Goal: Task Accomplishment & Management: Complete application form

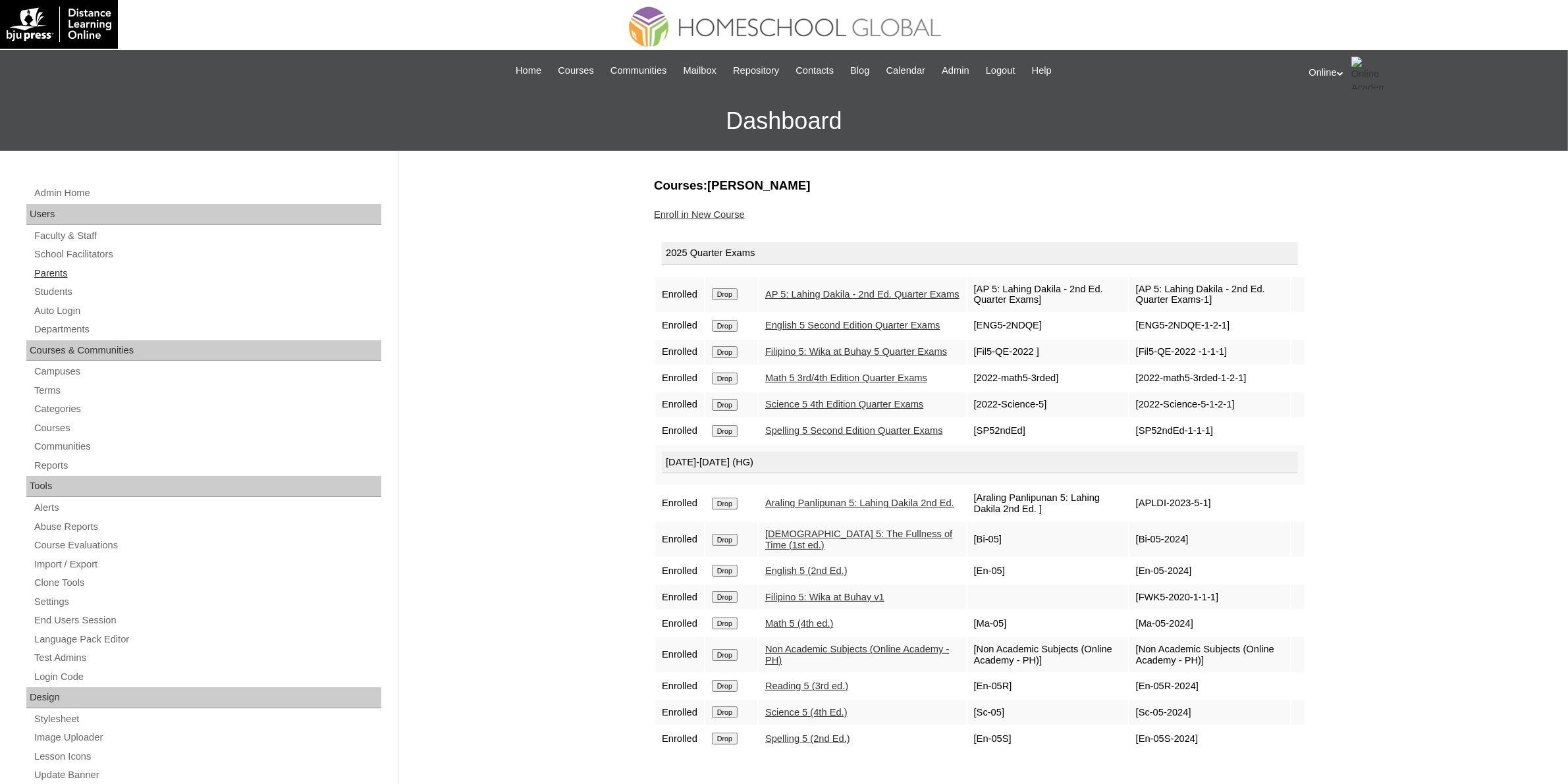
click at [92, 267] on link "Parents" at bounding box center [207, 273] width 349 height 16
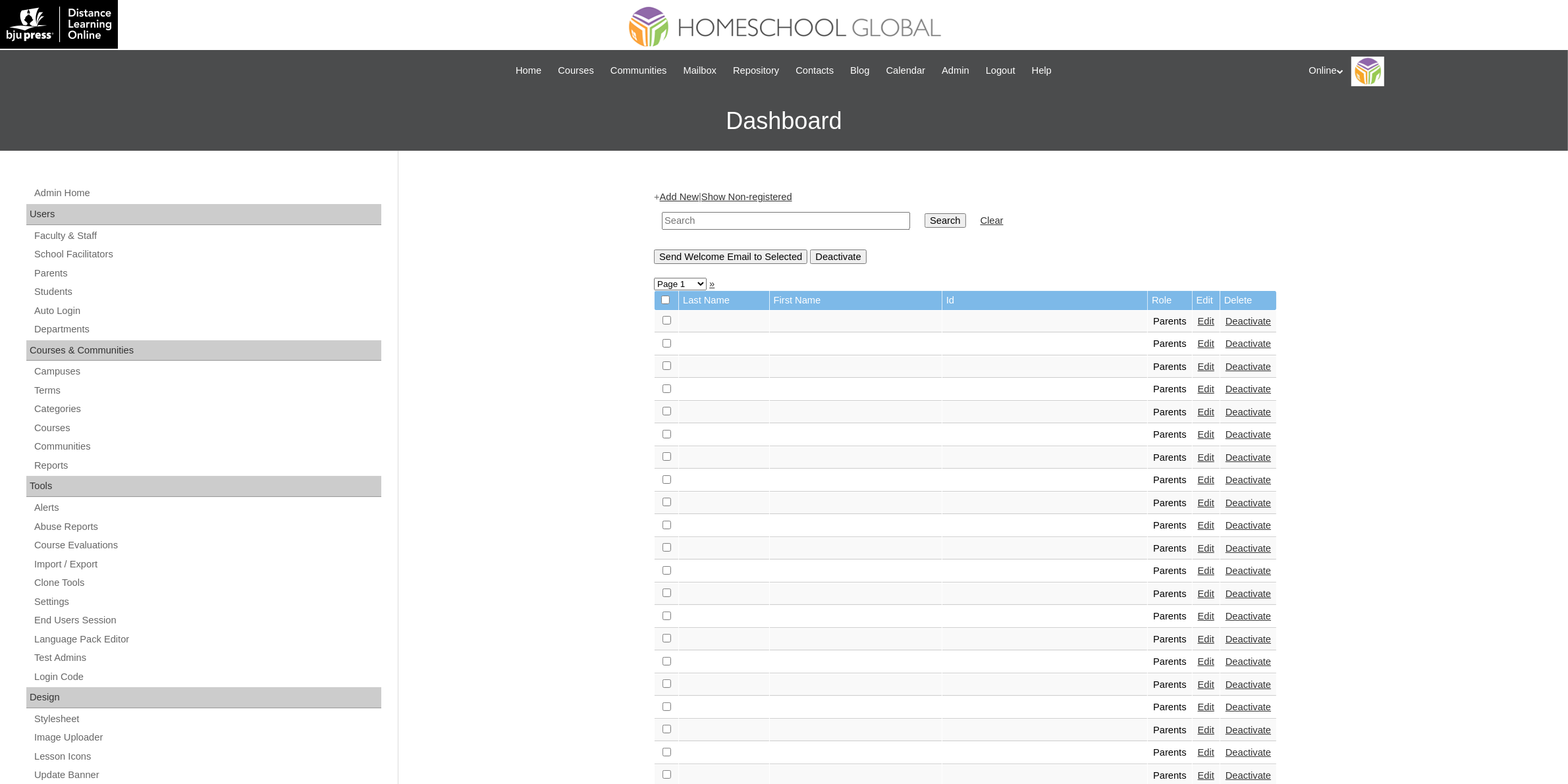
click at [783, 222] on input "text" at bounding box center [786, 220] width 248 height 18
paste input "HGP0252-OACAD2025"
type input "HGP0252-OACAD2025"
click at [924, 219] on input "Search" at bounding box center [945, 220] width 41 height 15
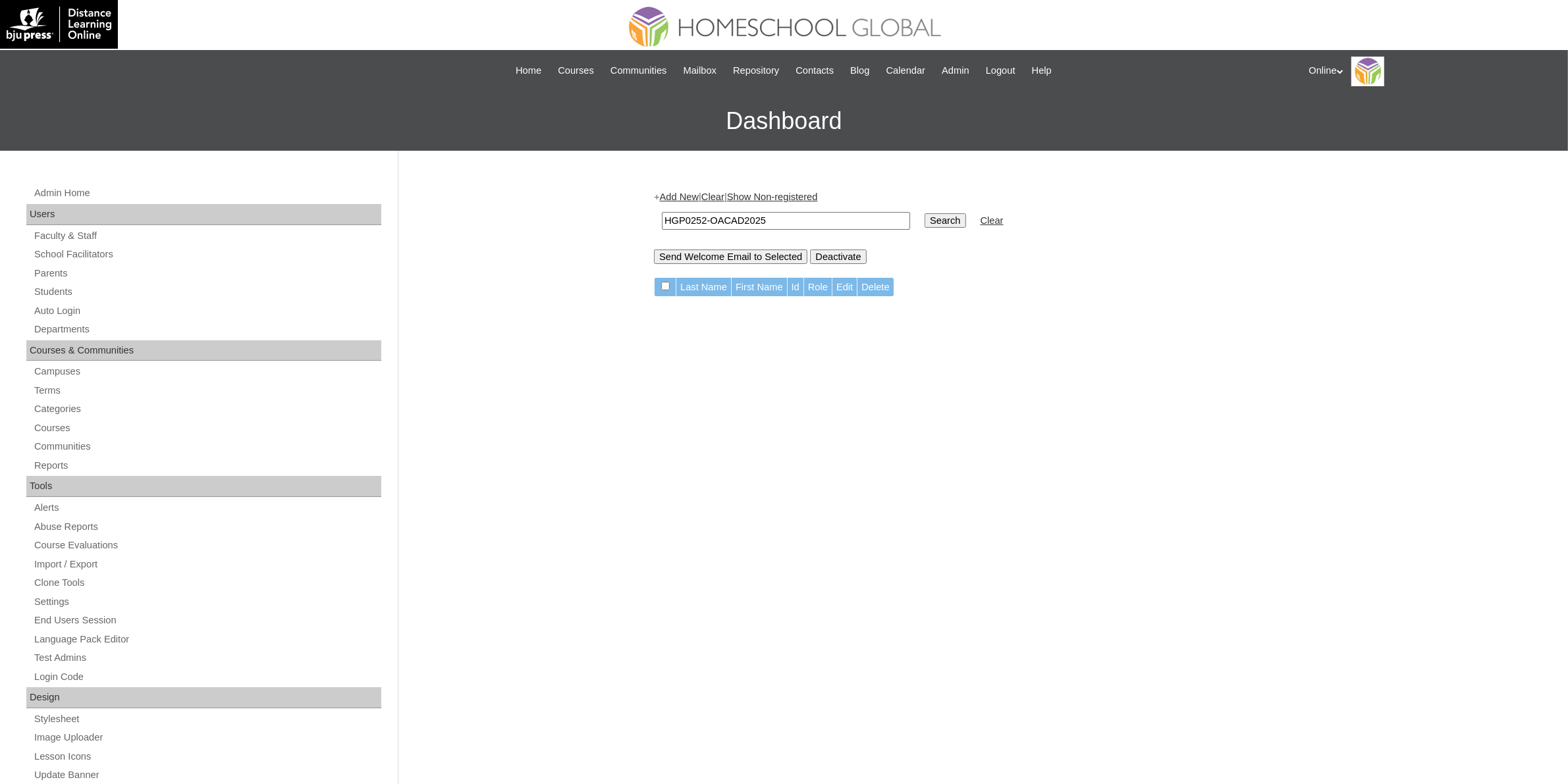
click at [670, 193] on link "Add New" at bounding box center [679, 197] width 39 height 11
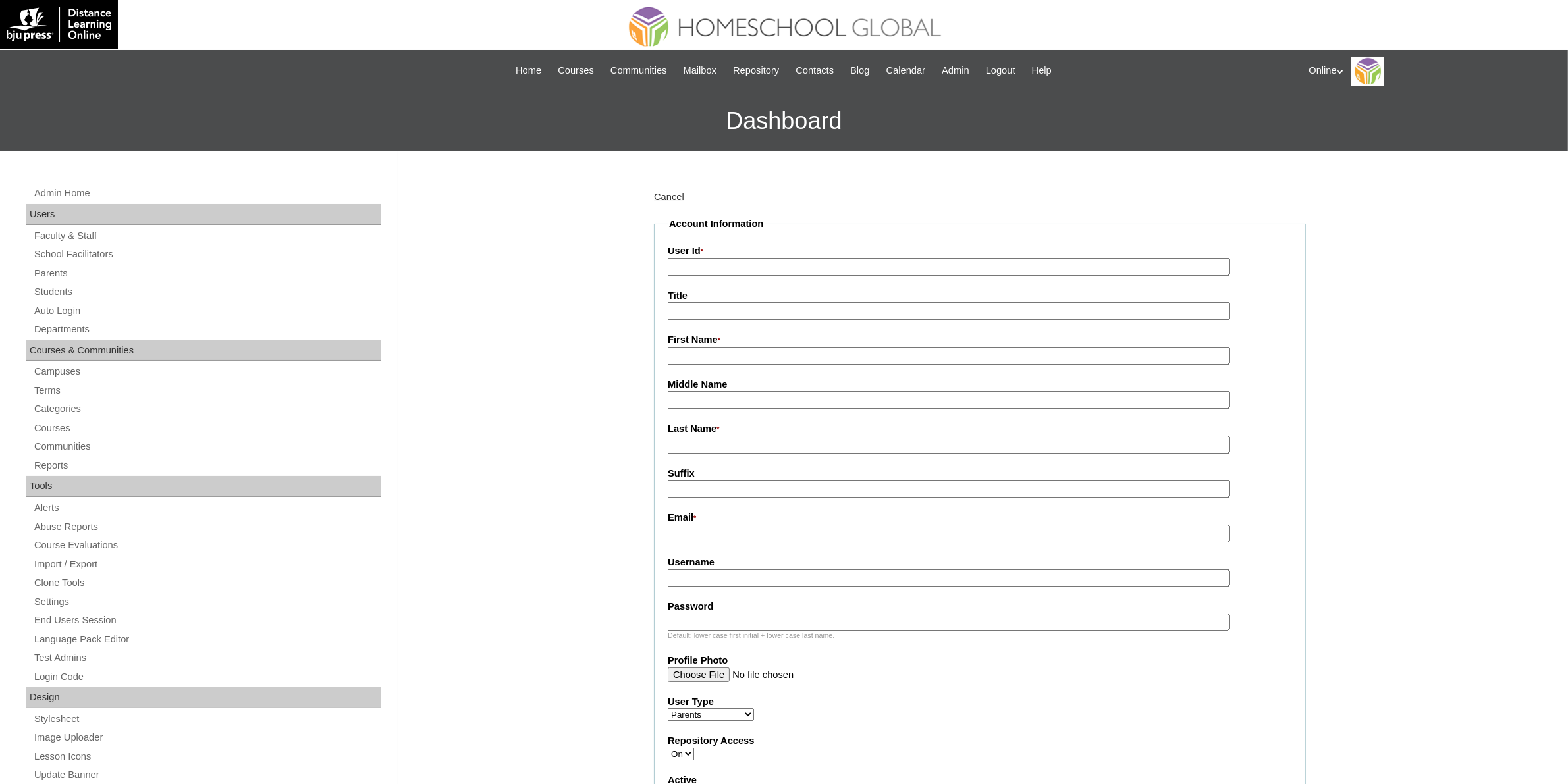
click at [732, 265] on input "User Id *" at bounding box center [948, 267] width 562 height 18
paste input "HGP0252-OACAD2025"
type input "HGP0252-OACAD2025"
click at [735, 354] on input "First Name *" at bounding box center [948, 356] width 562 height 18
paste input "Myron Myles"
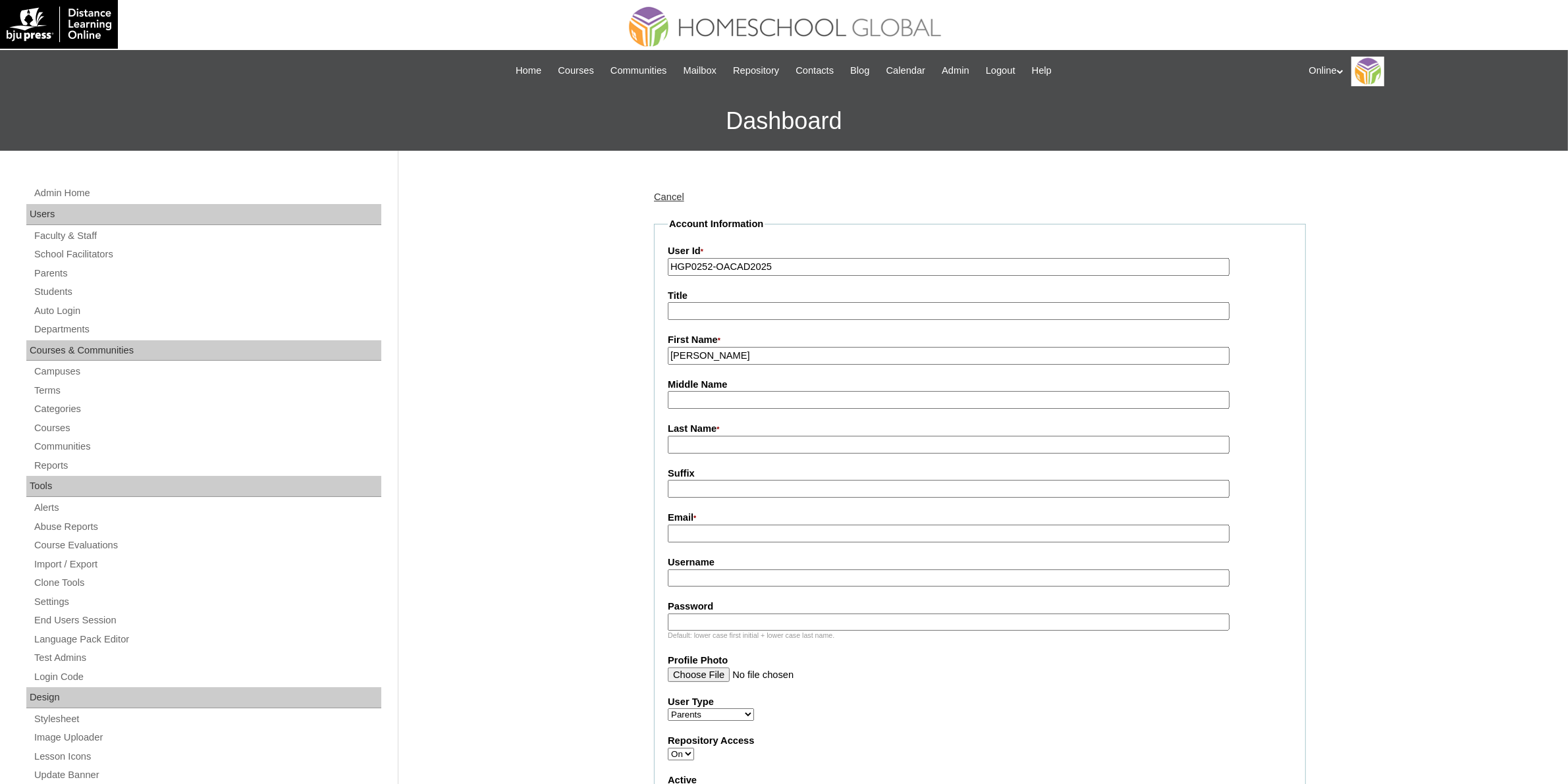
type input "Myron Myles"
click at [708, 443] on input "Last Name *" at bounding box center [948, 445] width 562 height 18
type input "Mangubat"
click at [732, 525] on input "Email *" at bounding box center [948, 533] width 562 height 18
click at [731, 525] on input "Email *" at bounding box center [948, 533] width 562 height 18
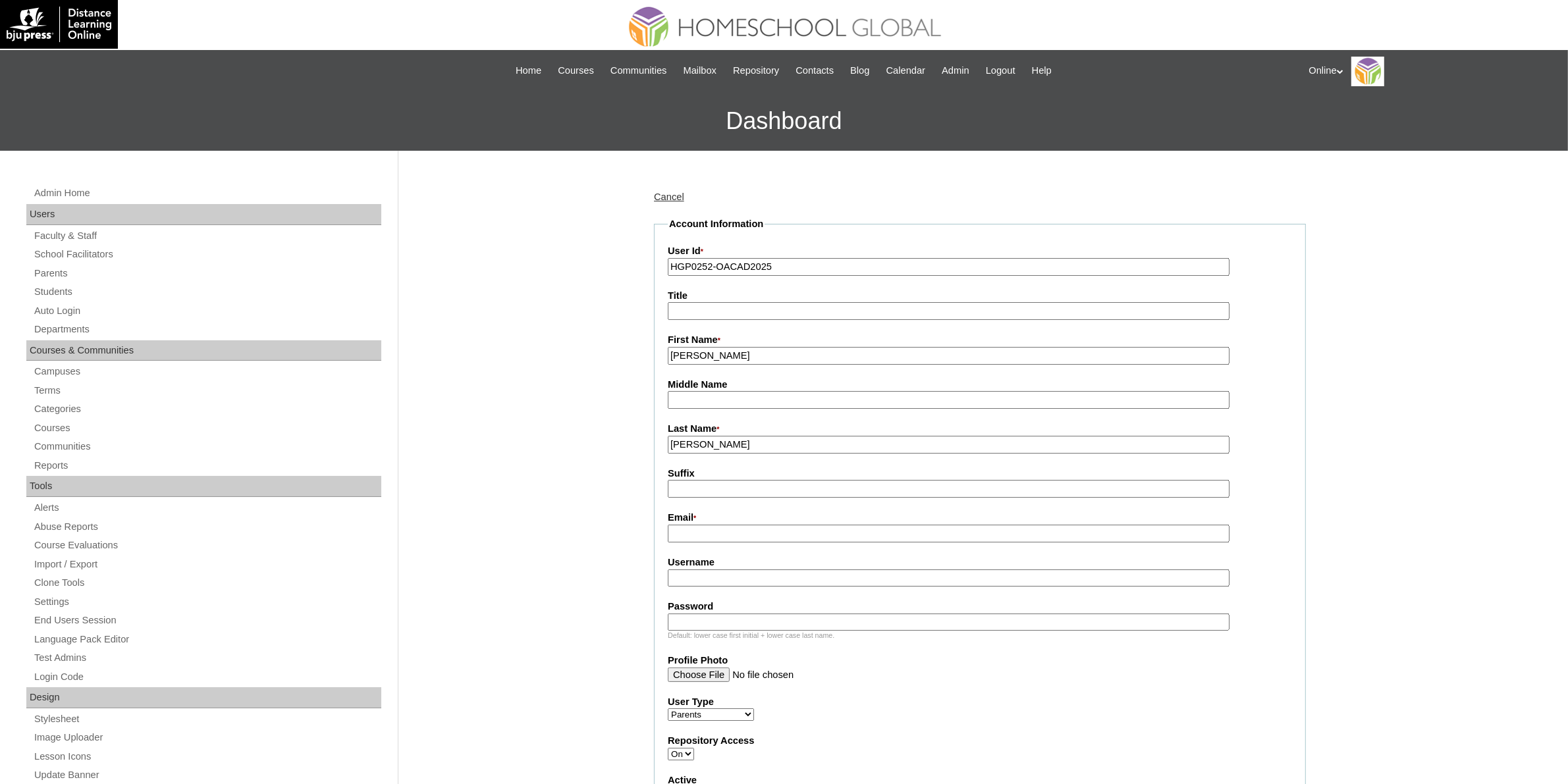
paste input "myronmangubat@gmail.com"
type input "myronmangubat@gmail.com"
click at [736, 569] on input "Username" at bounding box center [948, 578] width 562 height 18
paste input "mmangubat2025"
type input "mmangubat2025"
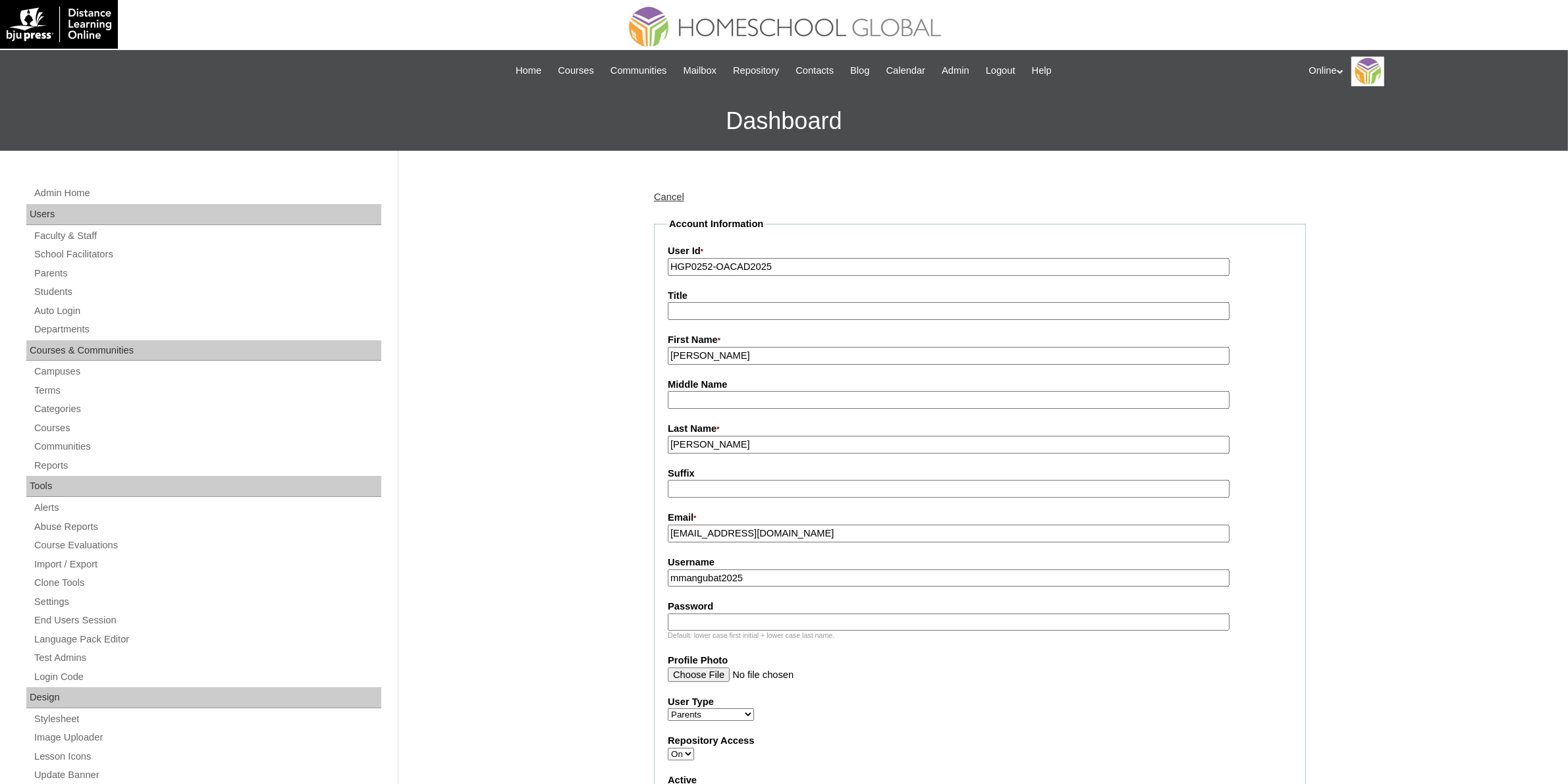
click at [781, 614] on input "Password" at bounding box center [948, 622] width 562 height 18
paste input "mLpbH"
type input "mLpbH"
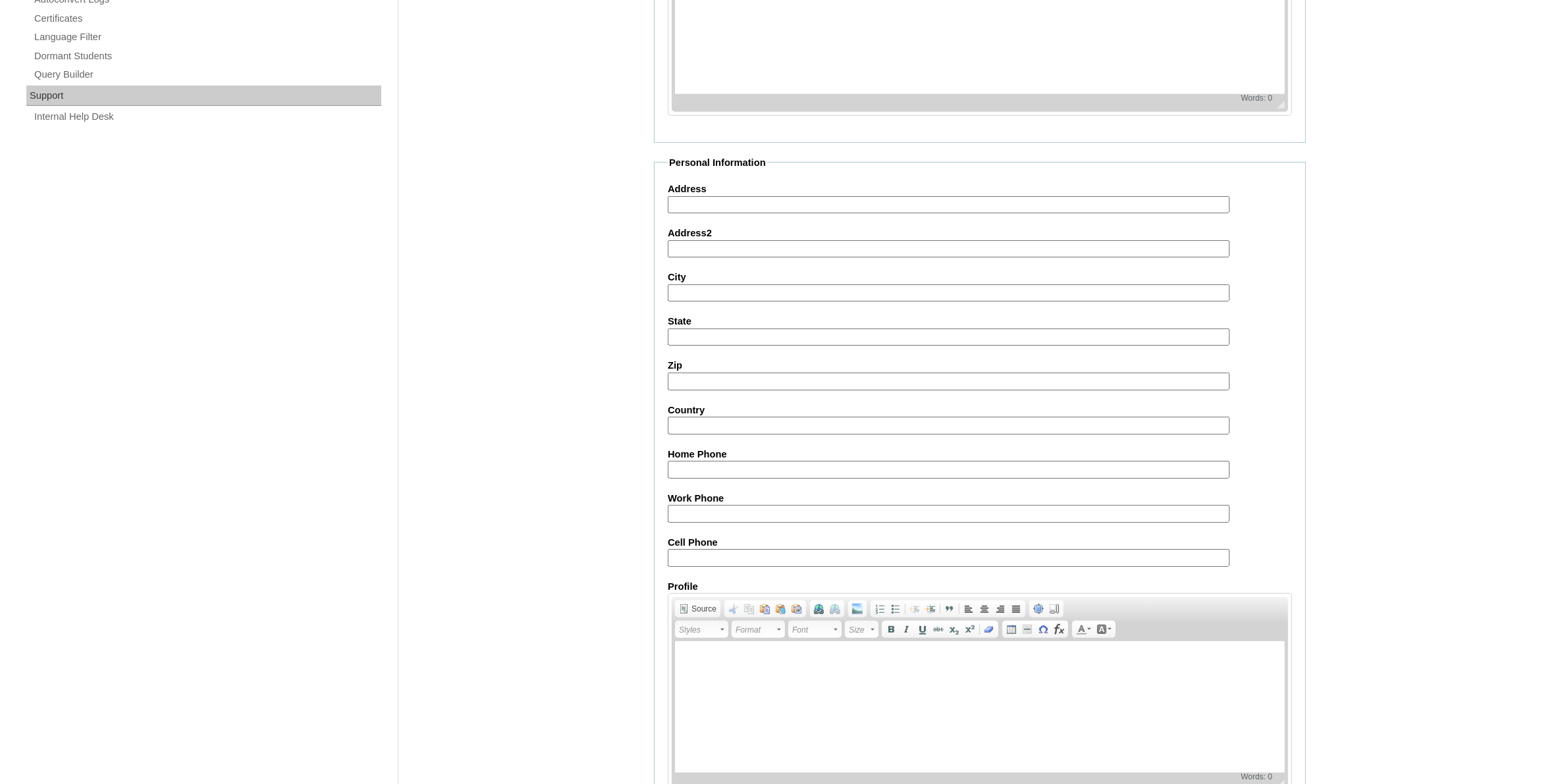
scroll to position [969, 0]
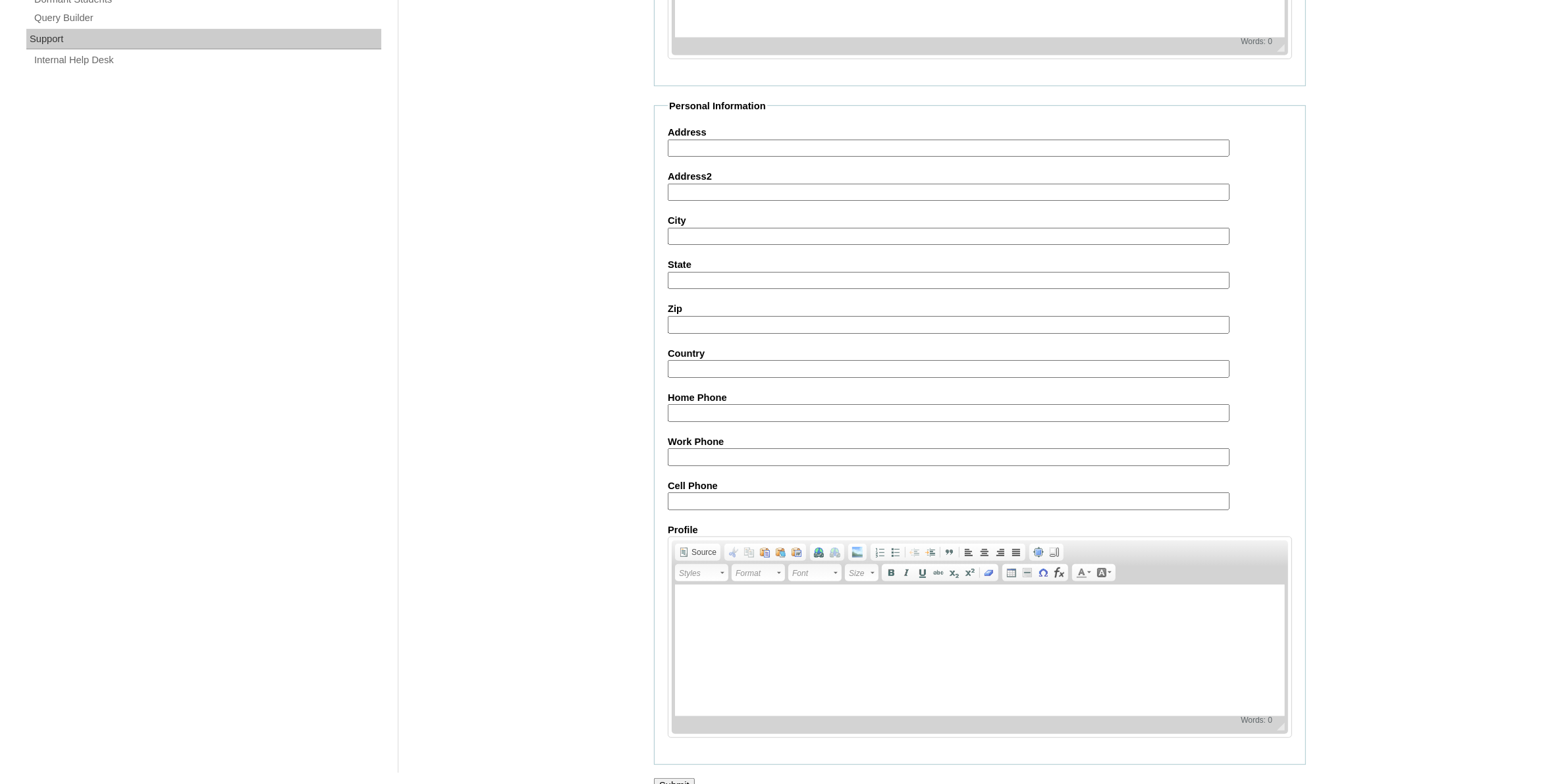
click at [692, 778] on input "Submit" at bounding box center [675, 785] width 41 height 15
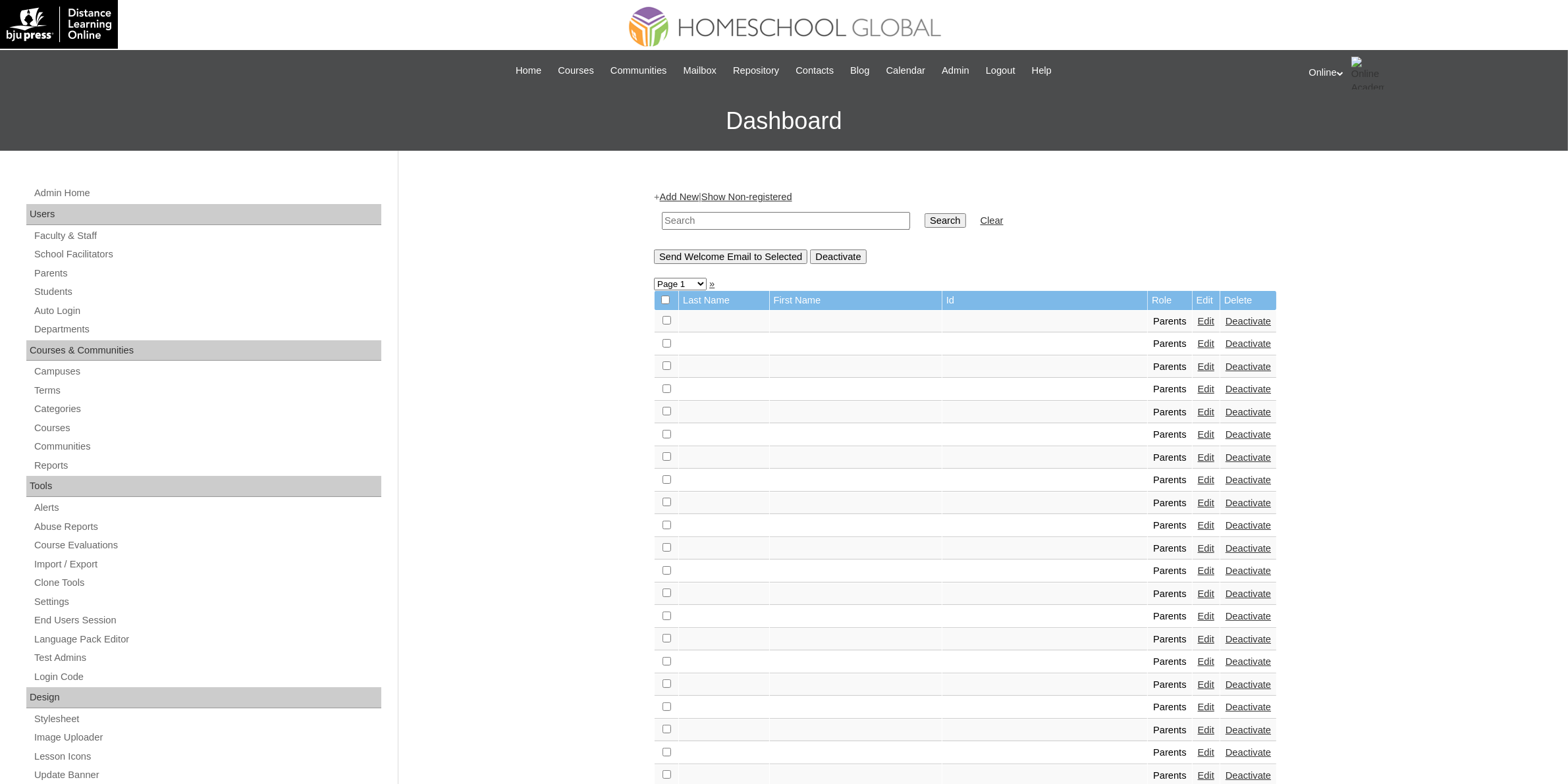
click at [32, 291] on div "Admin Home Users Faculty & Staff School Facilitators Parents Students Auto Logi…" at bounding box center [205, 610] width 371 height 852
click at [61, 298] on link "Students" at bounding box center [207, 291] width 349 height 16
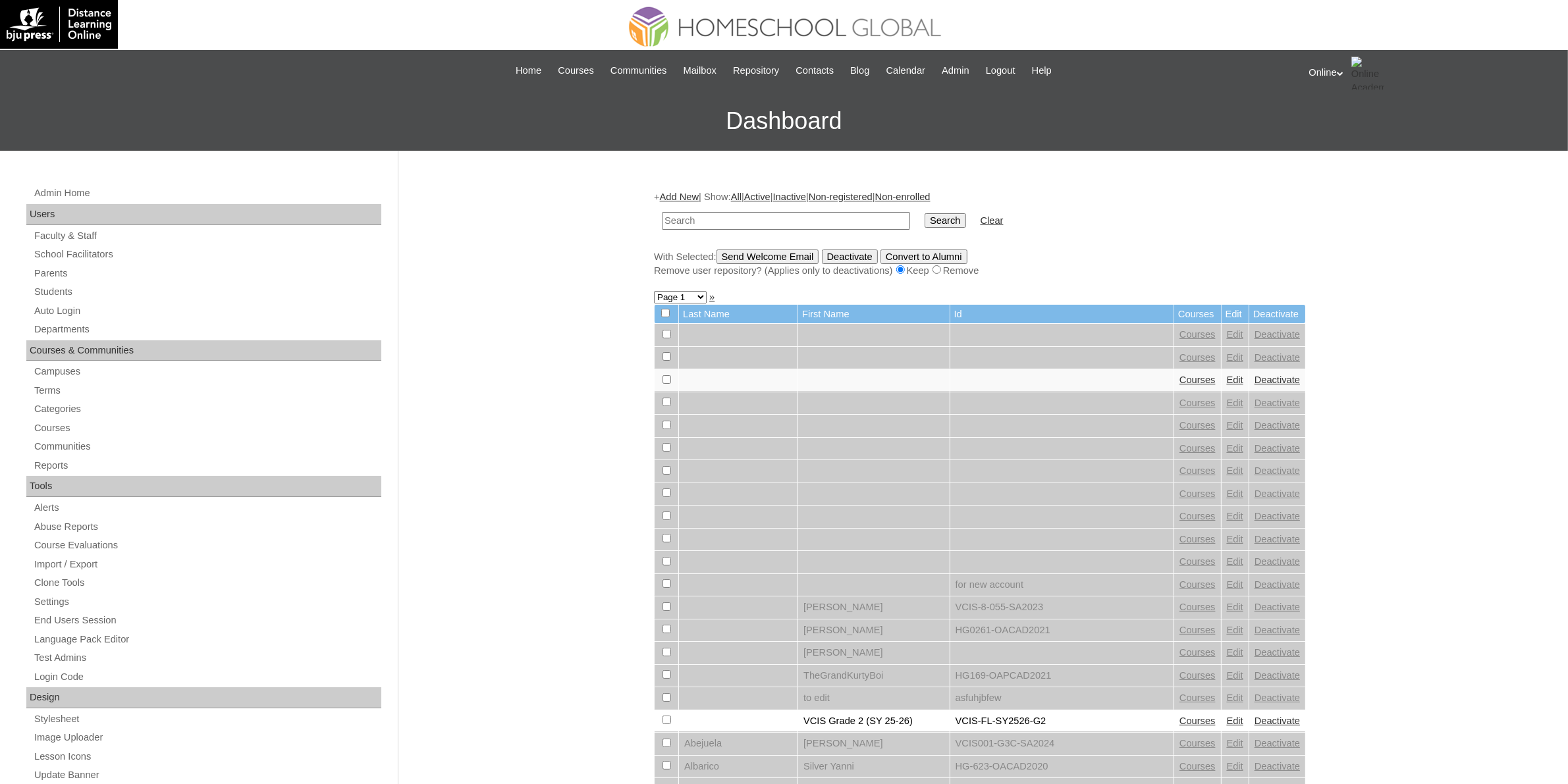
click at [730, 221] on input "text" at bounding box center [786, 220] width 248 height 18
paste input "HG304OACAD2025"
type input "HG304OACAD2025"
click at [924, 222] on input "Search" at bounding box center [945, 220] width 41 height 15
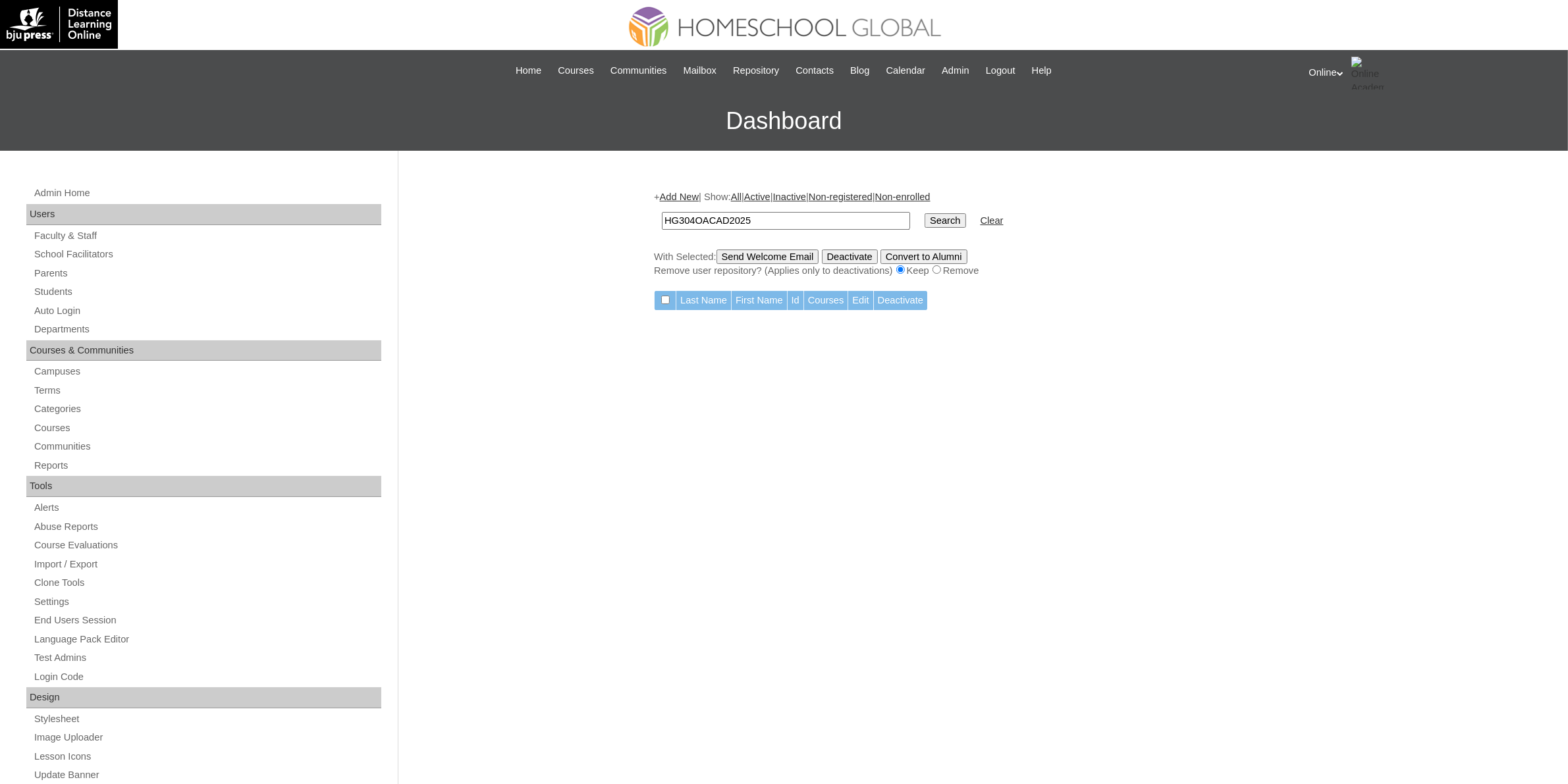
click at [695, 196] on link "Add New" at bounding box center [679, 197] width 39 height 11
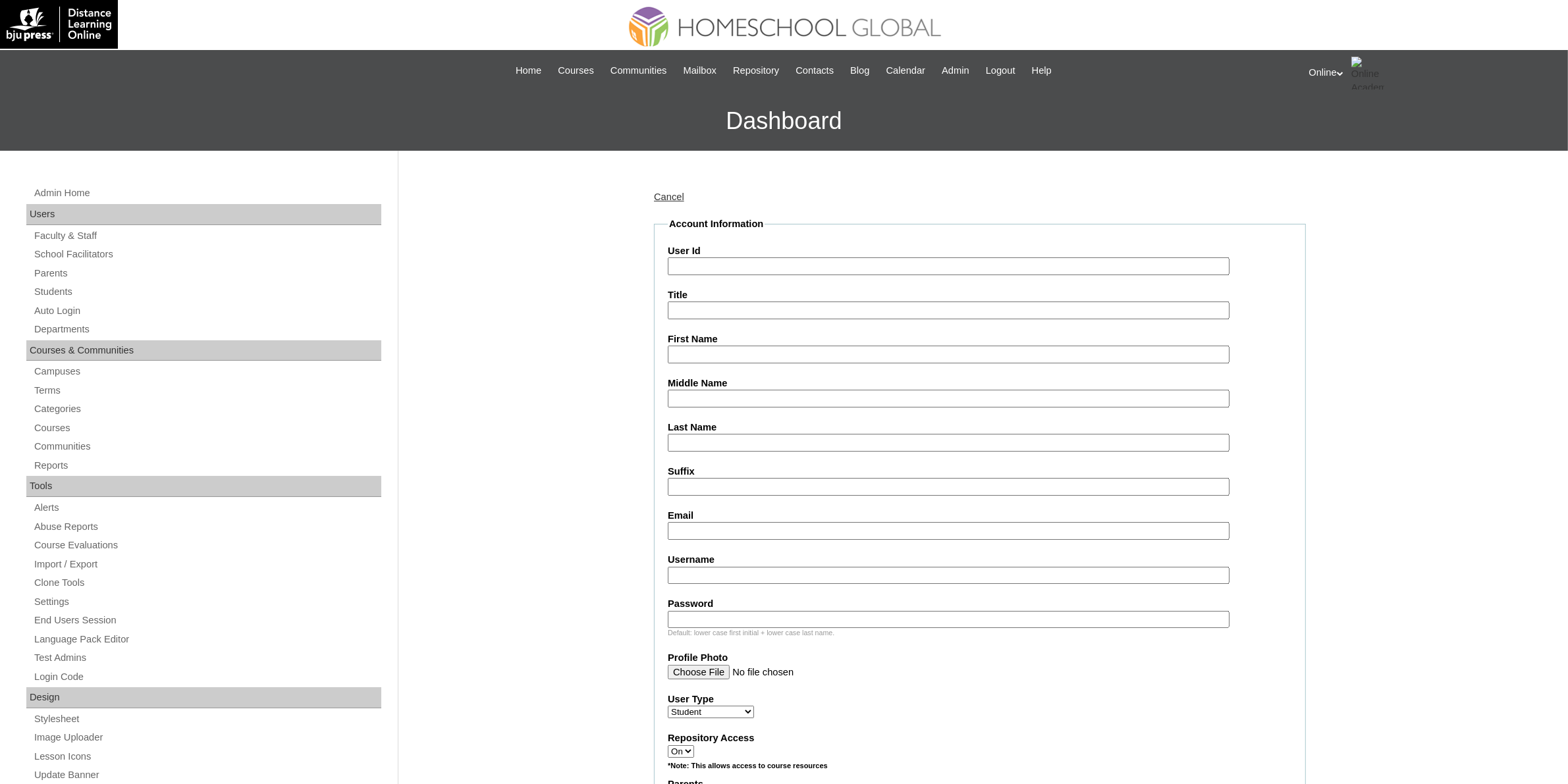
click at [703, 263] on input "User Id" at bounding box center [948, 266] width 562 height 18
paste input "HG304OACAD2025"
type input "HG304OACAD2025"
click at [728, 351] on input "First Name" at bounding box center [948, 354] width 562 height 18
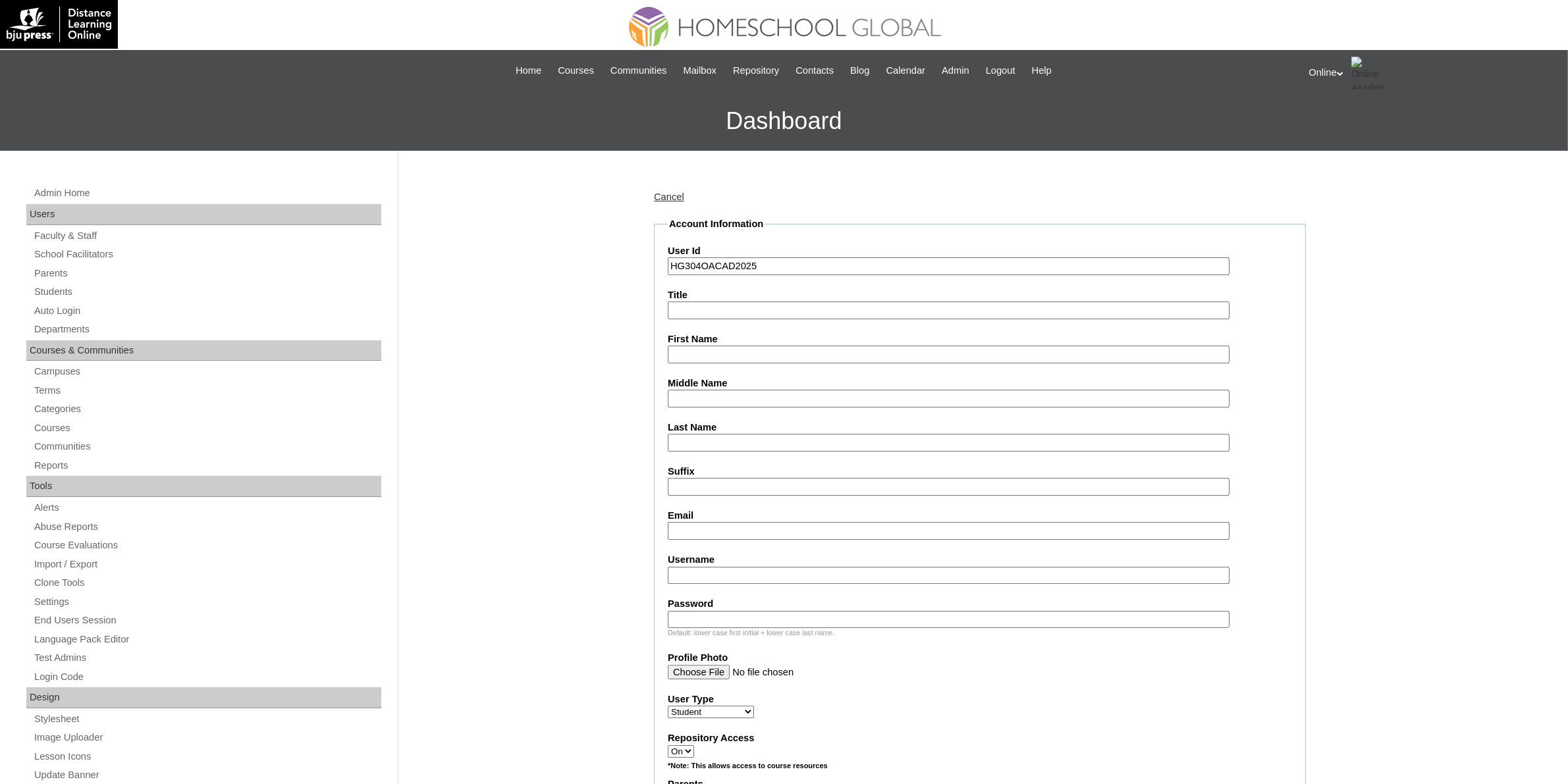
paste input "Miabella Angela Vengco Mangubat _250006737"
click at [843, 353] on input "Miabella Angela Vengco Mangubat _250006737" at bounding box center [948, 354] width 562 height 18
click at [825, 356] on input "Miabella Angela Vengco Mangubat" at bounding box center [948, 354] width 562 height 18
type input "Miabella Angela Vengco"
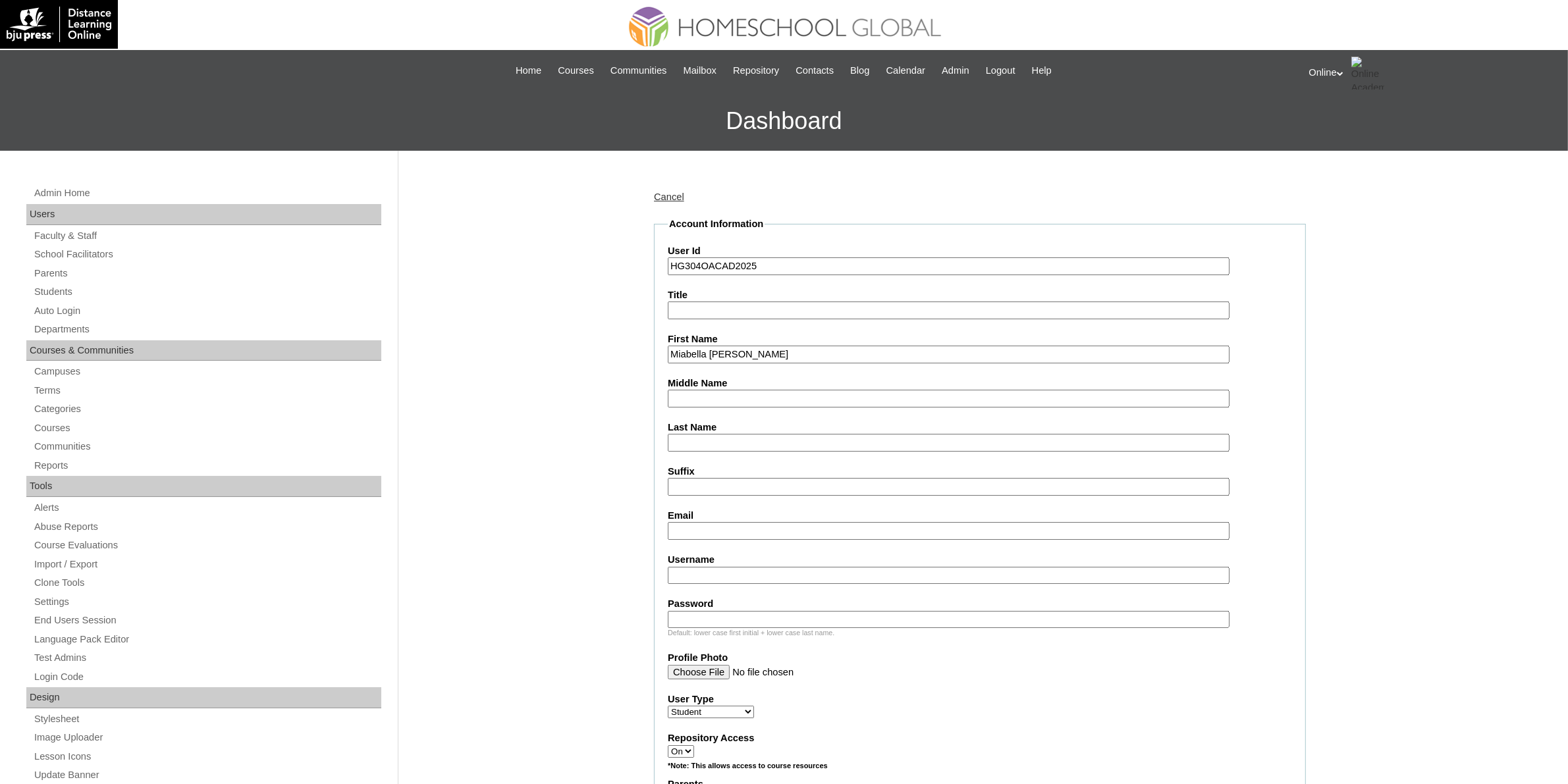
click at [763, 435] on input "Last Name" at bounding box center [948, 442] width 562 height 18
paste input "Mangubat"
type input "Mangubat"
click at [766, 351] on input "Miabella Angela Vengco" at bounding box center [948, 354] width 562 height 18
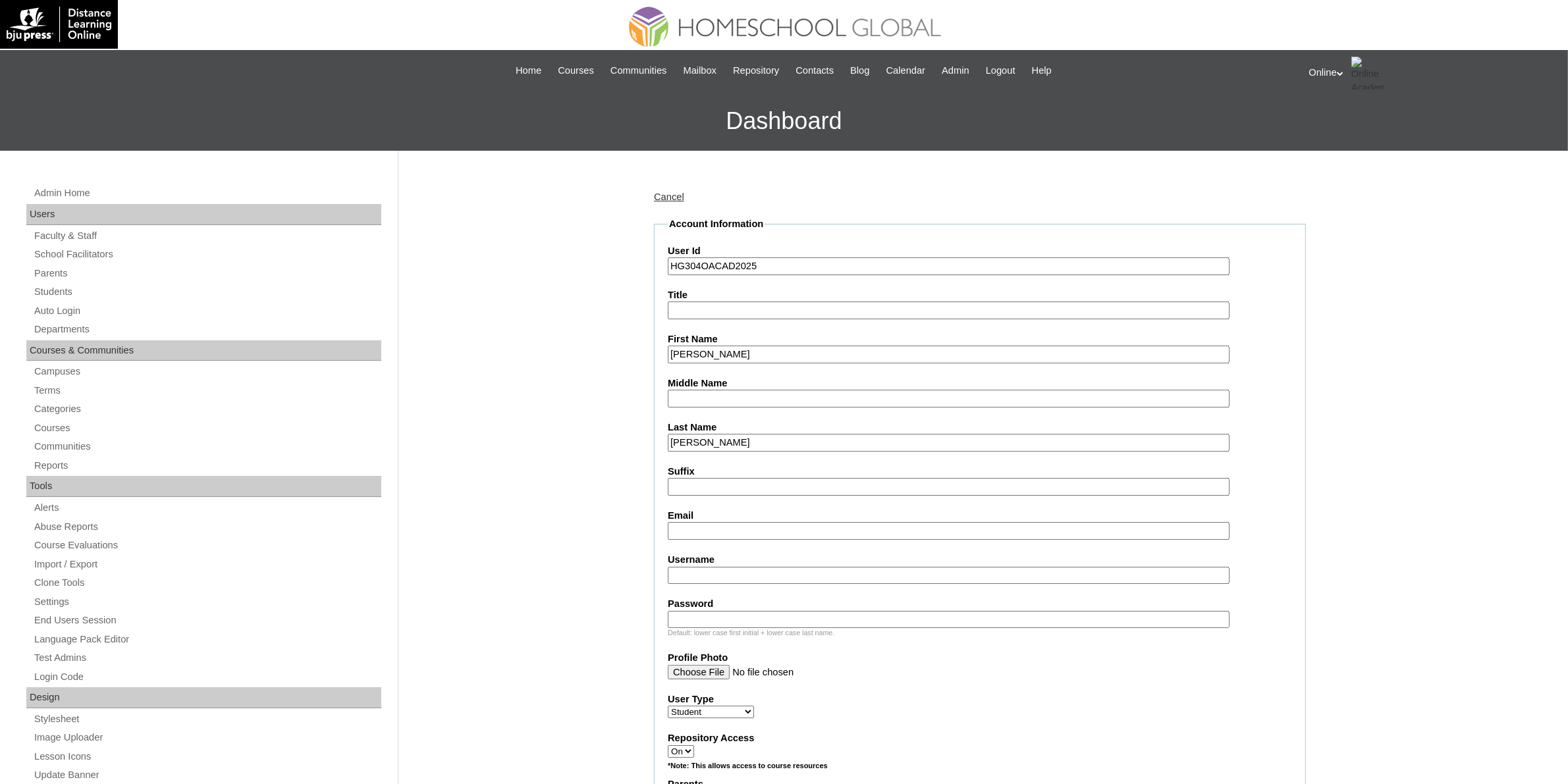
type input "Miabella Angela"
click at [749, 390] on input "Middle Name" at bounding box center [948, 398] width 562 height 18
paste input "Vengco"
type input "Vengco"
click at [768, 351] on input "Miabella Angela" at bounding box center [948, 354] width 562 height 18
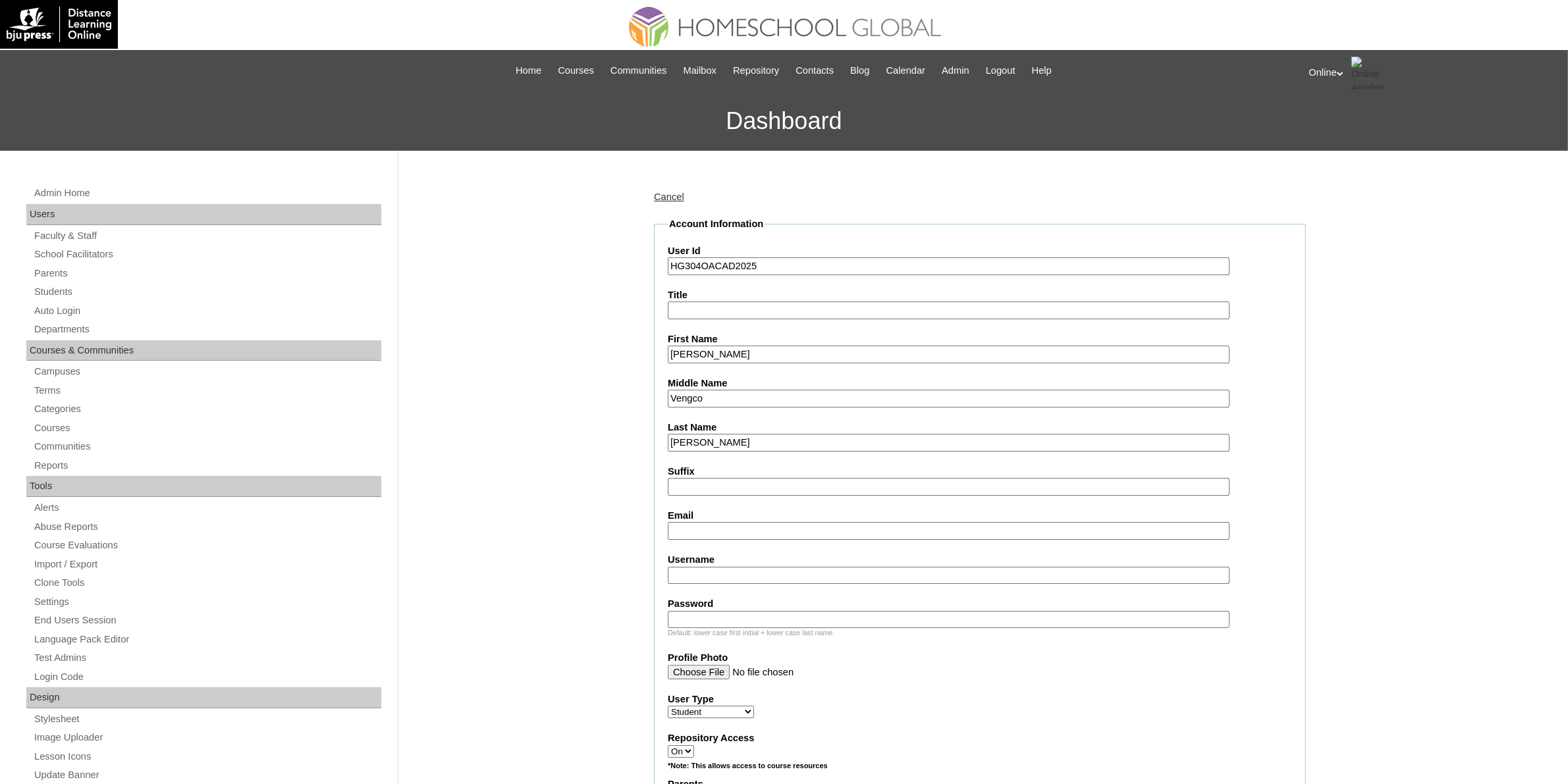
type input "Miabella Angela"
click at [758, 399] on input "Vengco" at bounding box center [948, 398] width 562 height 18
type input "Vengco"
click at [723, 528] on input "Email" at bounding box center [948, 531] width 562 height 18
paste input "myronmangubat@gmail.com"
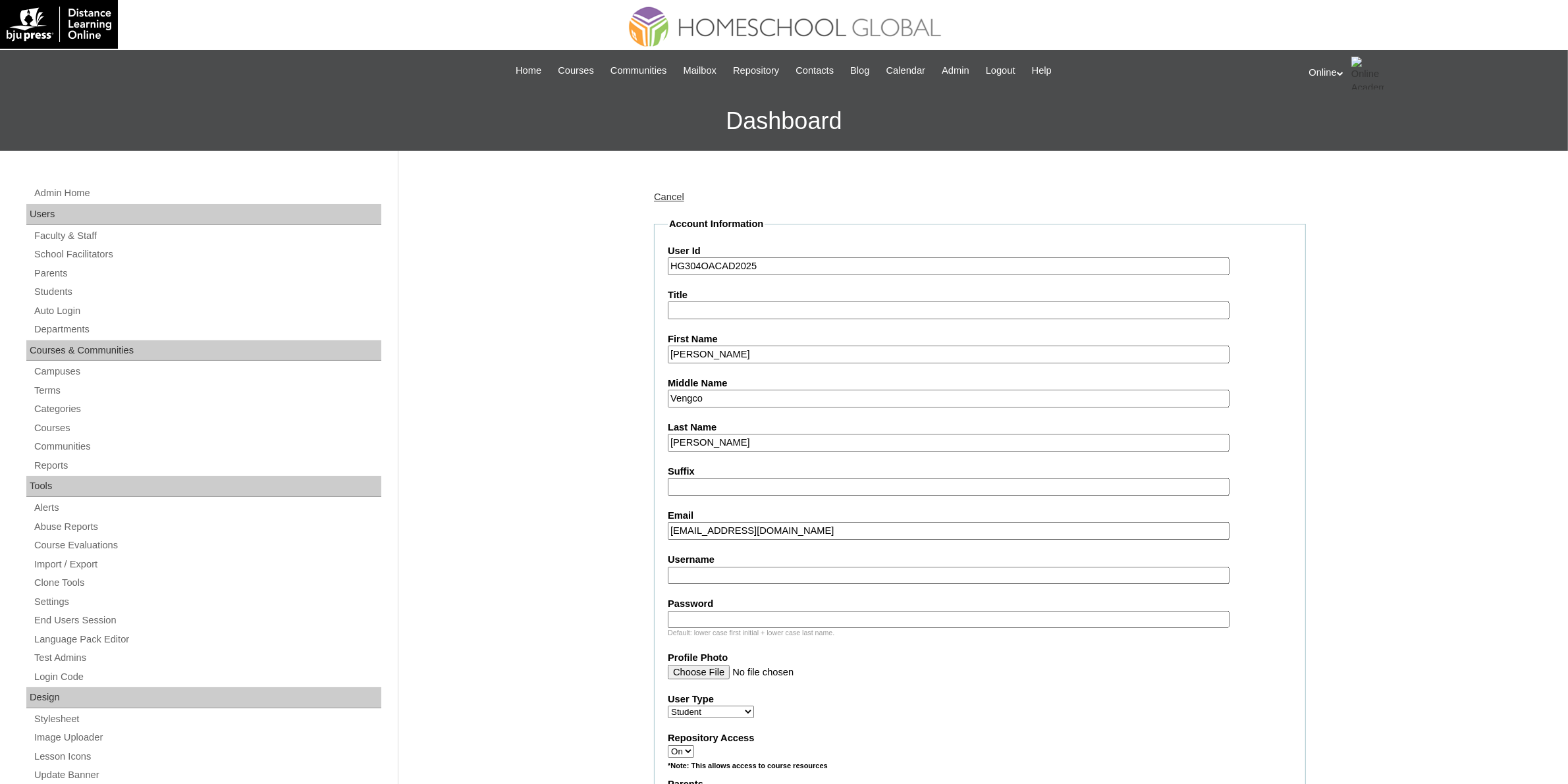
type input "myronmangubat@gmail.com"
click at [792, 571] on input "Username" at bounding box center [948, 575] width 562 height 18
paste input "miabella.mangubat2025"
type input "miabella.mangubat2025"
click at [781, 611] on input "Password" at bounding box center [948, 620] width 562 height 18
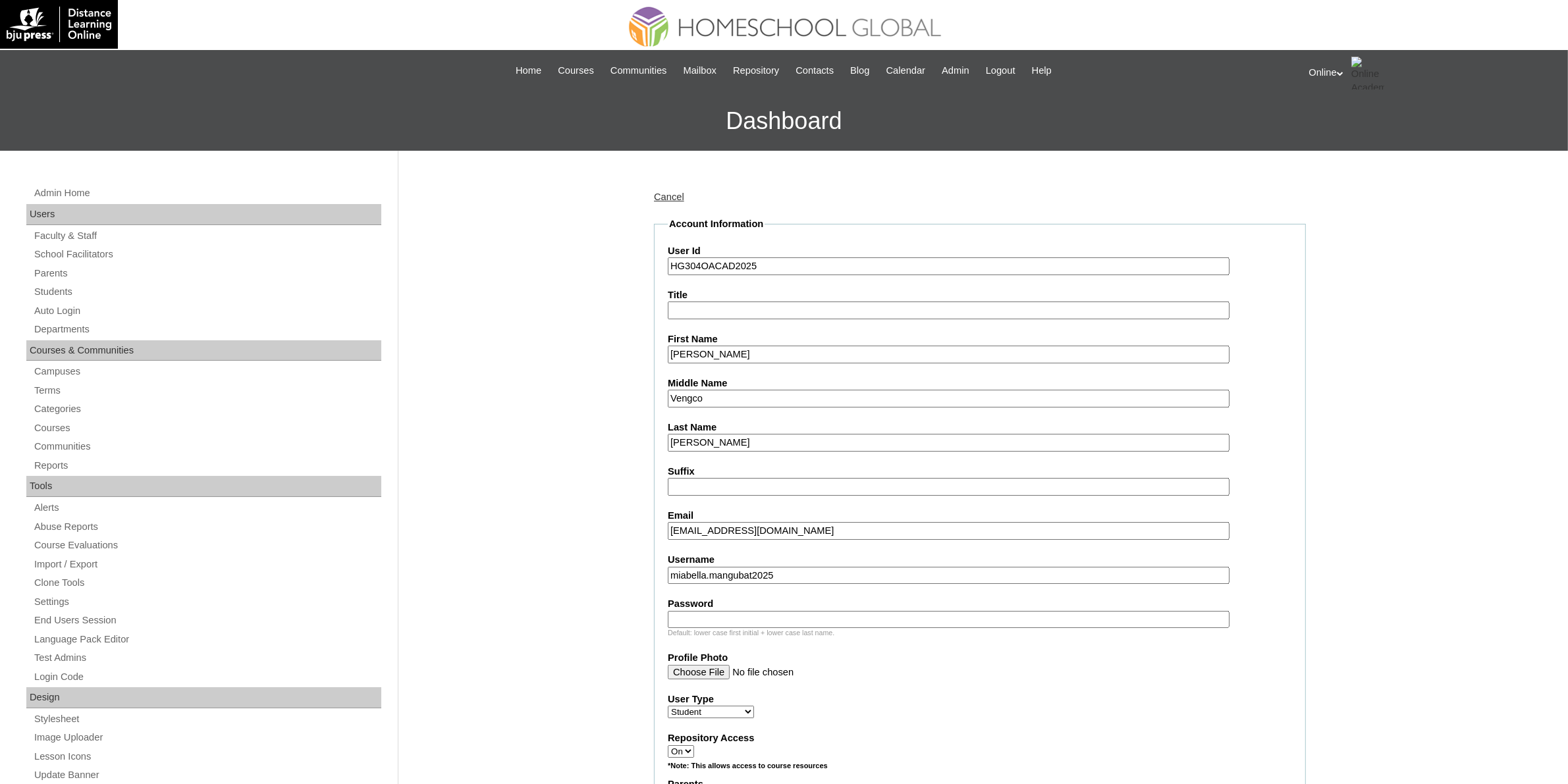
paste input "uYh6t"
type input "uYh6t"
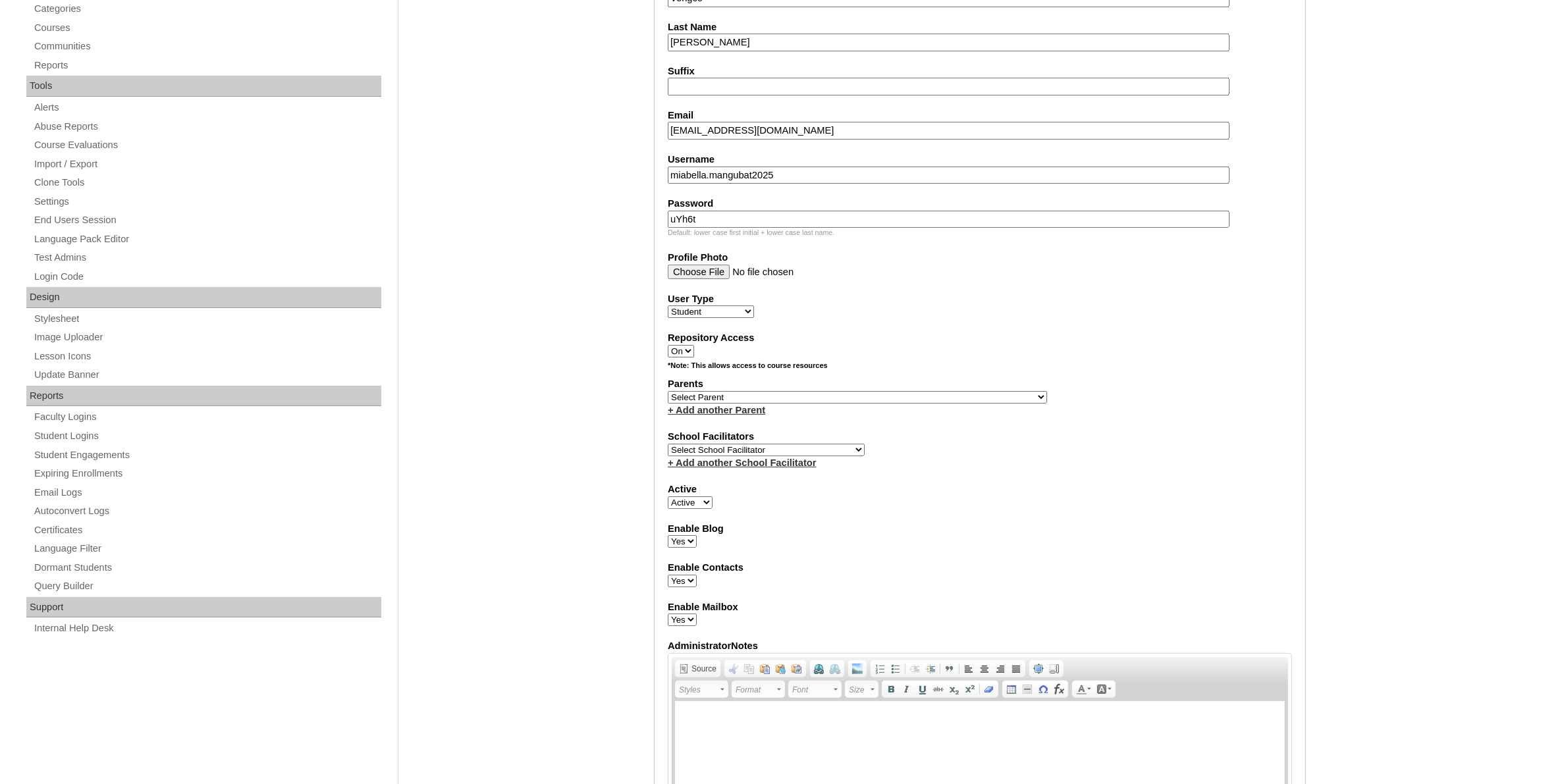
scroll to position [411, 0]
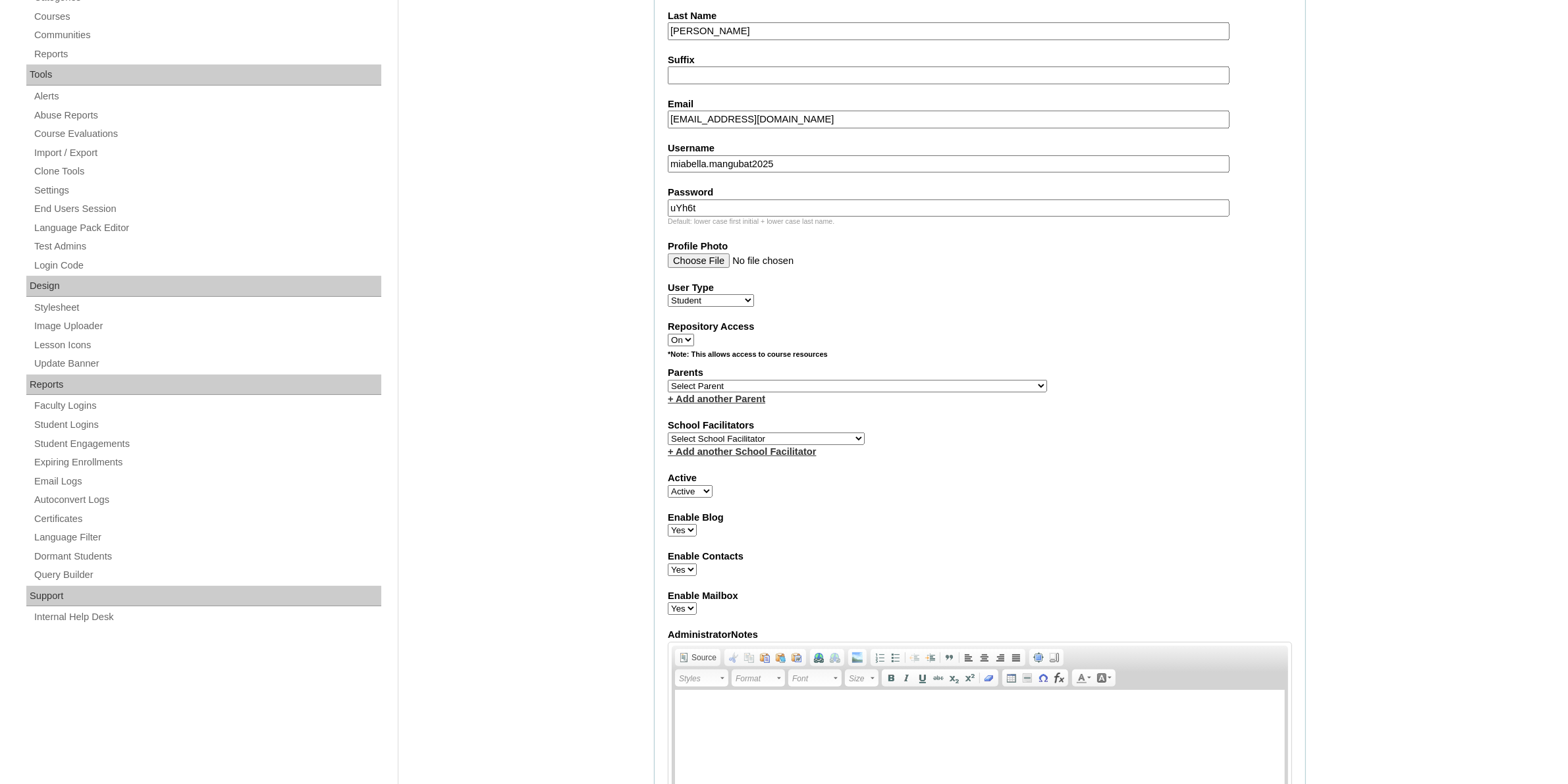
click at [898, 380] on select "Select Parent , , , , , , , , , , , , , , , , , , , , , , , , , , , , , , , , ,…" at bounding box center [857, 386] width 379 height 13
select select "44121"
click at [668, 380] on select "Select Parent , , , , , , , , , , , , , , , , , , , , , , , , , , , , , , , , ,…" at bounding box center [857, 386] width 379 height 13
click at [757, 433] on select "Select School Facilitator Norman Añain Ruffa Abadijas Mary Abella Gloryfe Abion…" at bounding box center [766, 439] width 197 height 13
select select "43686"
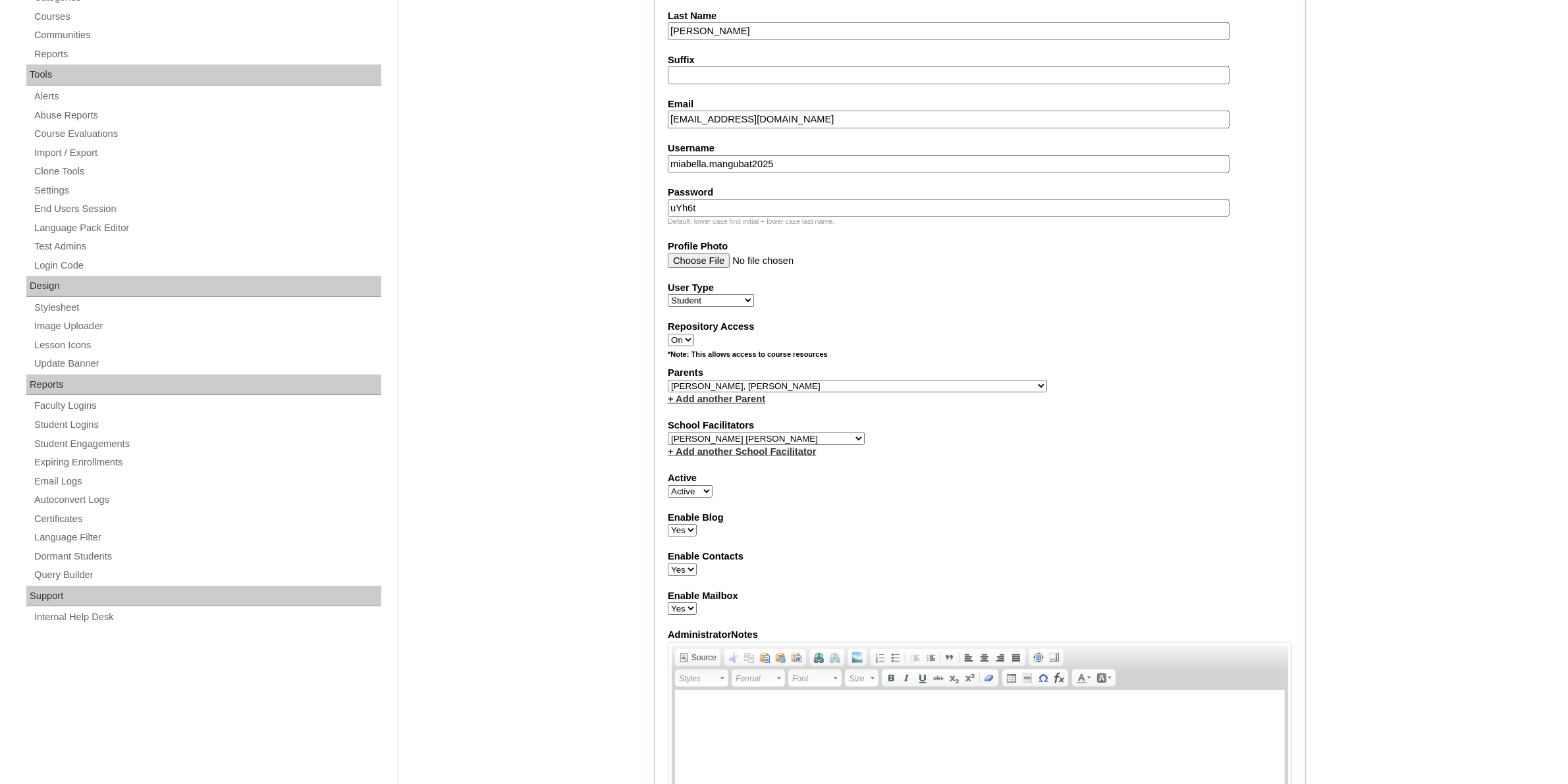
click at [668, 433] on select "Select School Facilitator Norman Añain Ruffa Abadijas Mary Abella Gloryfe Abion…" at bounding box center [766, 439] width 197 height 13
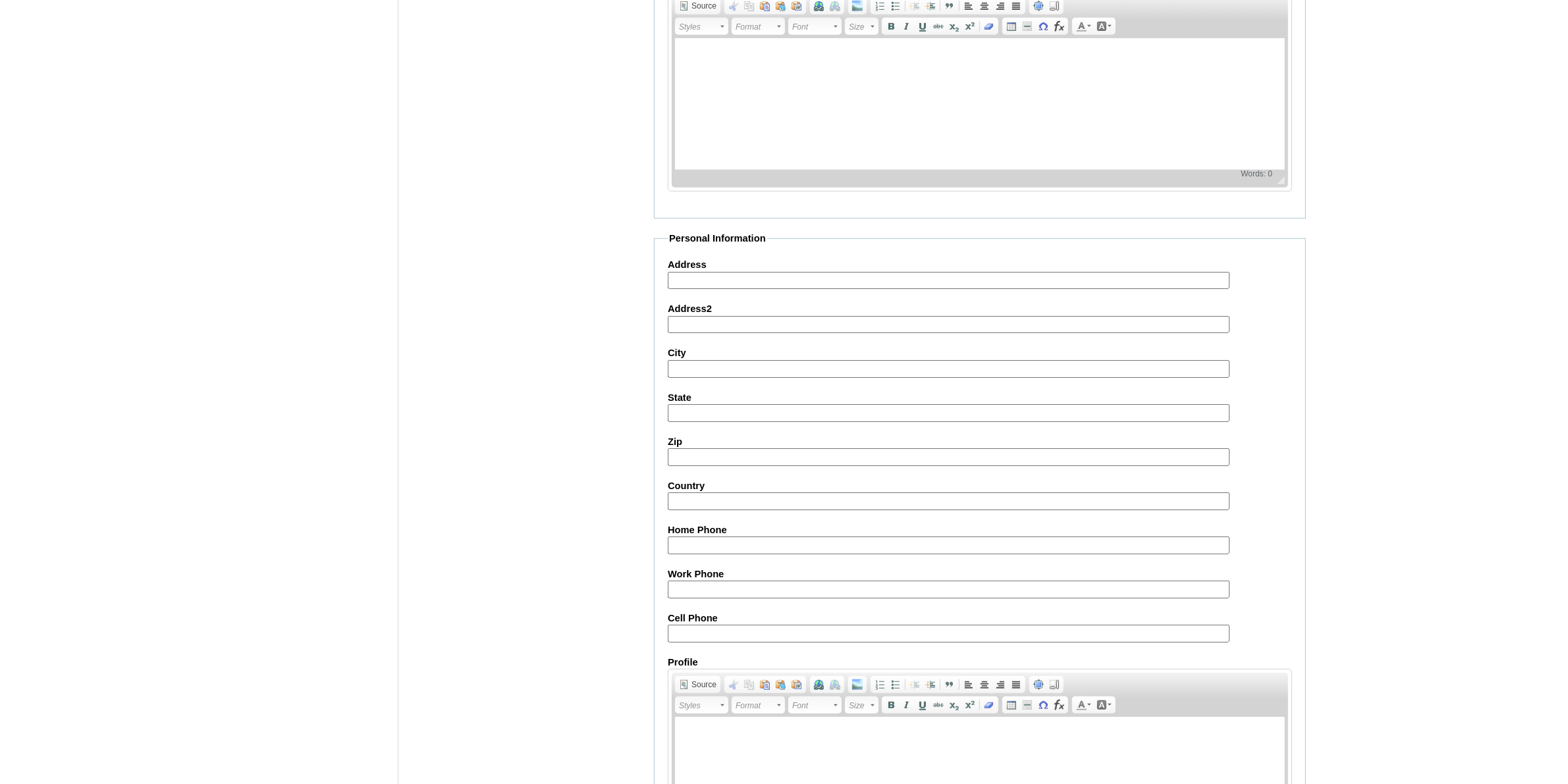
scroll to position [1190, 0]
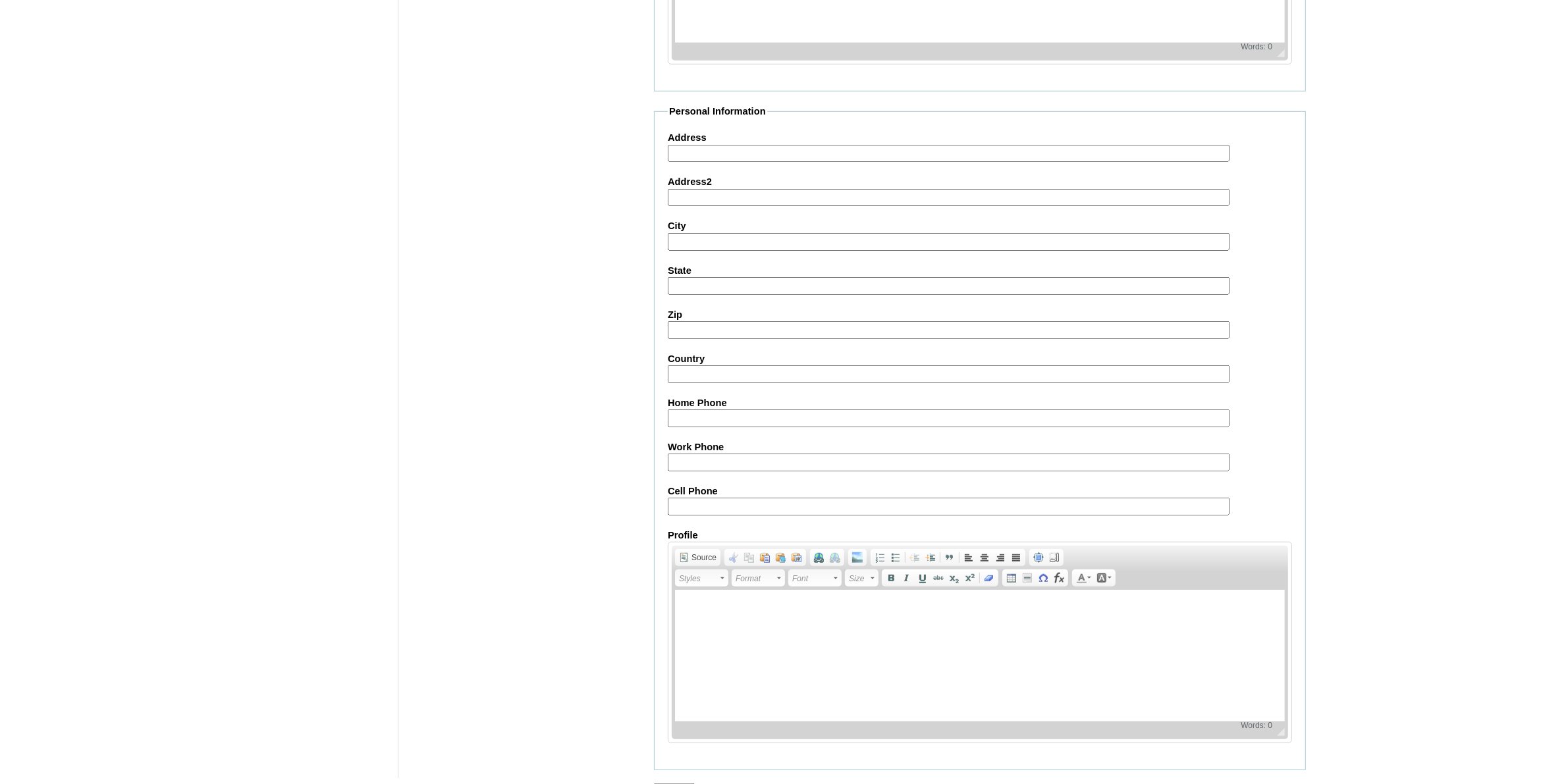
click at [683, 783] on input "Submit" at bounding box center [675, 790] width 41 height 15
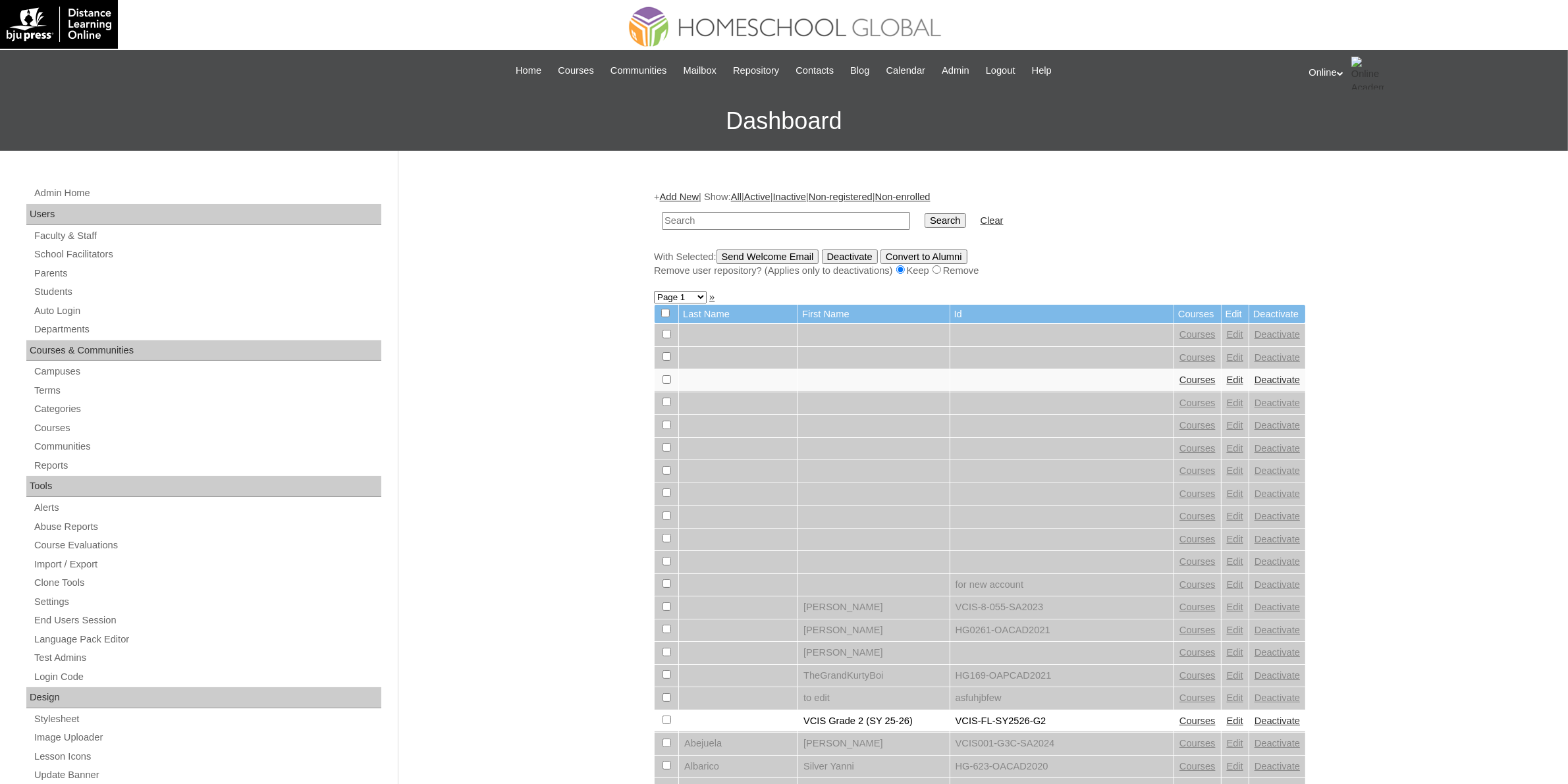
click at [700, 217] on input "text" at bounding box center [786, 220] width 248 height 18
paste input "HG304OACAD2025"
type input "HG304OACAD2025"
click at [924, 221] on input "Search" at bounding box center [945, 220] width 41 height 15
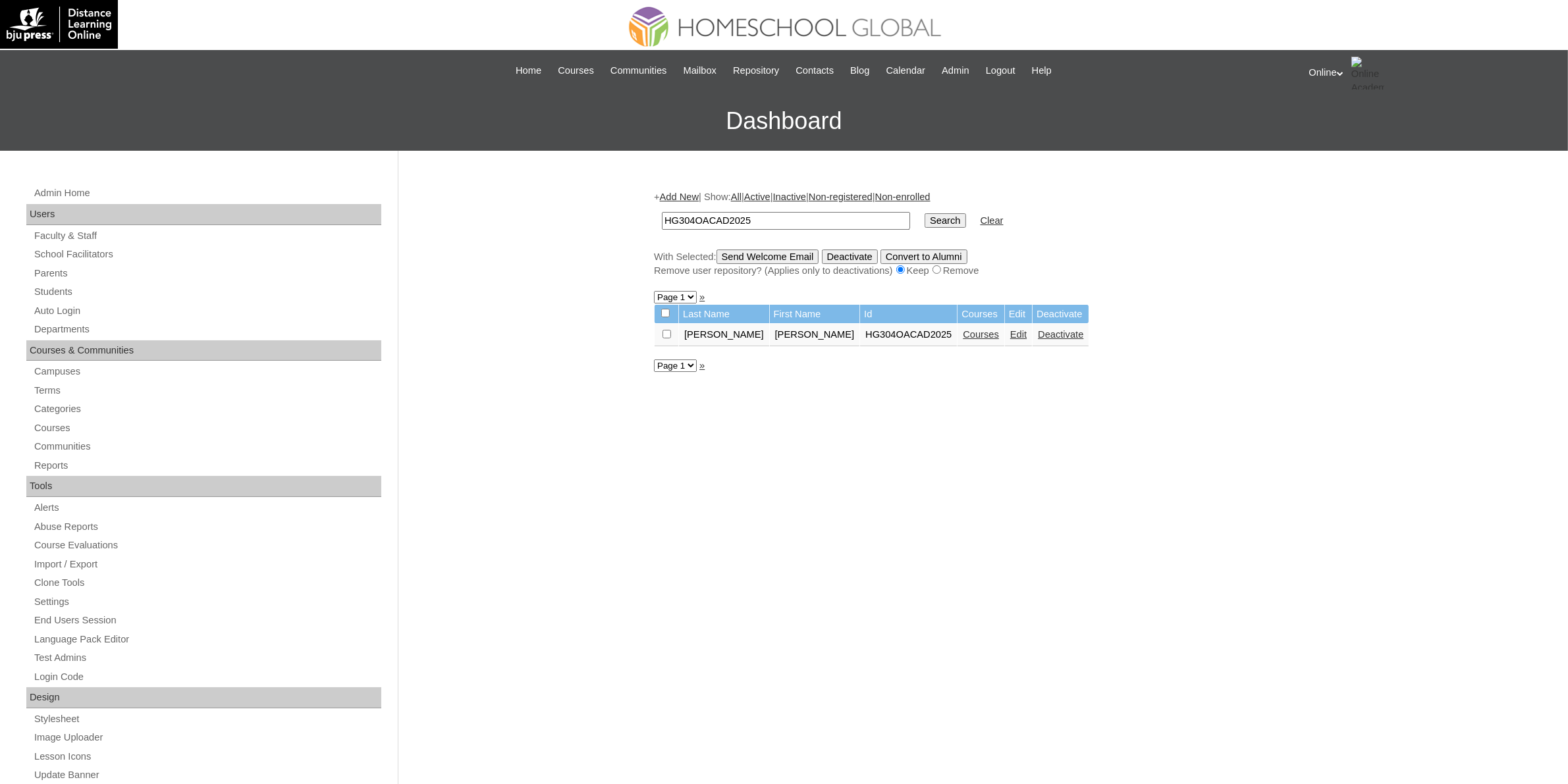
click at [963, 333] on link "Courses" at bounding box center [980, 334] width 36 height 11
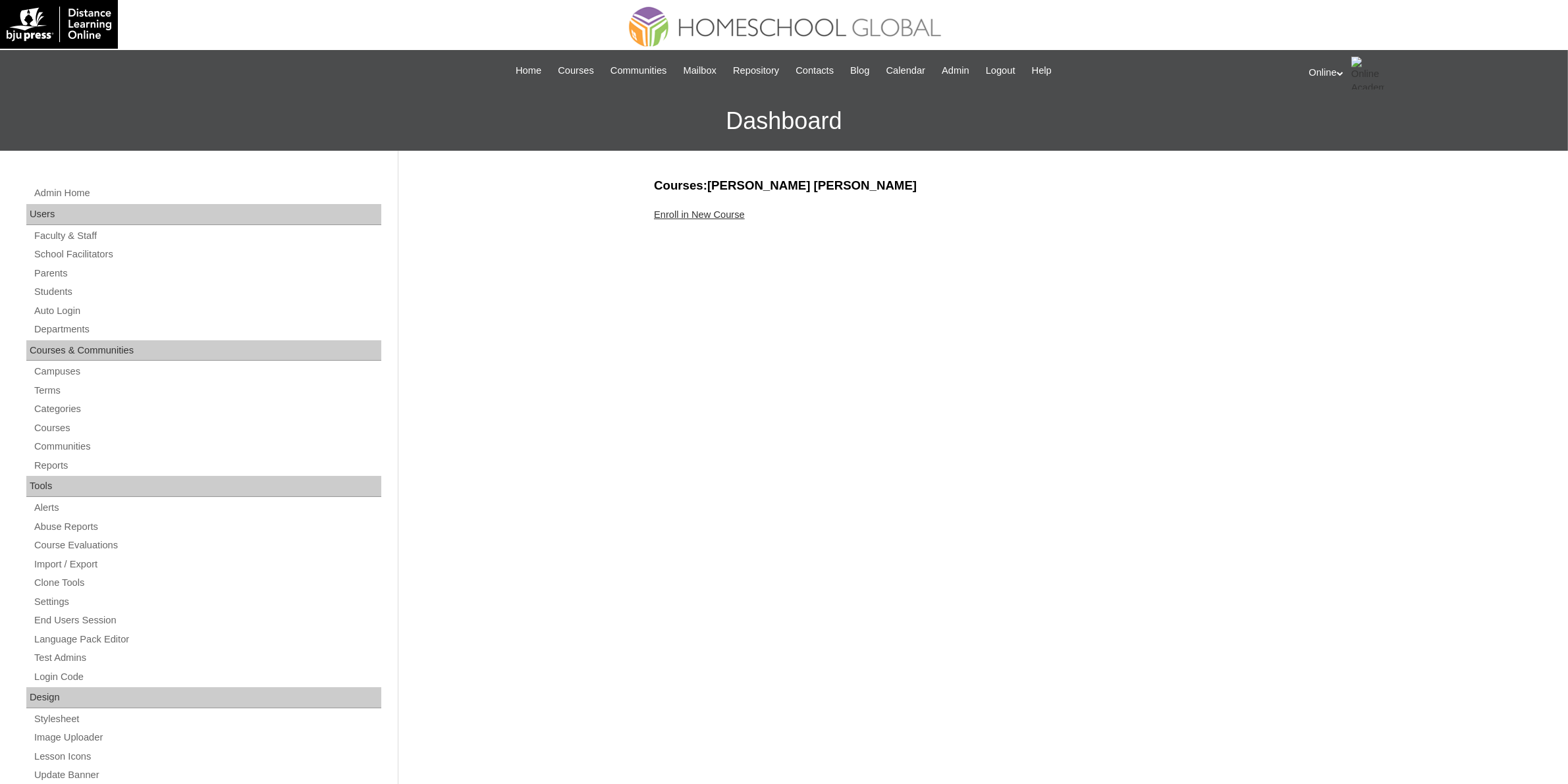
click at [714, 210] on link "Enroll in New Course" at bounding box center [699, 215] width 91 height 11
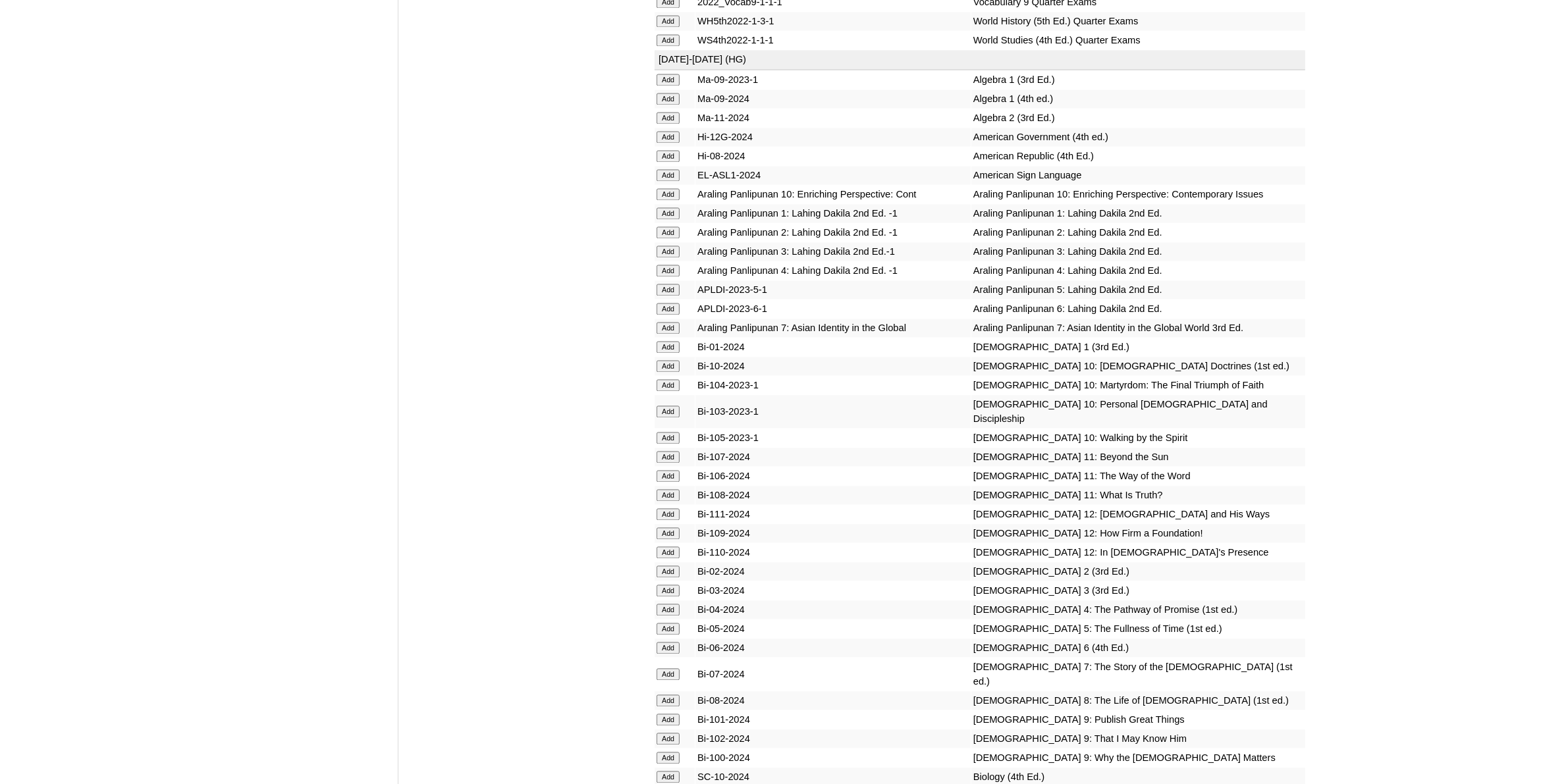
scroll to position [3210, 0]
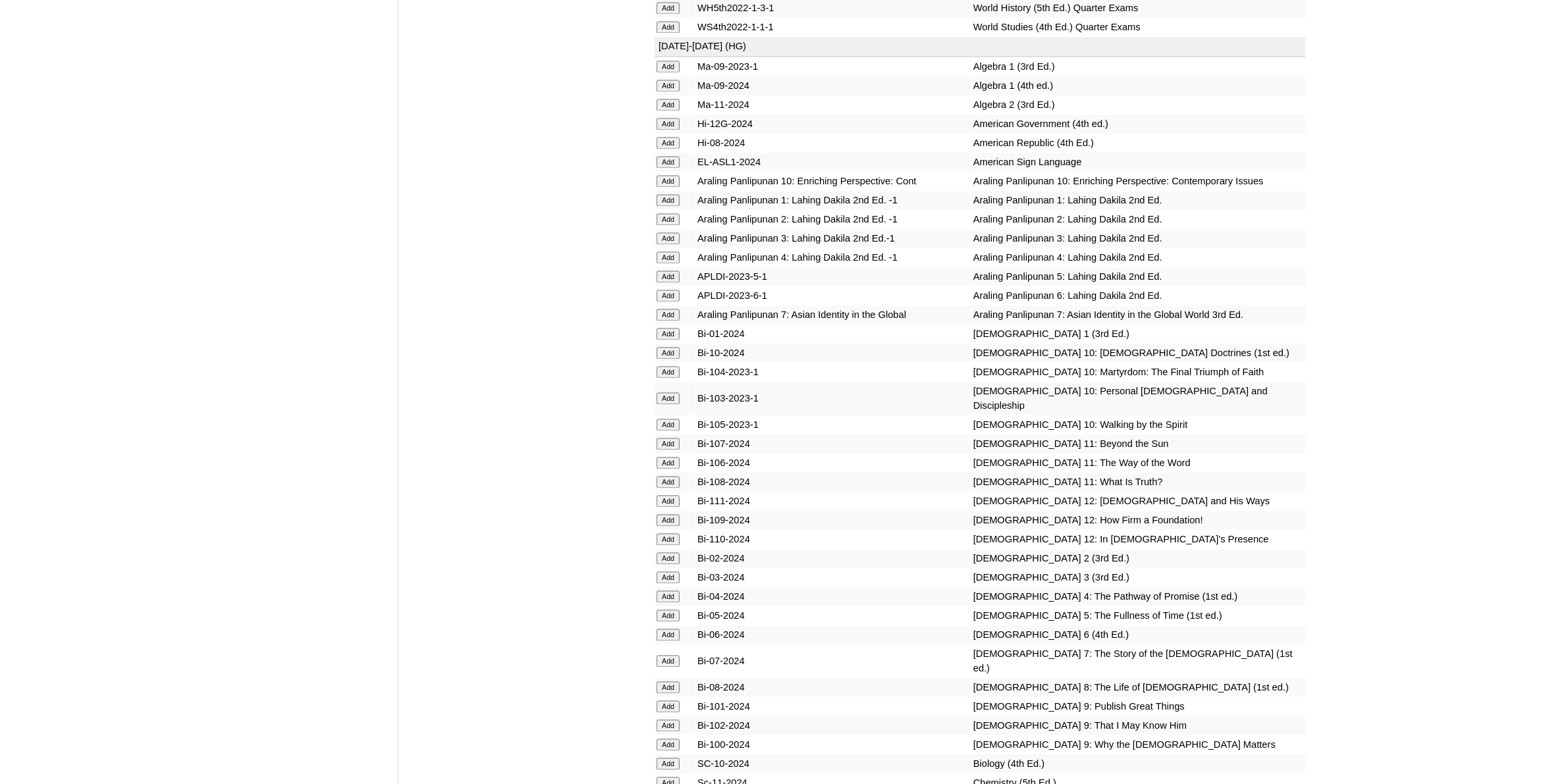
click at [657, 655] on input "Add" at bounding box center [668, 661] width 23 height 12
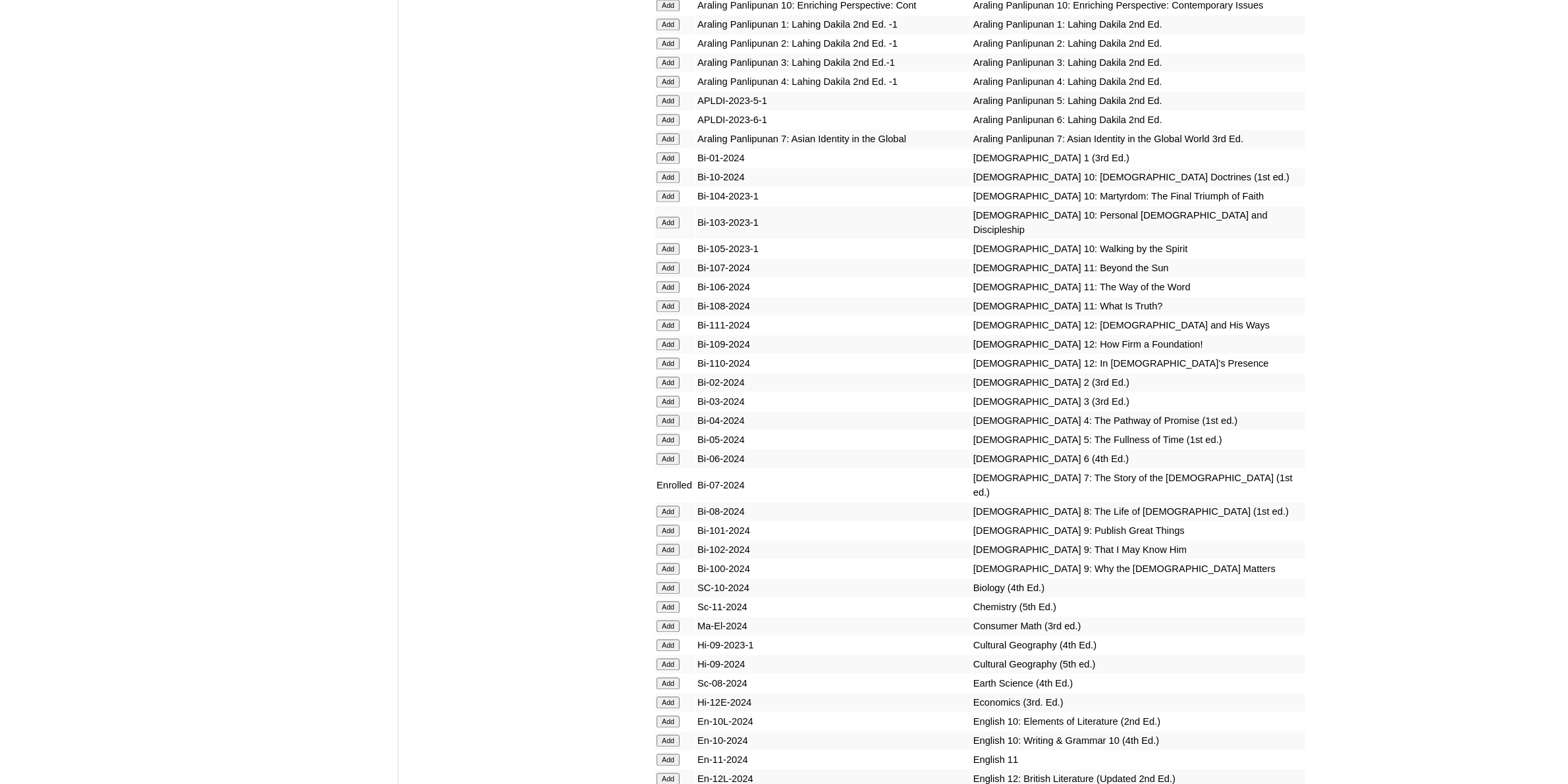
scroll to position [3539, 0]
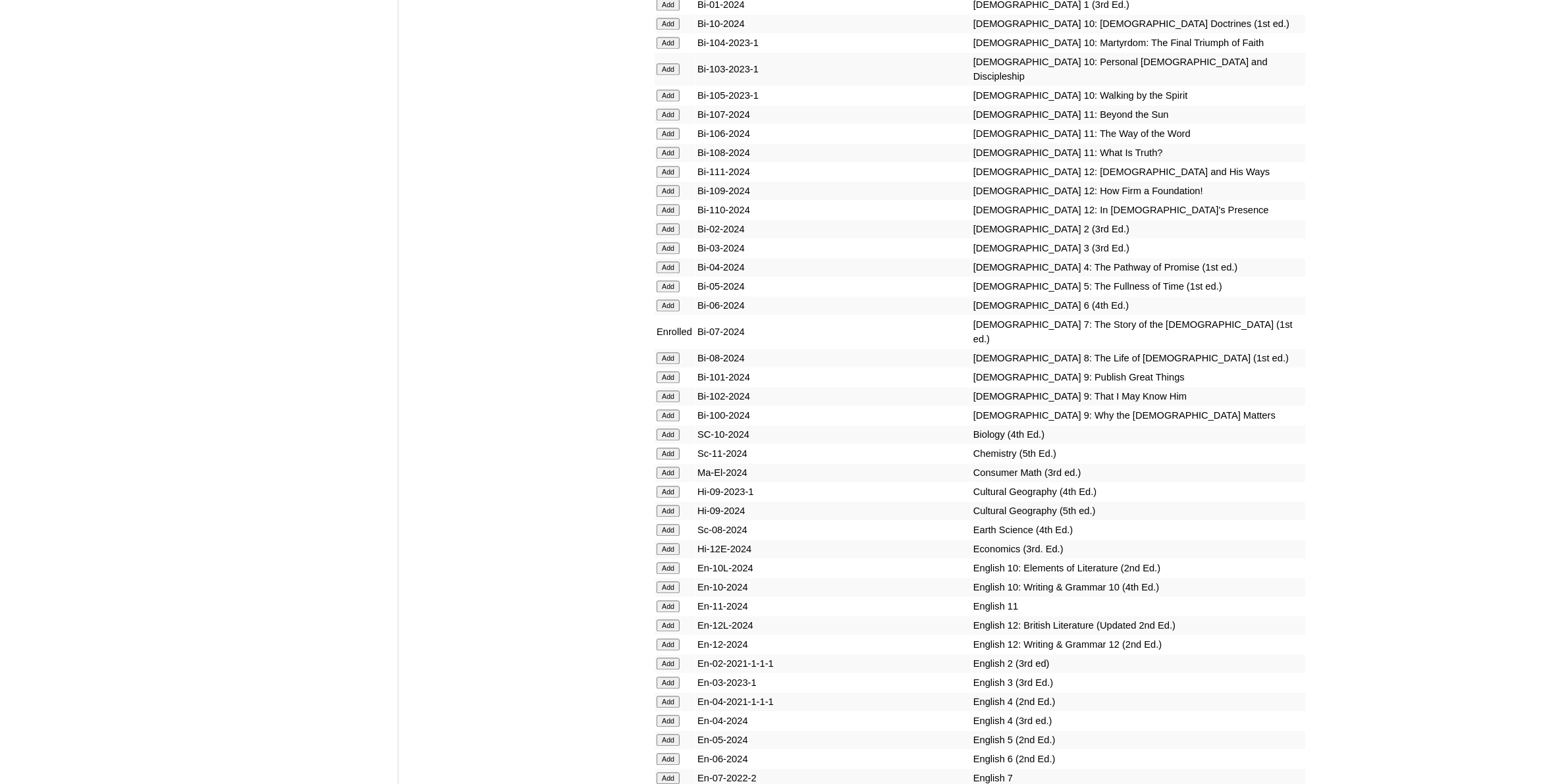
click at [665, 773] on input "Add" at bounding box center [668, 778] width 23 height 12
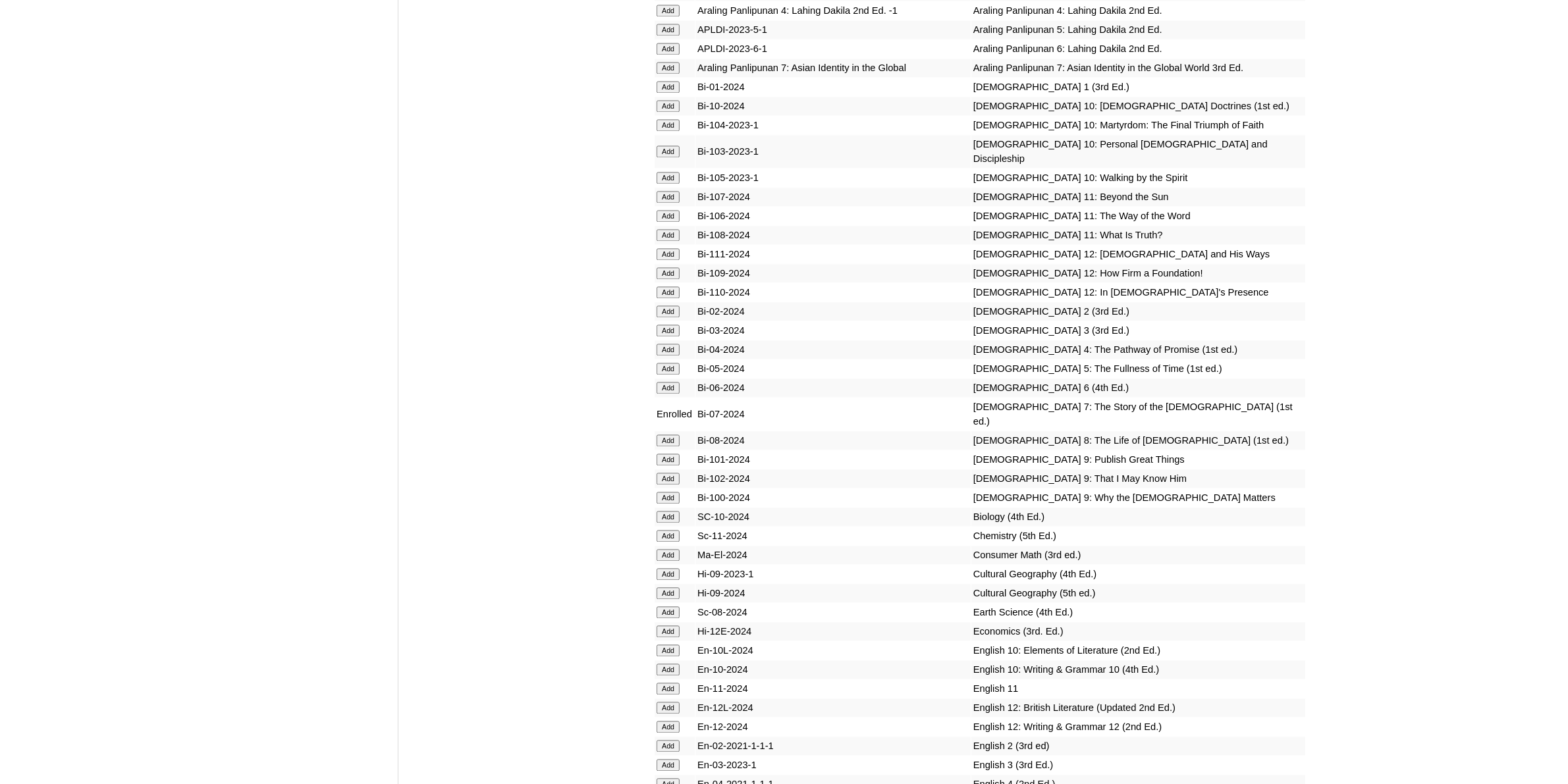
scroll to position [3539, 0]
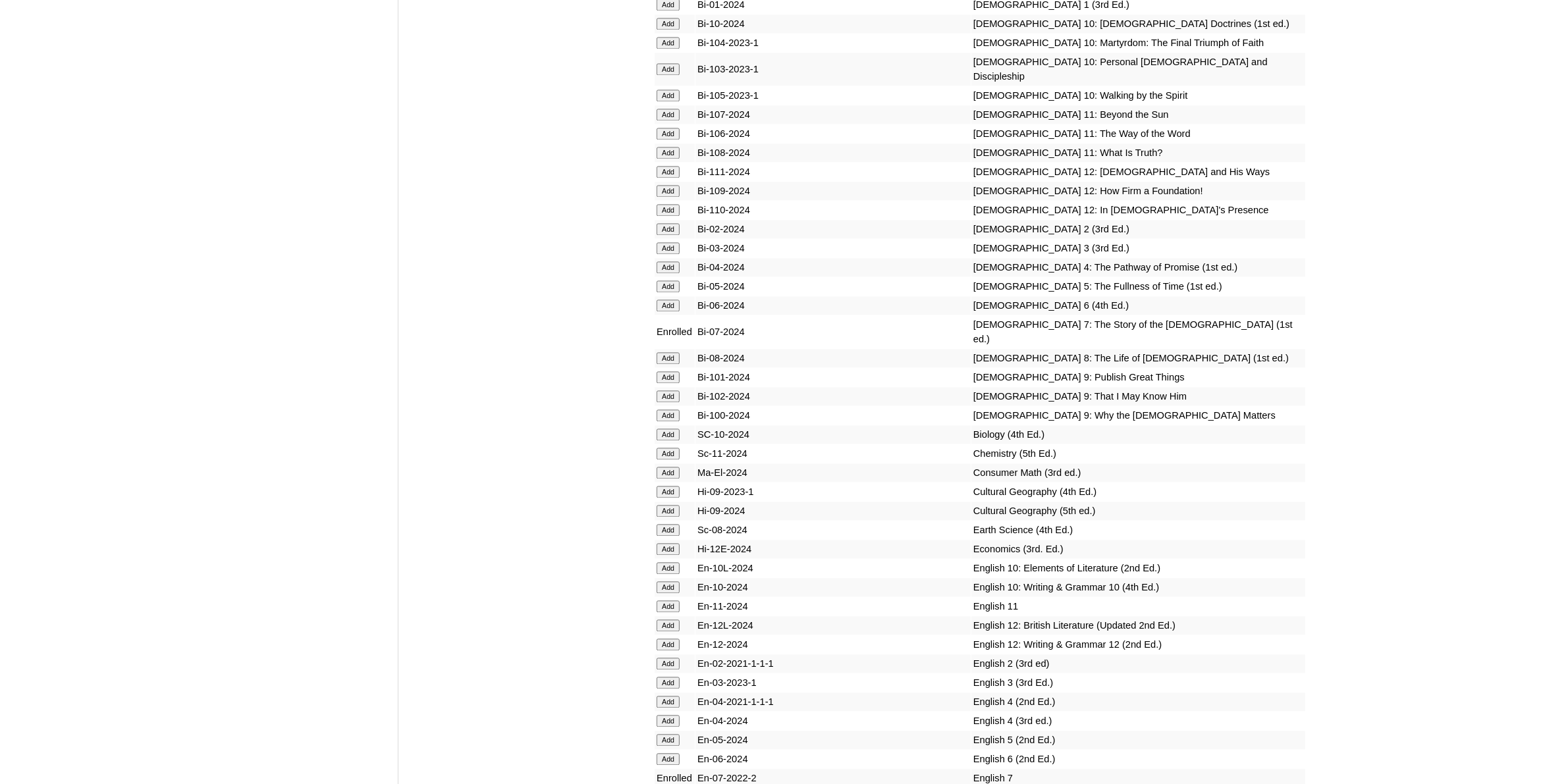
click at [675, 524] on input "Add" at bounding box center [668, 530] width 23 height 12
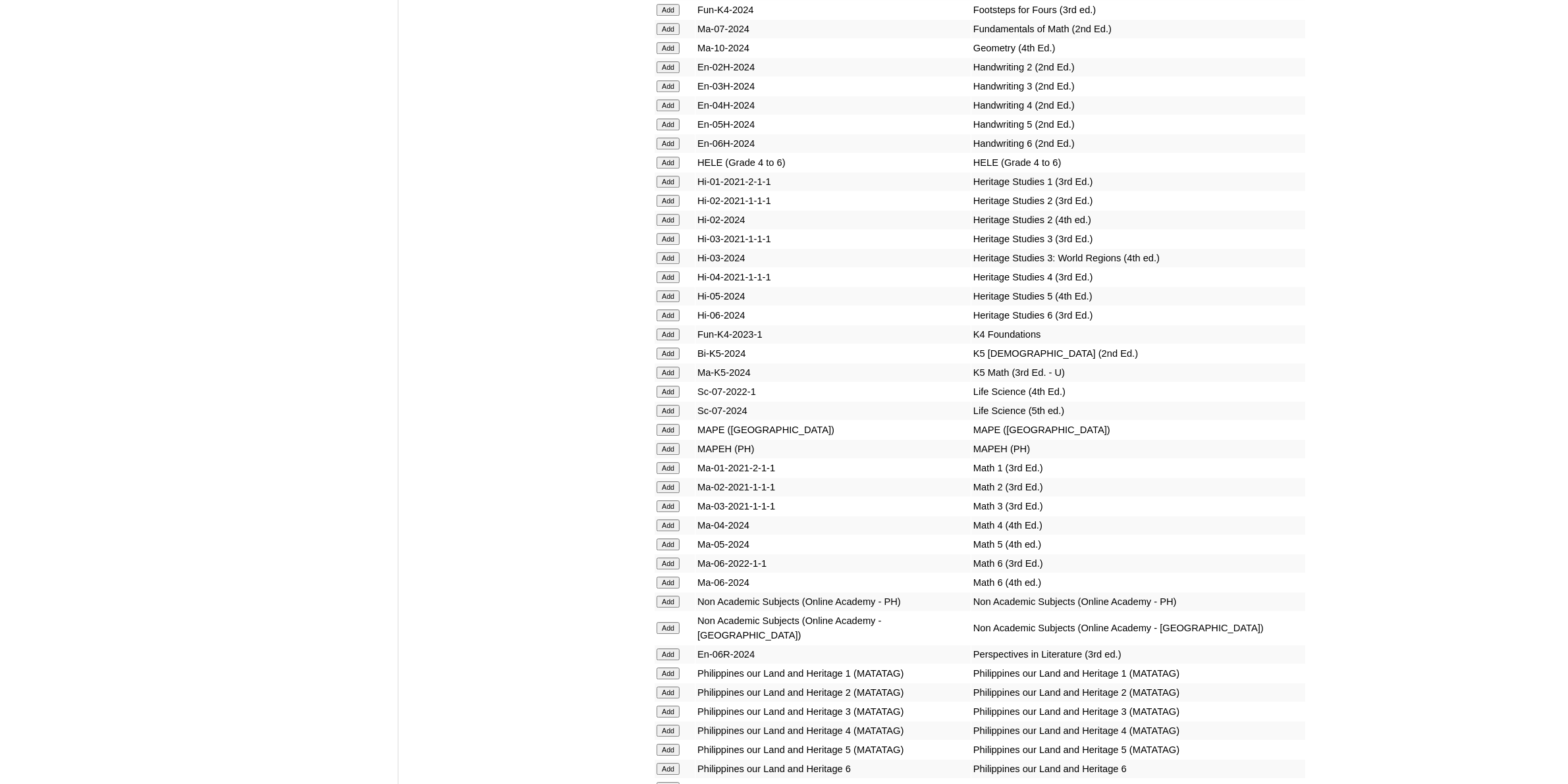
scroll to position [4856, 0]
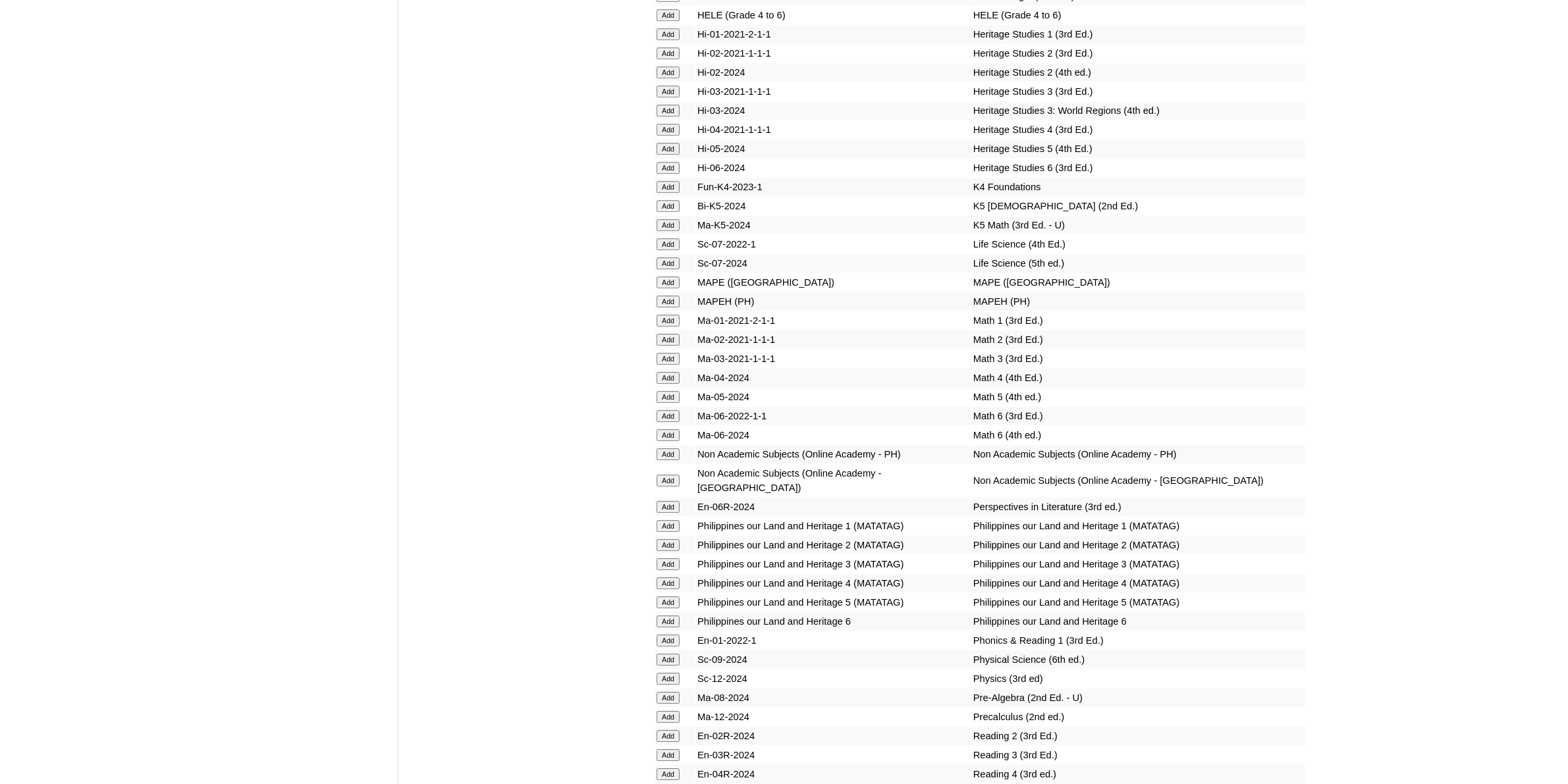
click at [670, 692] on input "Add" at bounding box center [668, 698] width 23 height 12
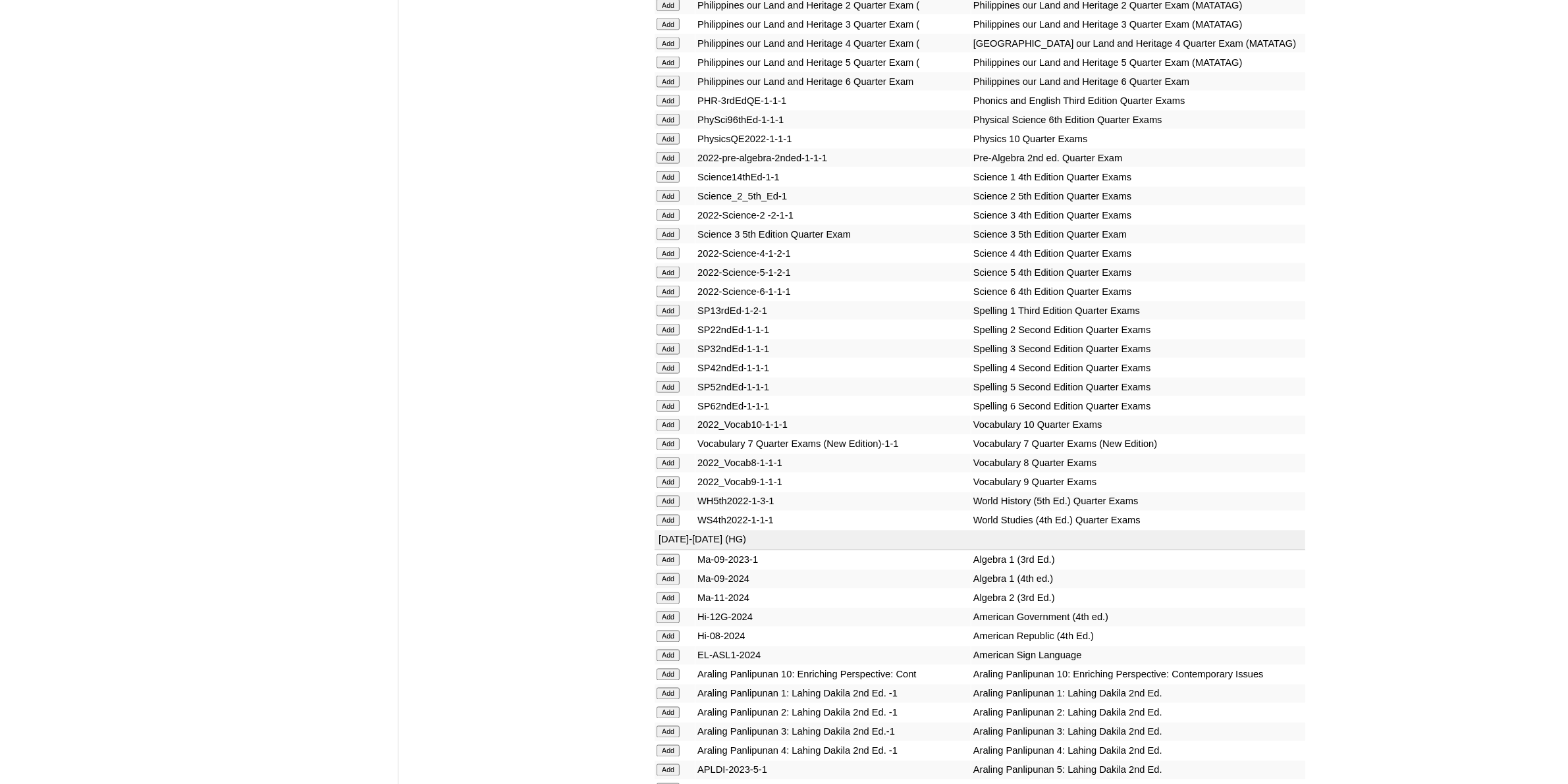
scroll to position [3046, 0]
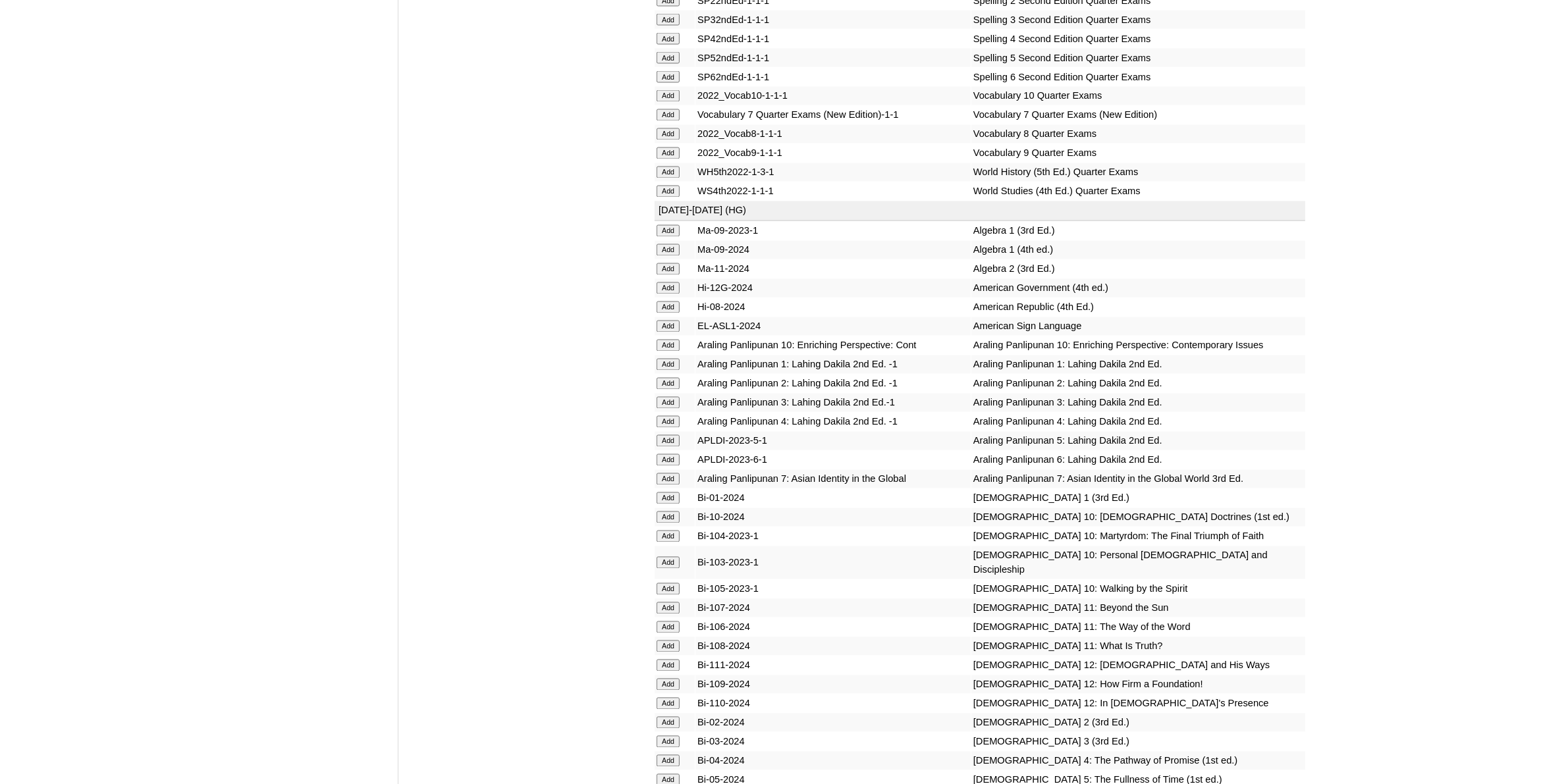
click at [675, 474] on input "Add" at bounding box center [668, 479] width 23 height 12
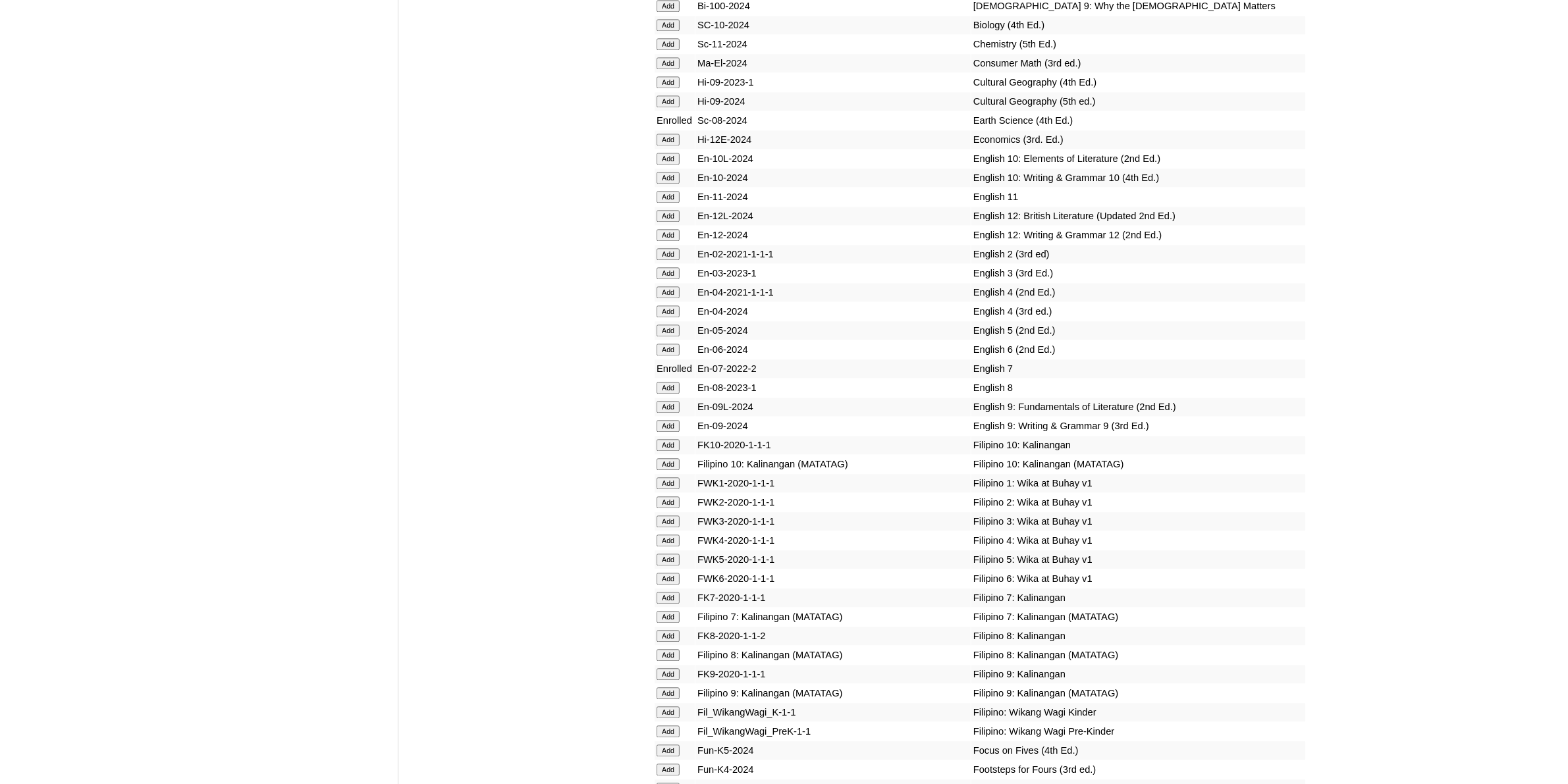
scroll to position [3951, 0]
click at [670, 609] on input "Add" at bounding box center [668, 615] width 23 height 12
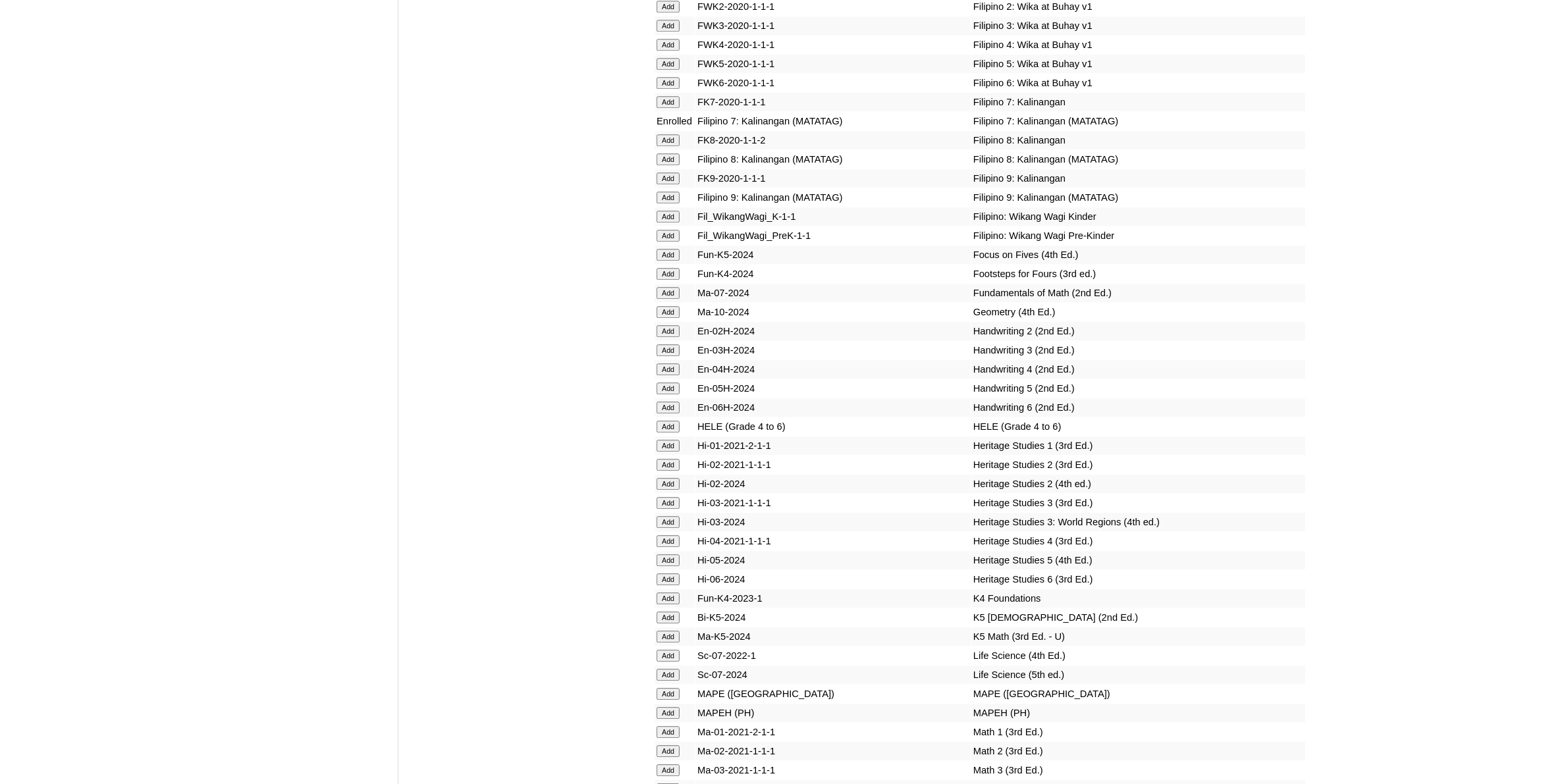
scroll to position [4774, 0]
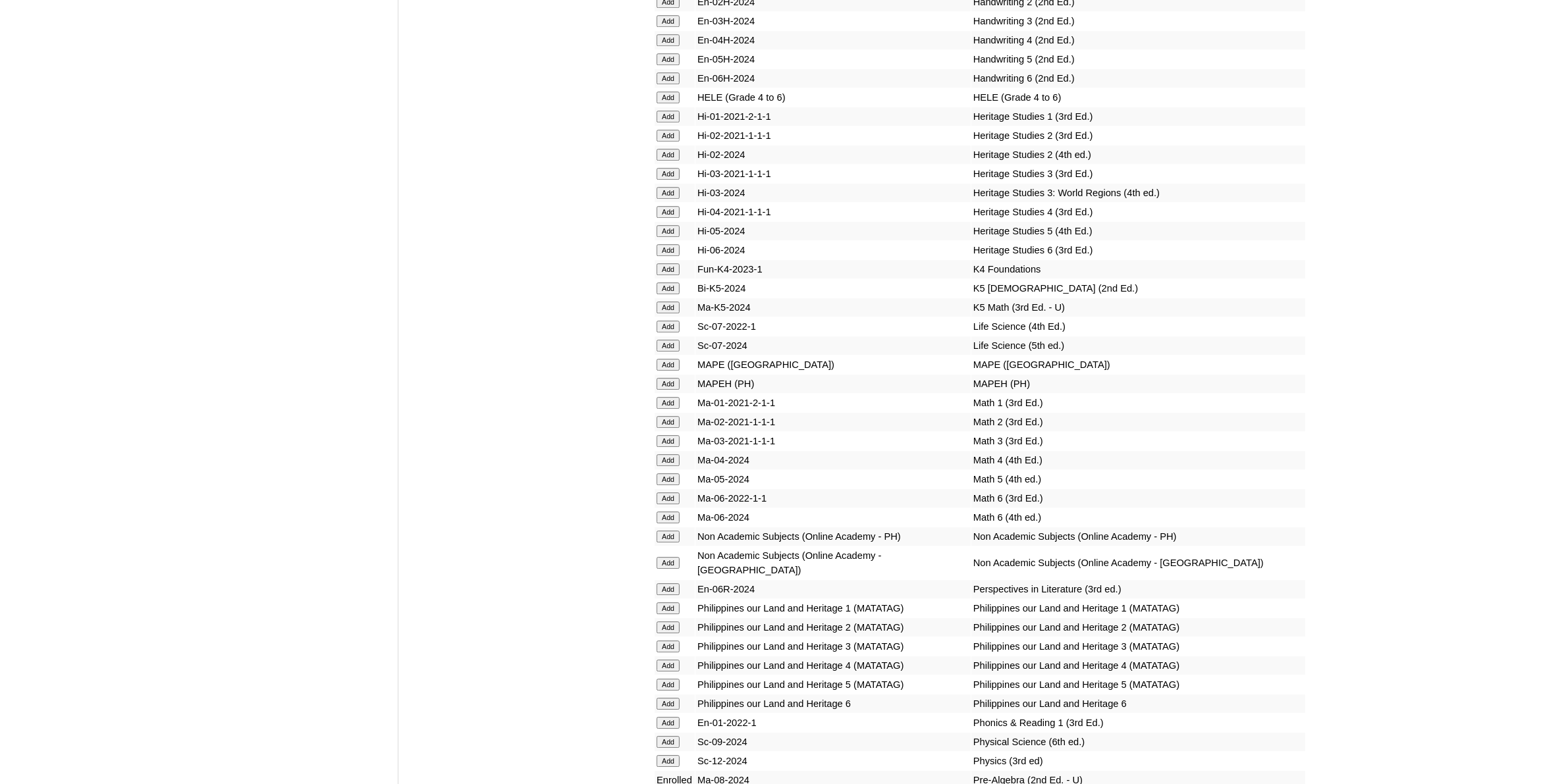
click at [665, 531] on input "Add" at bounding box center [668, 536] width 23 height 12
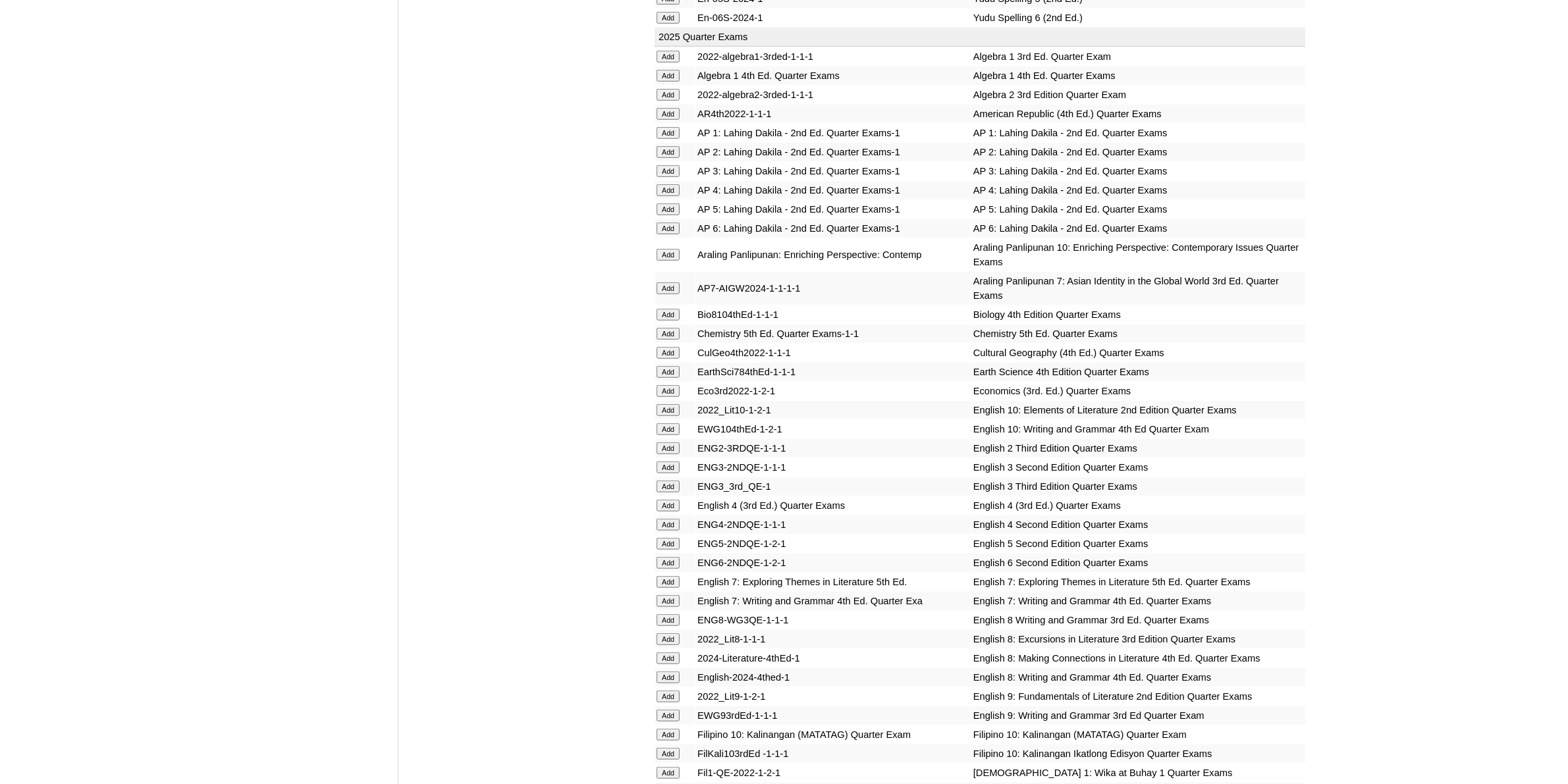
scroll to position [1481, 0]
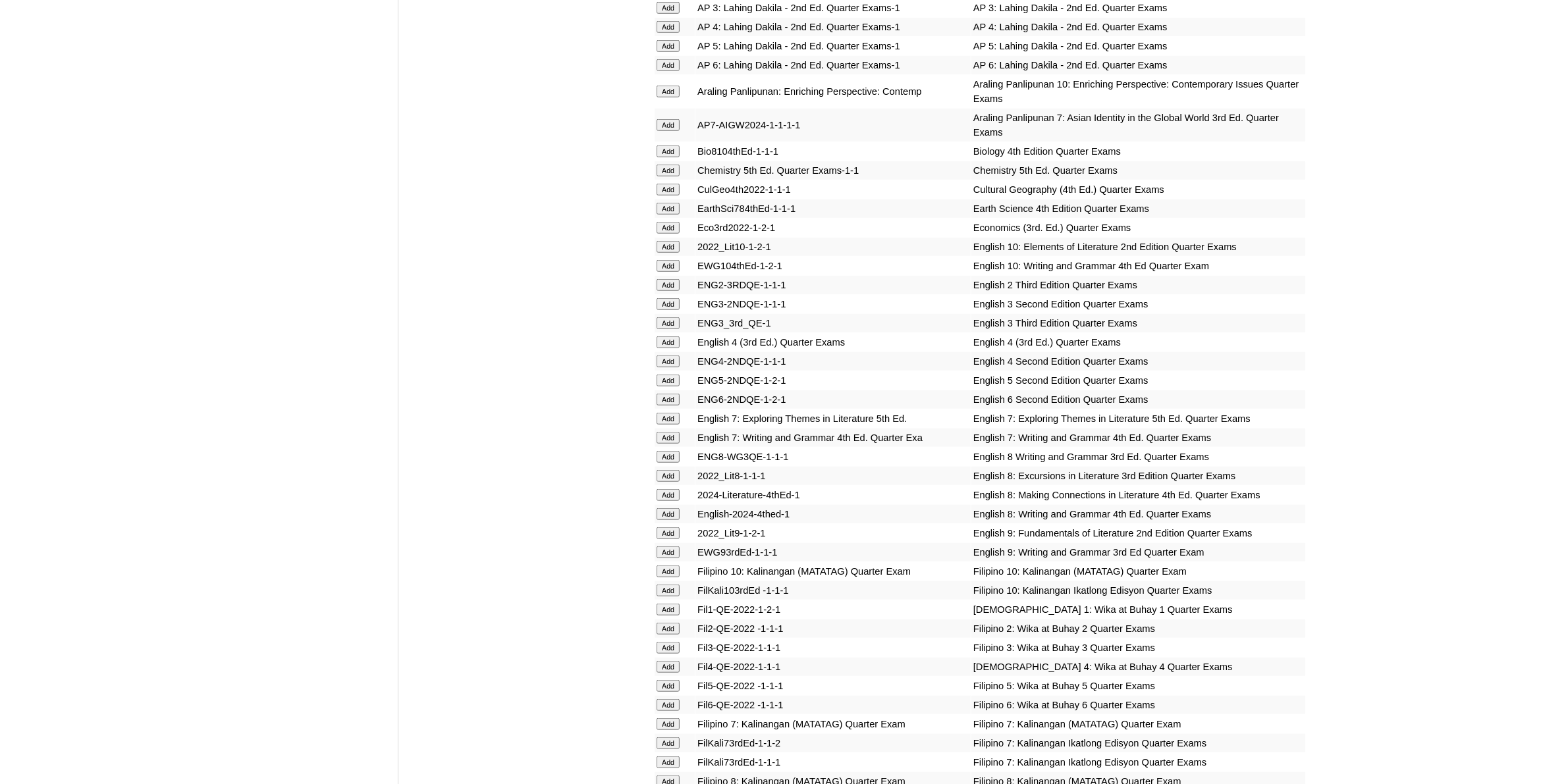
click at [665, 432] on input "Add" at bounding box center [668, 438] width 23 height 12
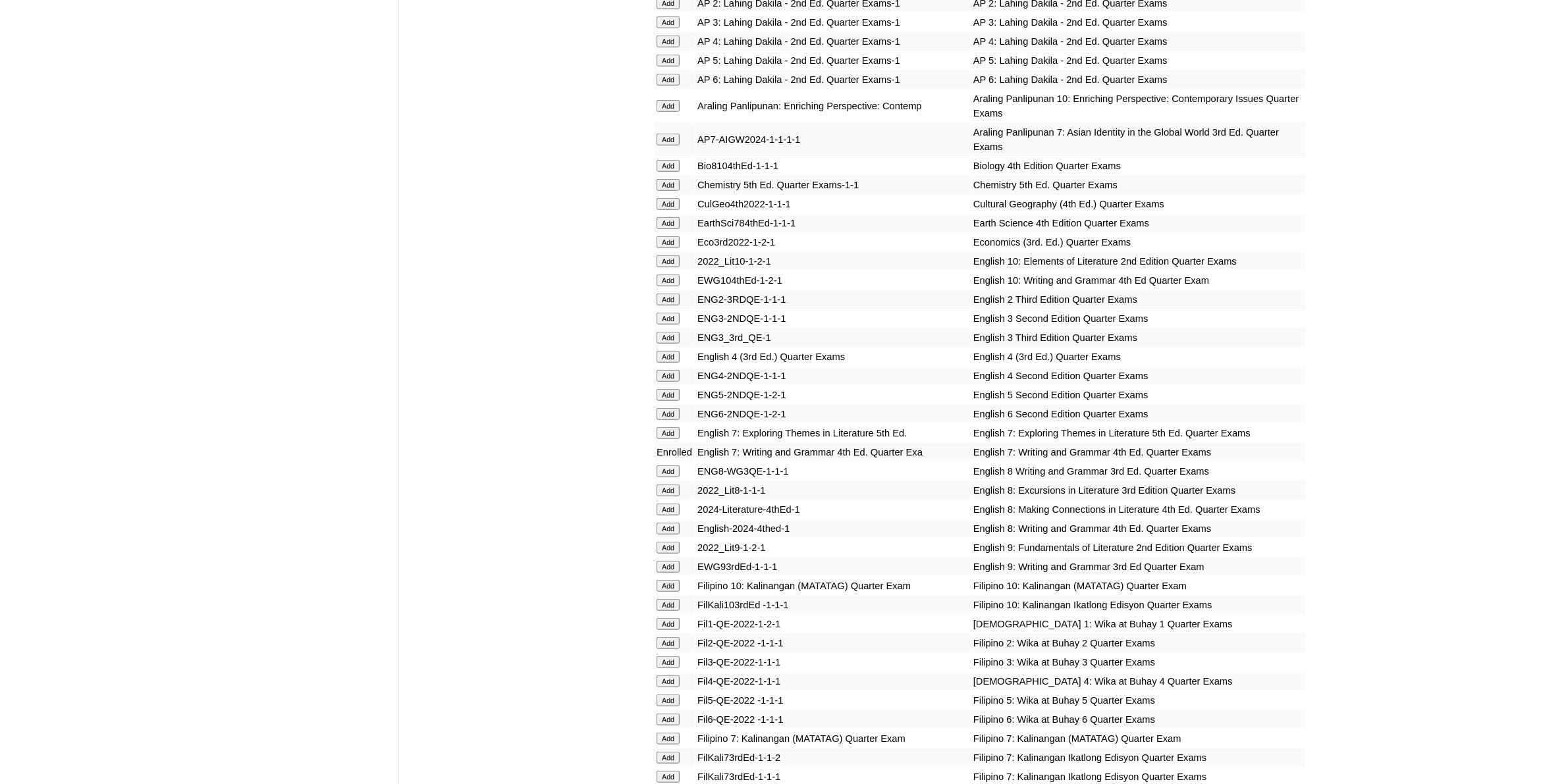
scroll to position [1481, 0]
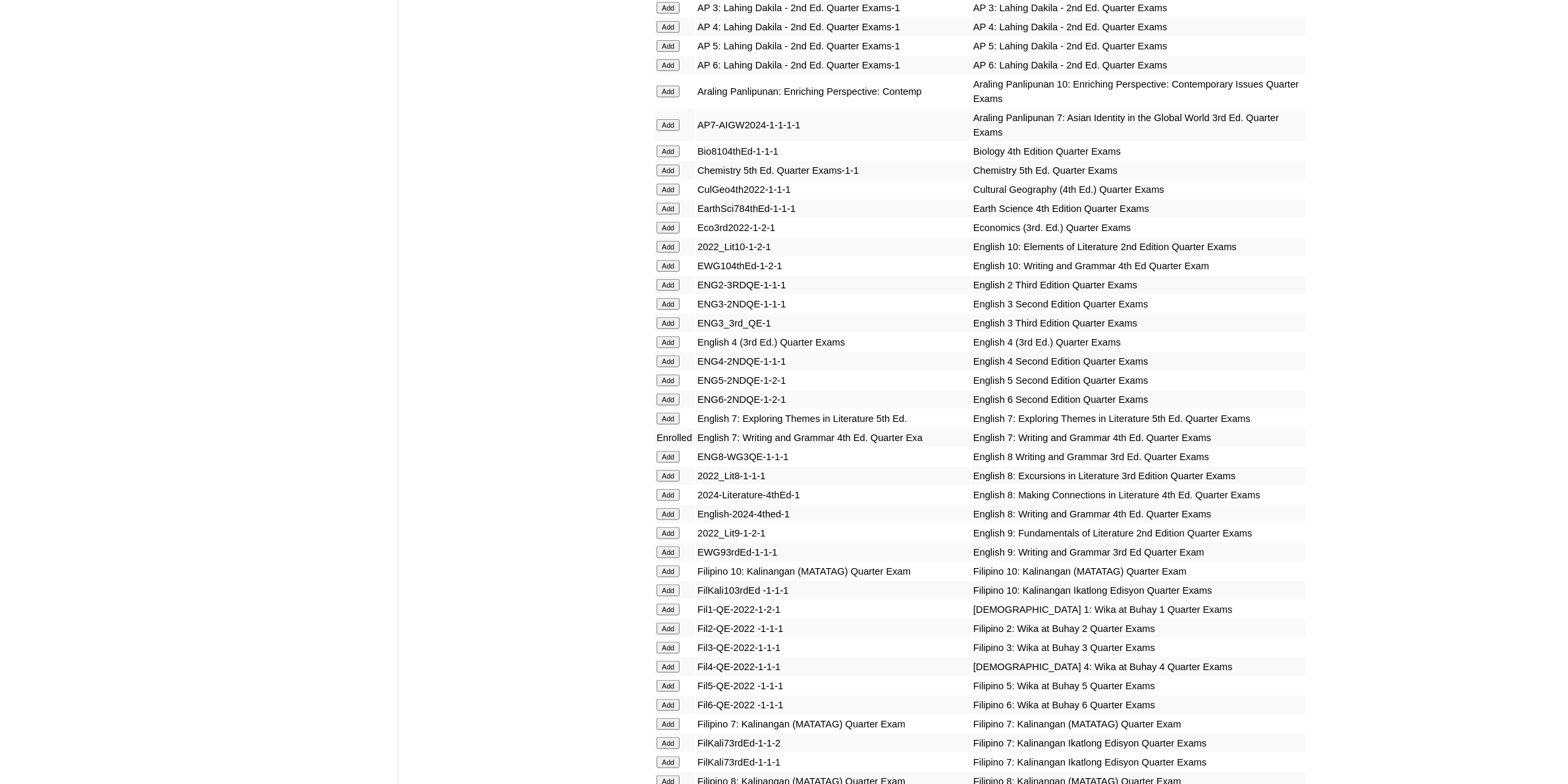
click at [662, 413] on input "Add" at bounding box center [668, 418] width 23 height 12
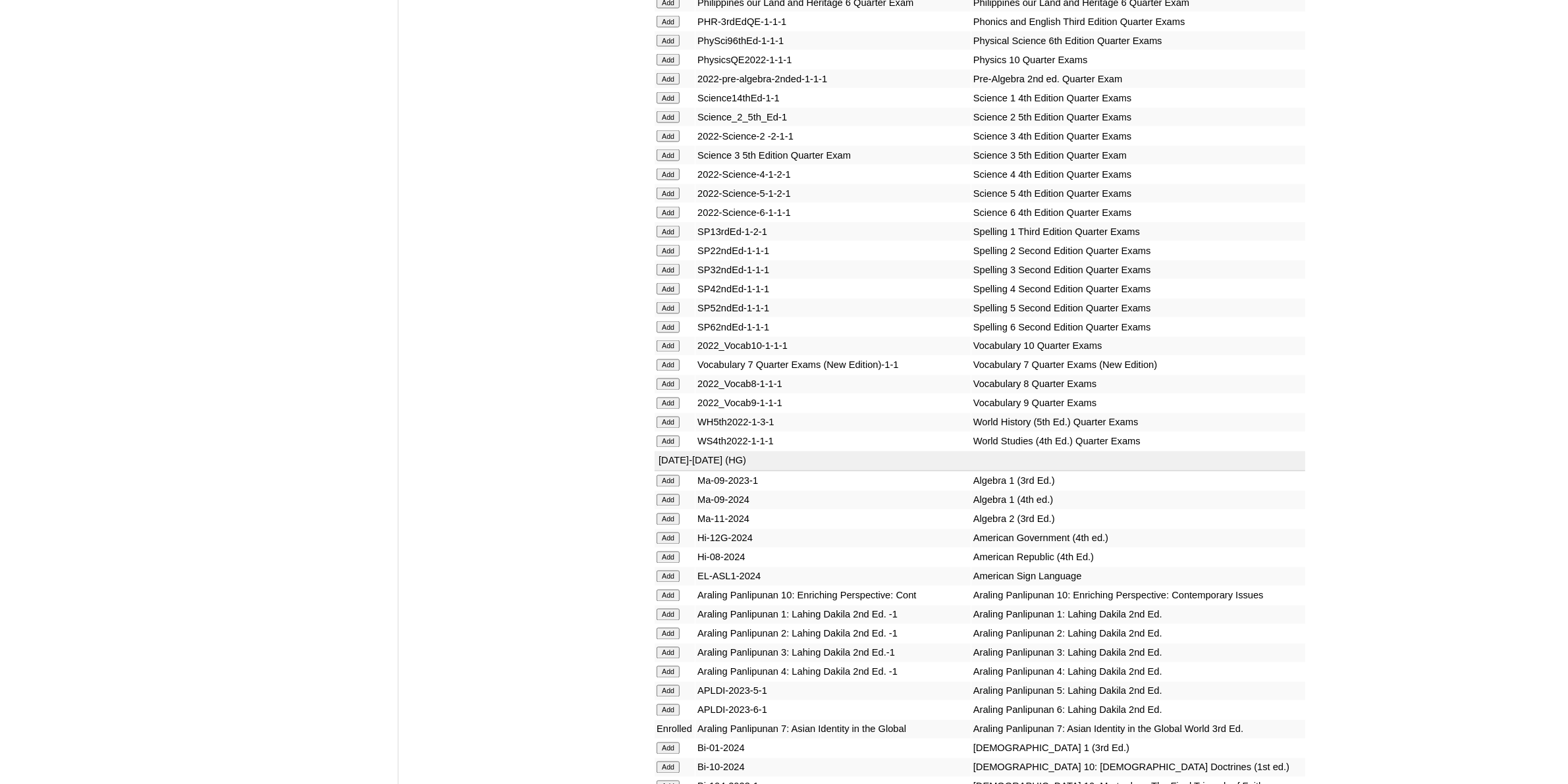
scroll to position [2799, 0]
click at [667, 356] on input "Add" at bounding box center [668, 362] width 23 height 12
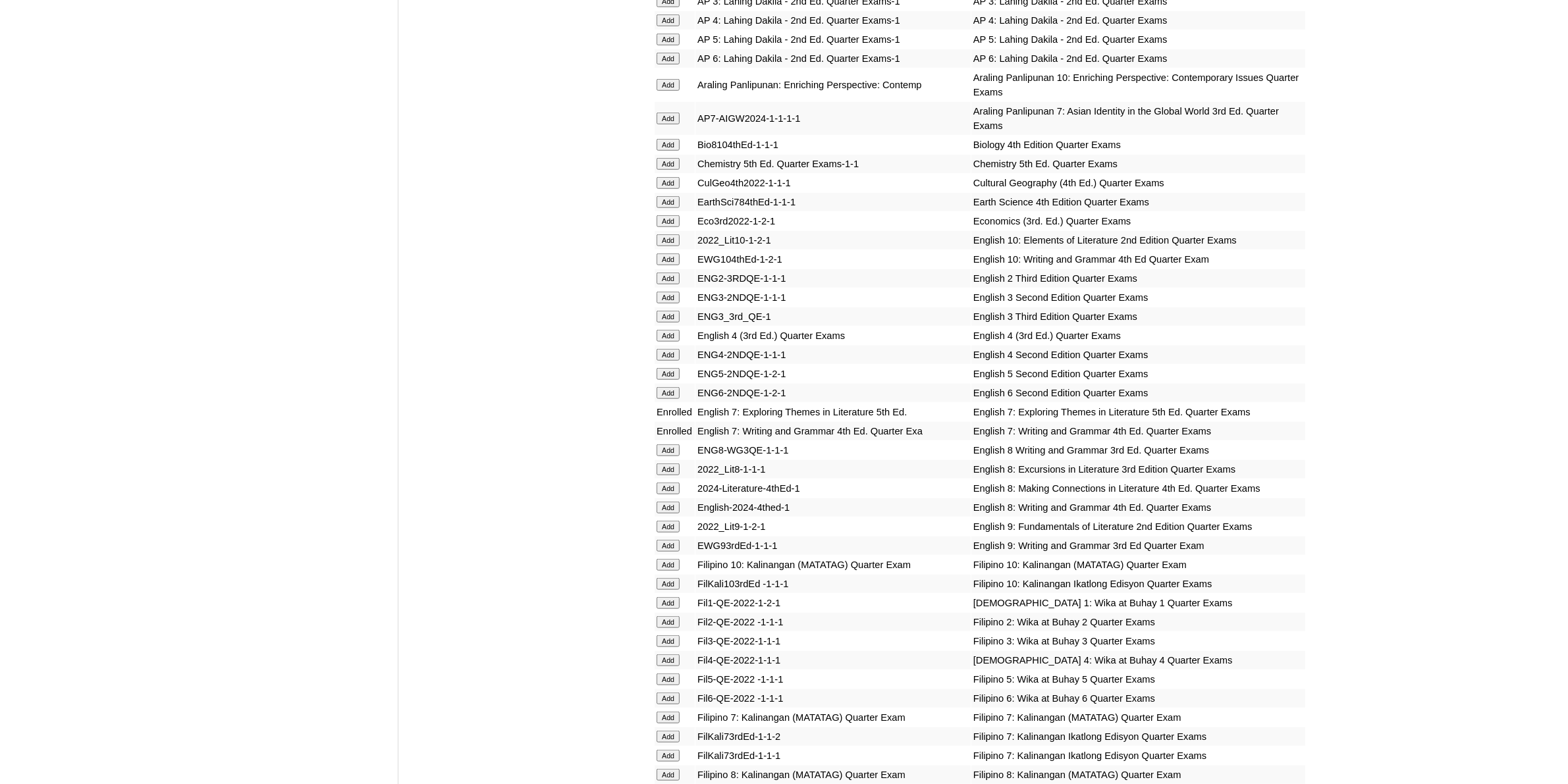
scroll to position [1481, 0]
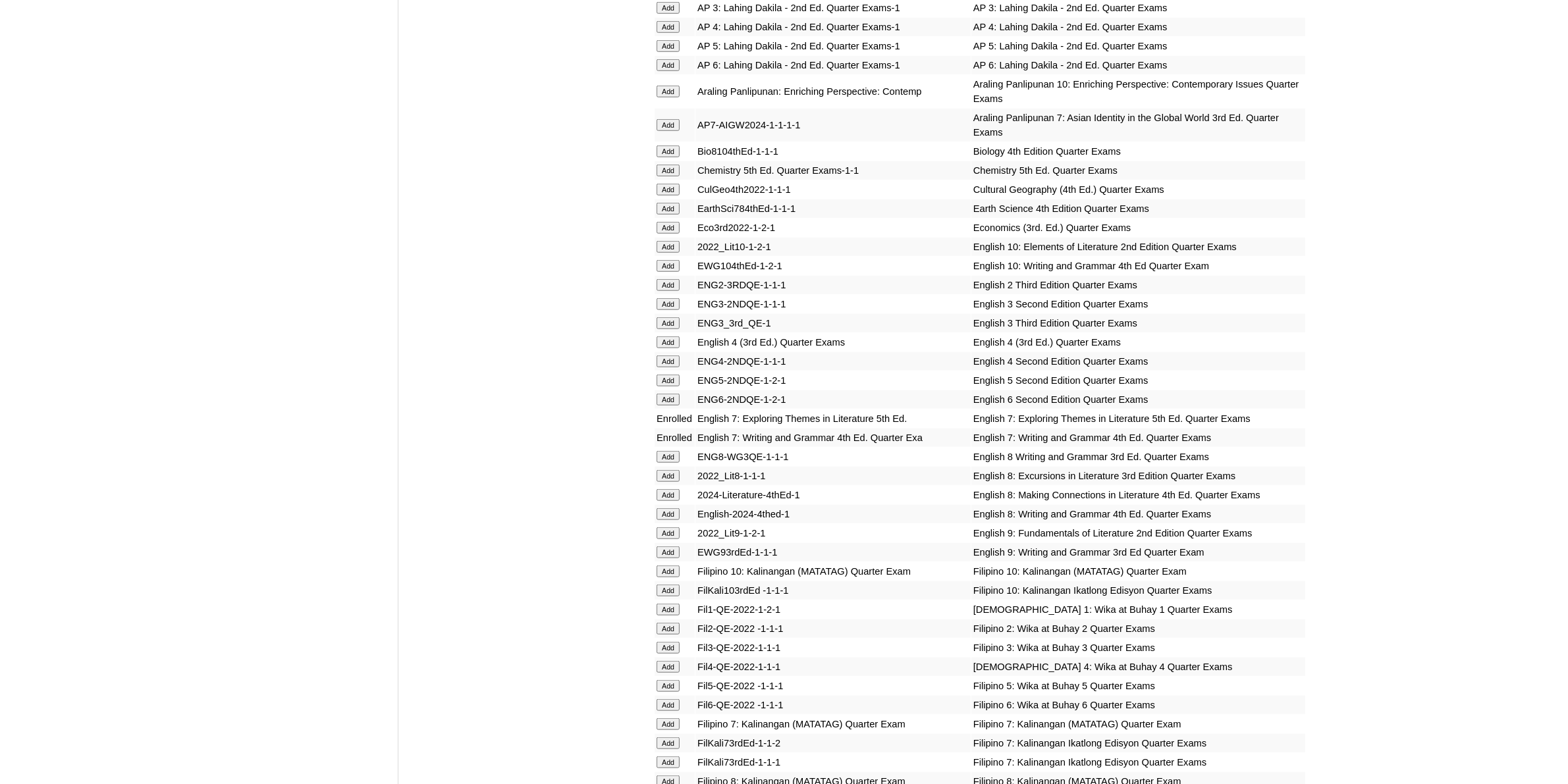
click at [668, 203] on input "Add" at bounding box center [668, 208] width 23 height 12
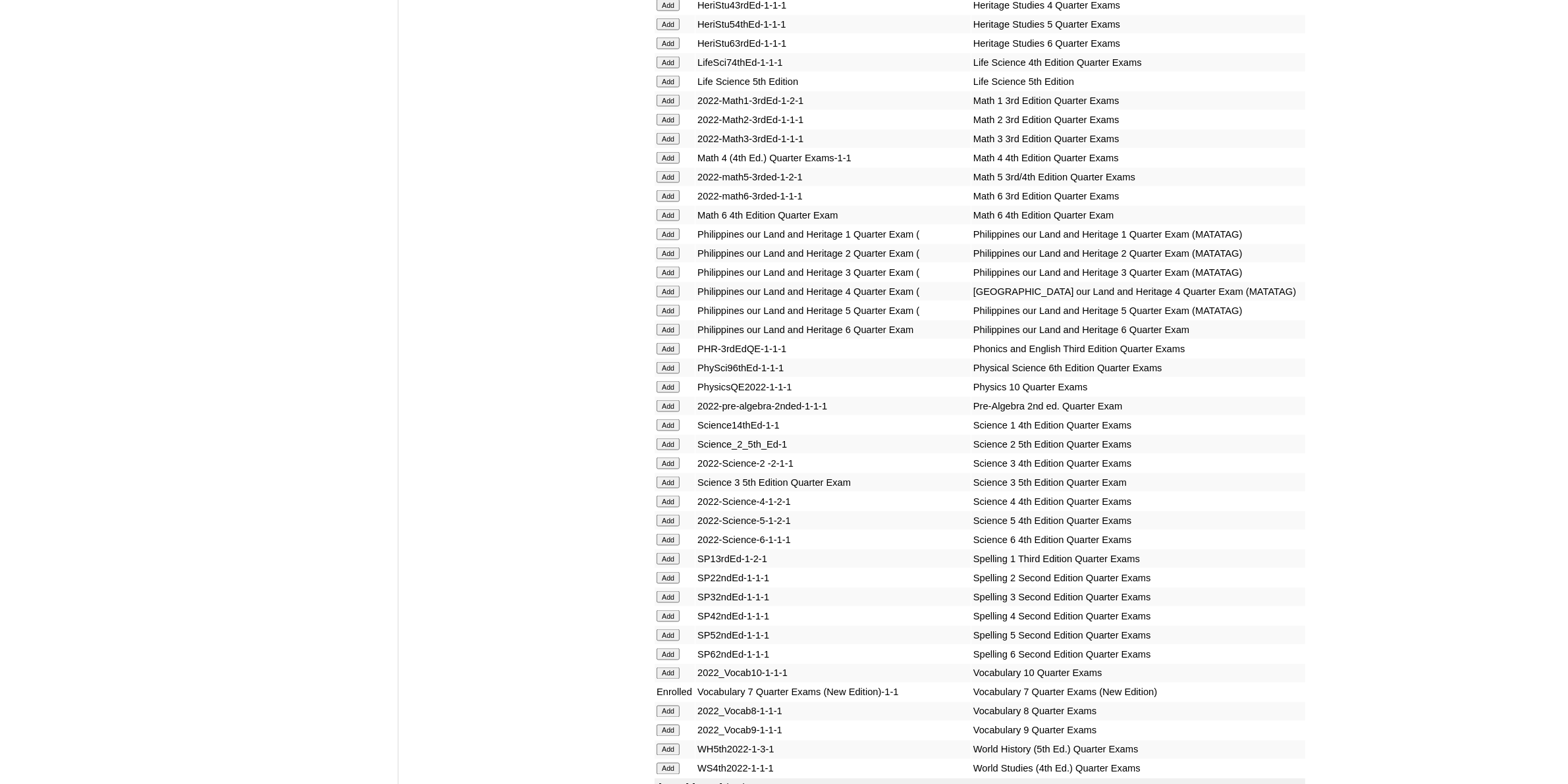
scroll to position [2469, 0]
click at [661, 399] on input "Add" at bounding box center [668, 404] width 23 height 12
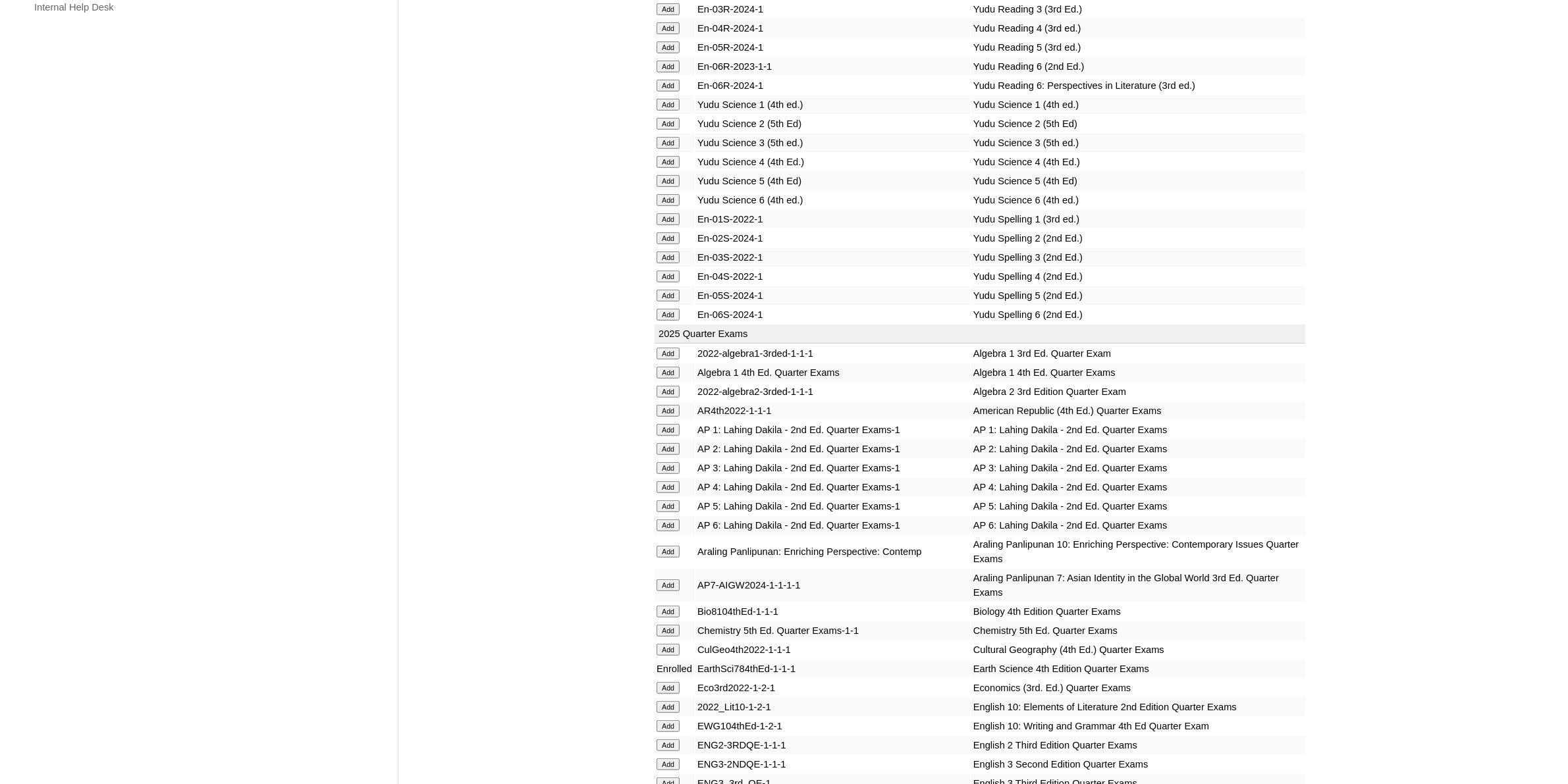
scroll to position [1152, 0]
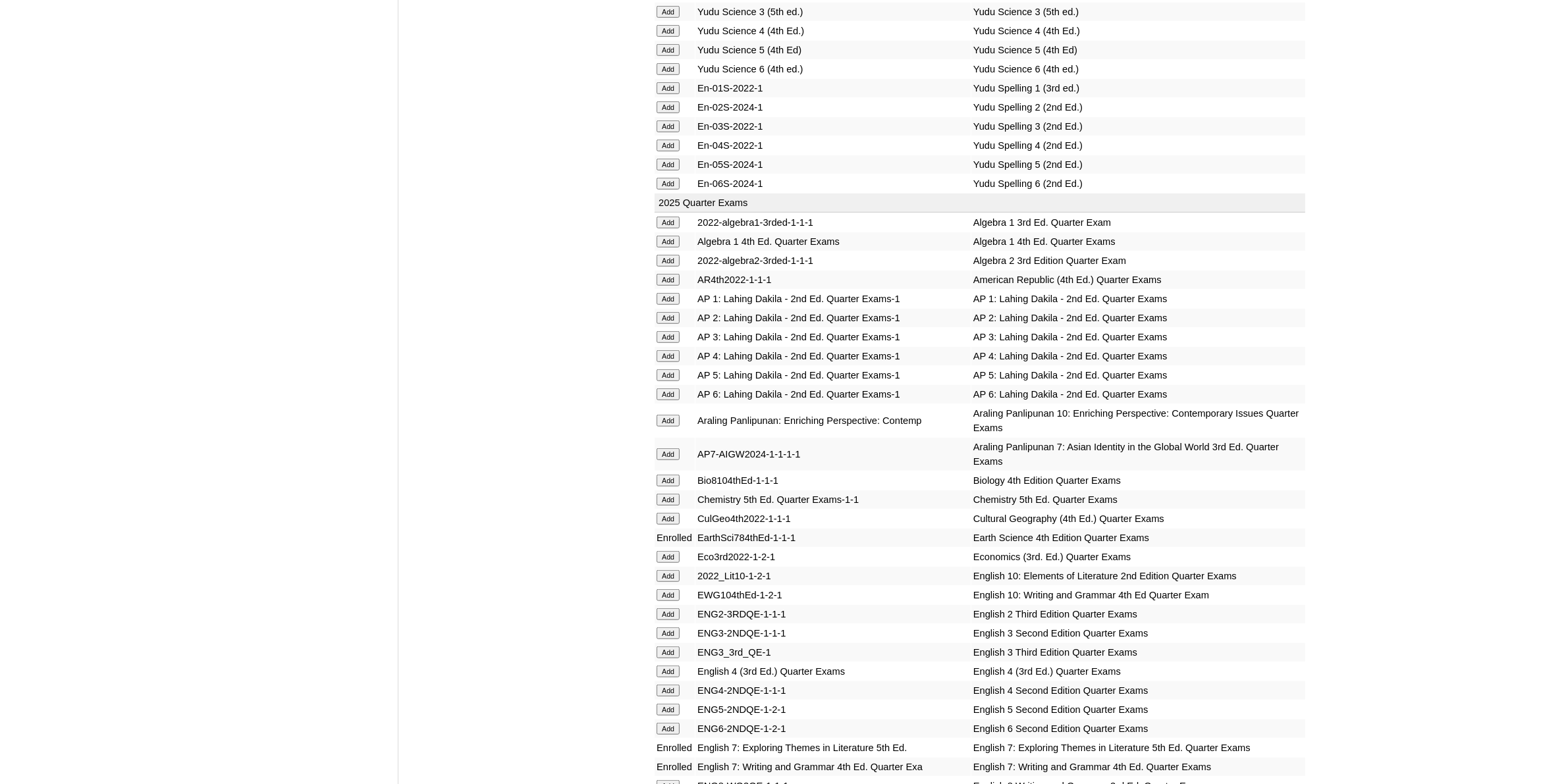
click at [674, 448] on input "Add" at bounding box center [668, 454] width 23 height 12
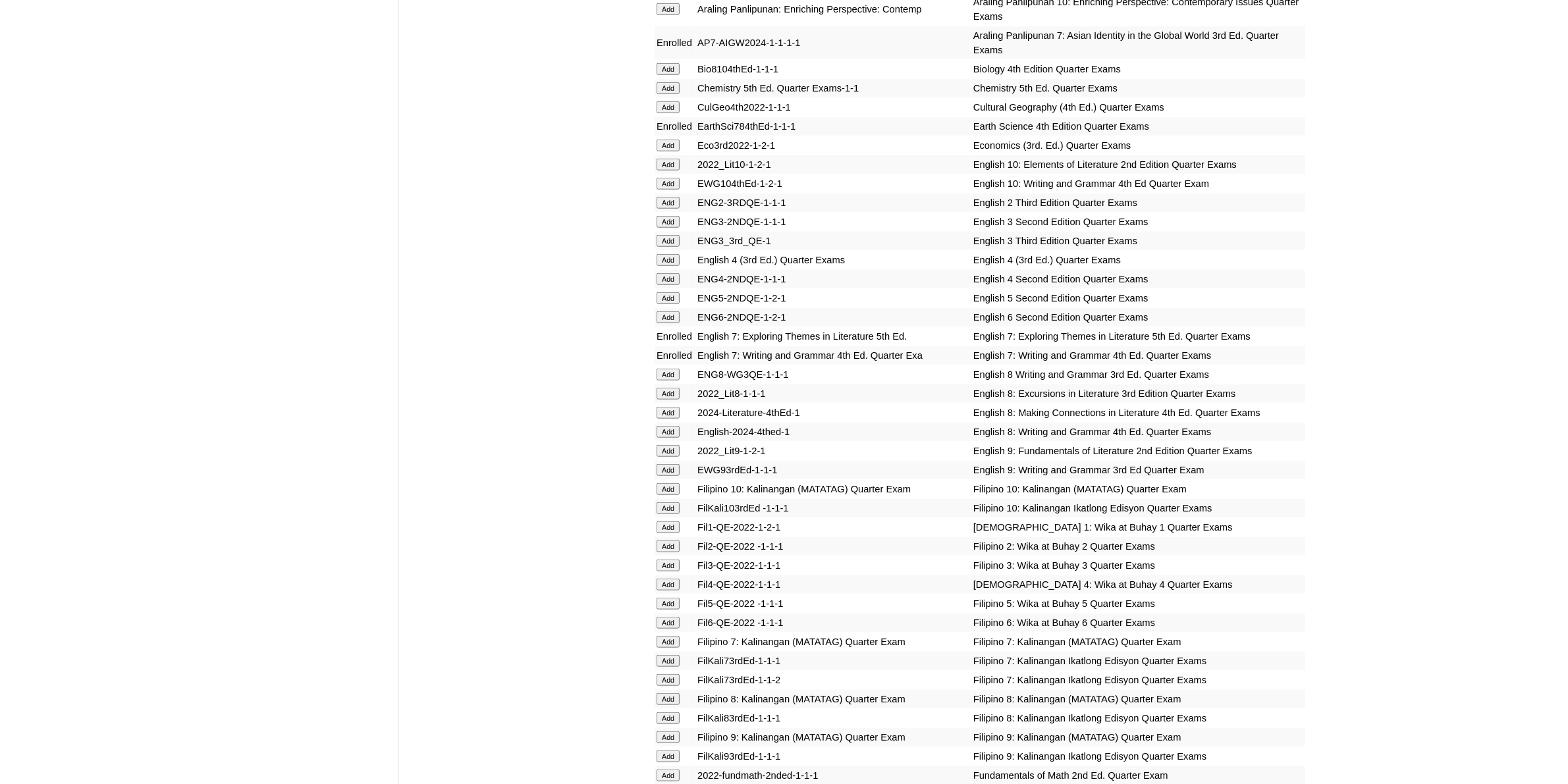
click at [674, 636] on input "Add" at bounding box center [668, 641] width 23 height 12
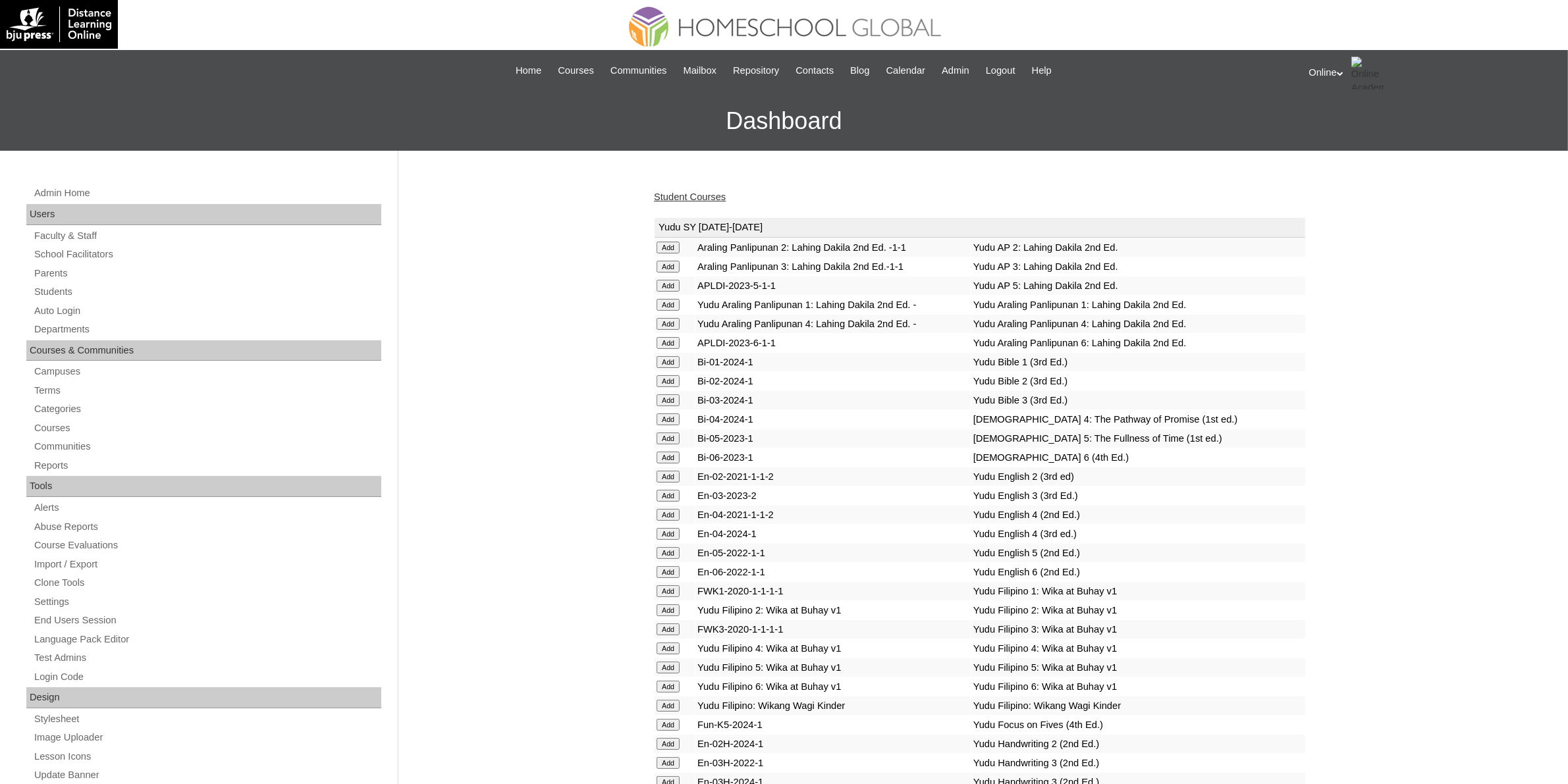
click at [677, 195] on link "Student Courses" at bounding box center [690, 197] width 72 height 11
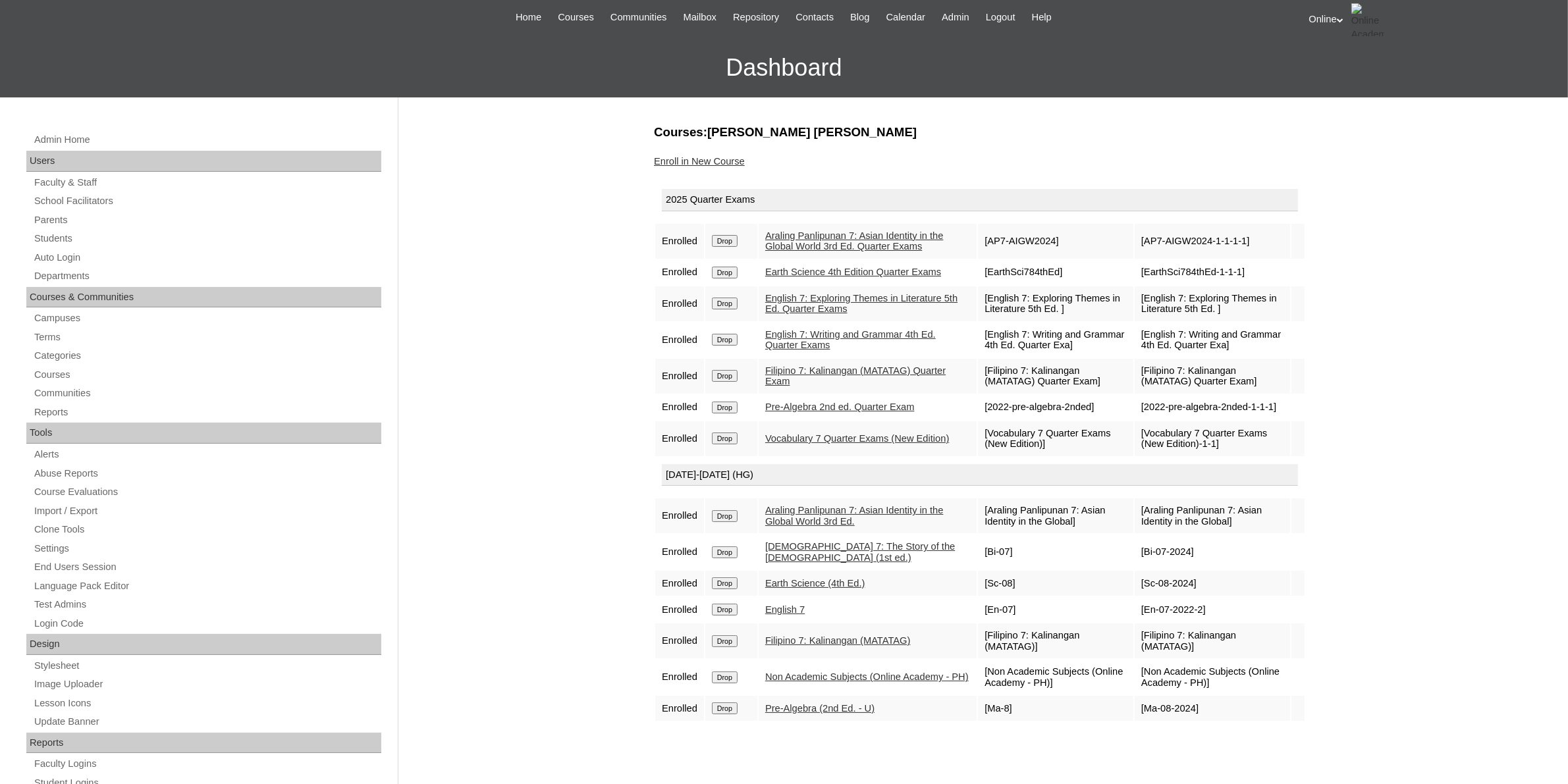
scroll to position [83, 0]
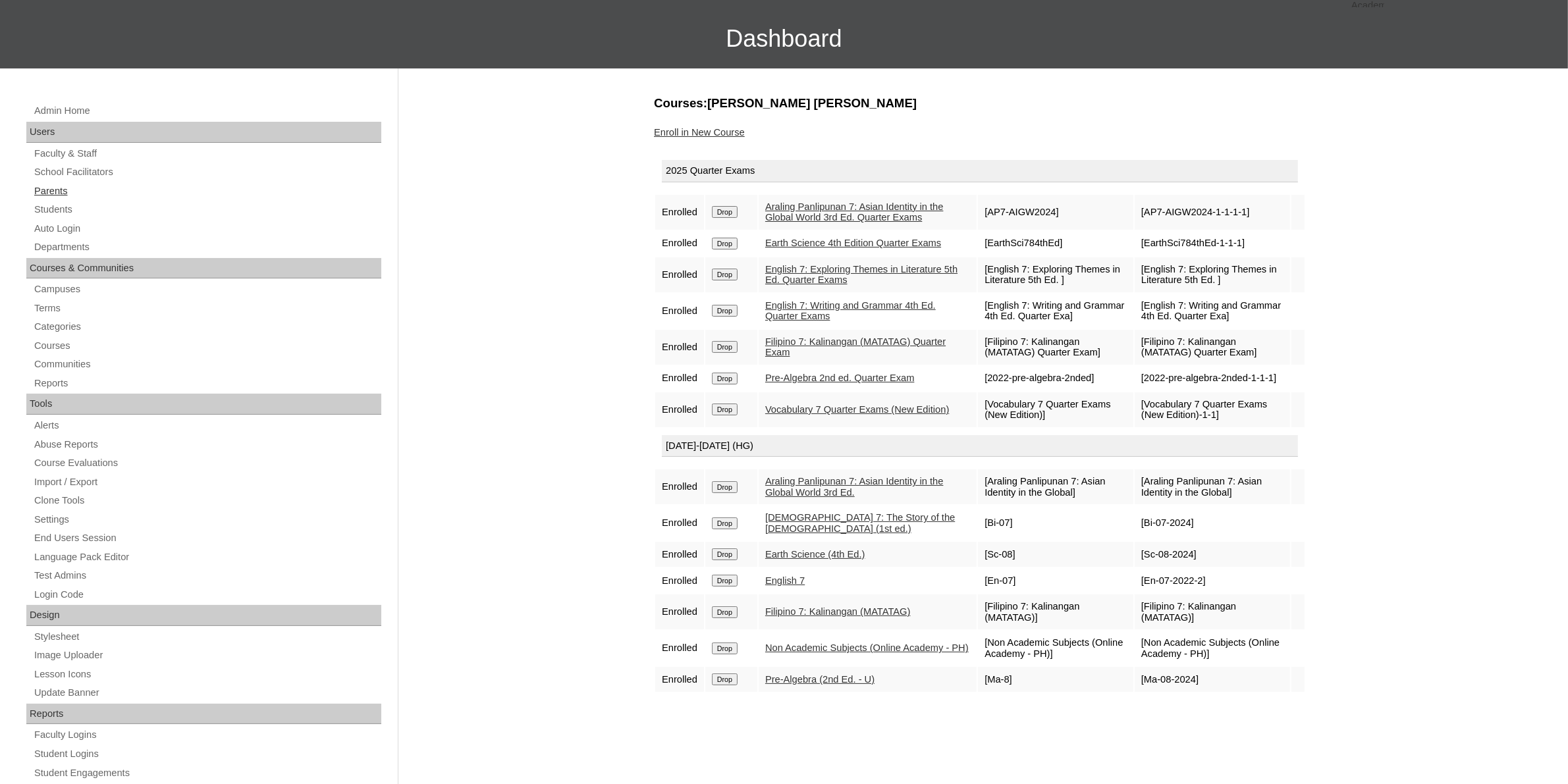
click at [111, 184] on link "Parents" at bounding box center [207, 191] width 349 height 16
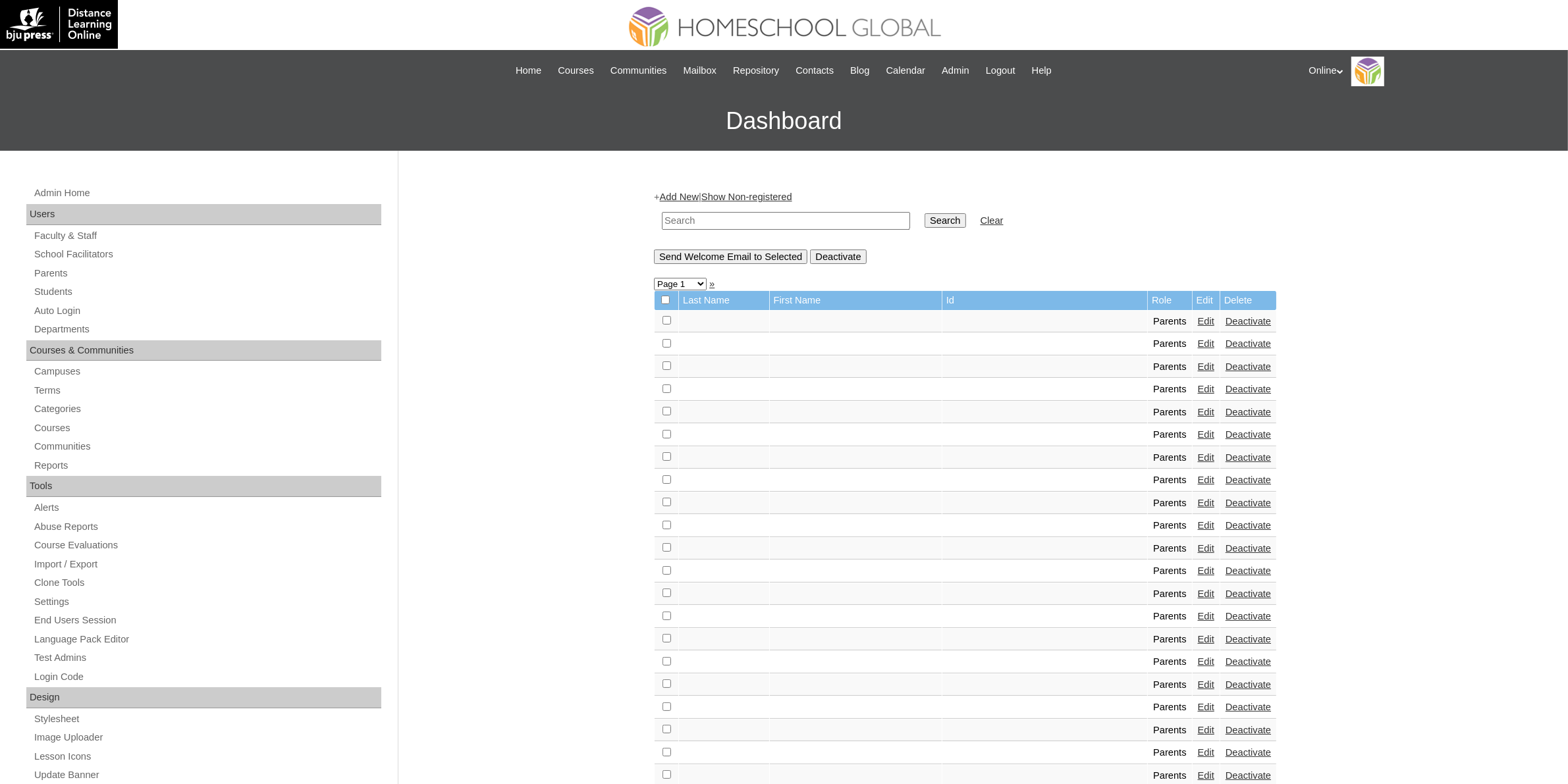
click at [713, 218] on input "text" at bounding box center [786, 220] width 248 height 18
paste input "HGP0253-OACAD2025"
type input "HGP0253-OACAD2025"
click at [924, 221] on input "Search" at bounding box center [945, 220] width 41 height 15
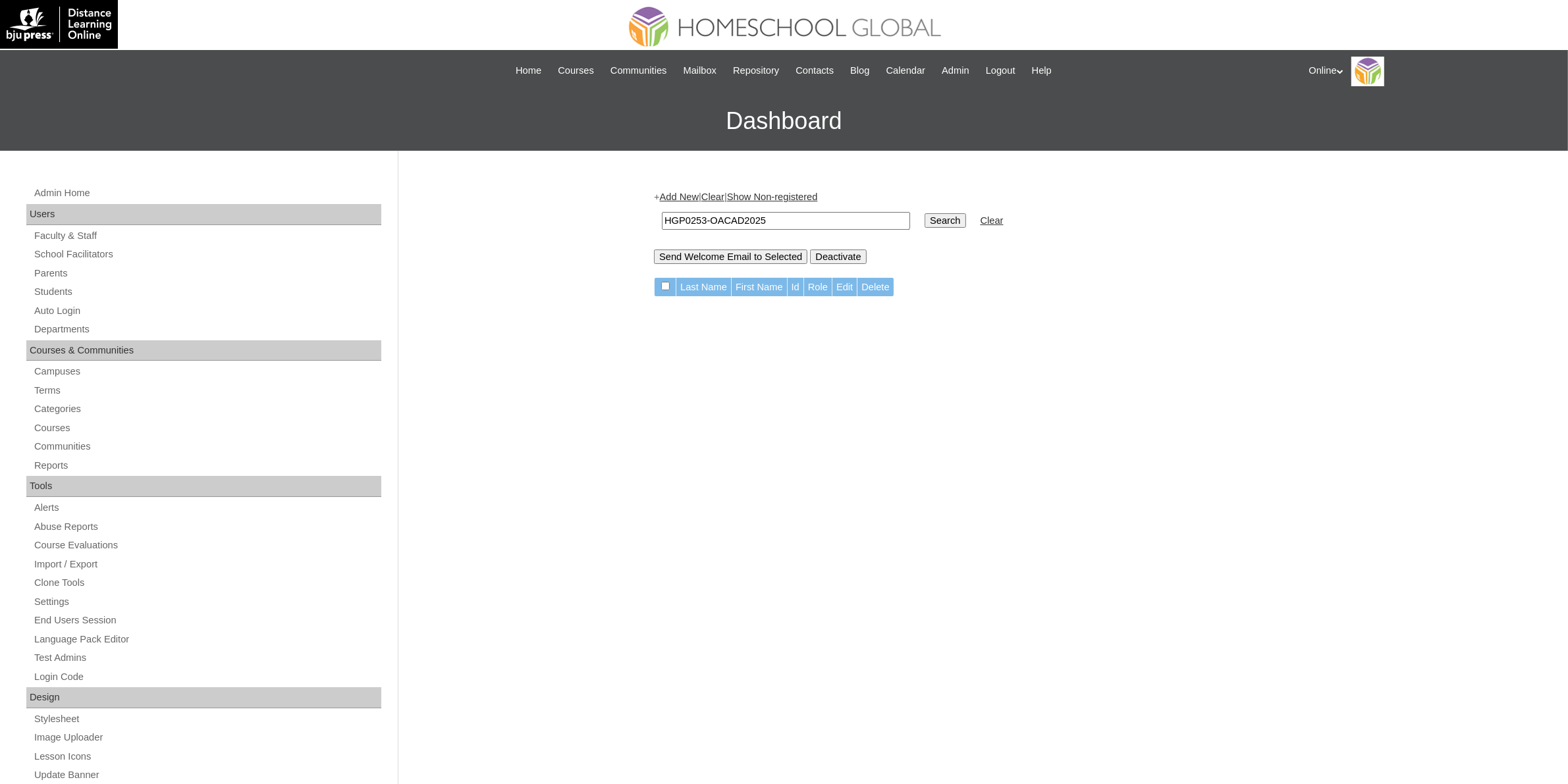
click at [694, 198] on link "Add New" at bounding box center [679, 197] width 39 height 11
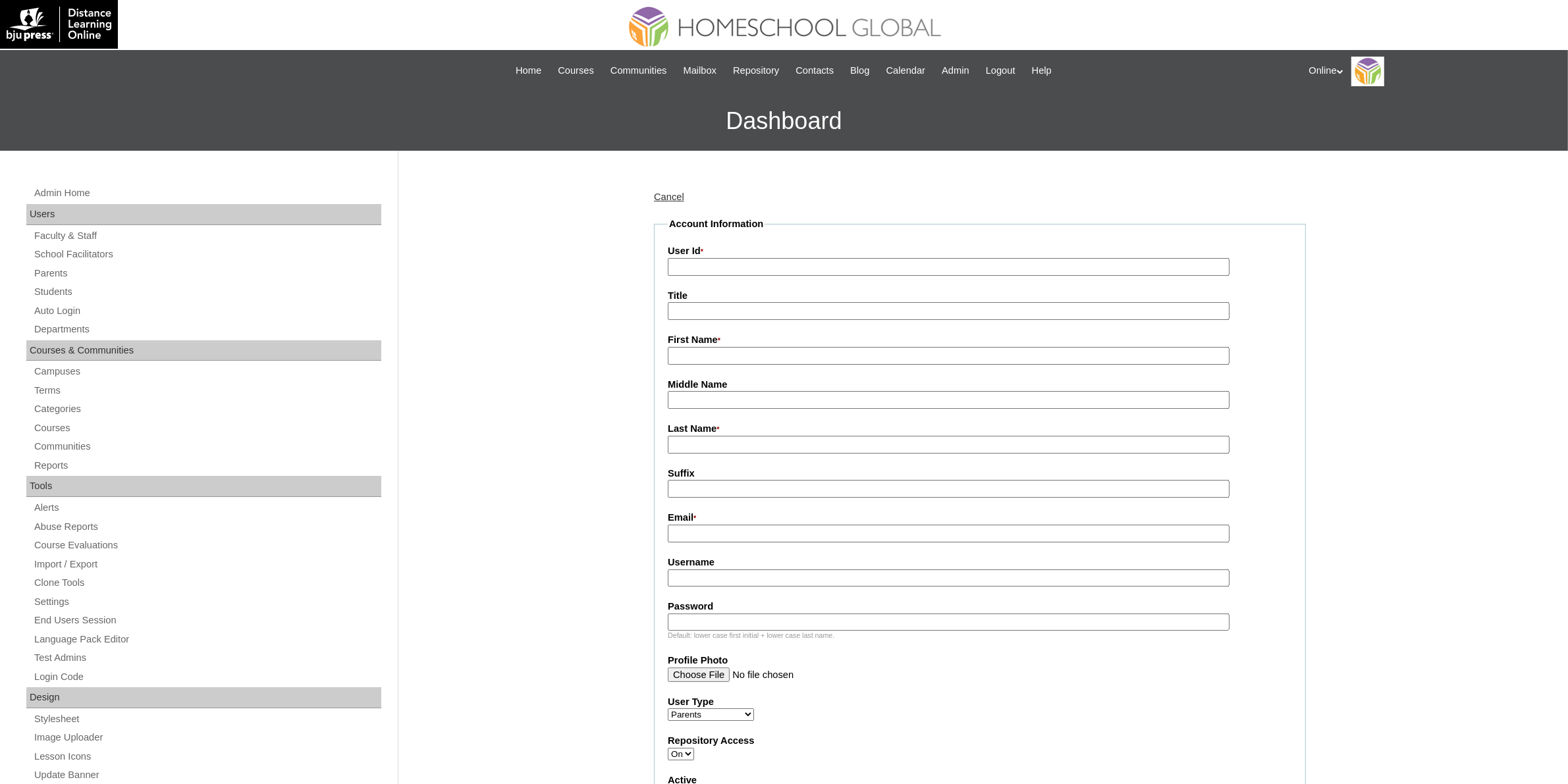
click at [701, 272] on input "User Id *" at bounding box center [948, 267] width 562 height 18
paste input "HGP0253-OACAD2025"
type input "HGP0253-OACAD2025"
click at [712, 349] on input "First Name *" at bounding box center [948, 356] width 562 height 18
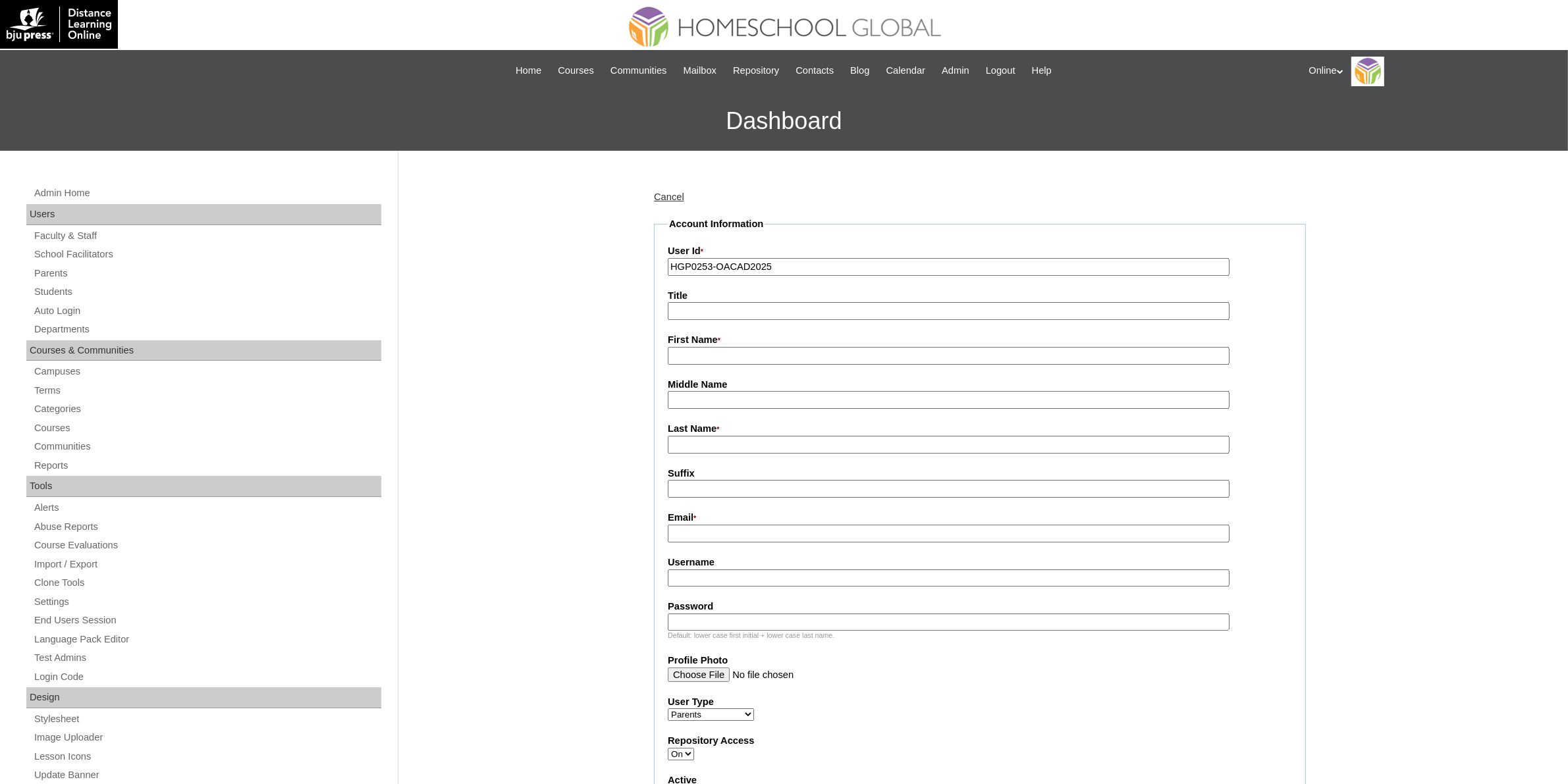
paste input "Maria Suzet Plete"
click at [737, 351] on input "Maria Suzet Plete" at bounding box center [948, 356] width 562 height 18
type input "Maria Suzet"
click at [725, 436] on input "Last Name *" at bounding box center [948, 445] width 562 height 18
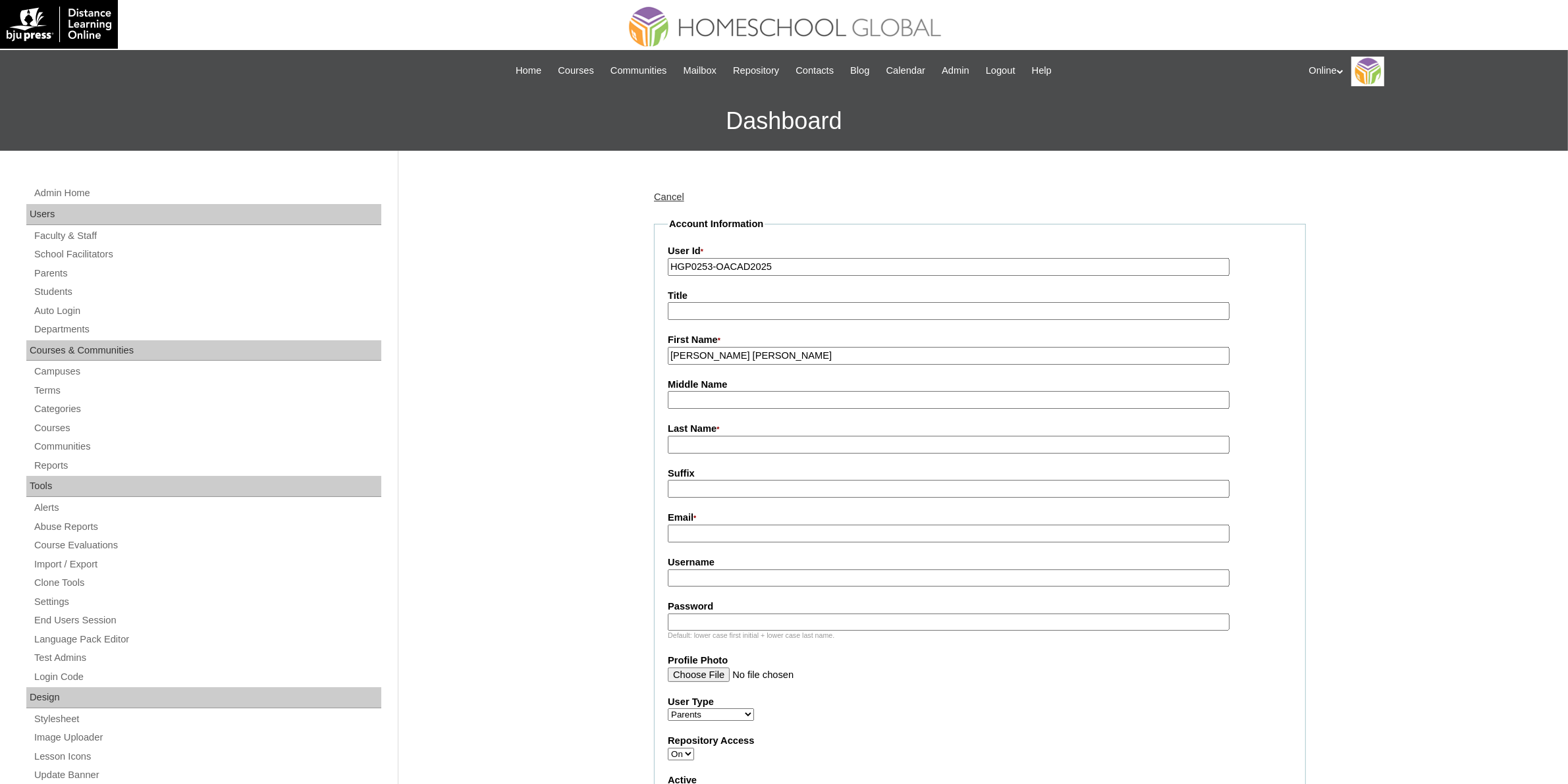
paste input "Plete"
type input "Plete"
click at [752, 350] on input "Maria Suzet" at bounding box center [948, 356] width 562 height 18
type input "Maria Suzet"
click at [725, 439] on input "Plete" at bounding box center [948, 445] width 562 height 18
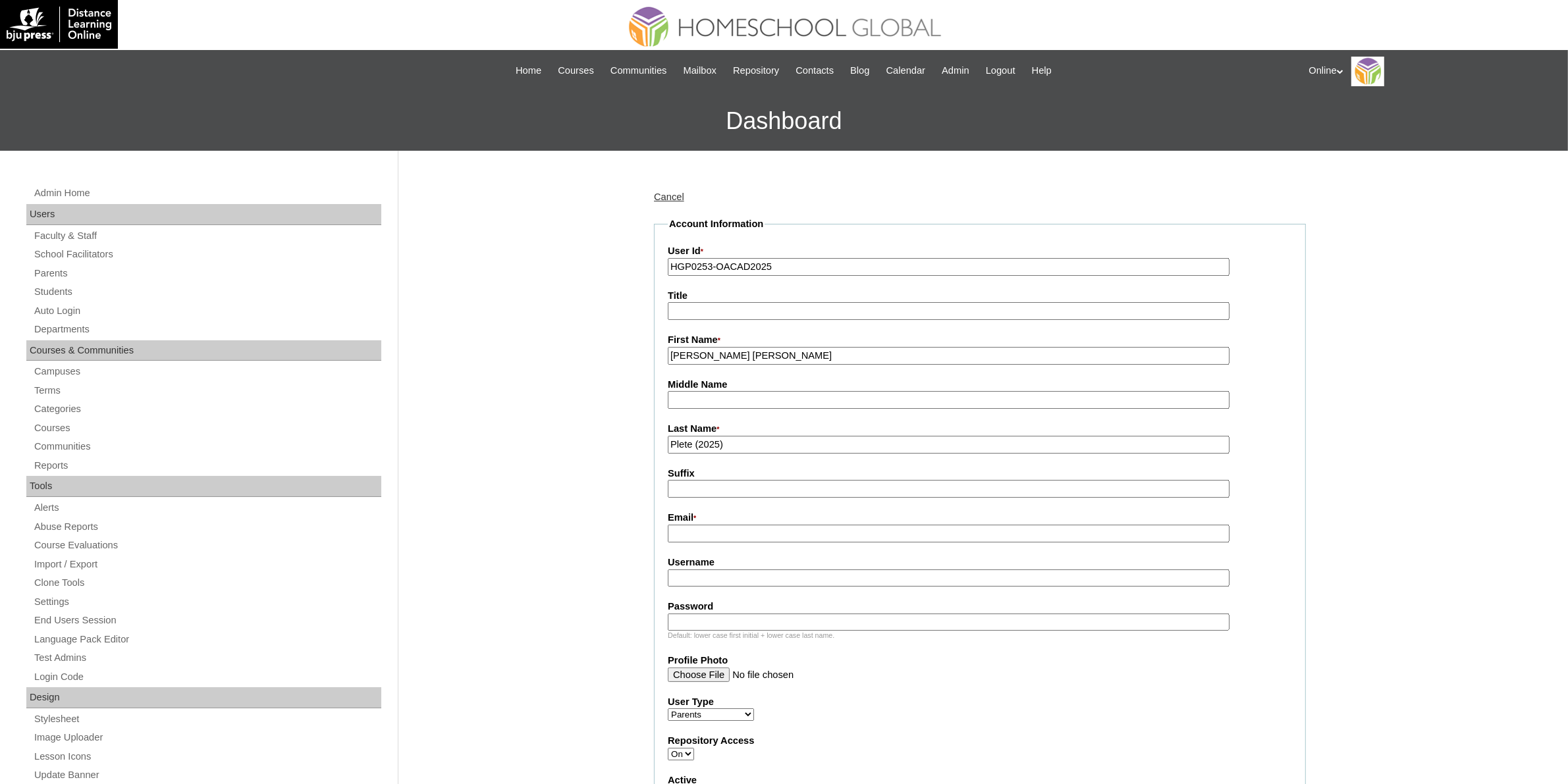
type input "Plete (2025)"
click at [776, 528] on input "Email *" at bounding box center [948, 533] width 562 height 18
paste input "tet_plete@yahoo.com"
type input "[EMAIL_ADDRESS][DOMAIN_NAME]"
click at [747, 569] on input "Username" at bounding box center [948, 578] width 562 height 18
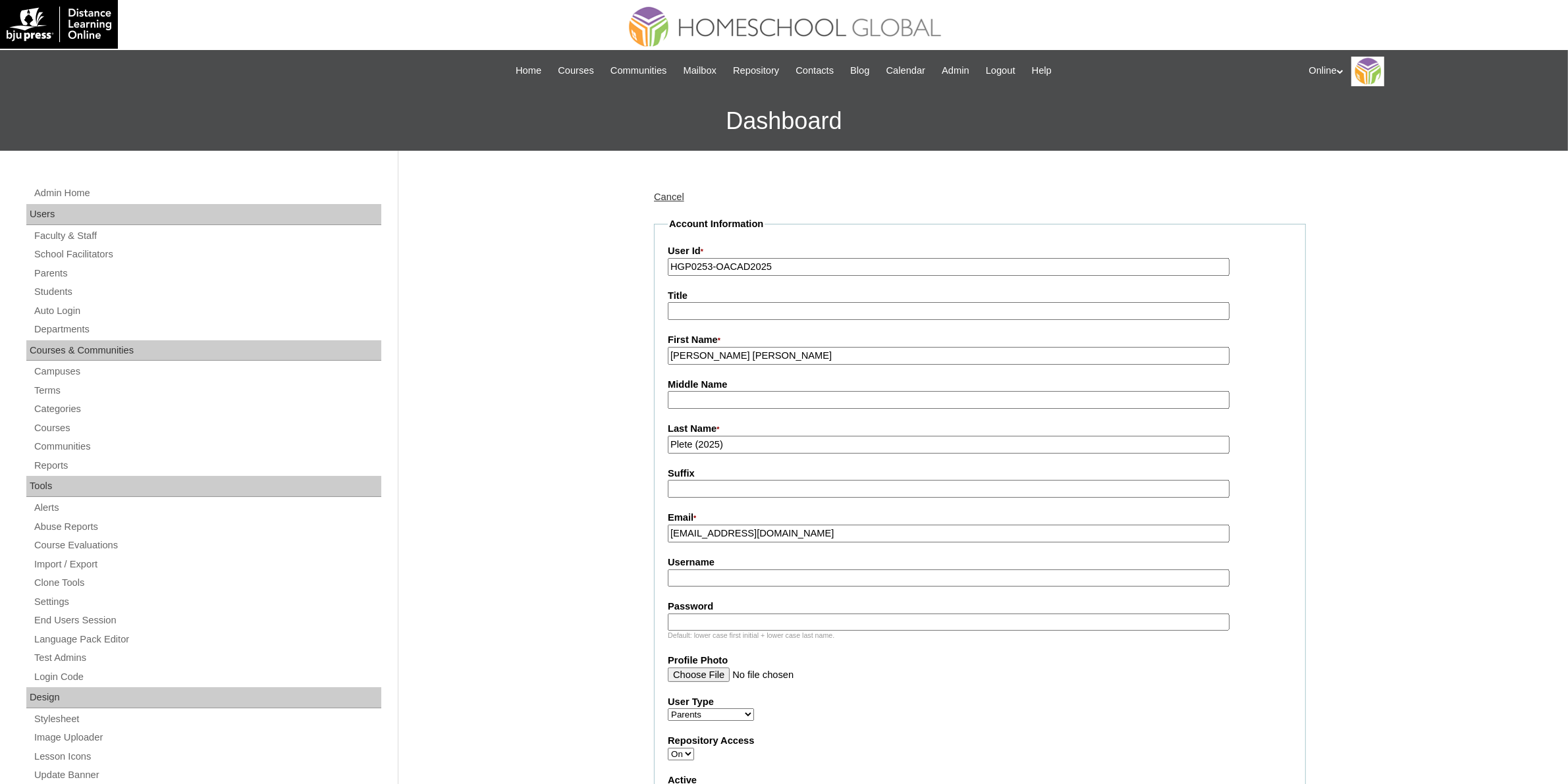
paste input "mplete2025"
type input "mplete2025"
click at [732, 614] on input "Password" at bounding box center [948, 622] width 562 height 18
paste input "LjKmno"
type input "LjKmno"
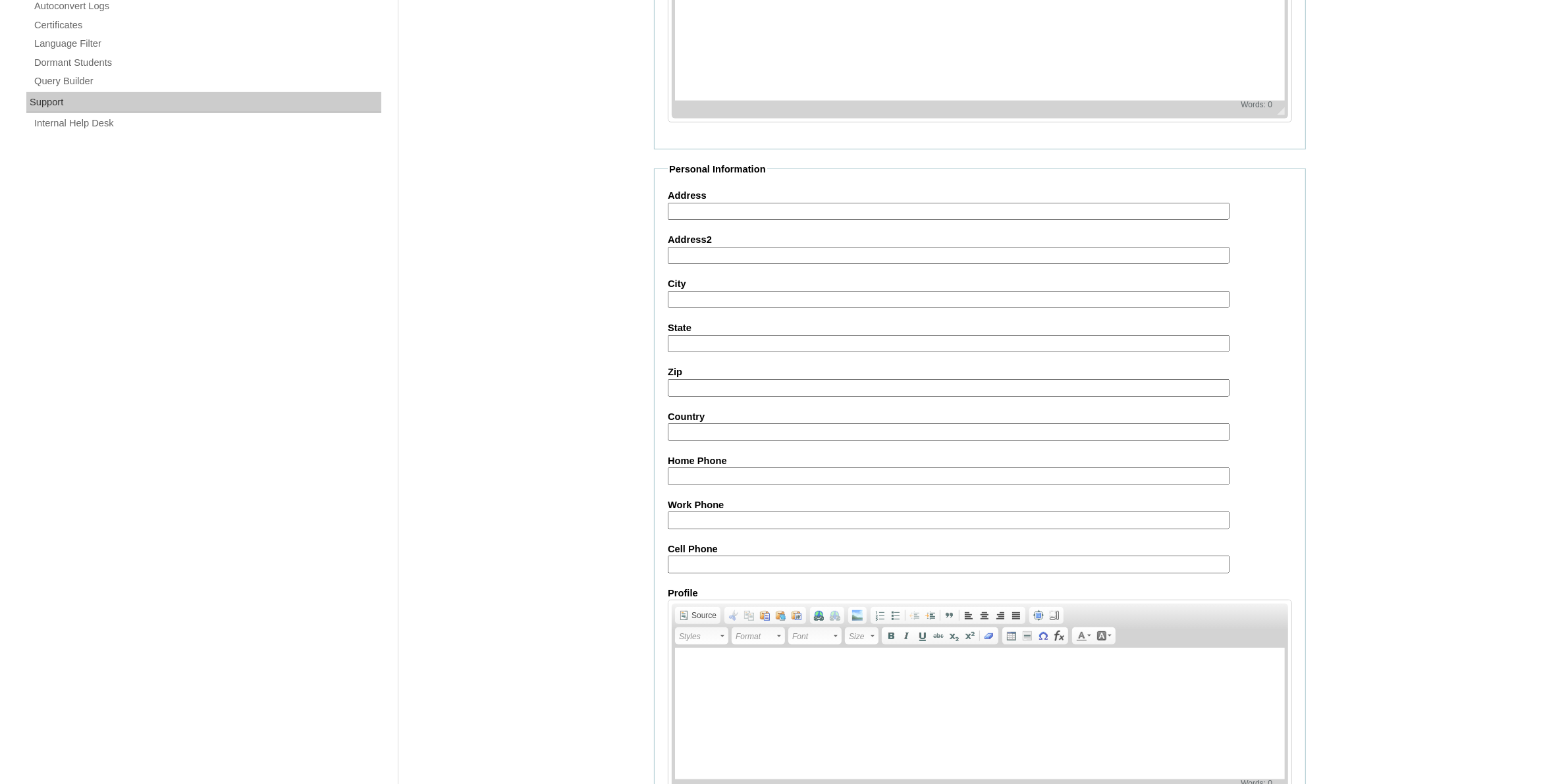
scroll to position [969, 0]
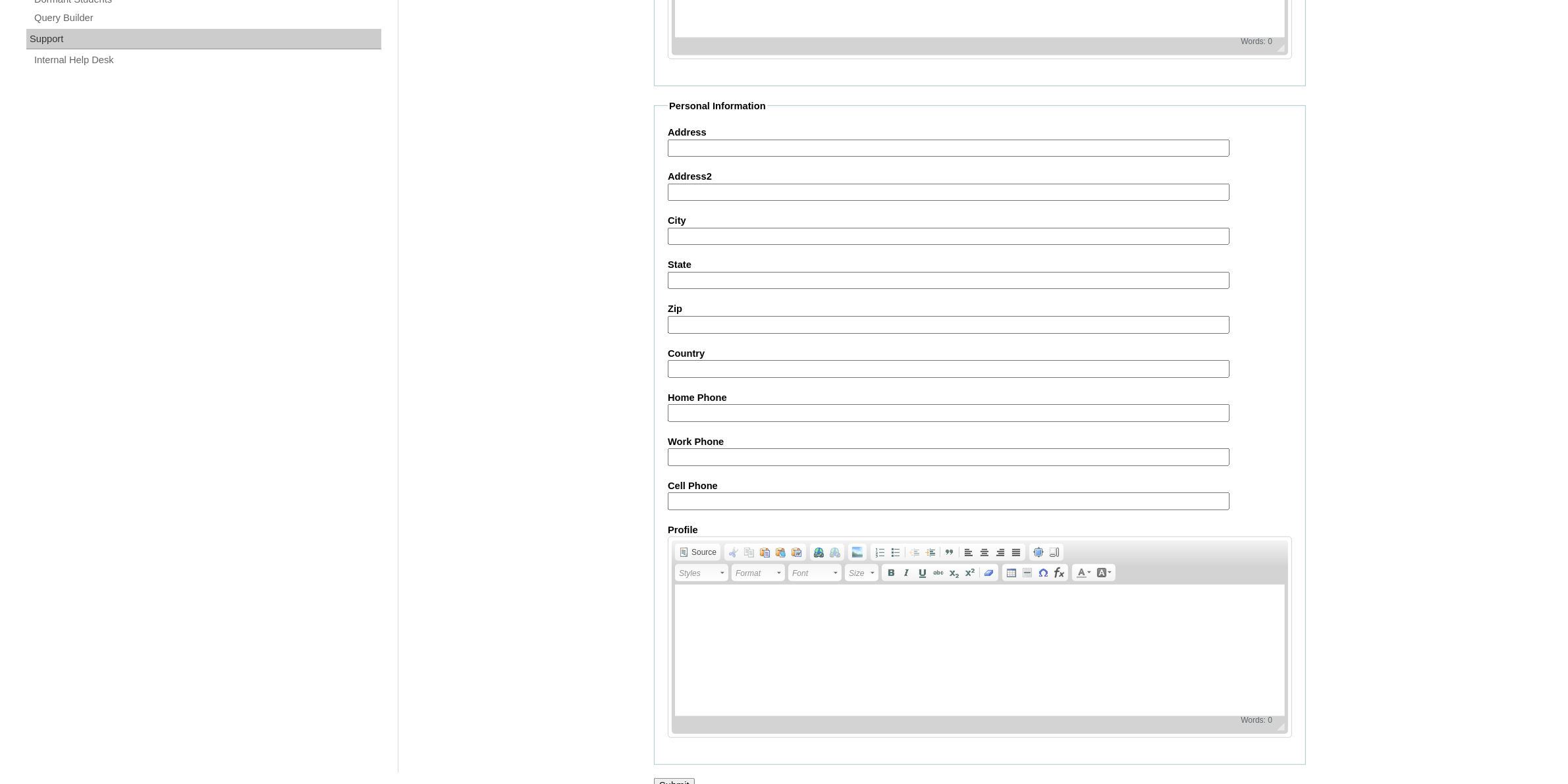
click at [682, 778] on input "Submit" at bounding box center [675, 785] width 41 height 15
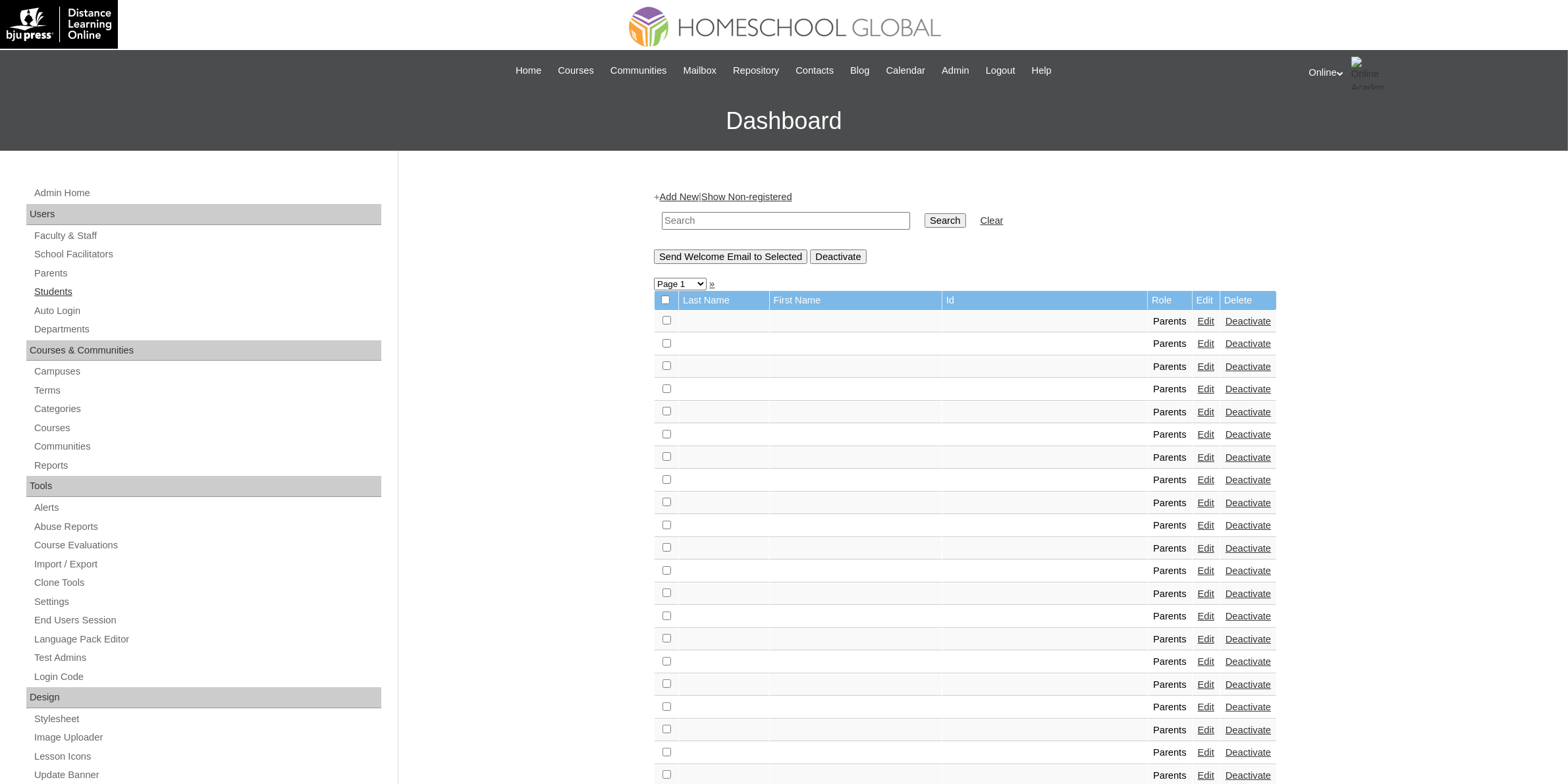
click at [56, 291] on link "Students" at bounding box center [207, 291] width 349 height 16
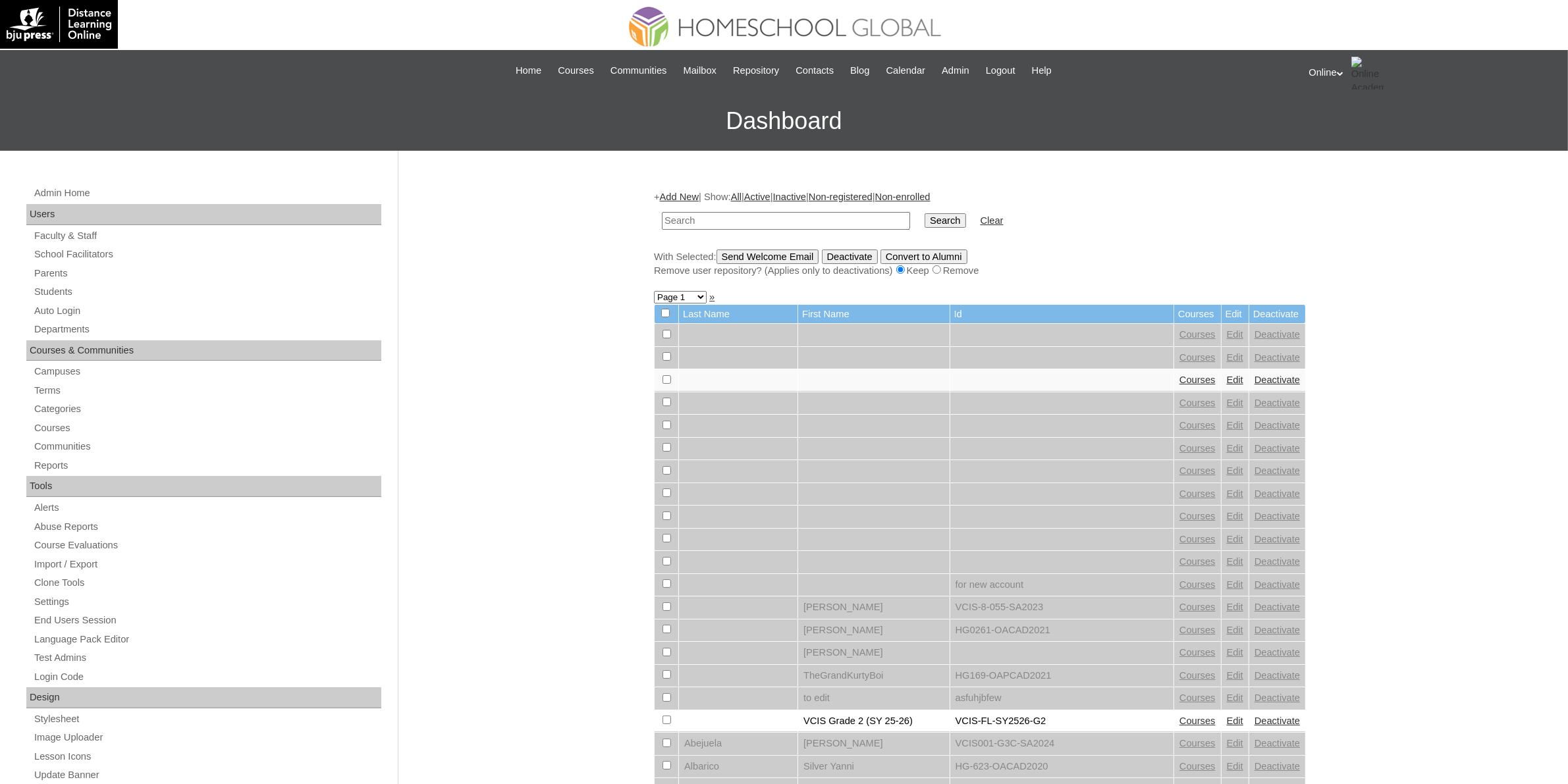
click at [696, 195] on link "Add New" at bounding box center [679, 197] width 39 height 11
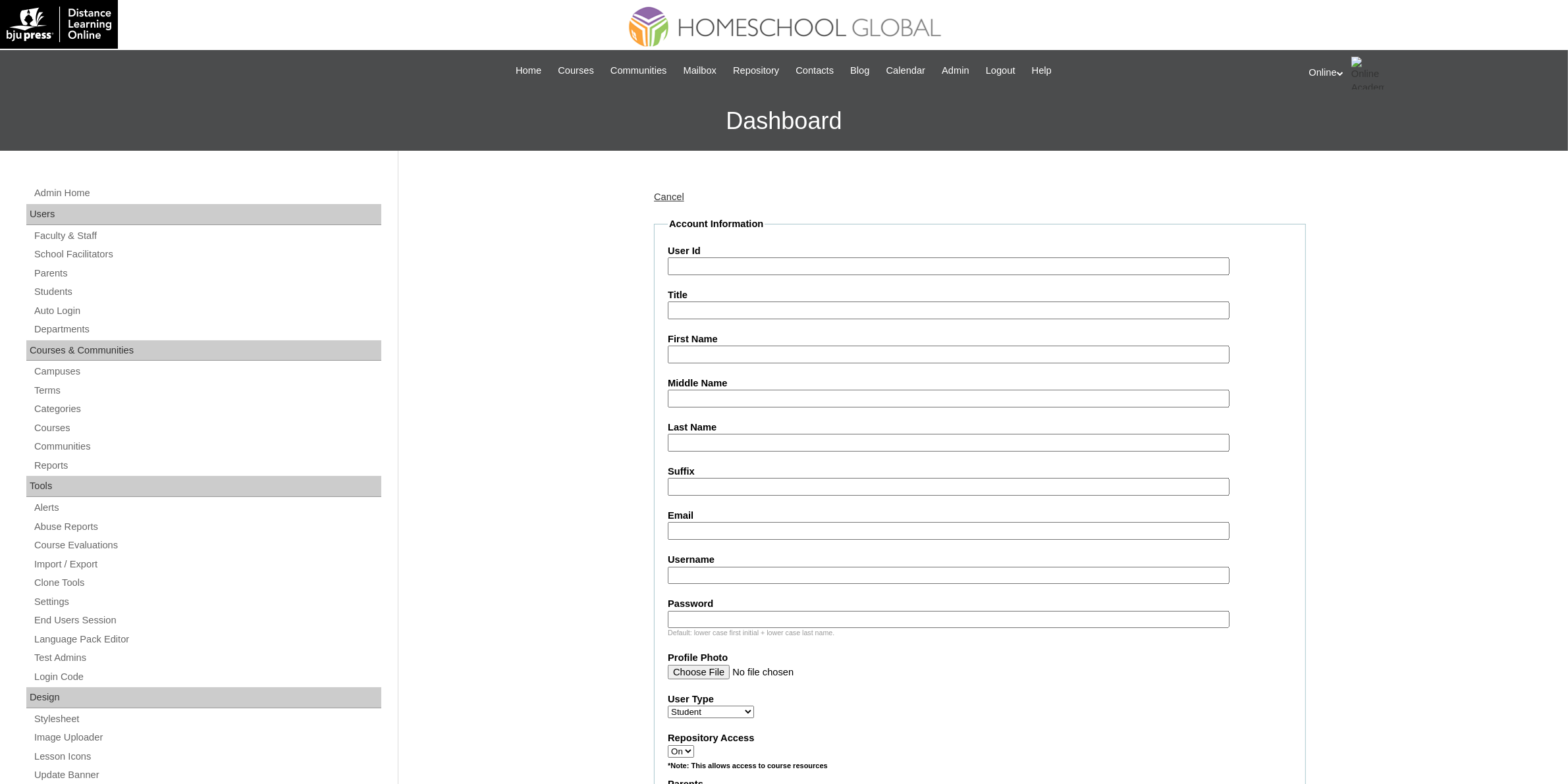
click at [763, 267] on input "User Id" at bounding box center [948, 266] width 562 height 18
paste input "HG305OACAD2025"
type input "HG305OACAD2025"
click at [747, 349] on input "First Name" at bounding box center [948, 354] width 562 height 18
paste input "Jio Stephen Plete Solomon _230002661"
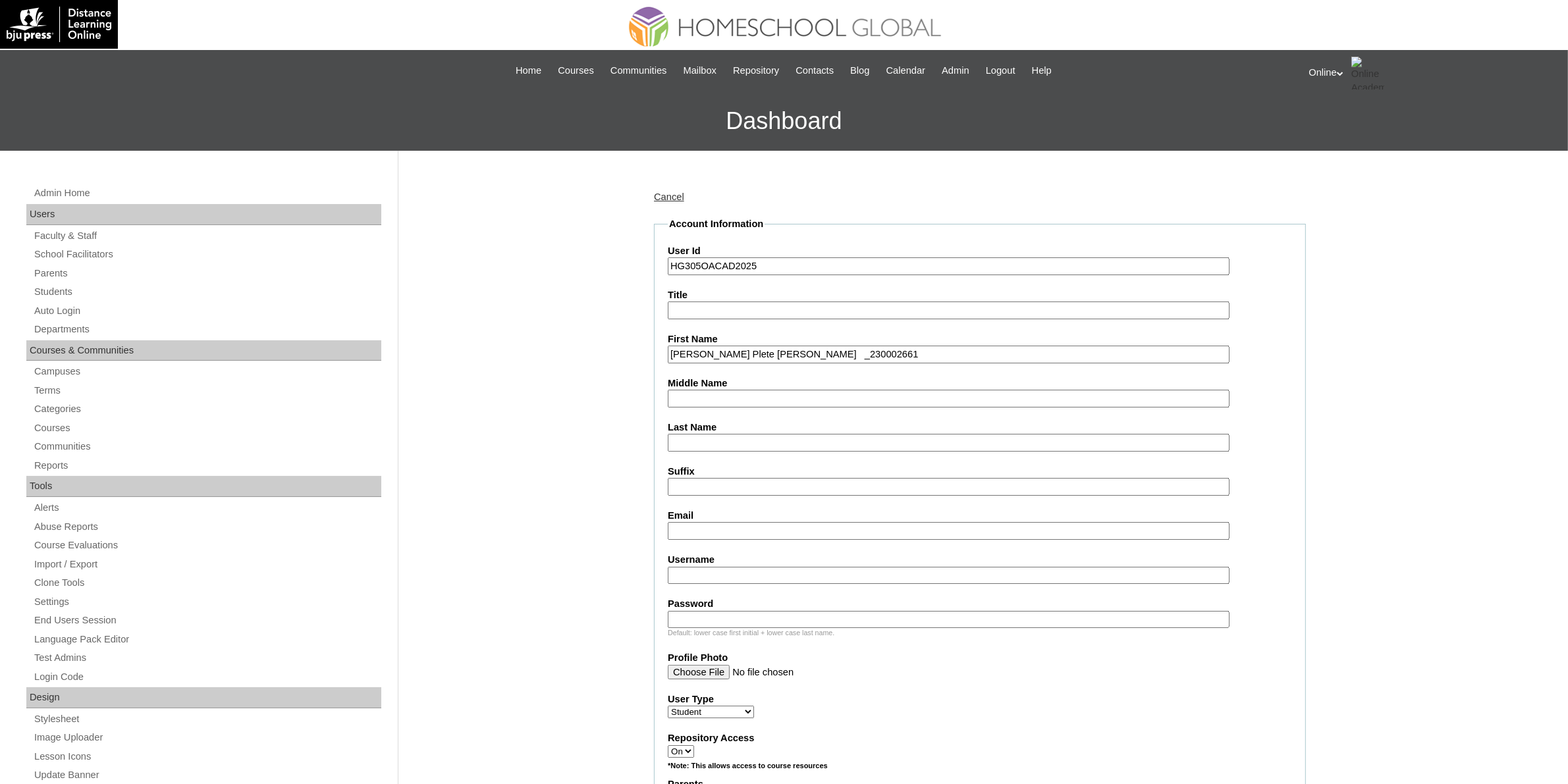
click at [793, 352] on input "Jio Stephen Plete Solomon _230002661" at bounding box center [948, 354] width 562 height 18
click at [783, 354] on input "Jio Stephen Plete Solomon" at bounding box center [948, 354] width 562 height 18
type input "Jio Stephen Plete"
click at [731, 436] on input "Last Name" at bounding box center [948, 442] width 562 height 18
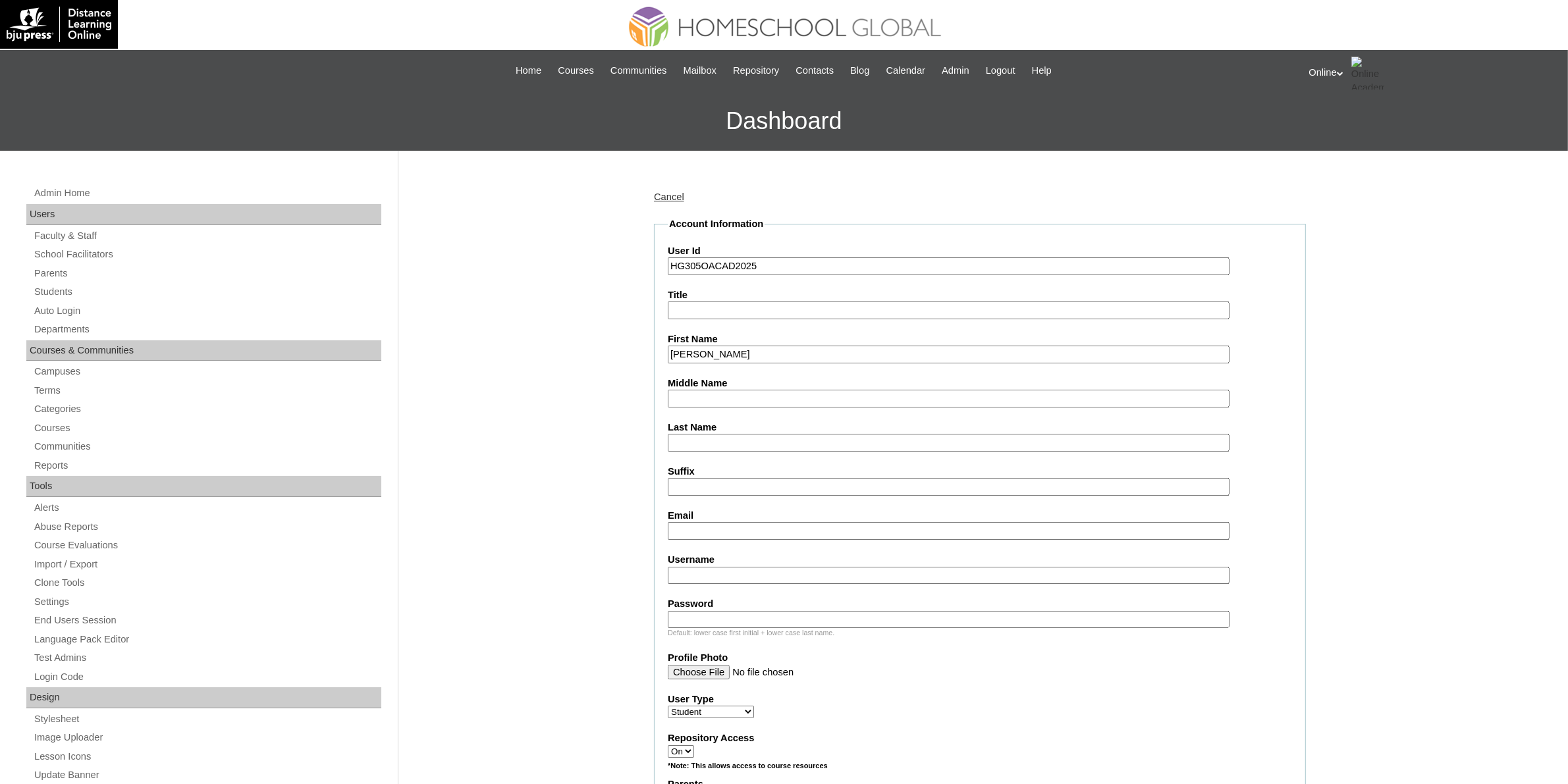
paste input "Solomon"
type input "Solomon"
click at [745, 349] on input "Jio Stephen Plete" at bounding box center [948, 354] width 562 height 18
type input "Jio Stephen"
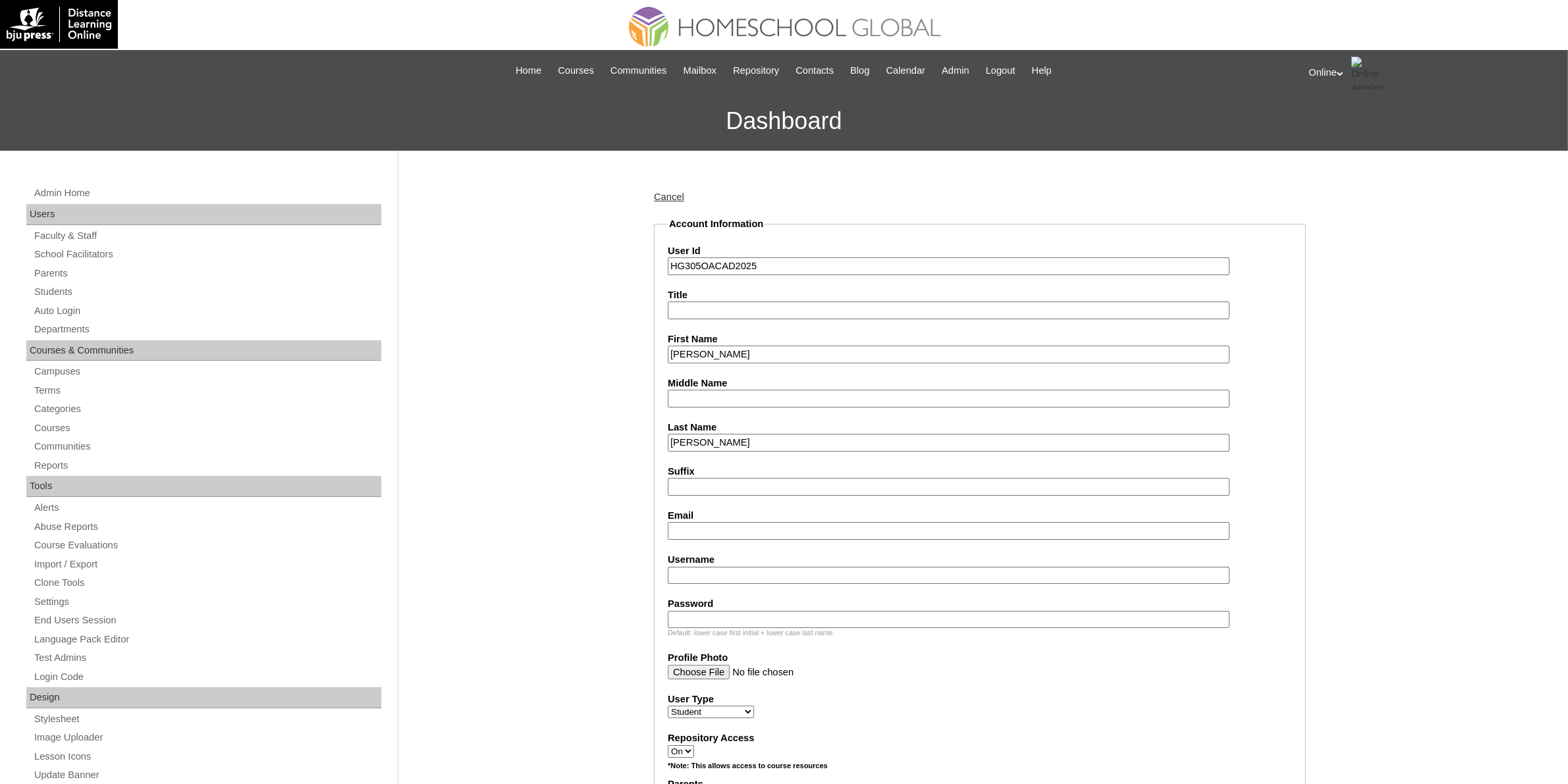
click at [739, 383] on label "Middle Name" at bounding box center [979, 384] width 625 height 14
click at [739, 390] on input "Middle Name" at bounding box center [948, 398] width 562 height 18
paste input "Plete"
type input "Plete"
click at [749, 349] on input "Jio Stephen" at bounding box center [948, 354] width 562 height 18
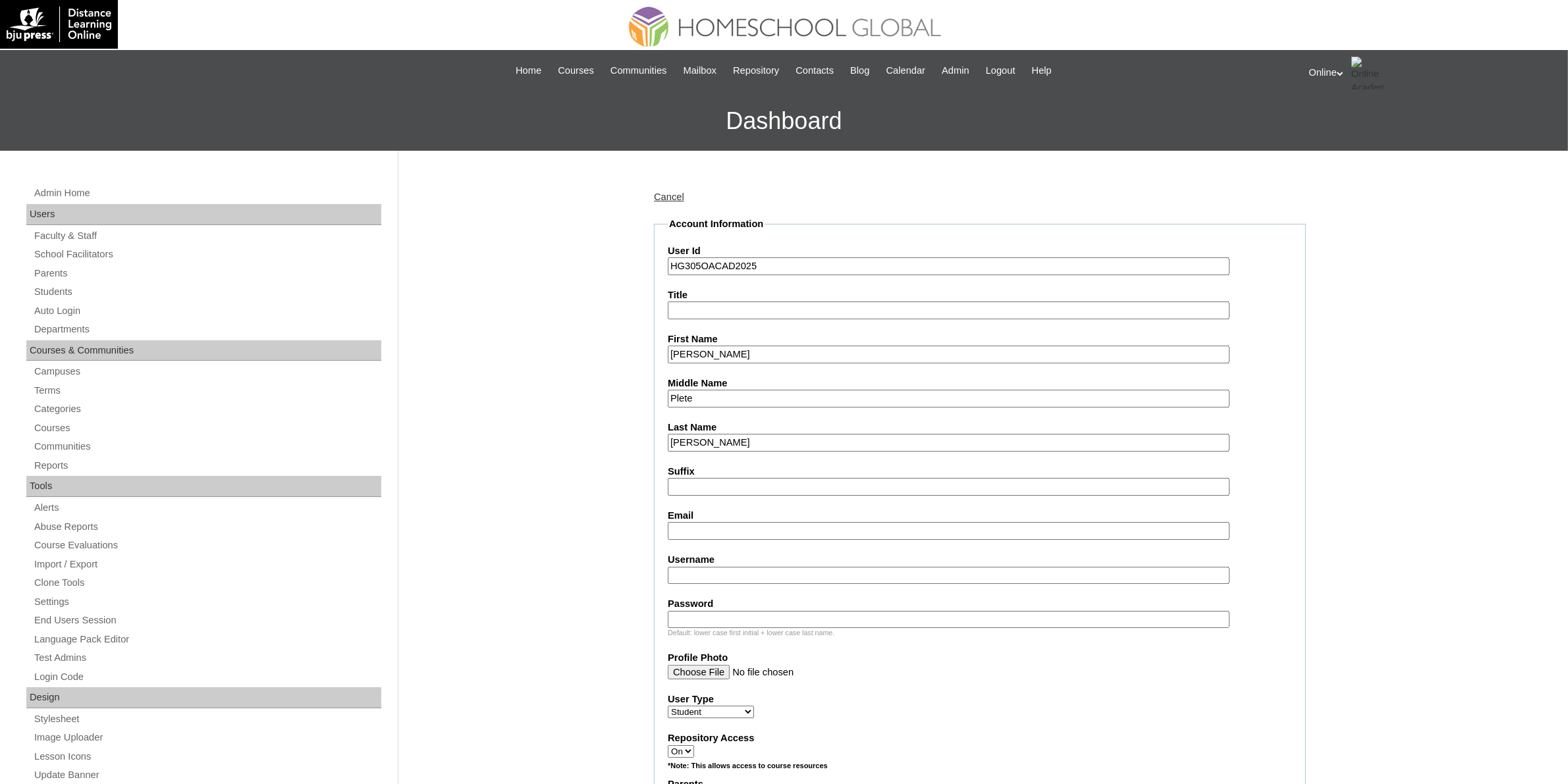
type input "Jio Stephen"
click at [741, 399] on input "Plete" at bounding box center [948, 398] width 562 height 18
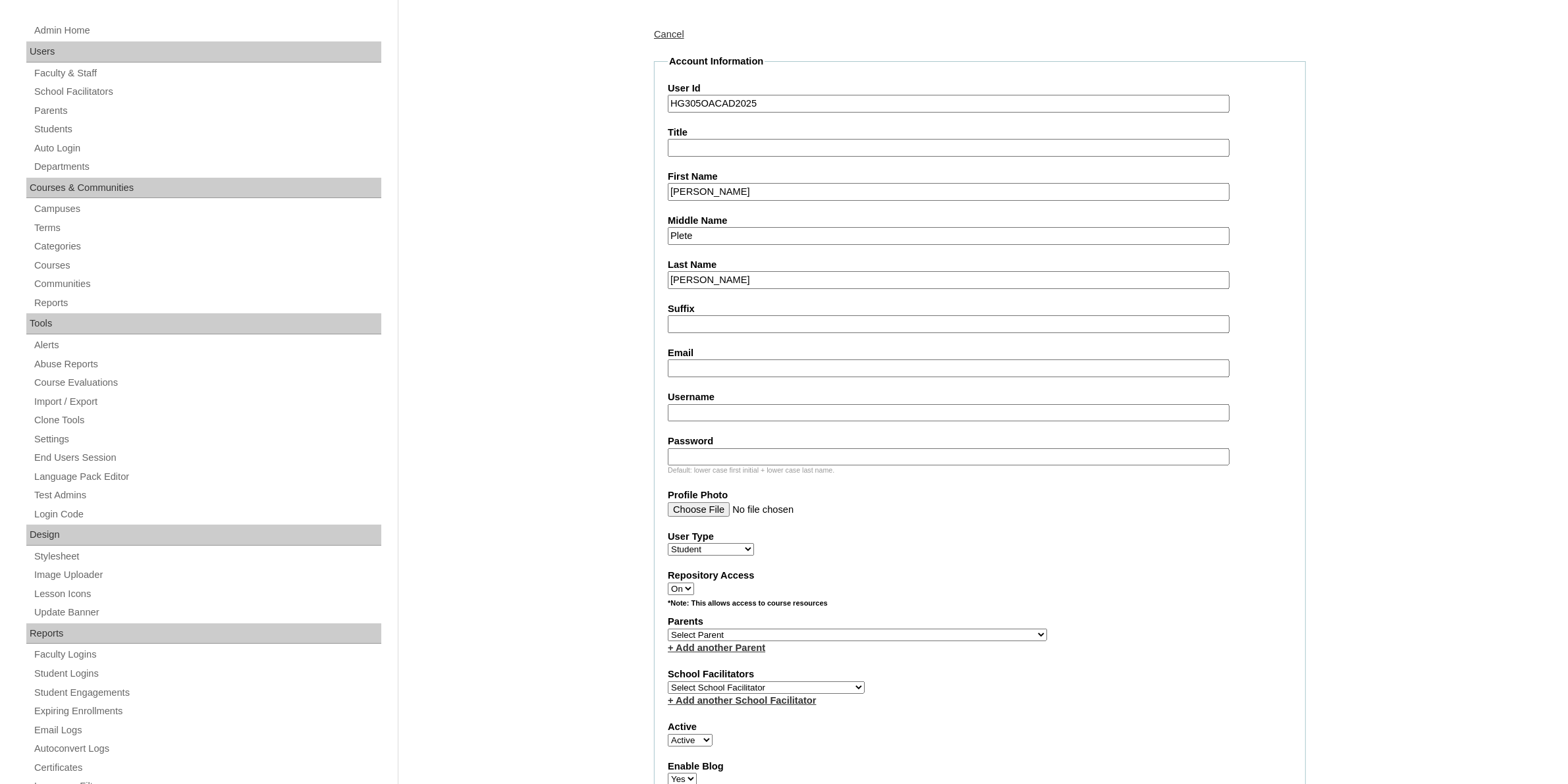
scroll to position [164, 0]
type input "Plete"
click at [731, 361] on input "Email" at bounding box center [948, 366] width 562 height 18
paste input "tet_plete@yahoo.com"
type input "tet_plete@yahoo.com"
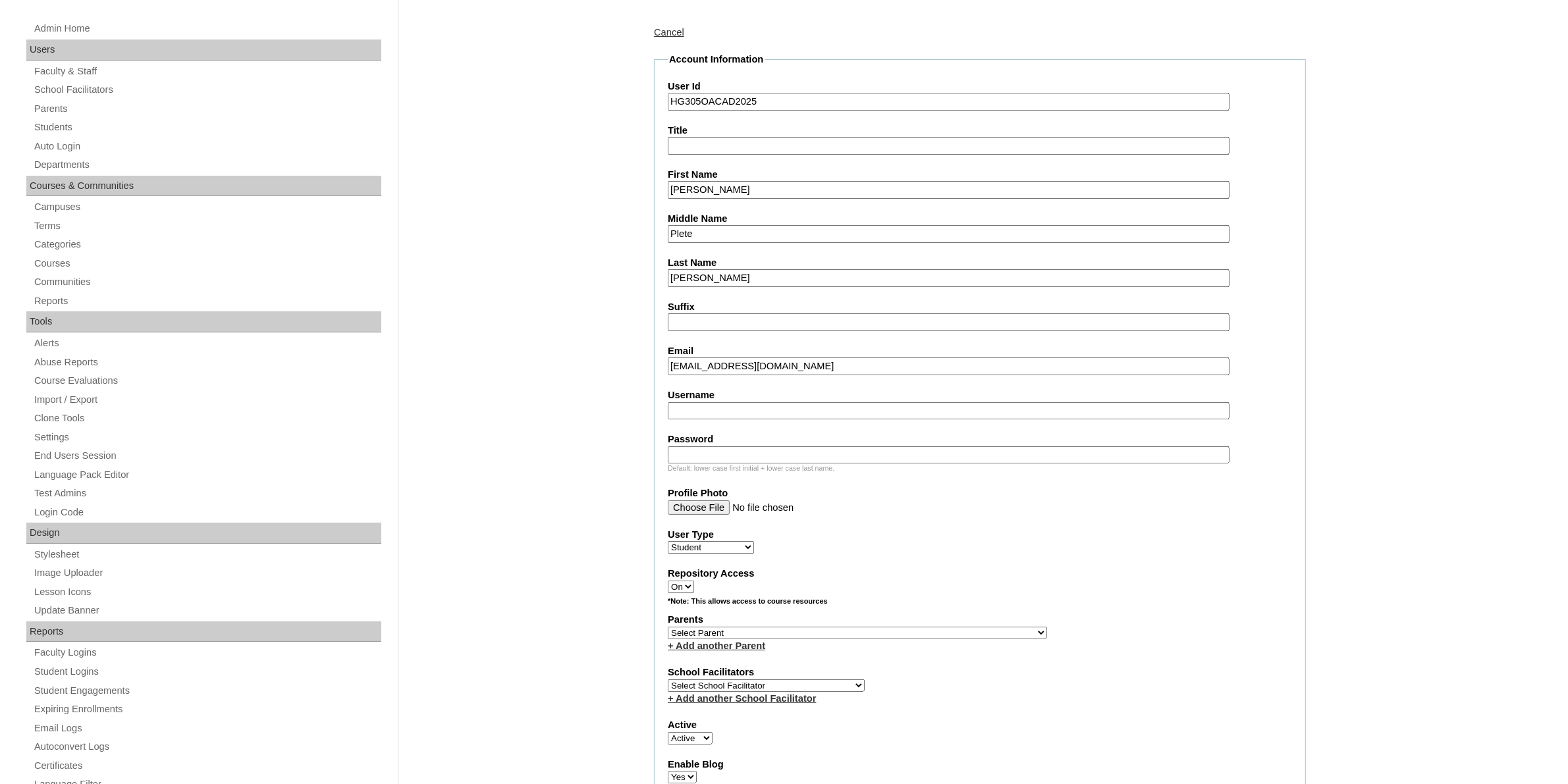
click at [738, 409] on input "Username" at bounding box center [948, 411] width 562 height 18
paste input "jio.solomon2025"
type input "jio.solomon2025"
click at [774, 464] on div "Default: lower case first initial + lower case last name." at bounding box center [979, 469] width 625 height 10
click at [778, 450] on input "Password" at bounding box center [948, 455] width 562 height 18
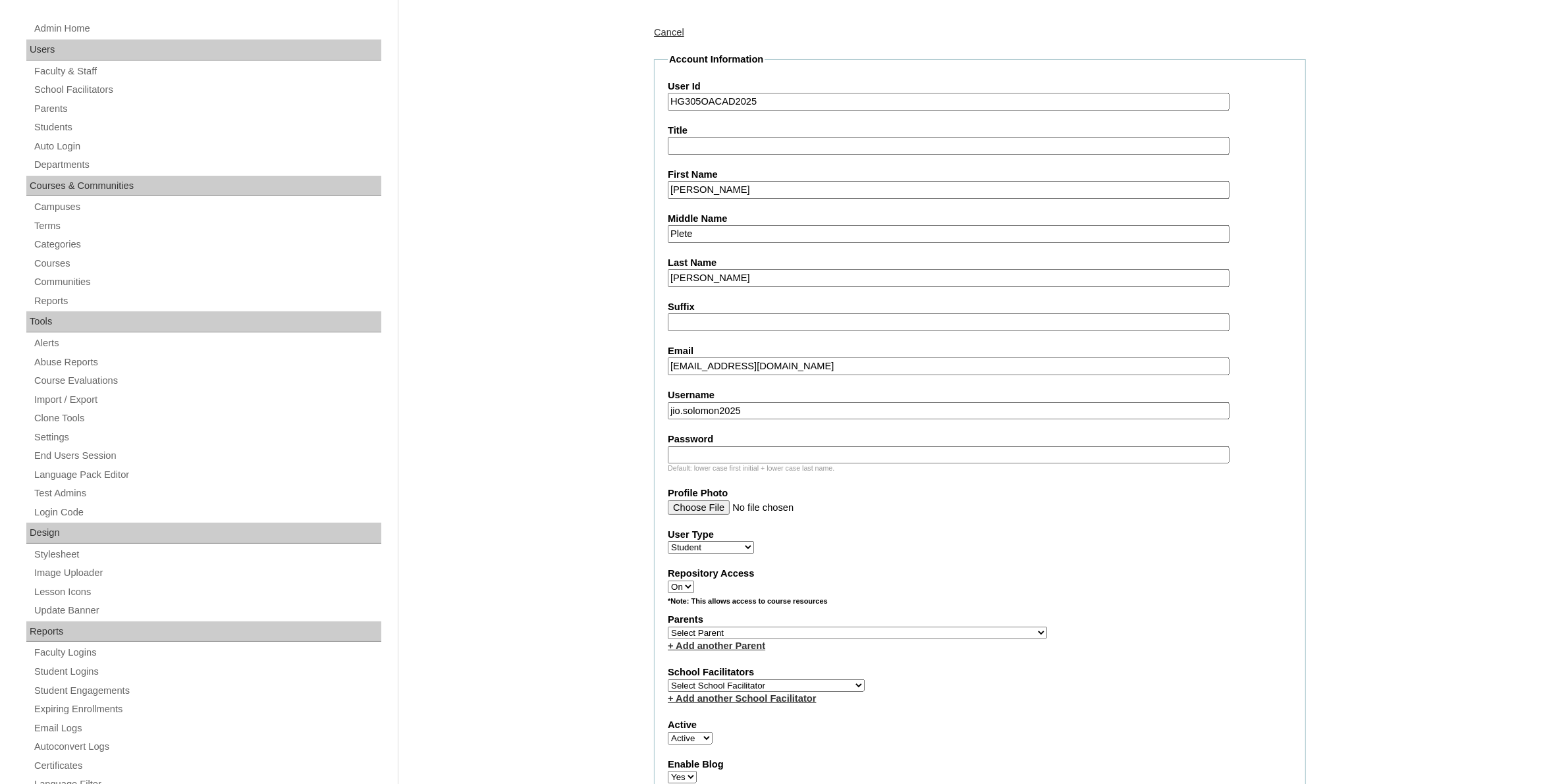
paste input "hY7t"
type input "hY7t"
click at [895, 627] on select "Select Parent , , , , , , , , , , , , , , , , , , , , , , , , , , , , , , , , ,…" at bounding box center [857, 633] width 379 height 13
select select "44123"
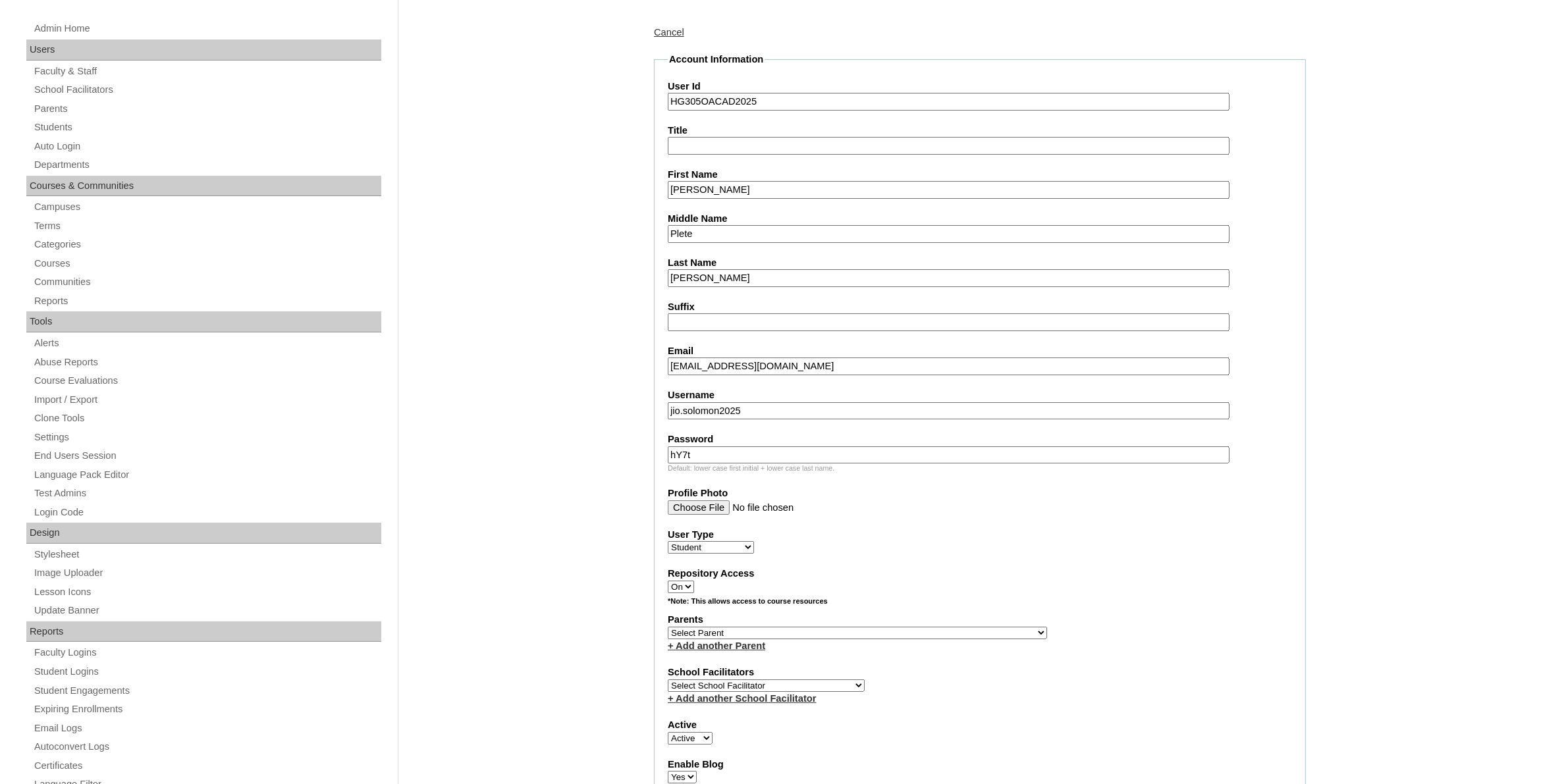
click at [668, 627] on select "Select Parent , , , , , , , , , , , , , , , , , , , , , , , , , , , , , , , , ,…" at bounding box center [857, 633] width 379 height 13
click at [797, 680] on select "Select School Facilitator Norman Añain Ruffa Abadijas Mary Abella Gloryfe Abion…" at bounding box center [766, 686] width 197 height 13
select select "43686"
click at [668, 680] on select "Select School Facilitator Norman Añain Ruffa Abadijas Mary Abella Gloryfe Abion…" at bounding box center [766, 686] width 197 height 13
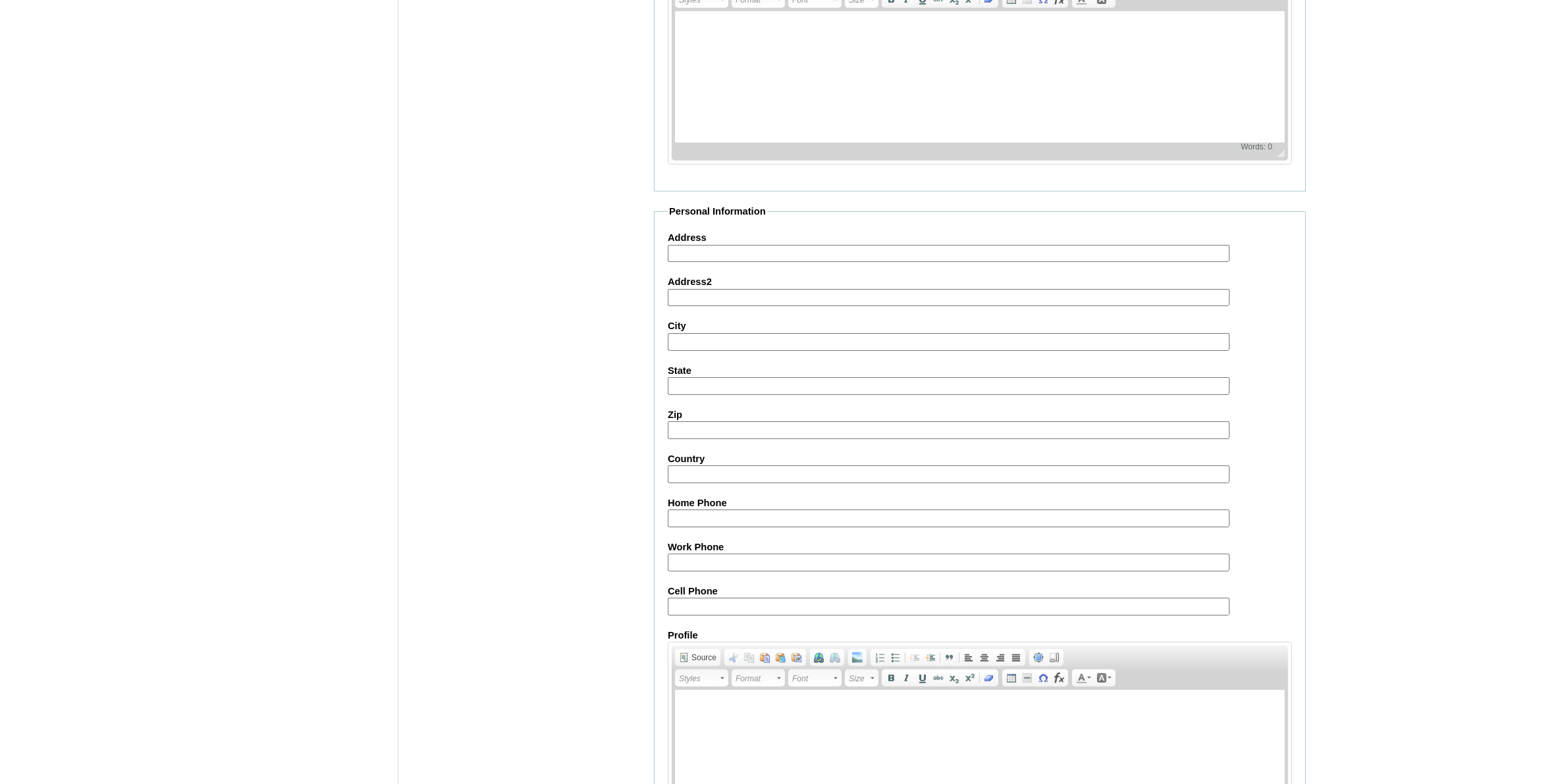
scroll to position [1190, 0]
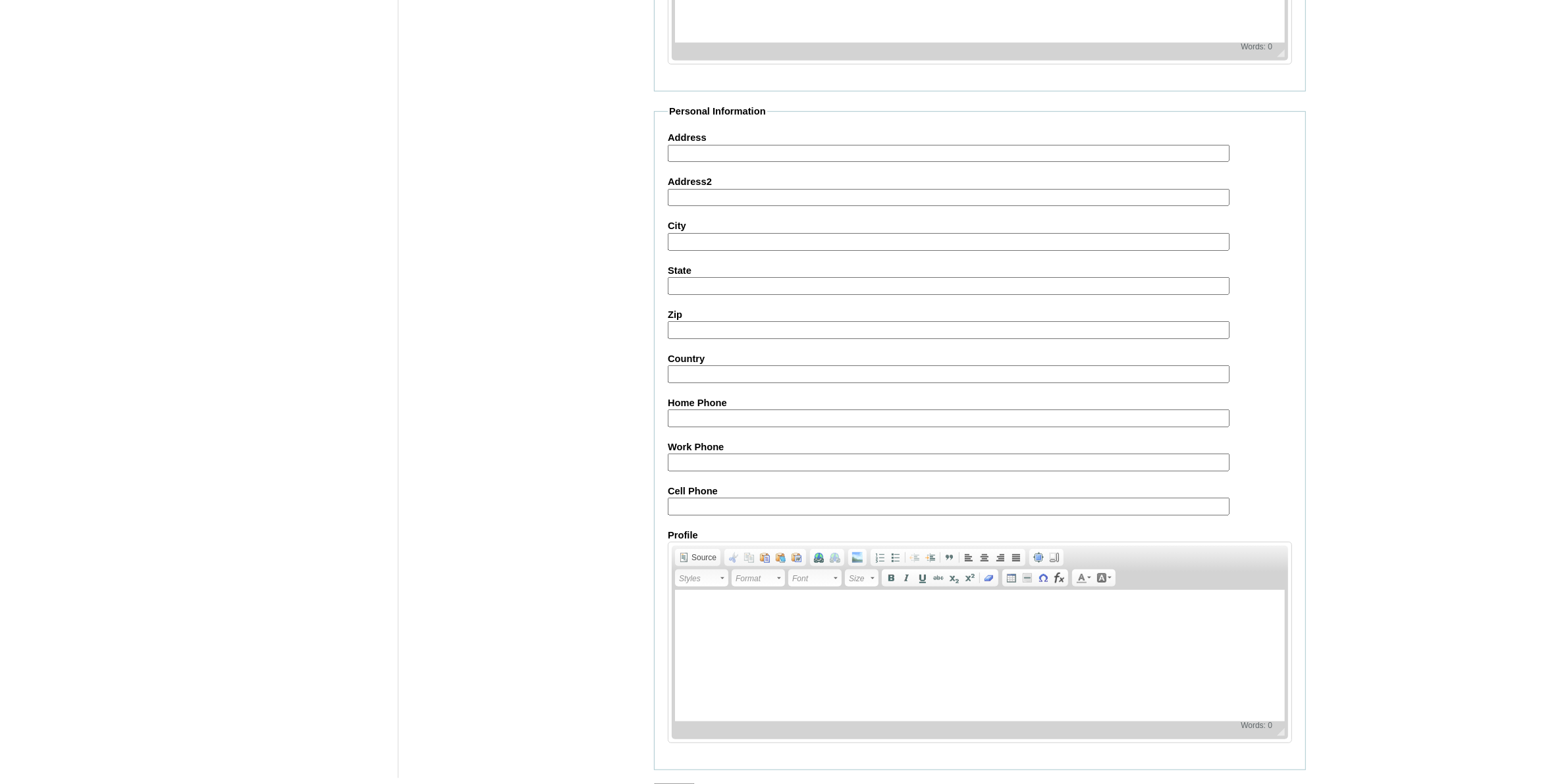
click at [692, 783] on input "Submit" at bounding box center [675, 790] width 41 height 15
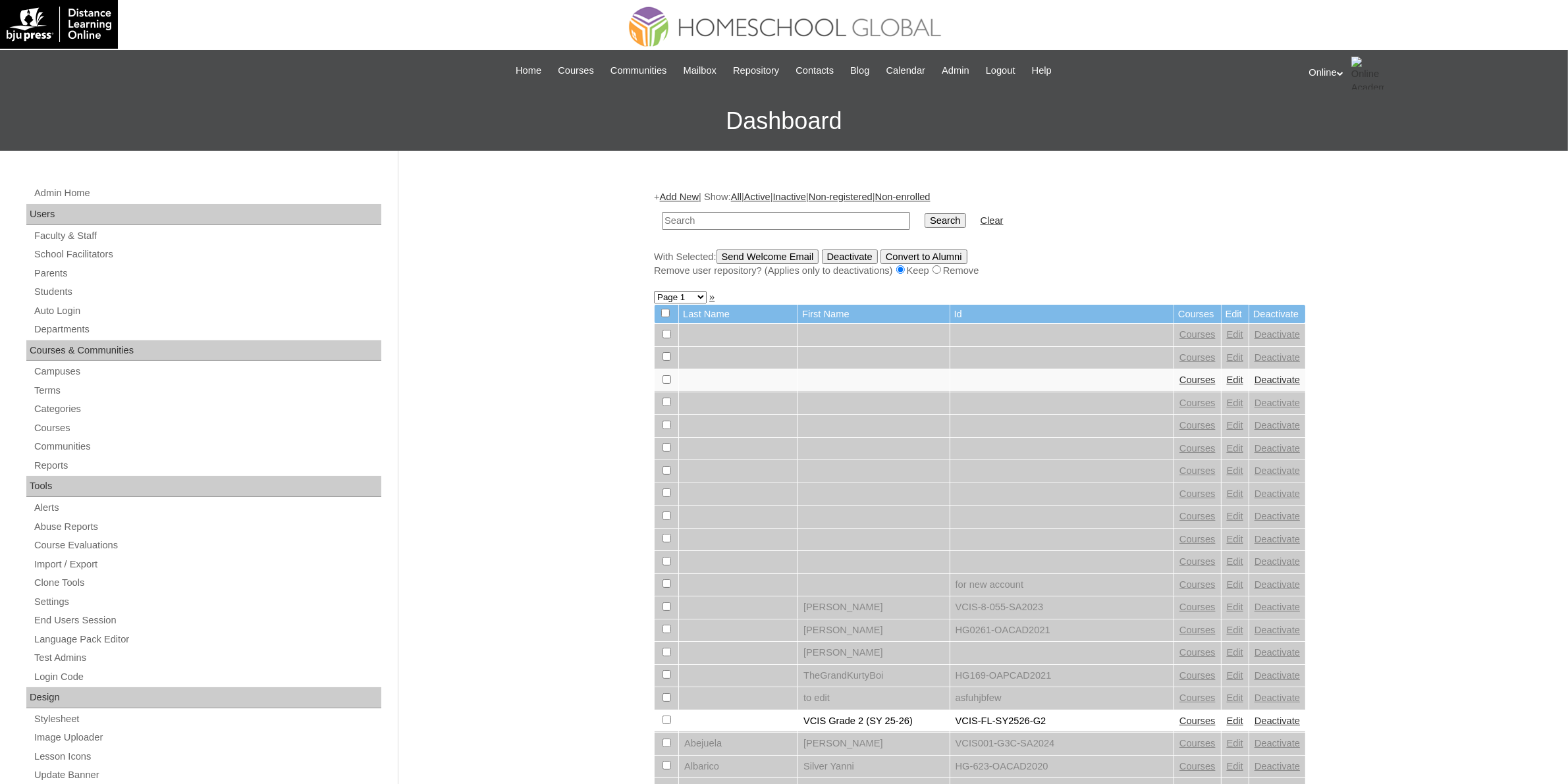
click at [734, 226] on input "text" at bounding box center [786, 220] width 248 height 18
paste input "HG305OACAD2025"
type input "HG305OACAD2025"
click at [924, 215] on input "Search" at bounding box center [945, 220] width 41 height 15
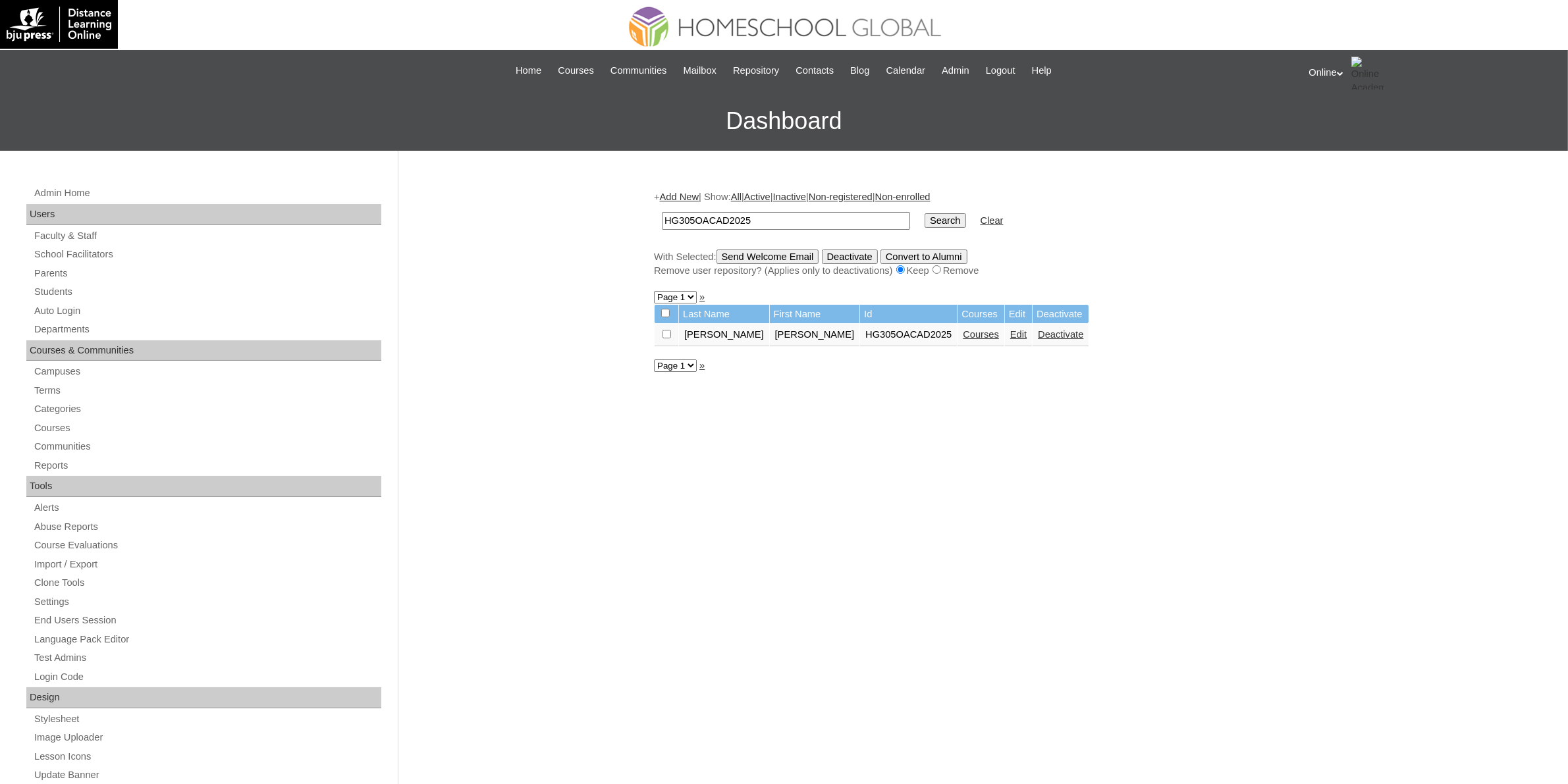
click at [963, 330] on link "Courses" at bounding box center [980, 334] width 36 height 11
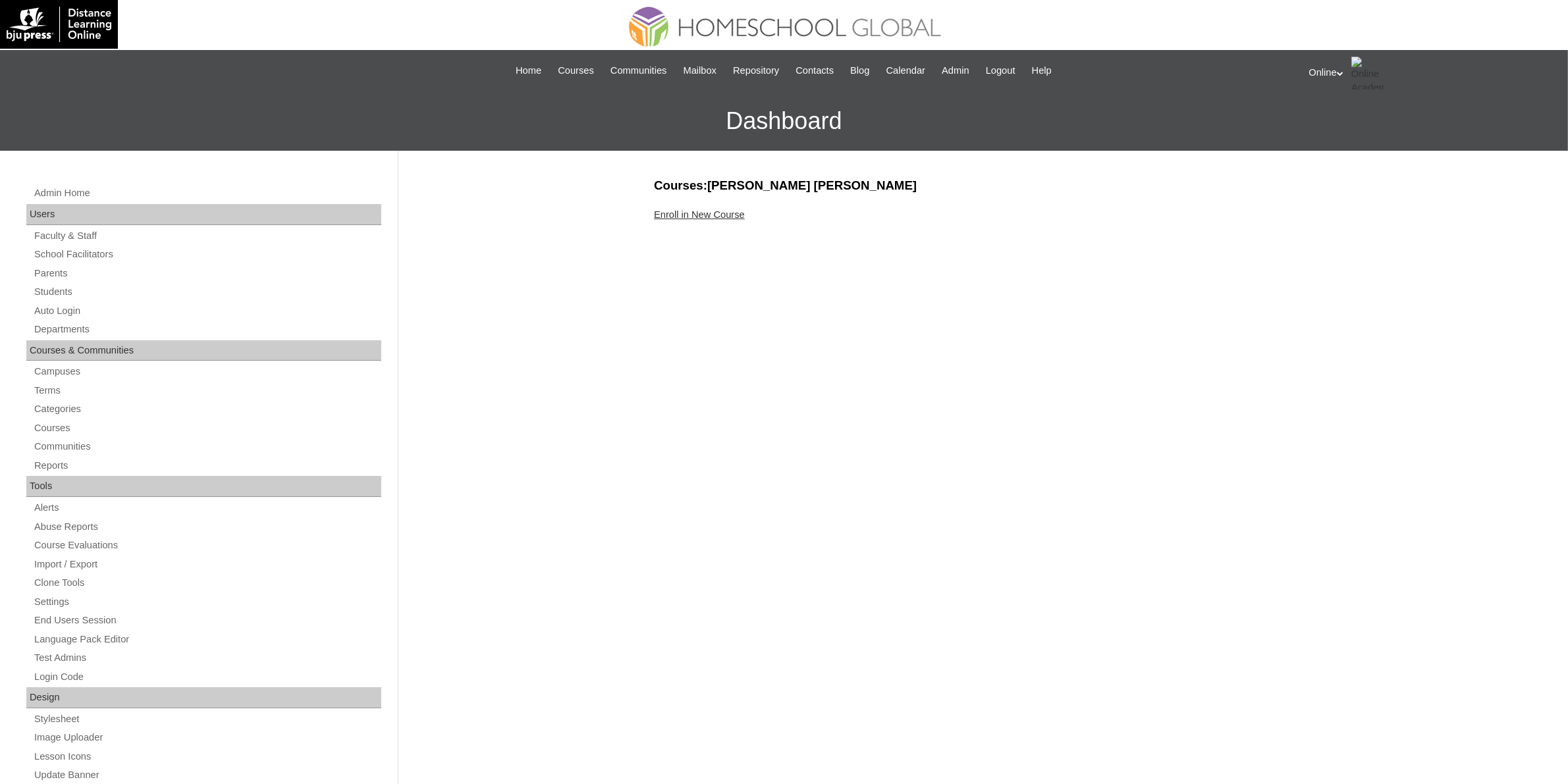
click at [720, 215] on link "Enroll in New Course" at bounding box center [699, 215] width 91 height 11
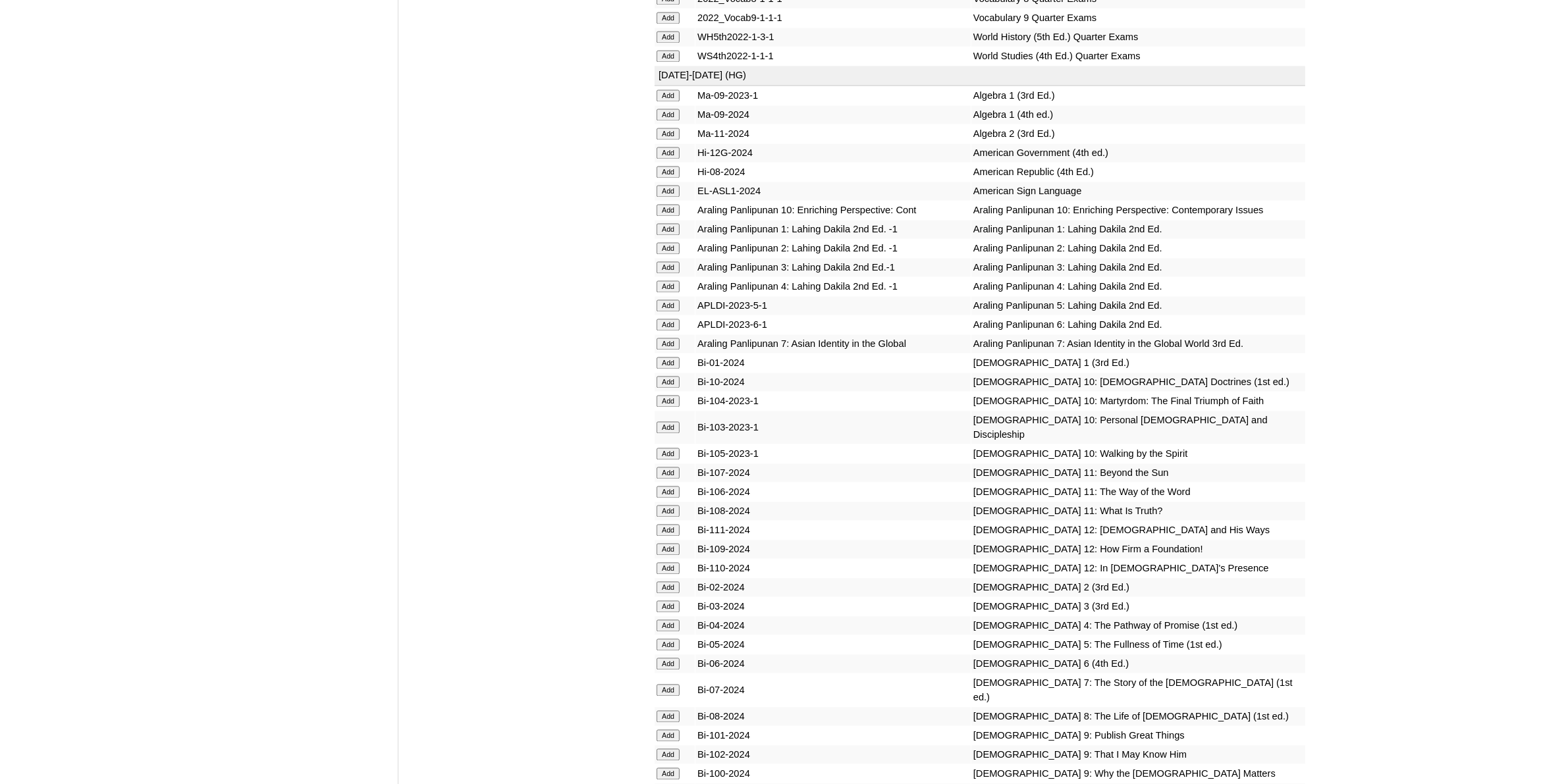
scroll to position [3210, 0]
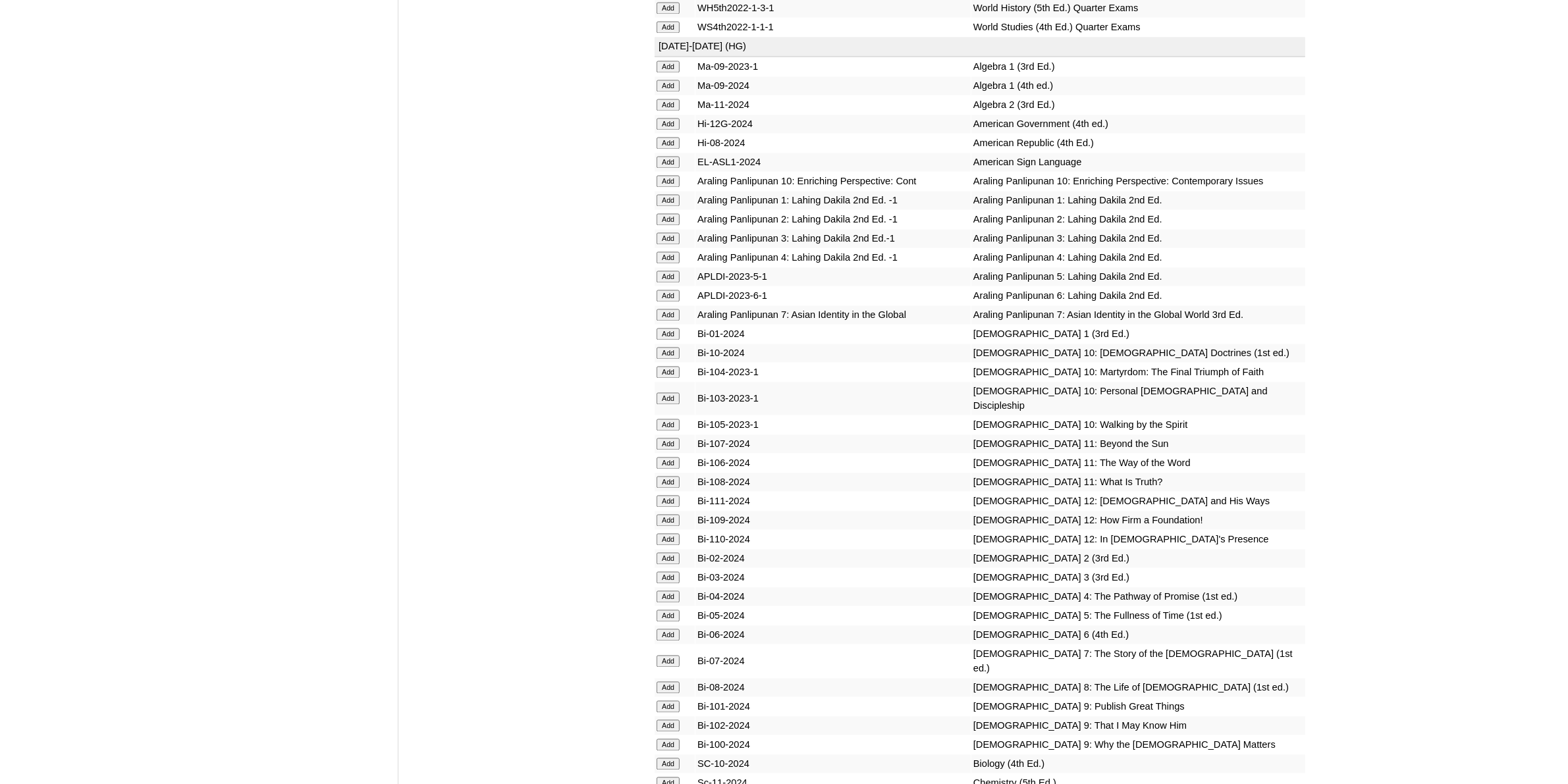
click at [663, 572] on input "Add" at bounding box center [668, 577] width 23 height 12
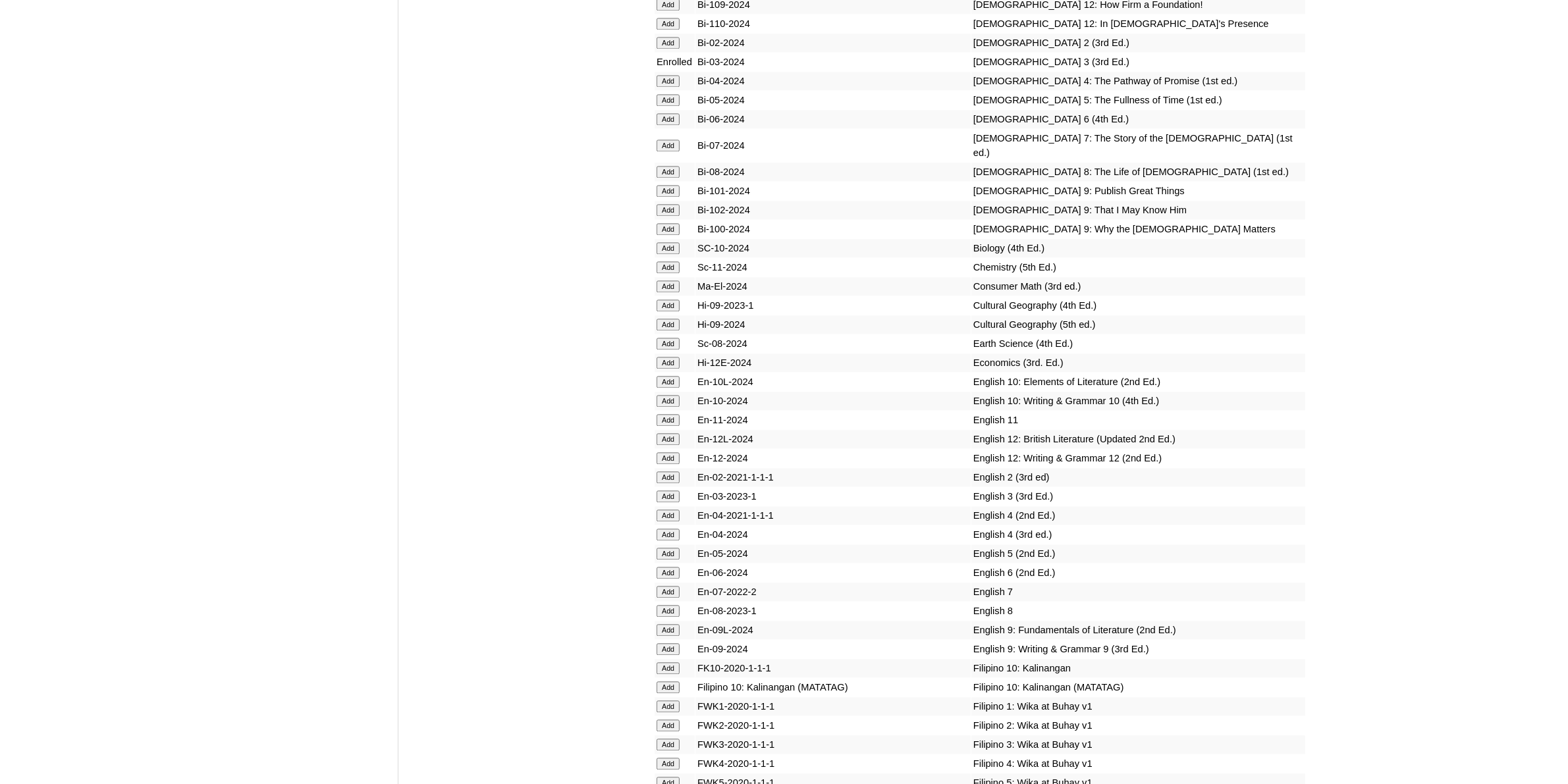
scroll to position [3786, 0]
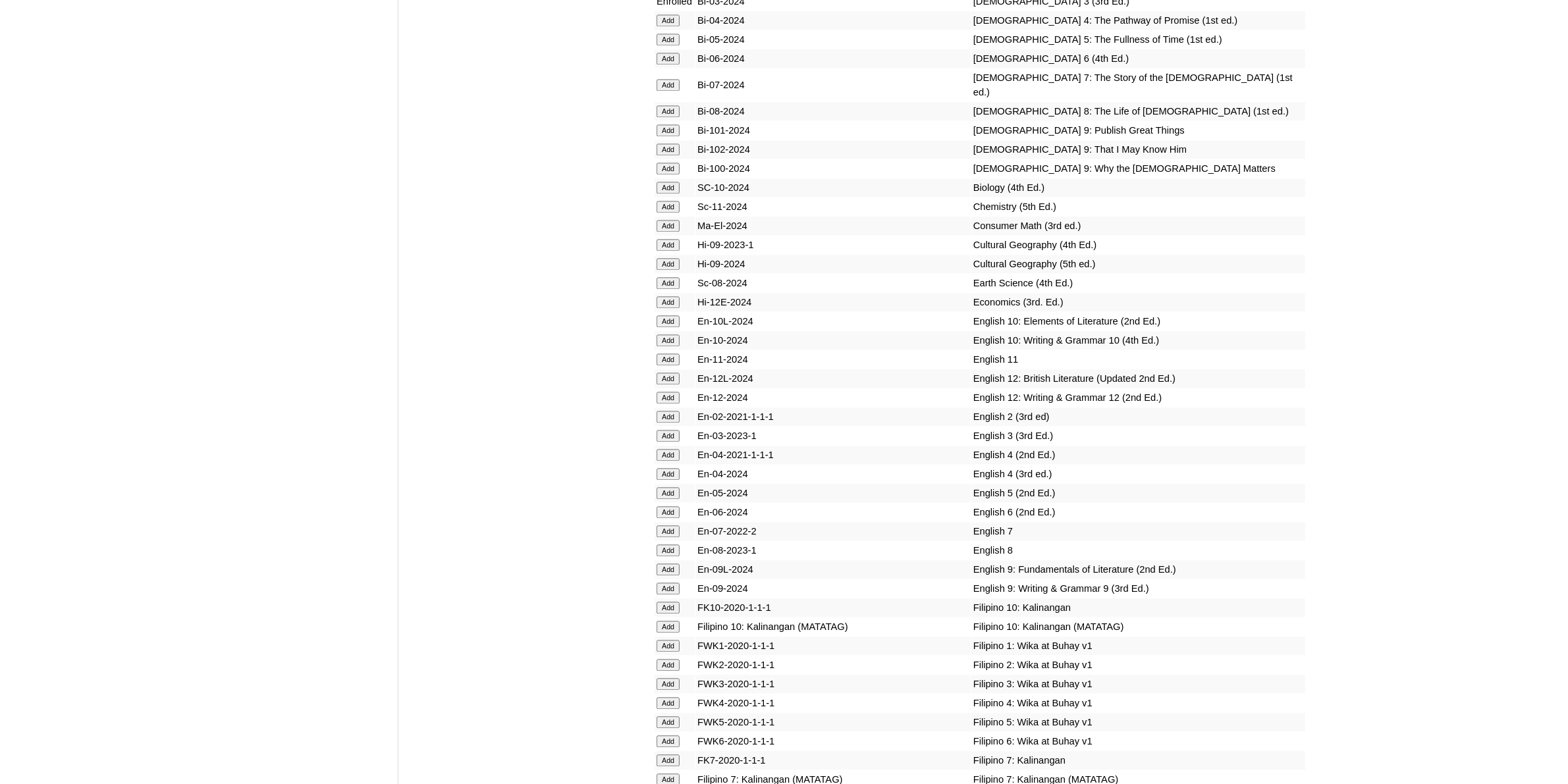
click at [675, 430] on input "Add" at bounding box center [668, 435] width 23 height 12
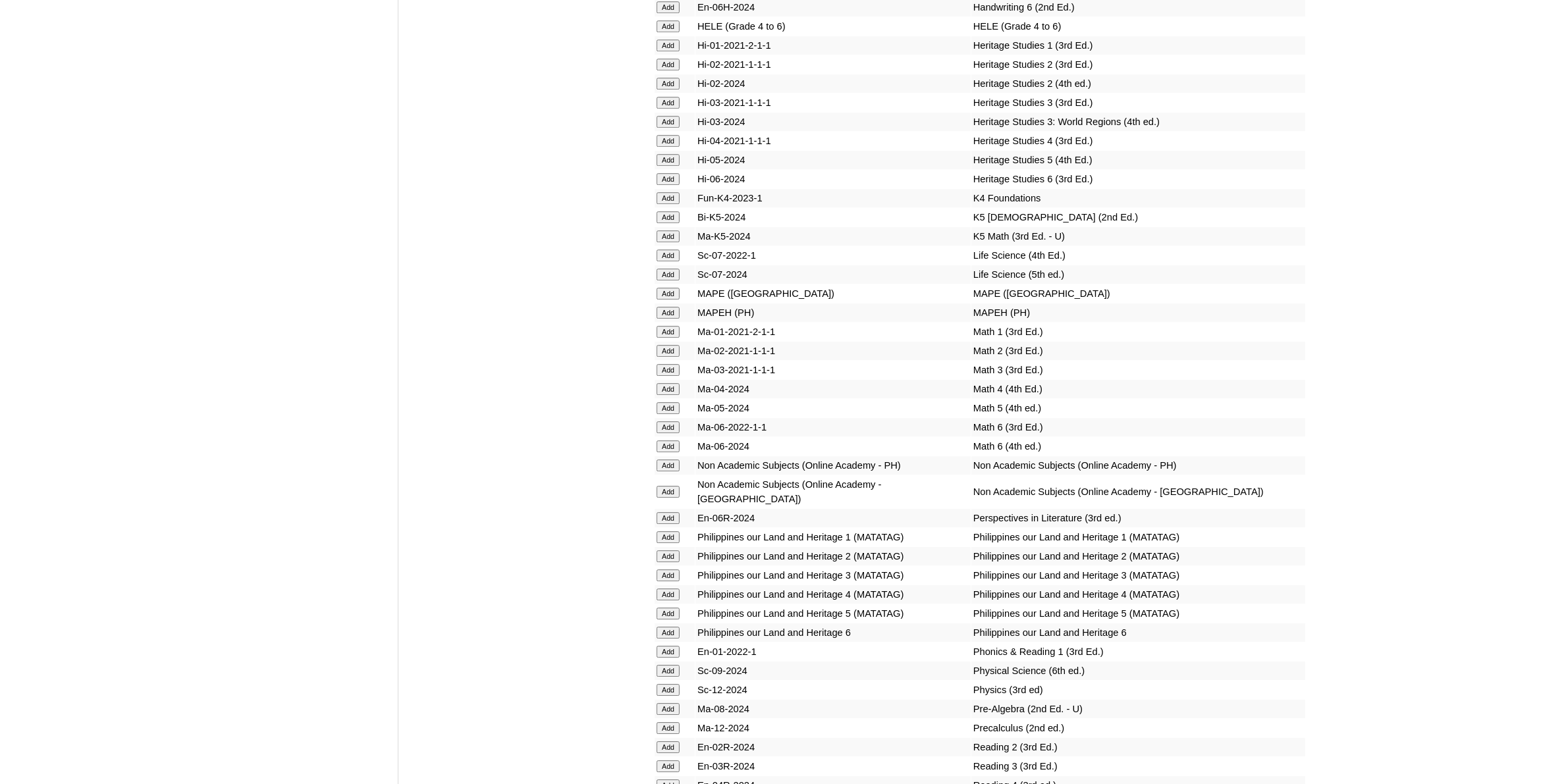
scroll to position [4938, 0]
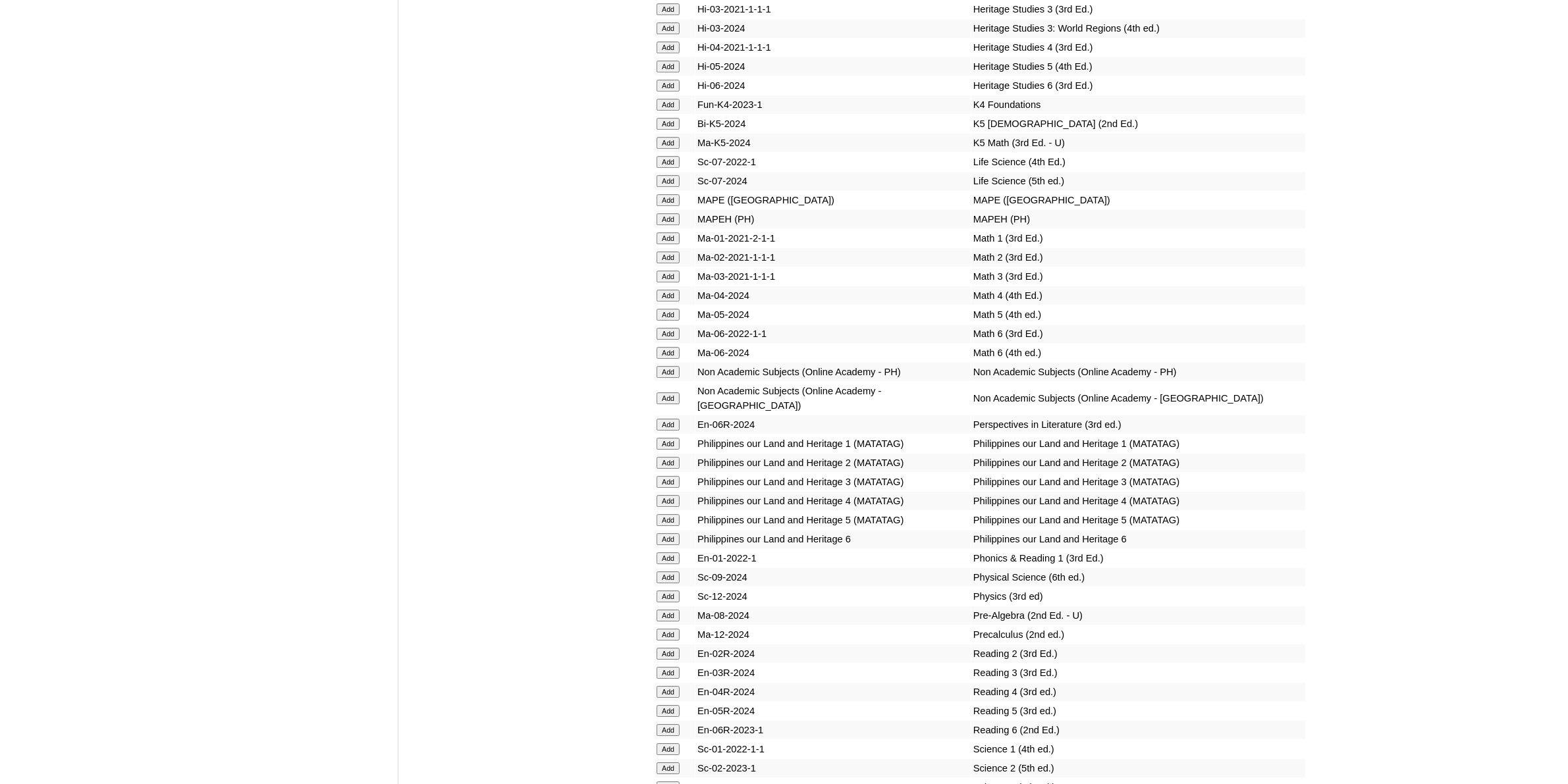
click at [665, 667] on input "Add" at bounding box center [668, 673] width 23 height 12
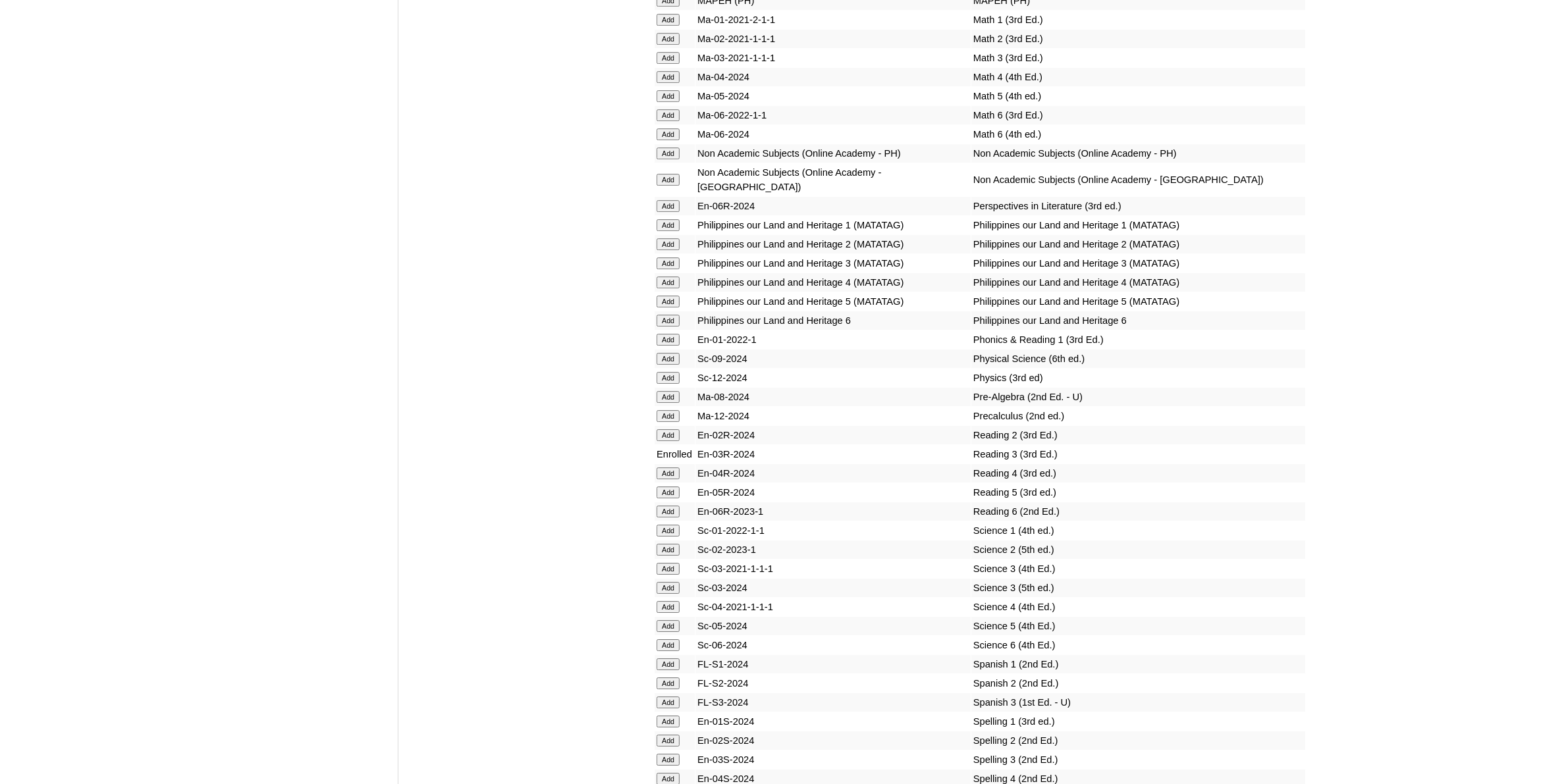
scroll to position [5185, 0]
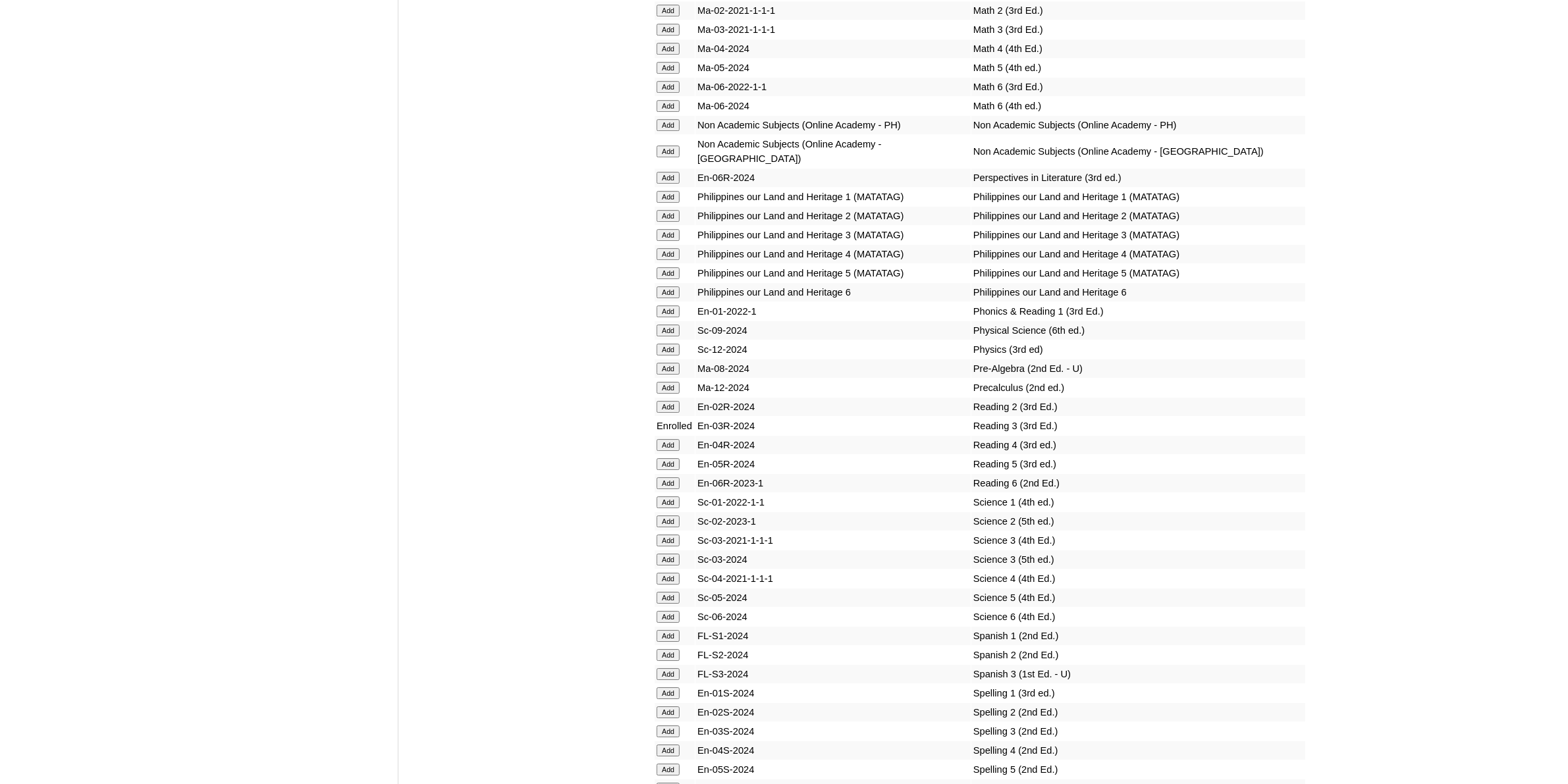
click at [674, 725] on input "Add" at bounding box center [668, 731] width 23 height 12
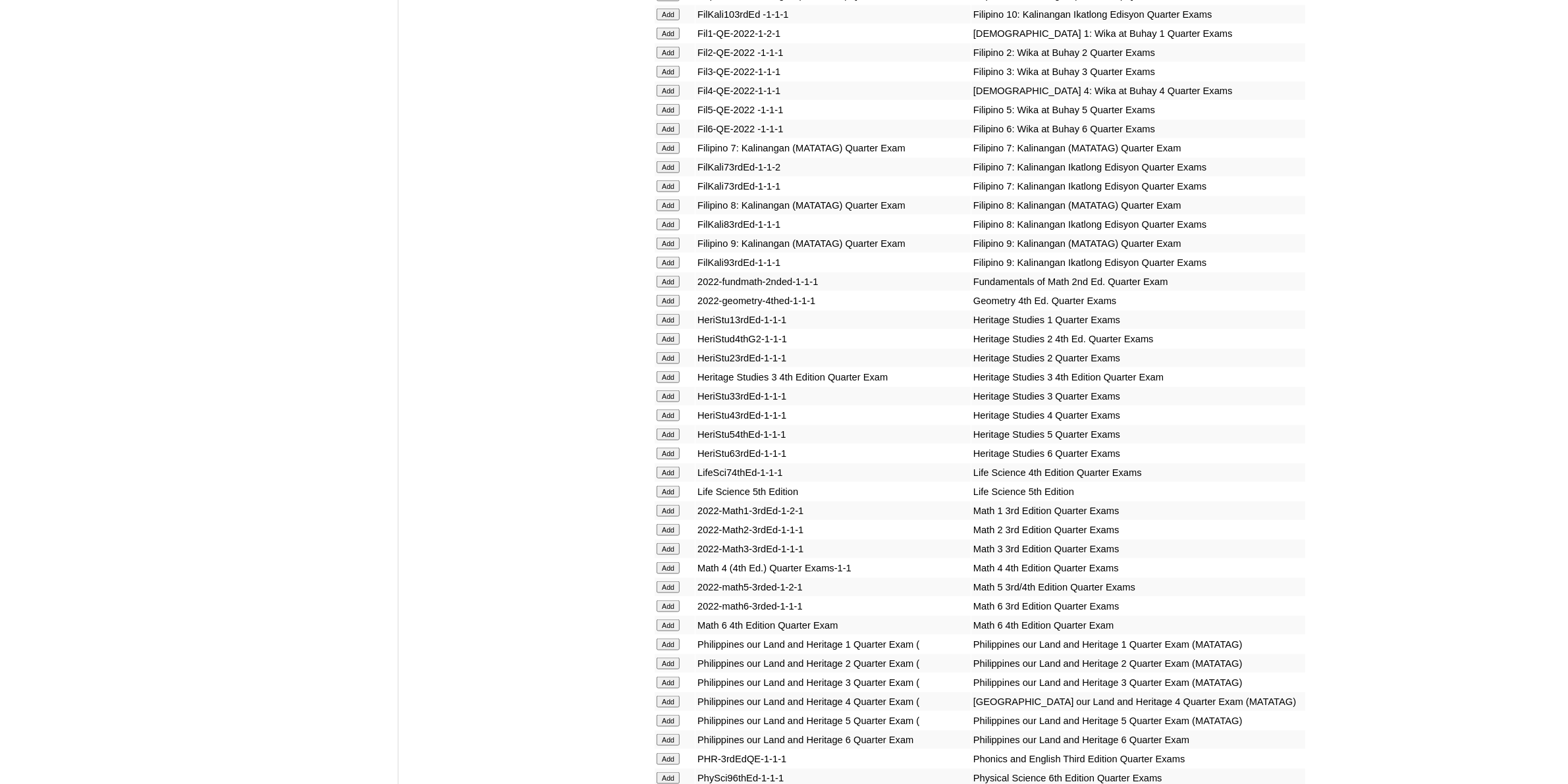
scroll to position [2140, 0]
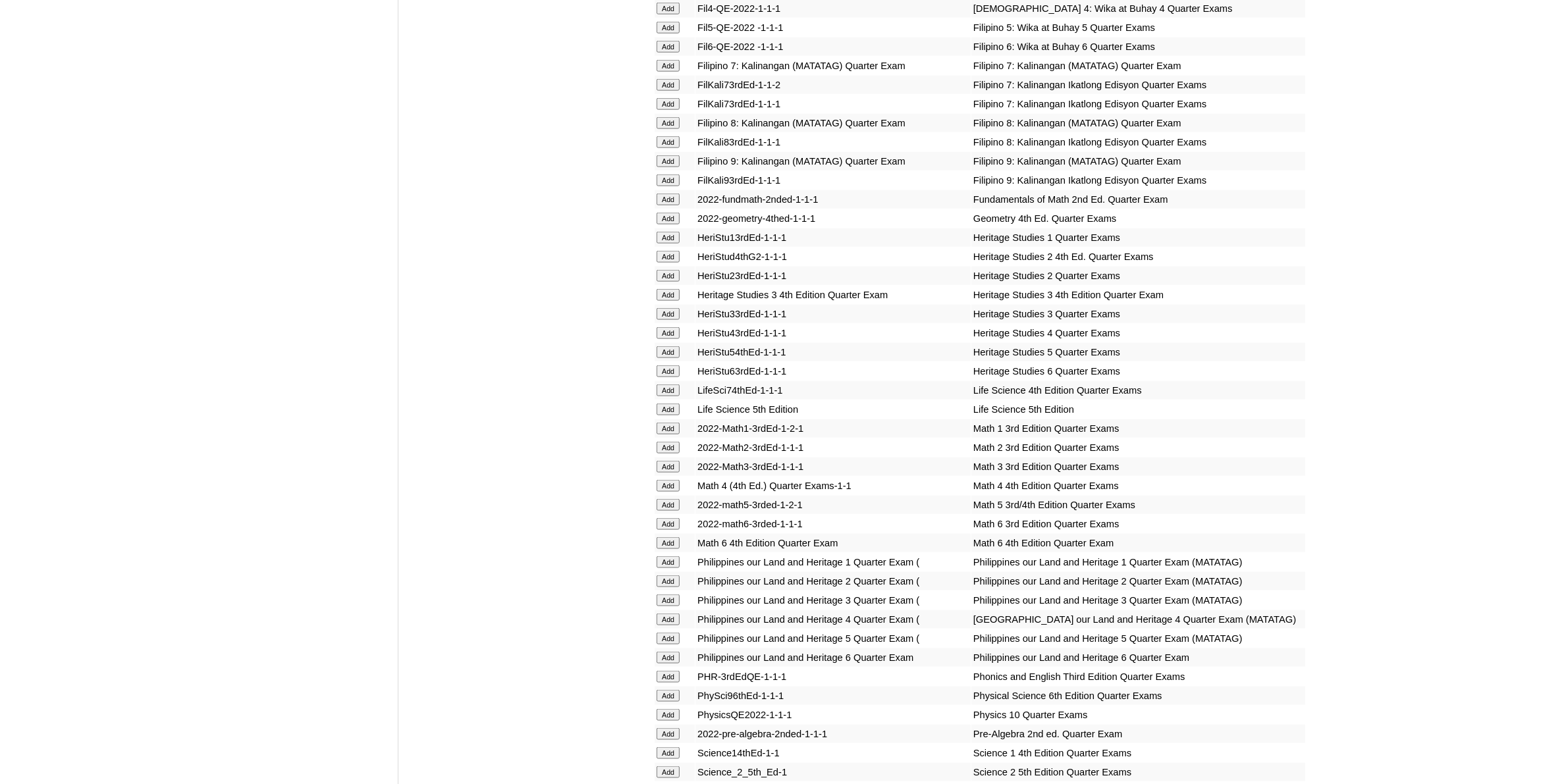
click at [661, 461] on input "Add" at bounding box center [668, 466] width 23 height 12
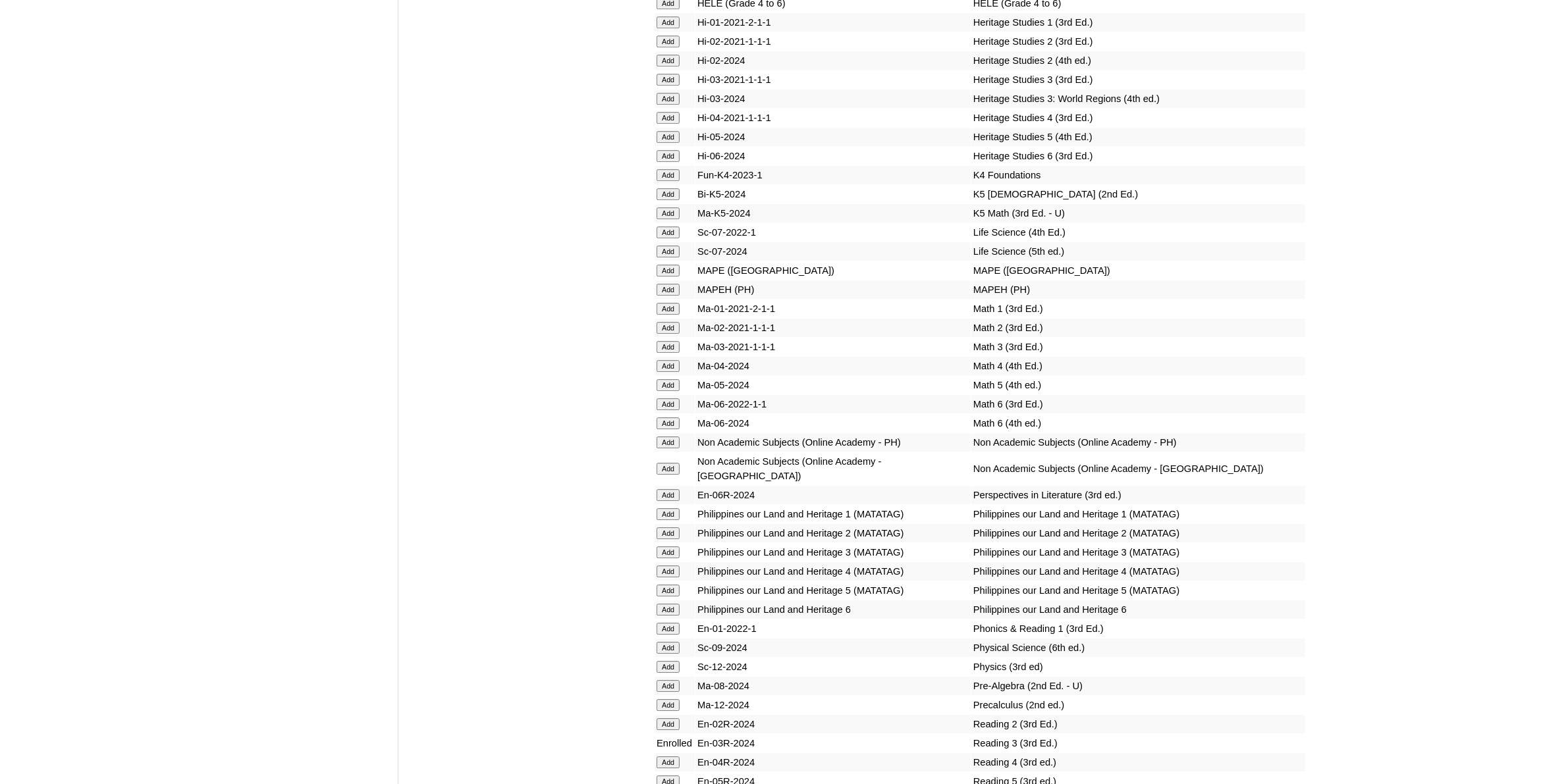
scroll to position [4938, 0]
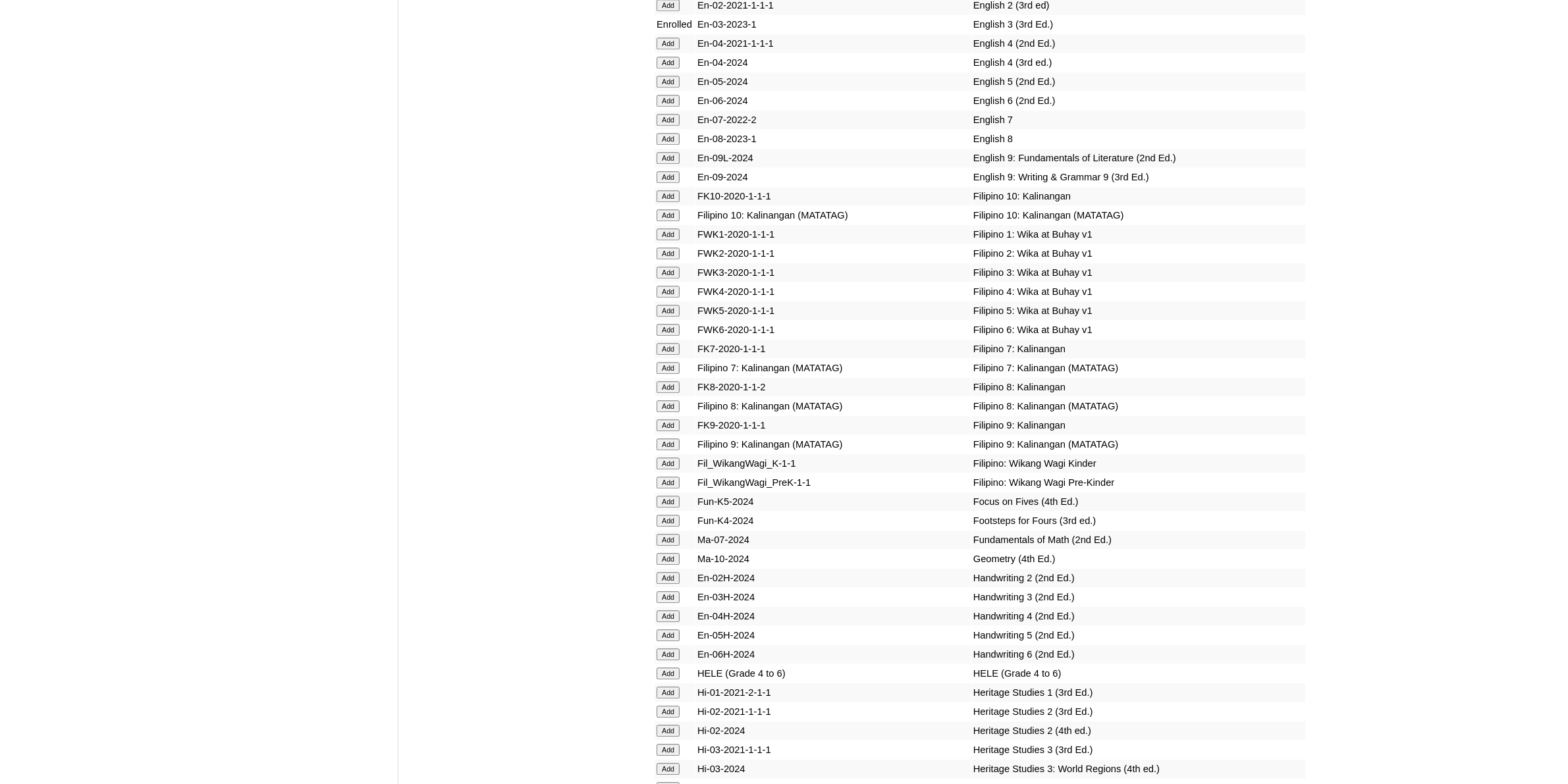
scroll to position [4527, 0]
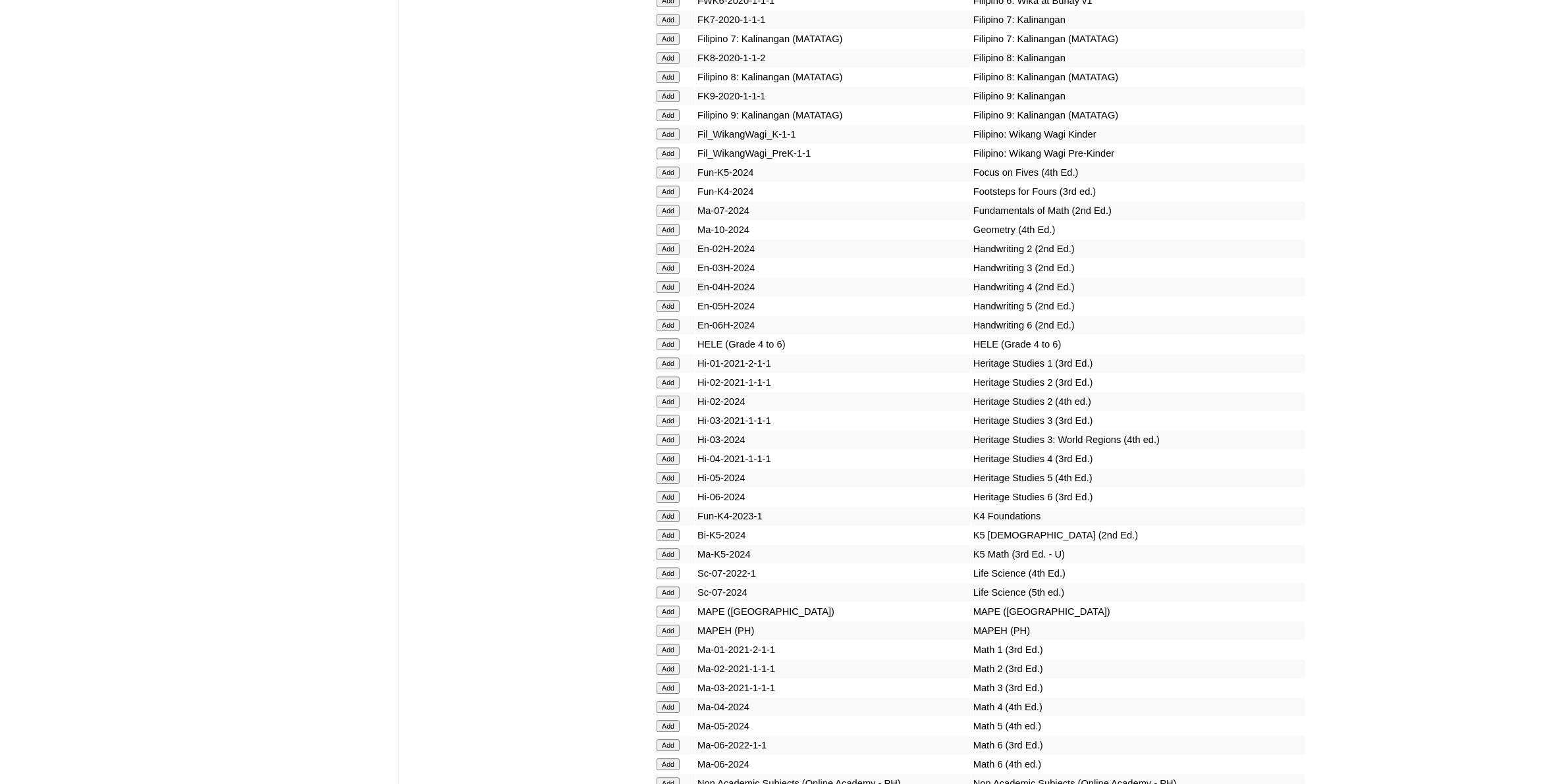
click at [675, 262] on input "Add" at bounding box center [668, 267] width 23 height 12
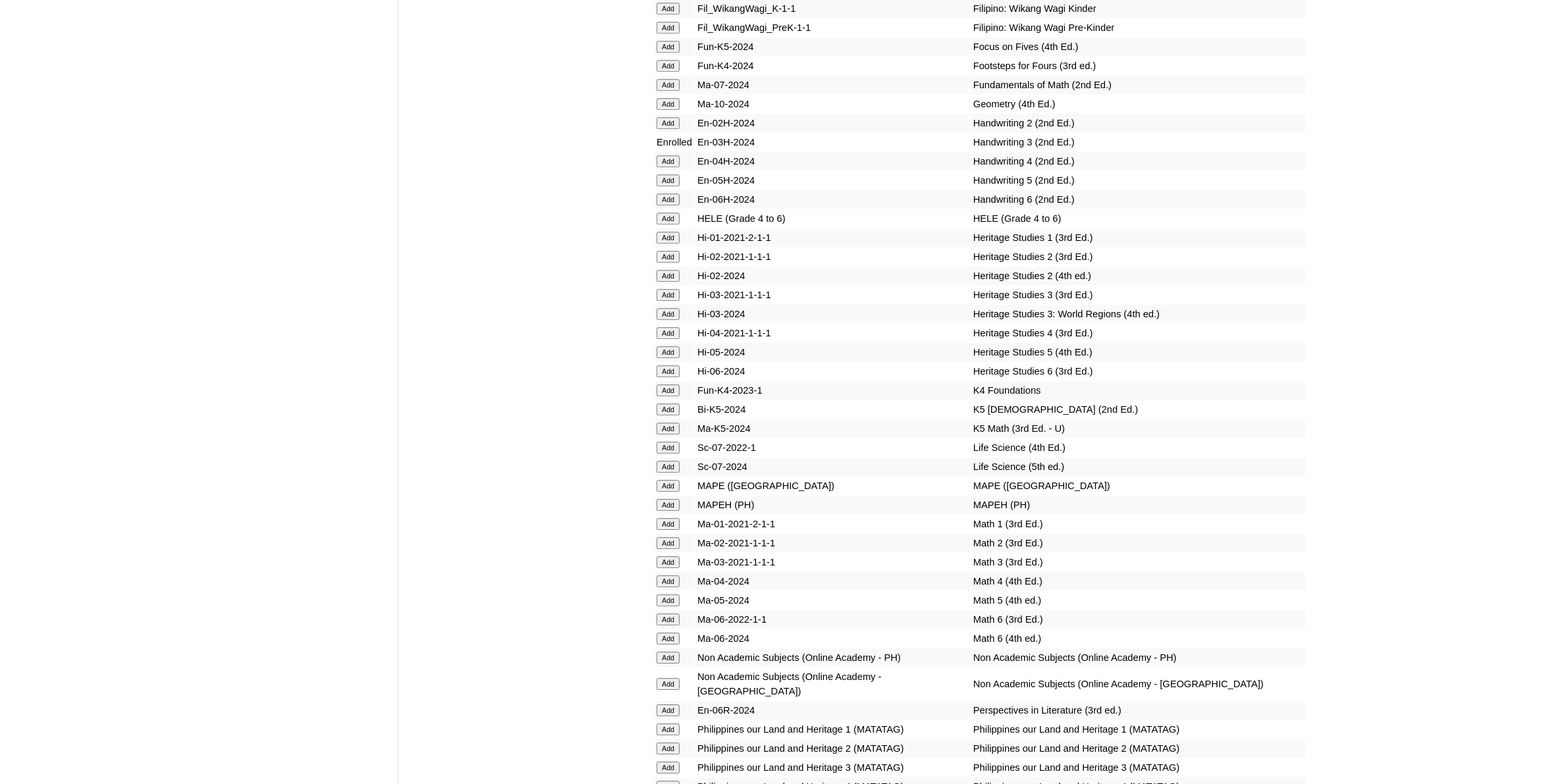
scroll to position [4774, 0]
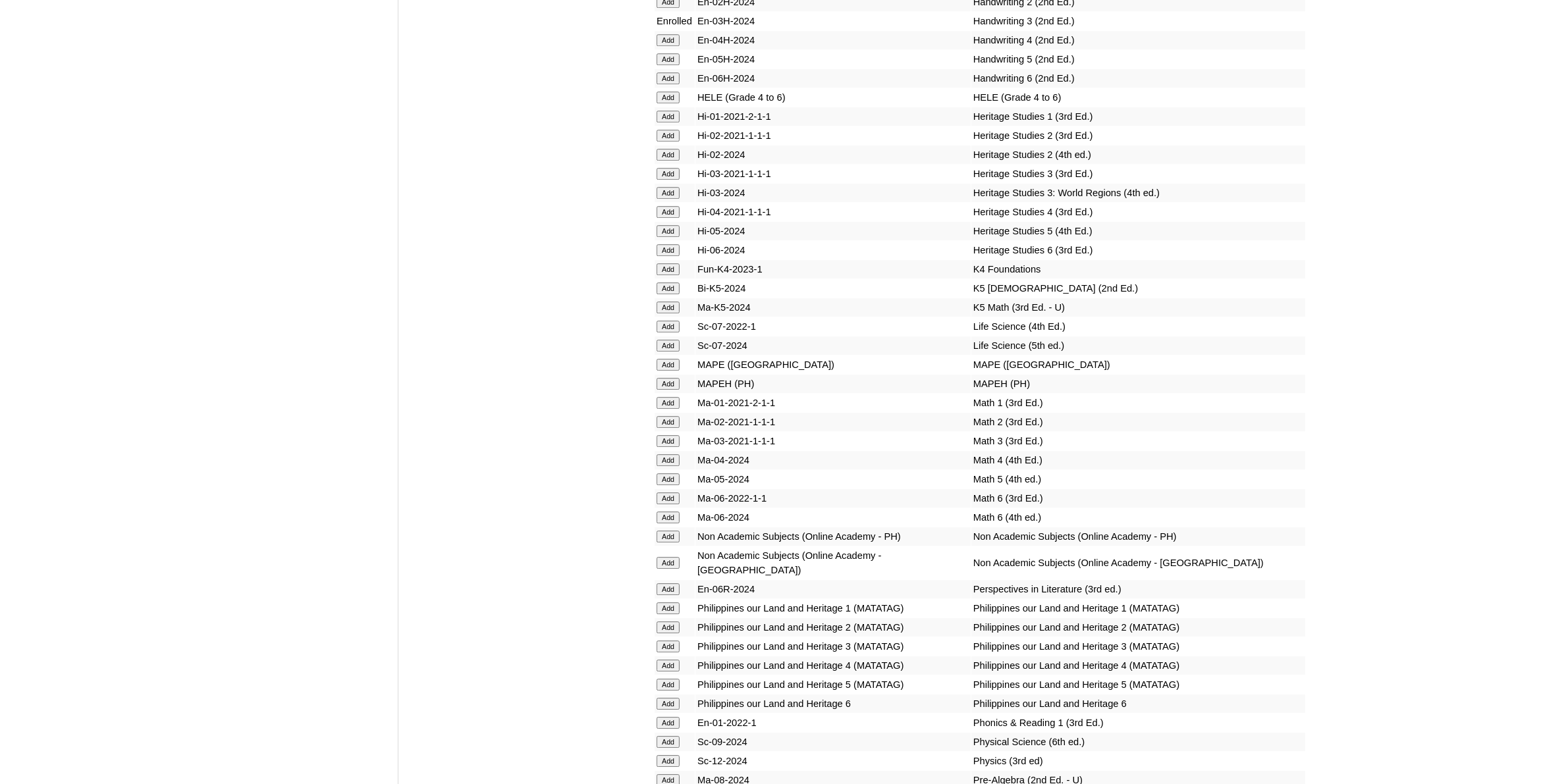
click at [673, 531] on input "Add" at bounding box center [668, 536] width 23 height 12
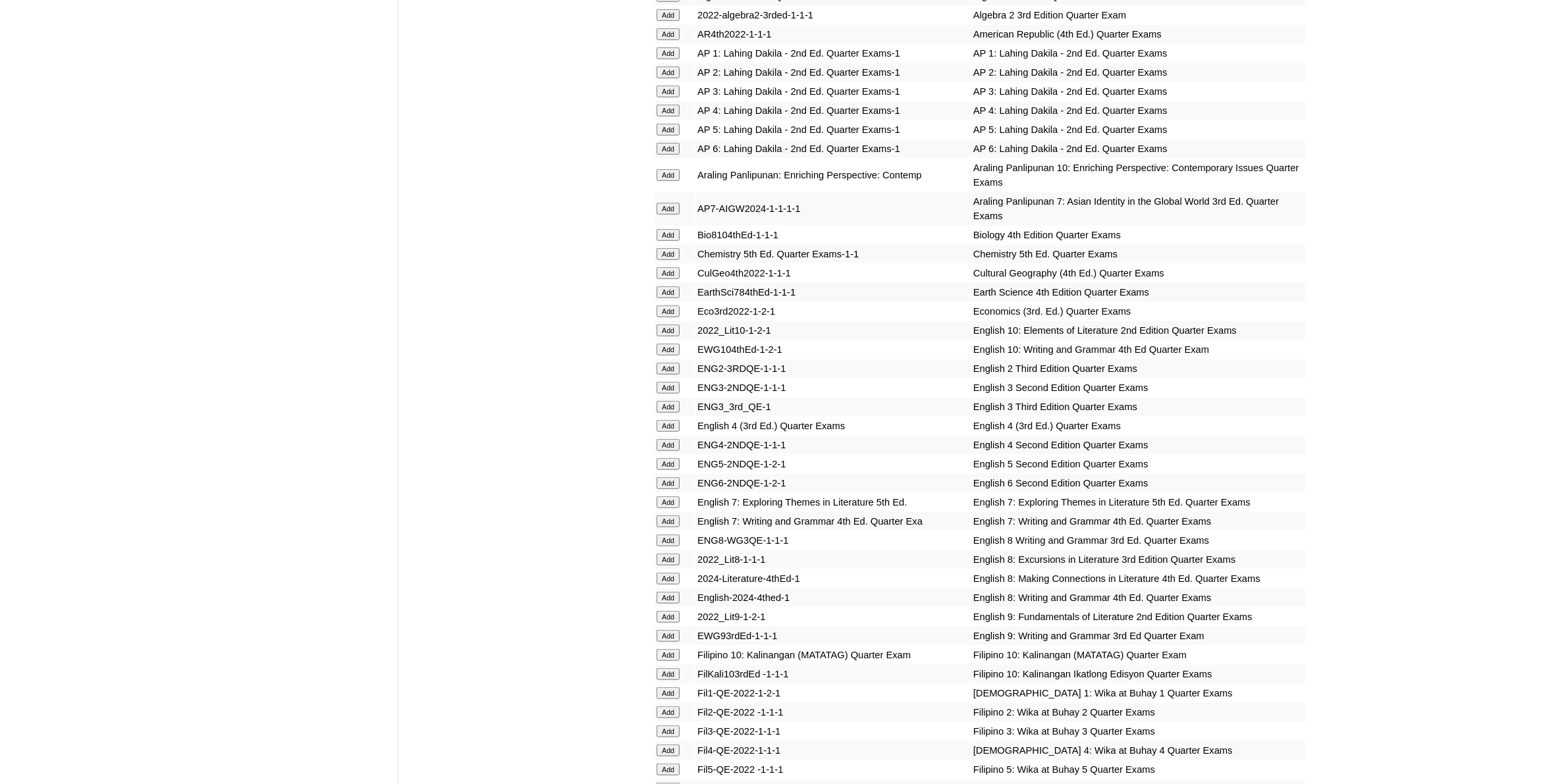
scroll to position [1399, 0]
click at [675, 399] on input "Add" at bounding box center [668, 405] width 23 height 12
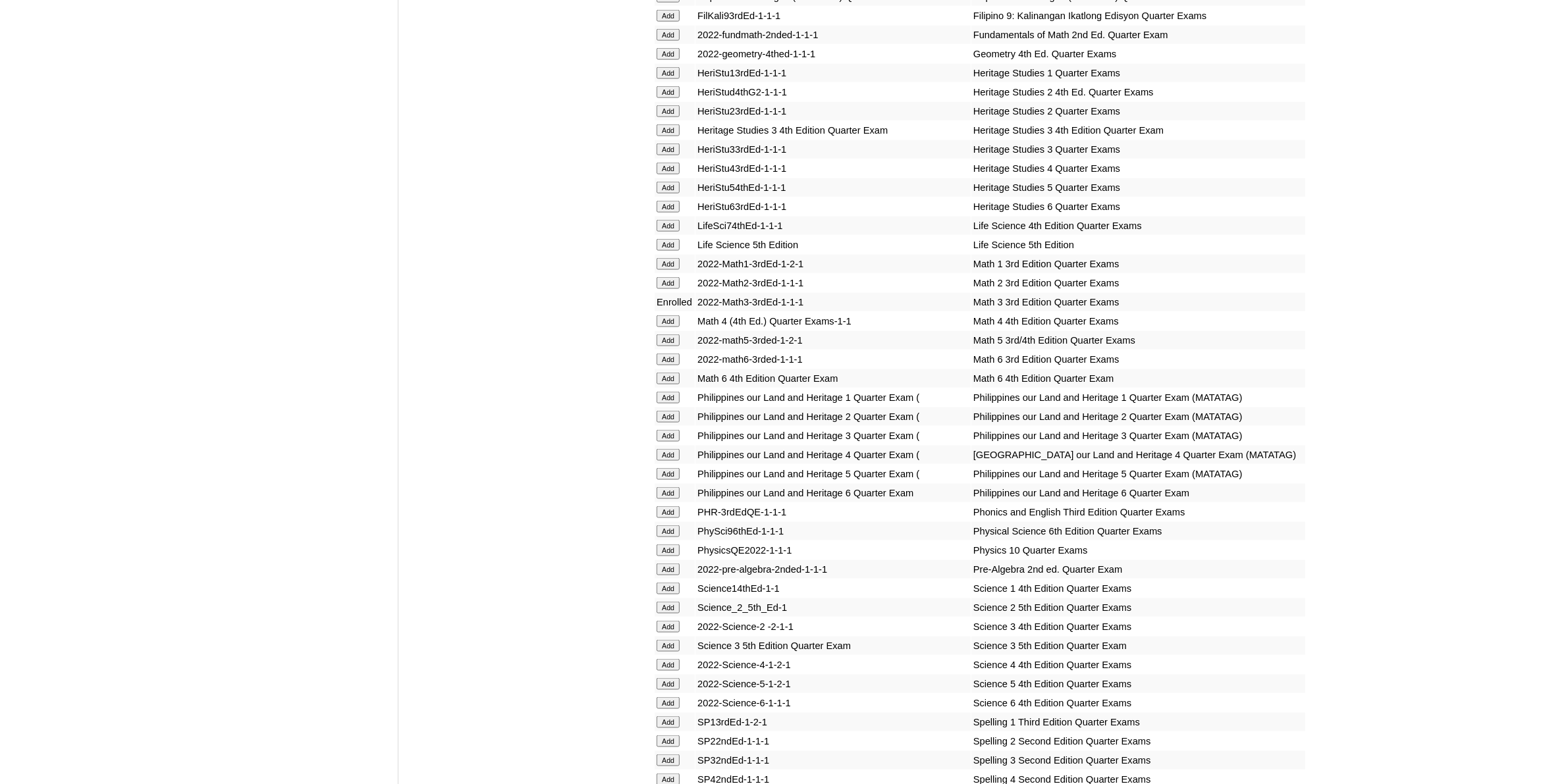
scroll to position [2552, 0]
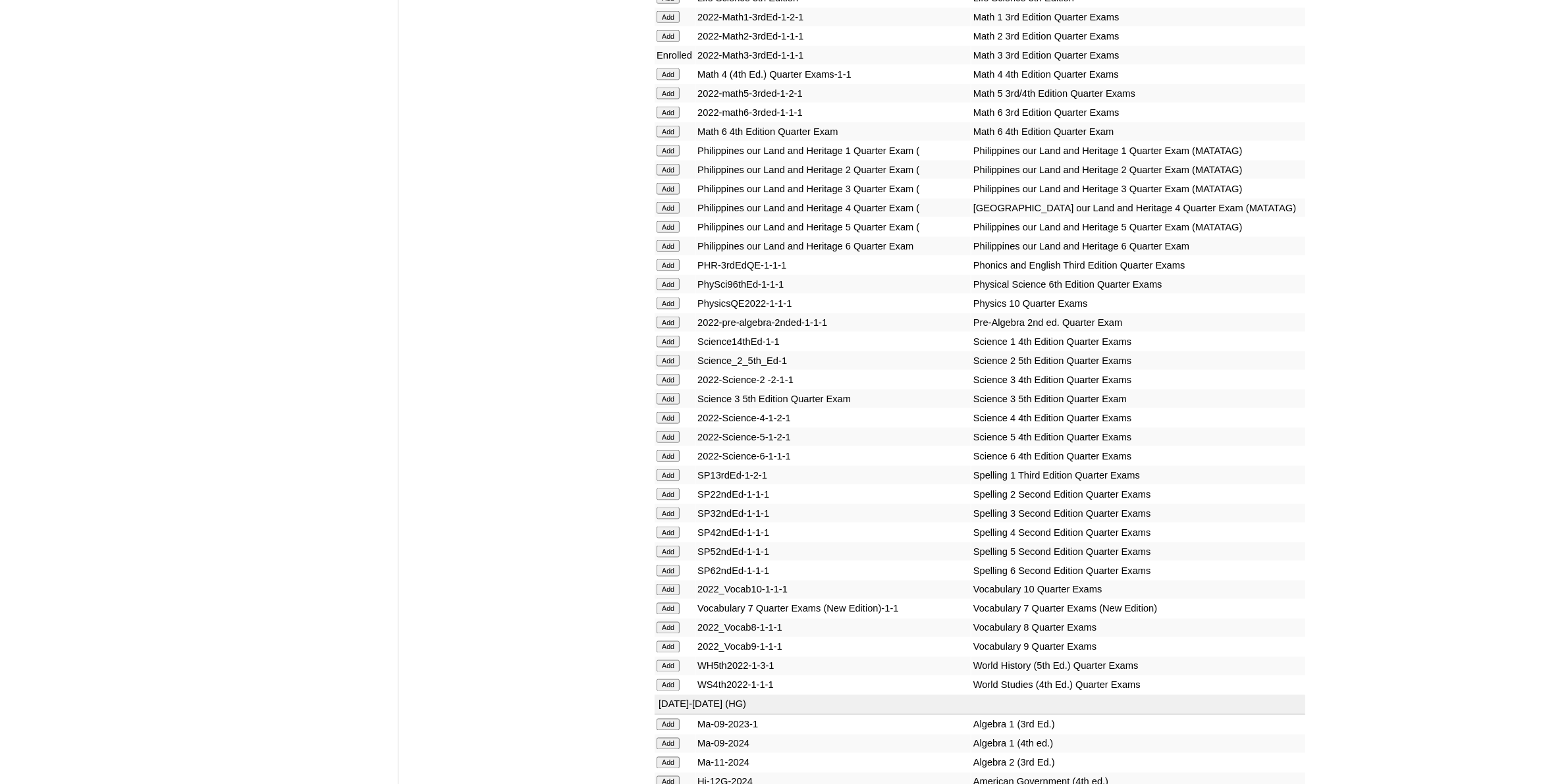
click at [663, 507] on input "Add" at bounding box center [668, 513] width 23 height 12
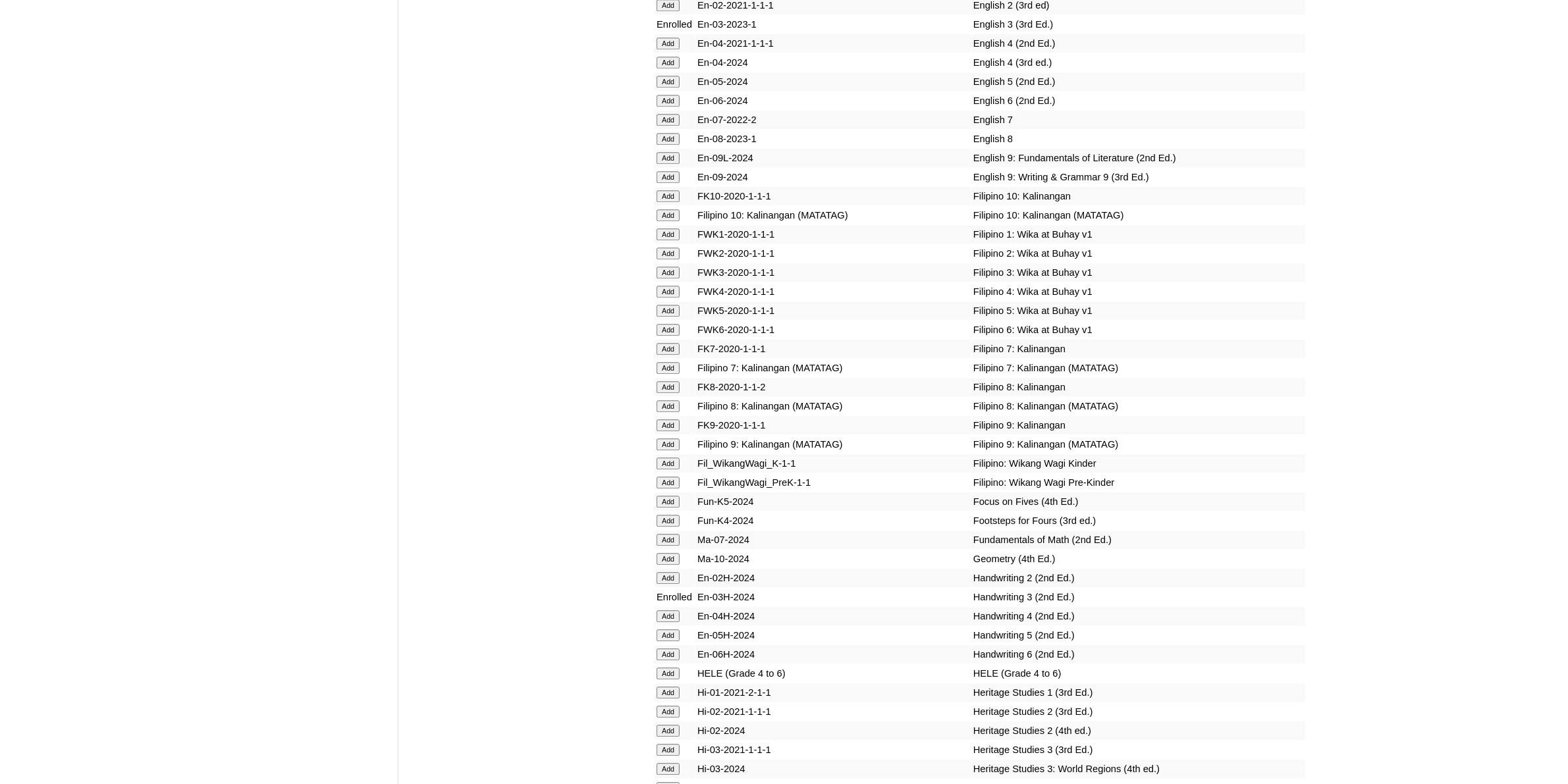
scroll to position [4444, 0]
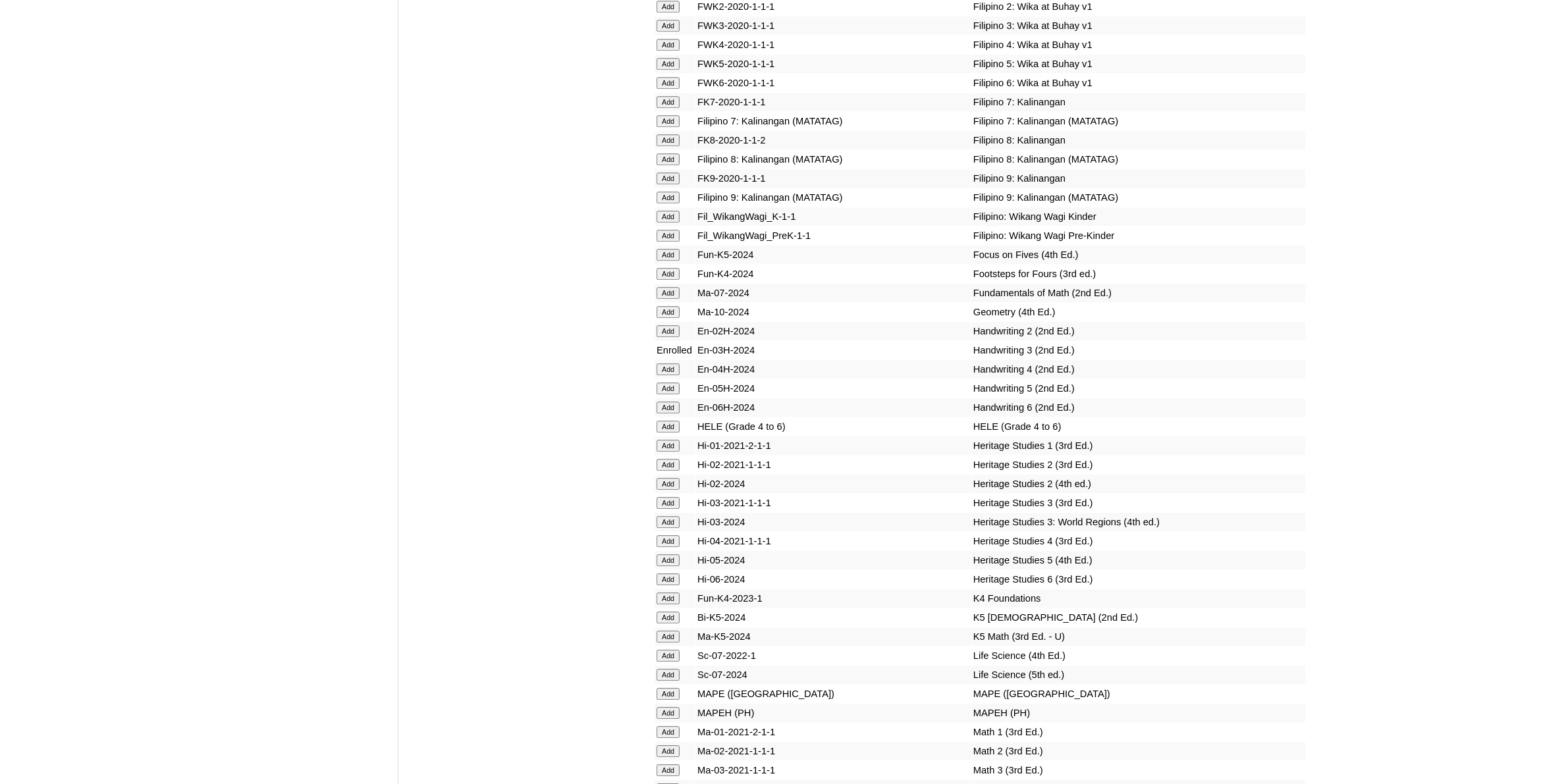
click at [673, 764] on input "Add" at bounding box center [668, 770] width 23 height 12
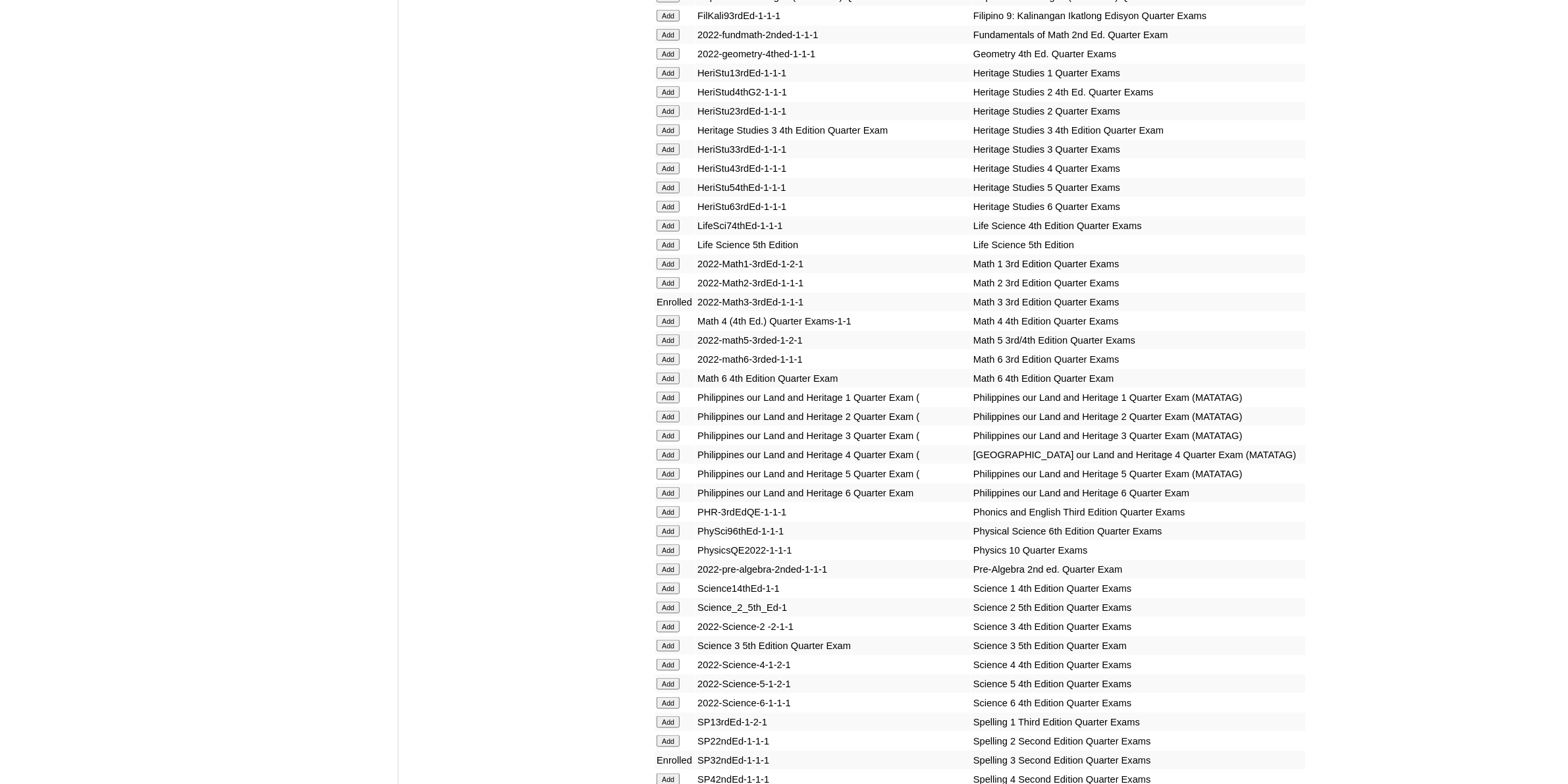
scroll to position [2469, 0]
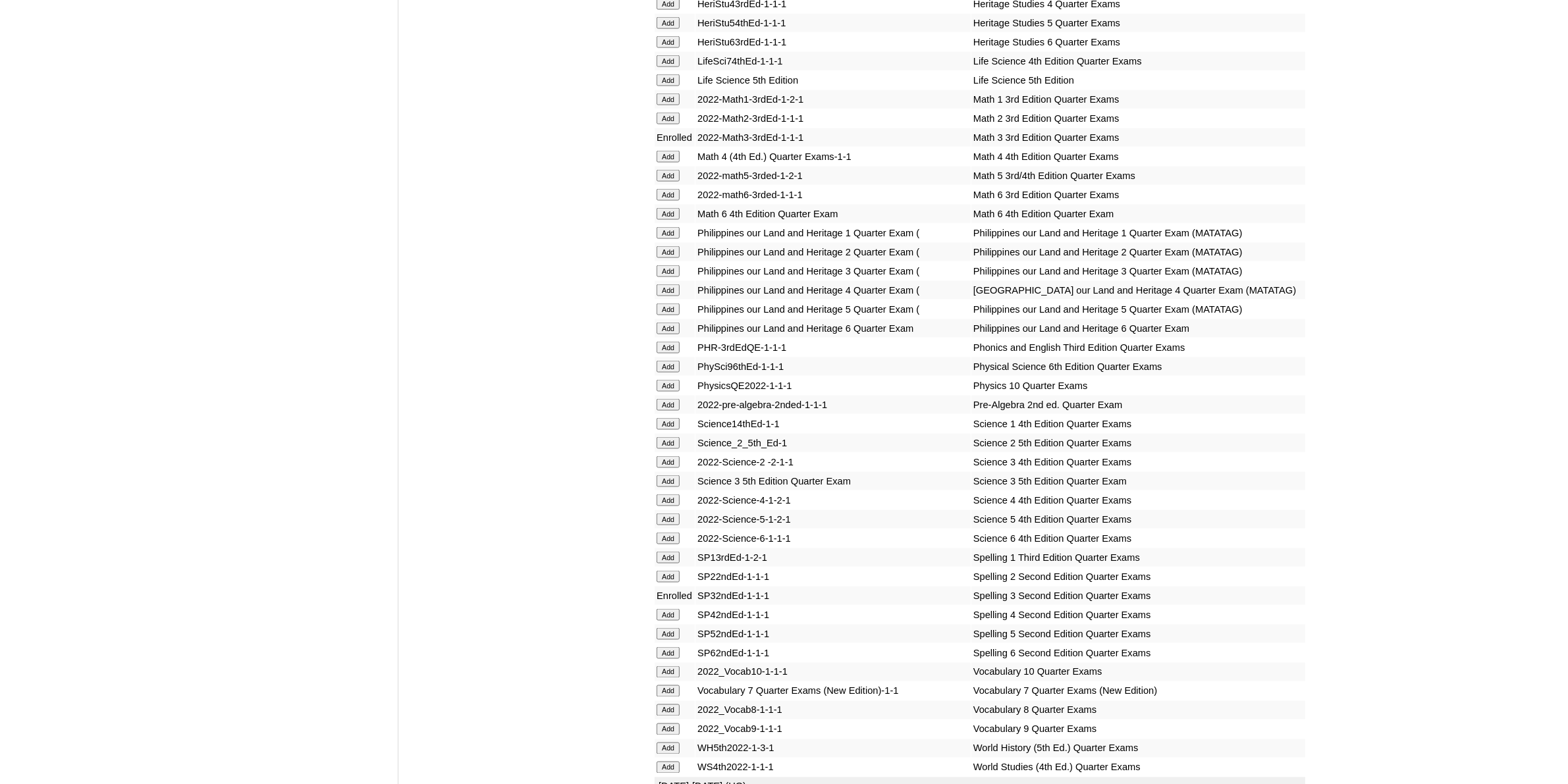
click at [672, 476] on input "Add" at bounding box center [668, 481] width 23 height 12
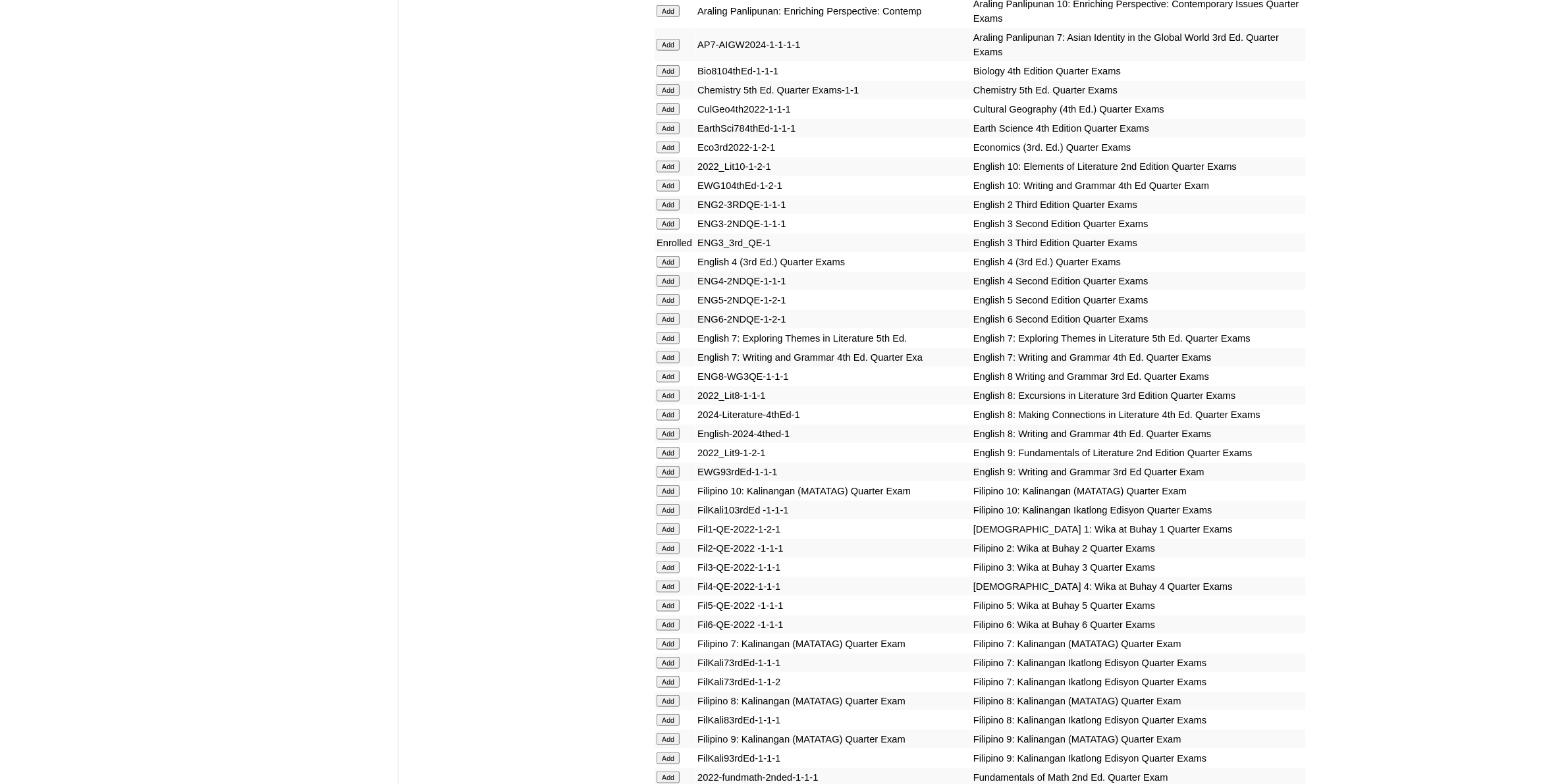
scroll to position [1564, 0]
click at [674, 560] on input "Add" at bounding box center [668, 565] width 23 height 12
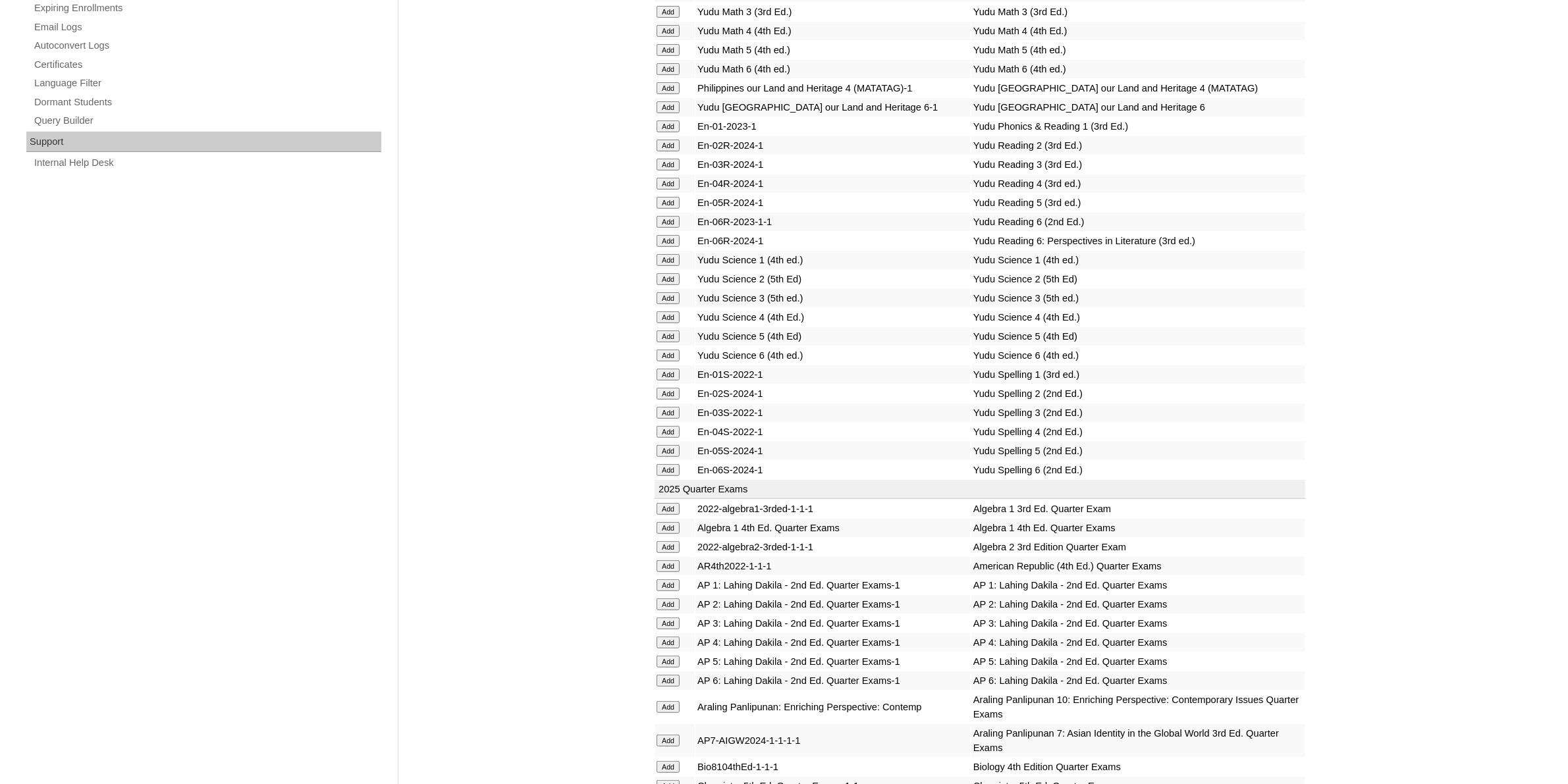
scroll to position [988, 0]
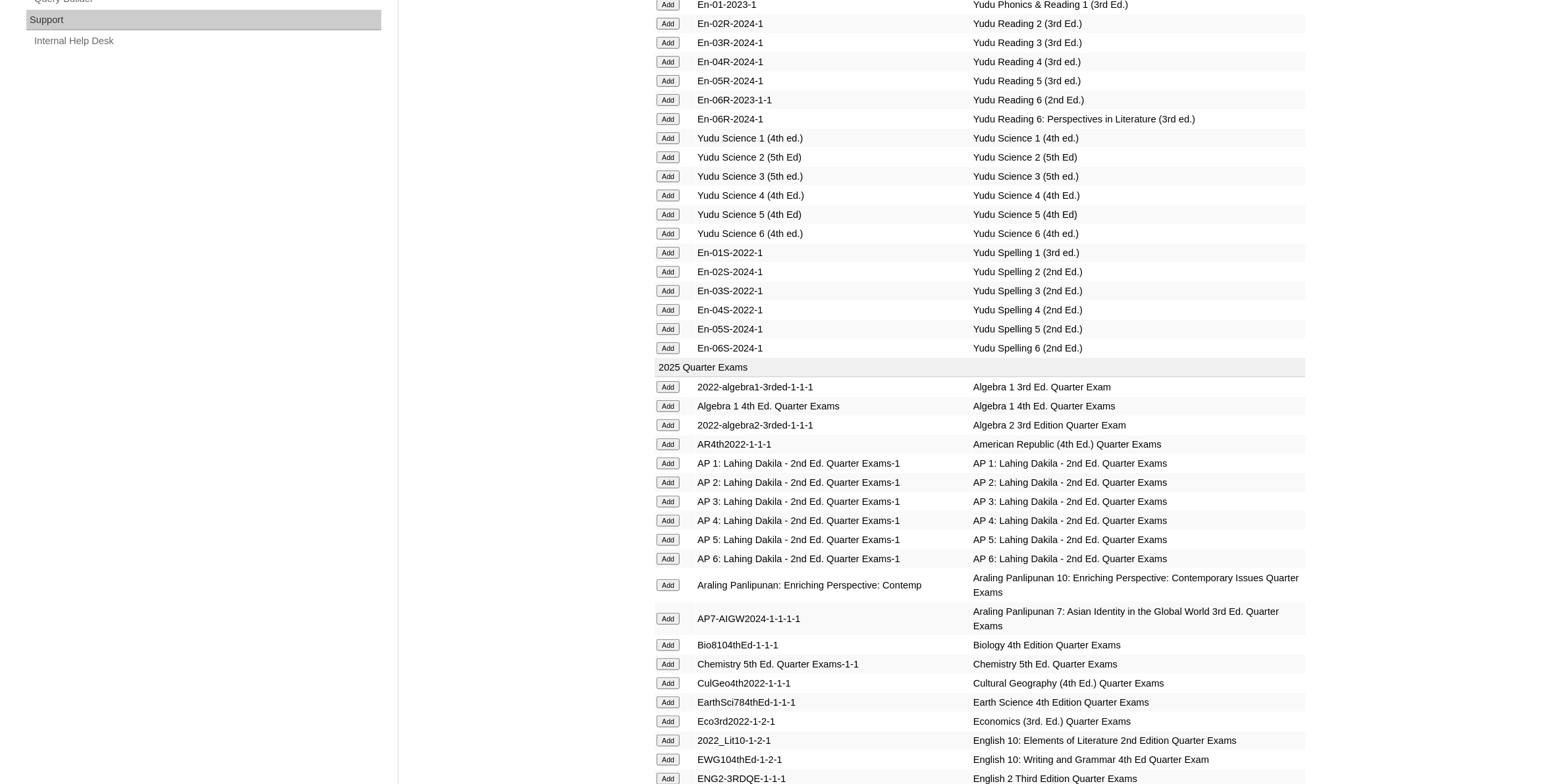
click at [667, 496] on input "Add" at bounding box center [668, 502] width 23 height 12
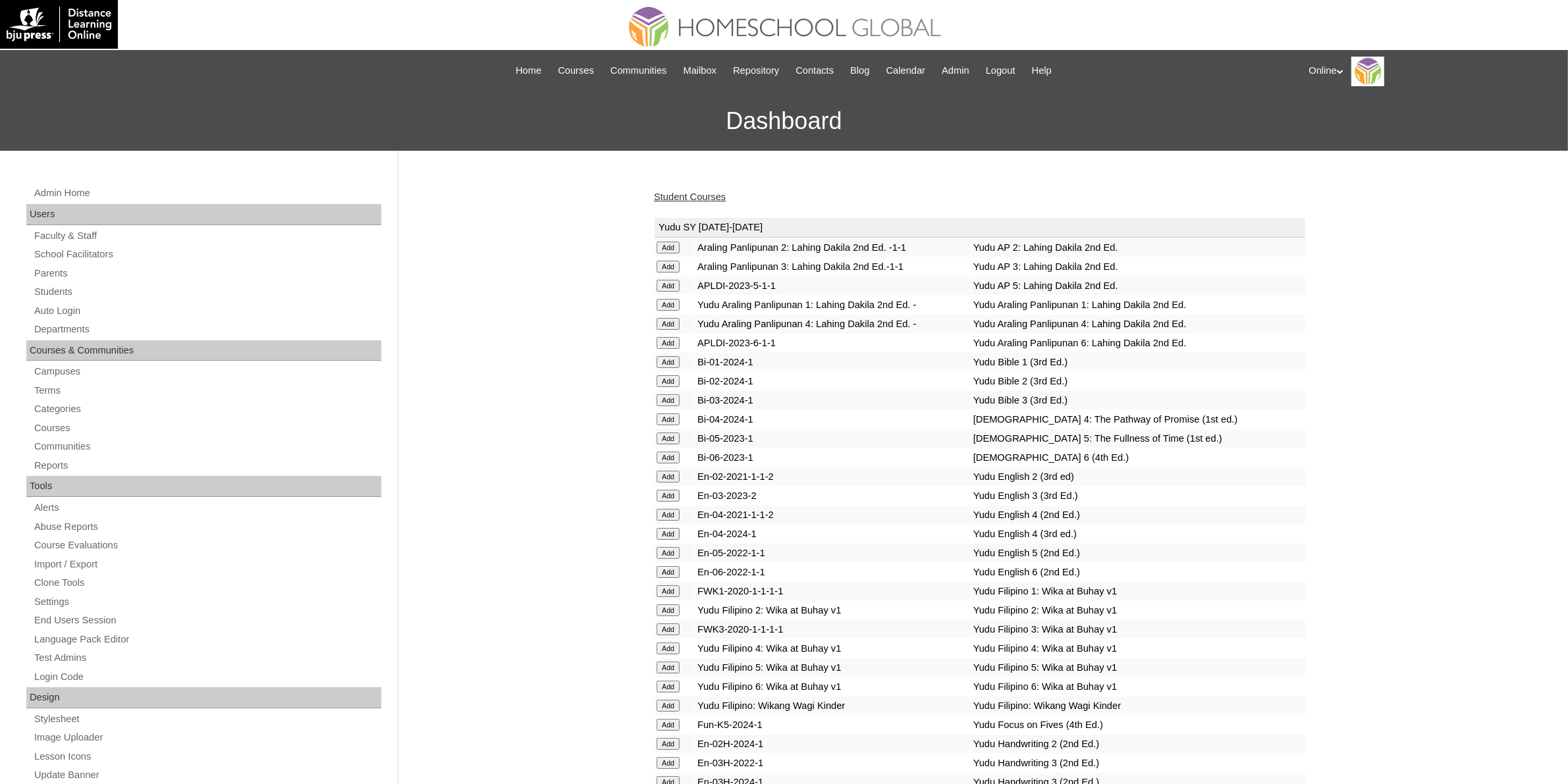
click at [706, 195] on link "Student Courses" at bounding box center [690, 197] width 72 height 11
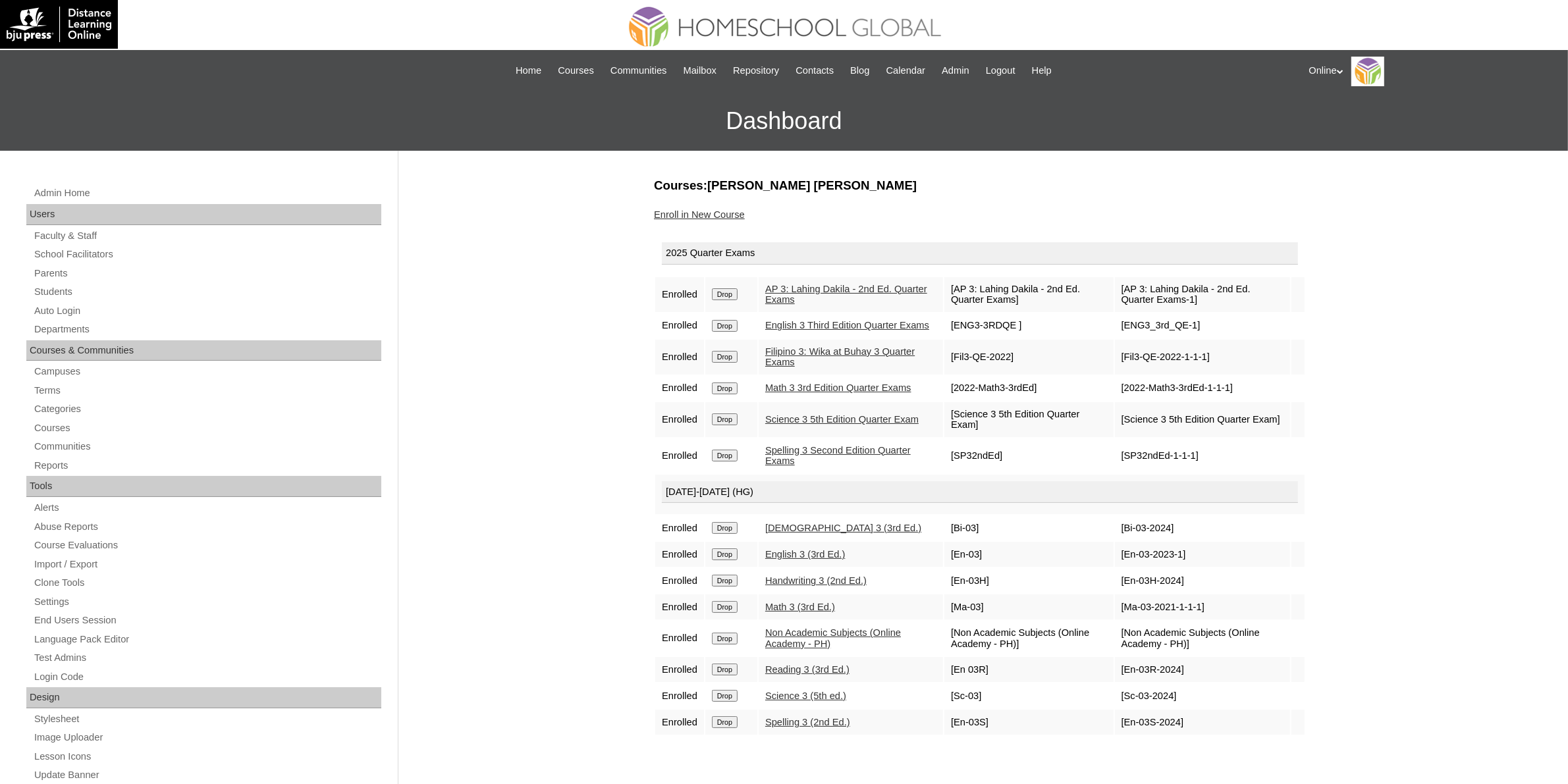
click at [723, 215] on link "Enroll in New Course" at bounding box center [699, 215] width 91 height 11
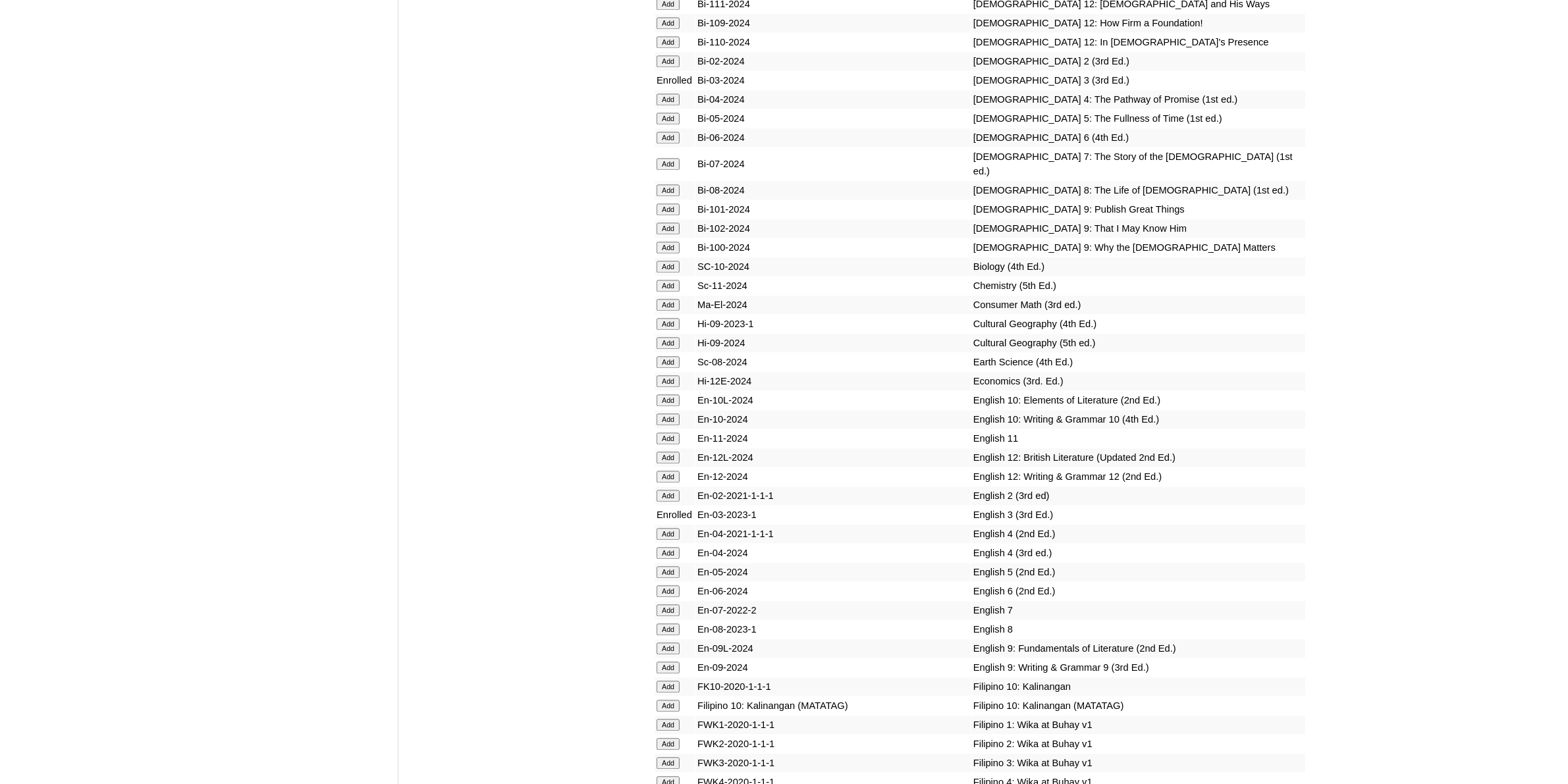
scroll to position [3786, 0]
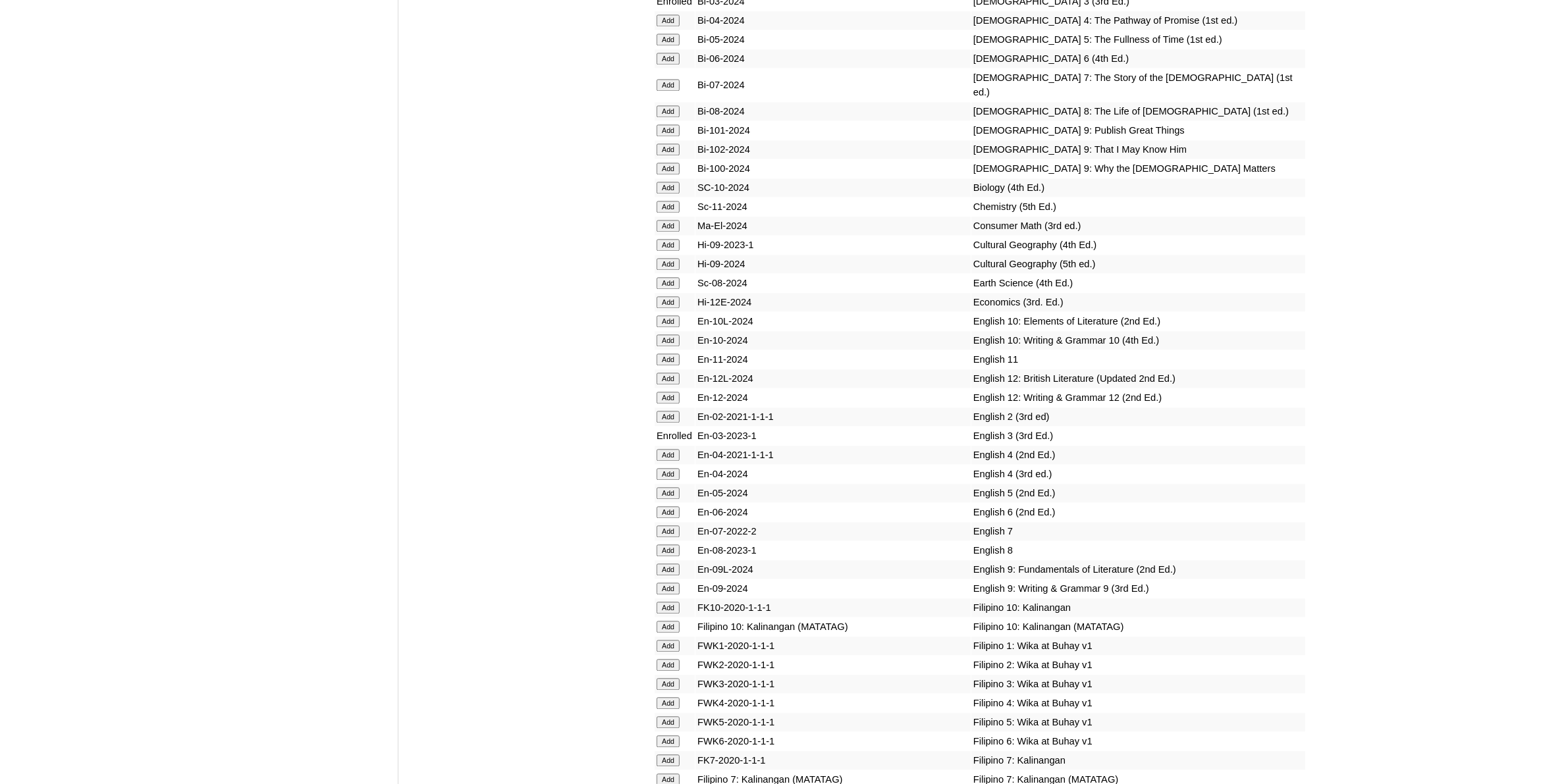
click at [675, 678] on input "Add" at bounding box center [668, 684] width 23 height 12
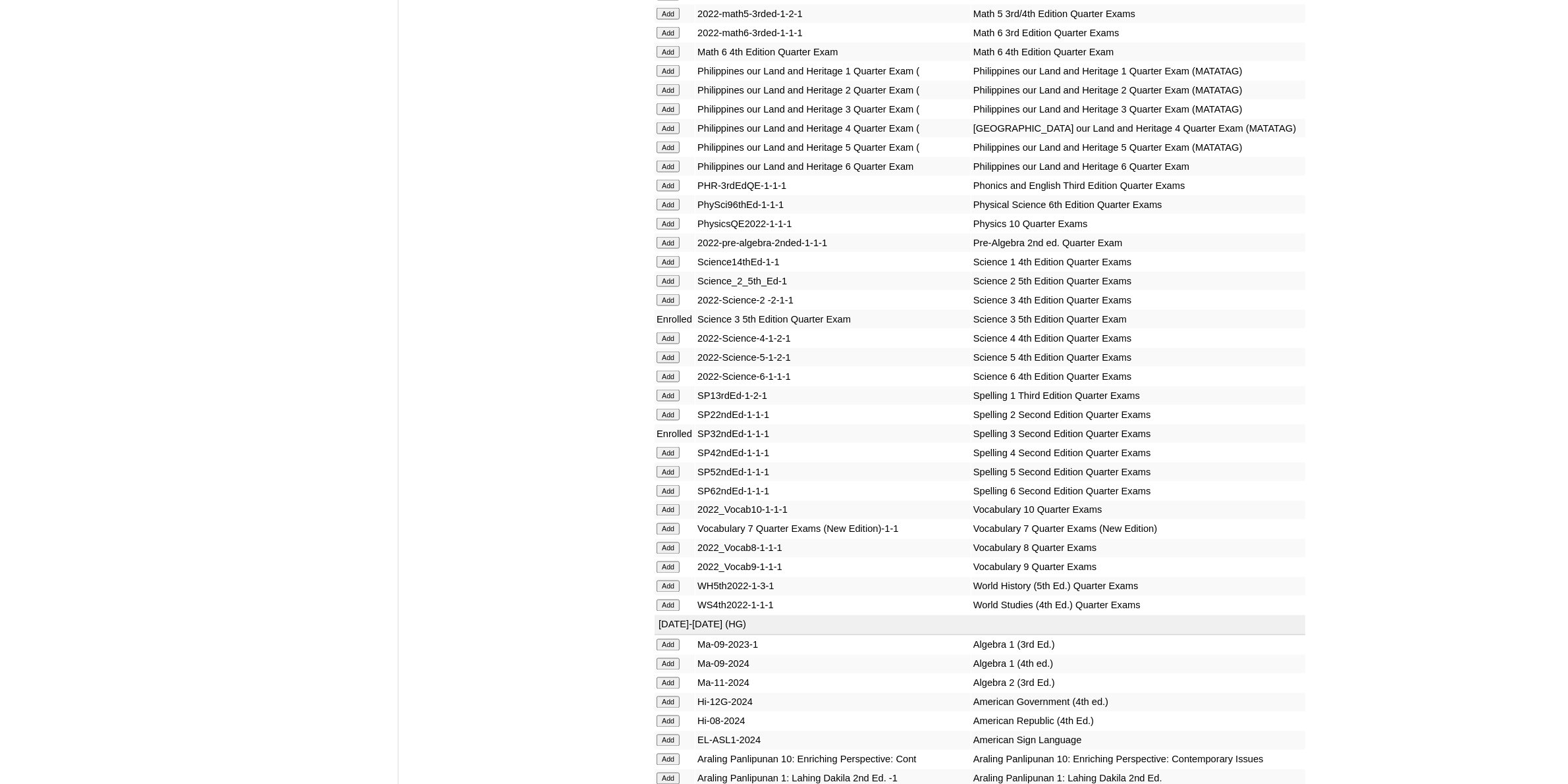
scroll to position [2799, 0]
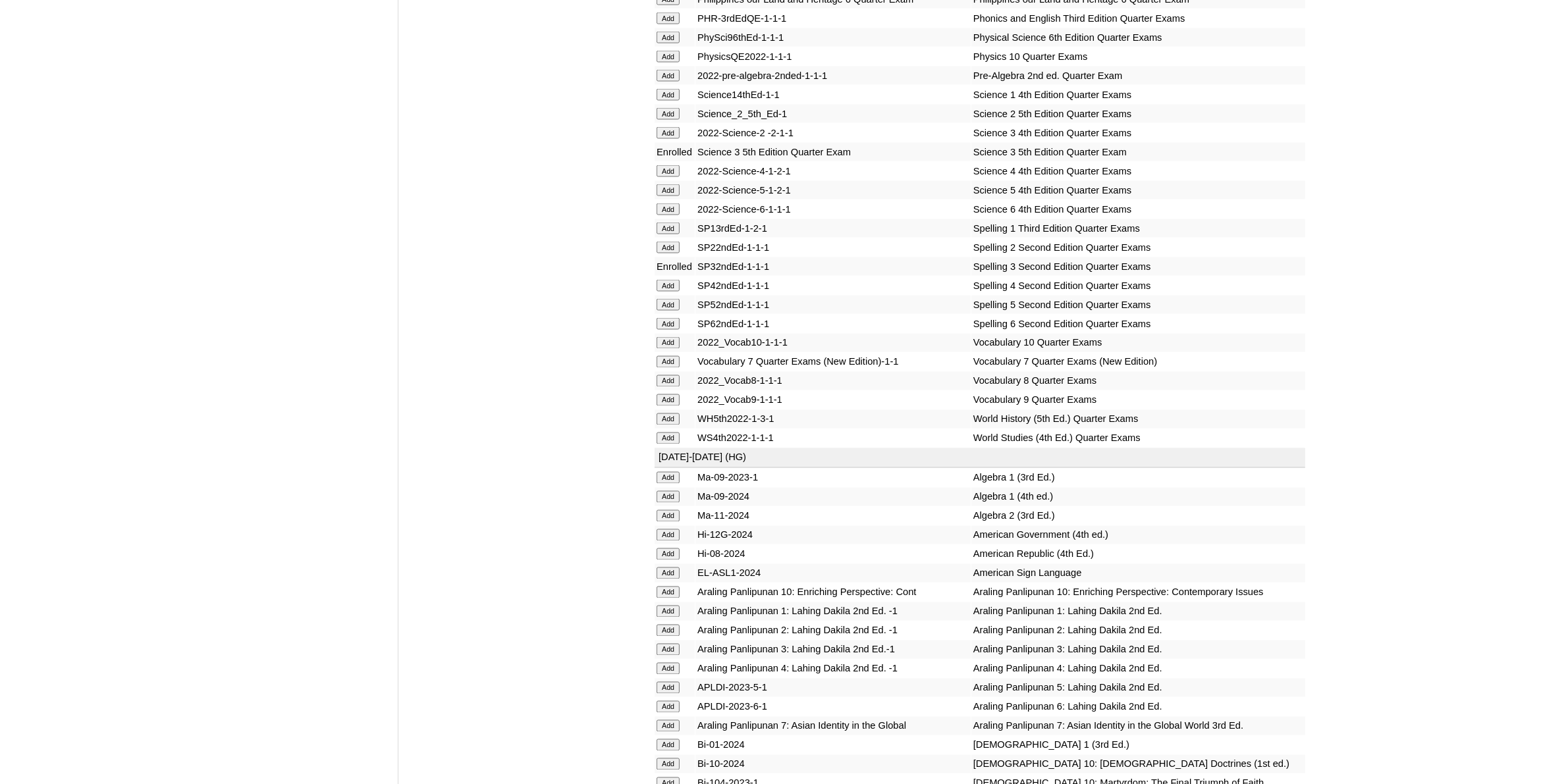
click at [664, 644] on input "Add" at bounding box center [668, 650] width 23 height 12
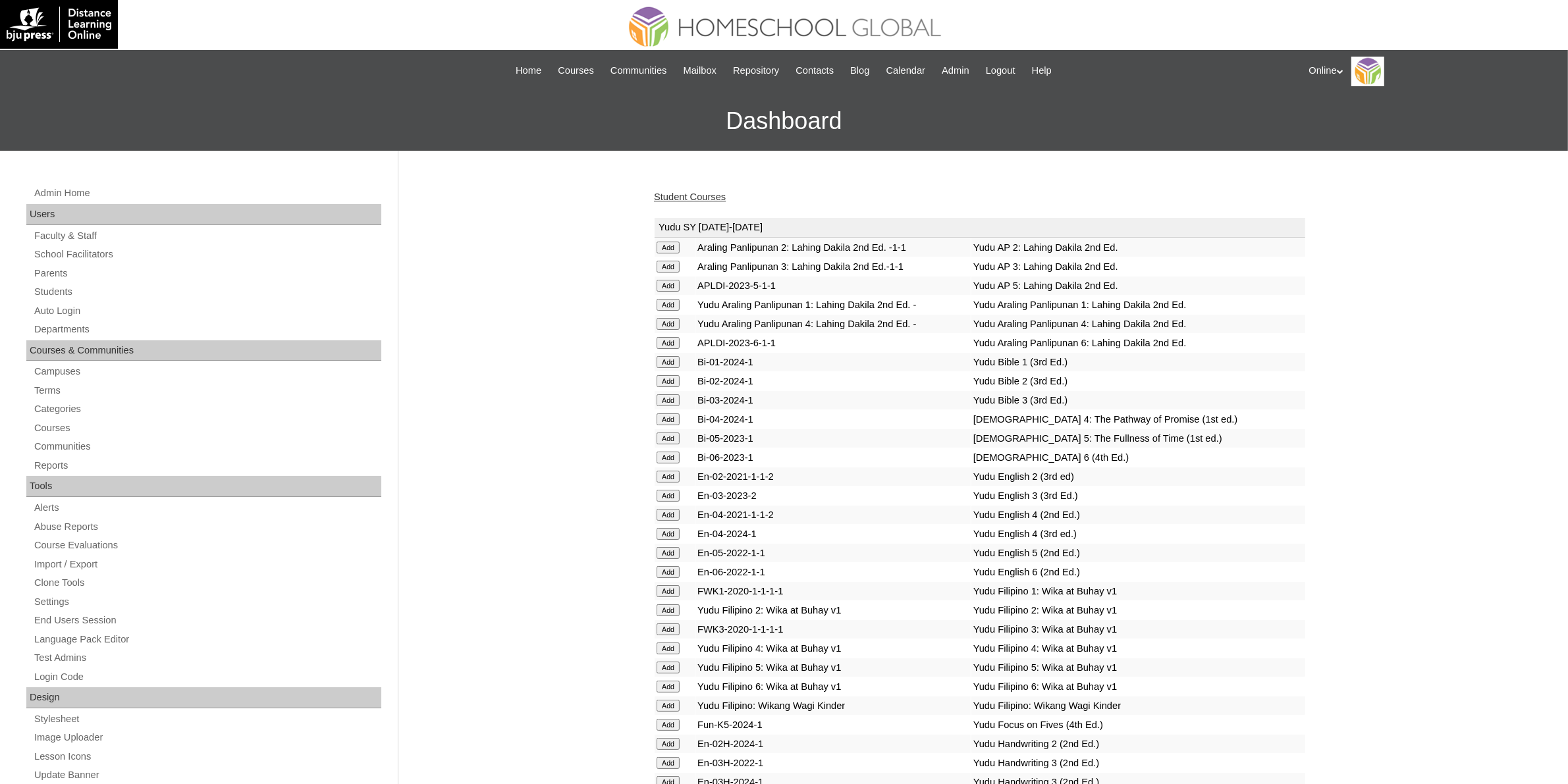
click at [689, 192] on link "Student Courses" at bounding box center [690, 197] width 72 height 11
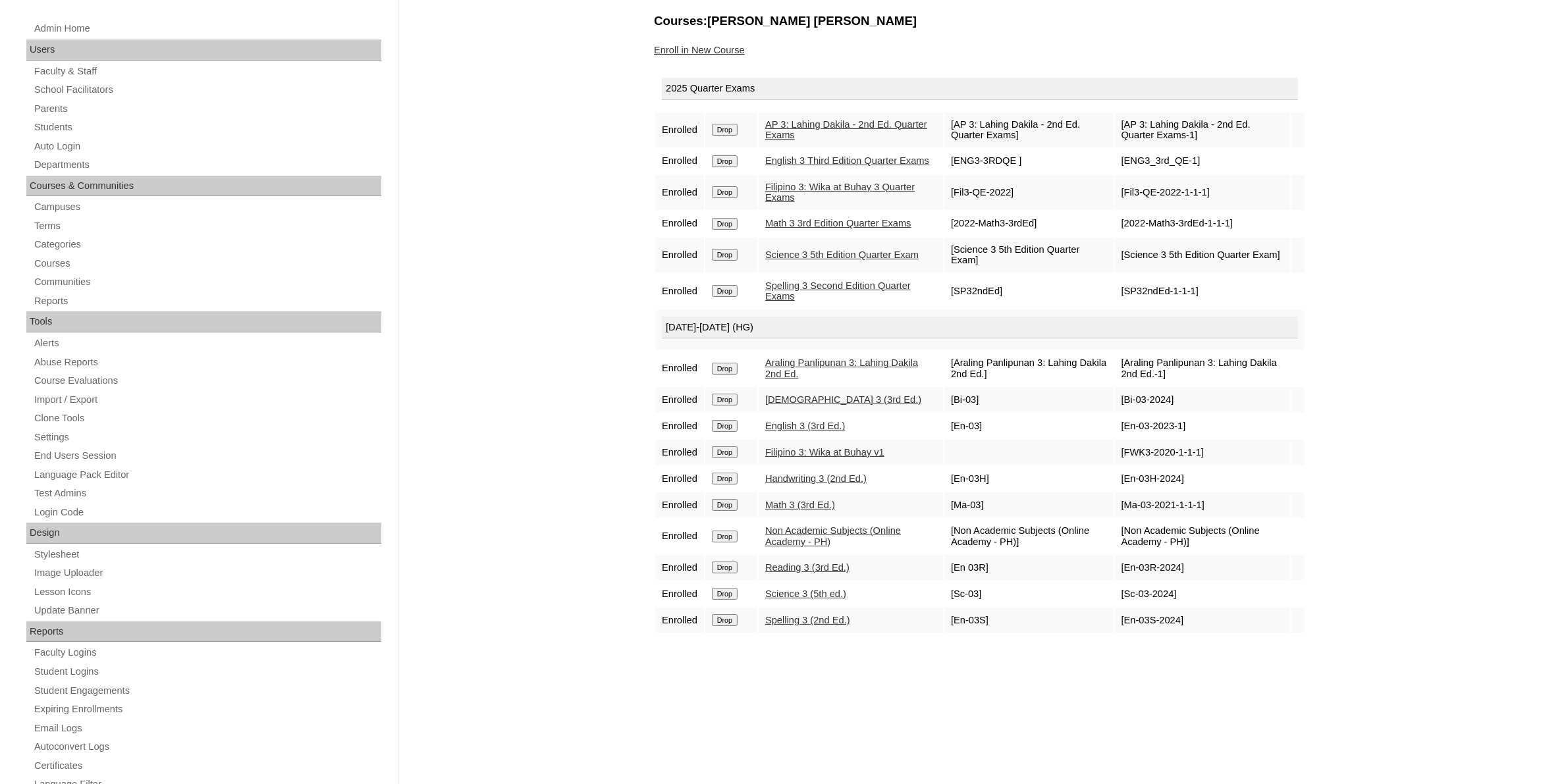
scroll to position [83, 0]
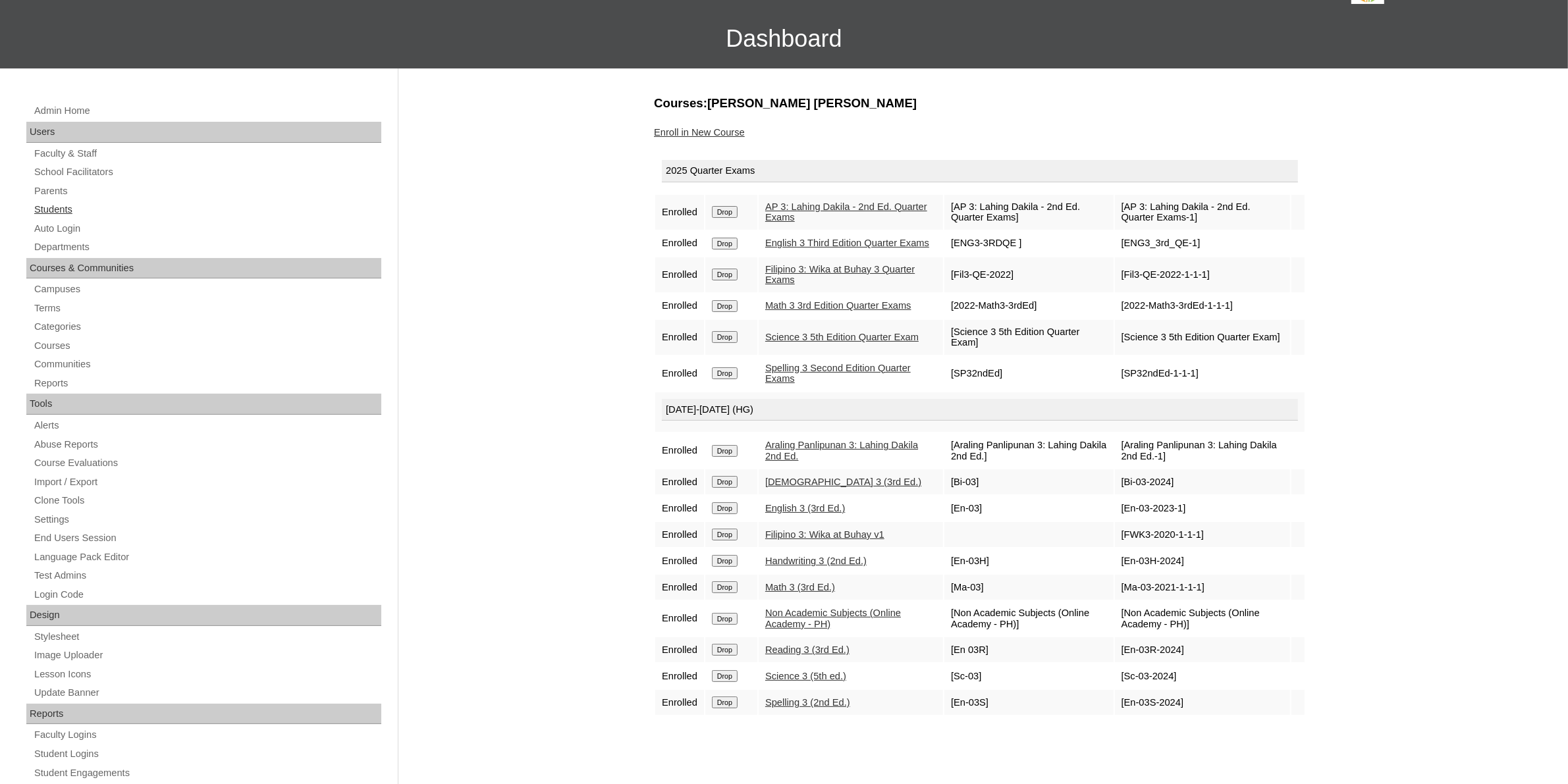
click at [58, 210] on link "Students" at bounding box center [207, 210] width 349 height 16
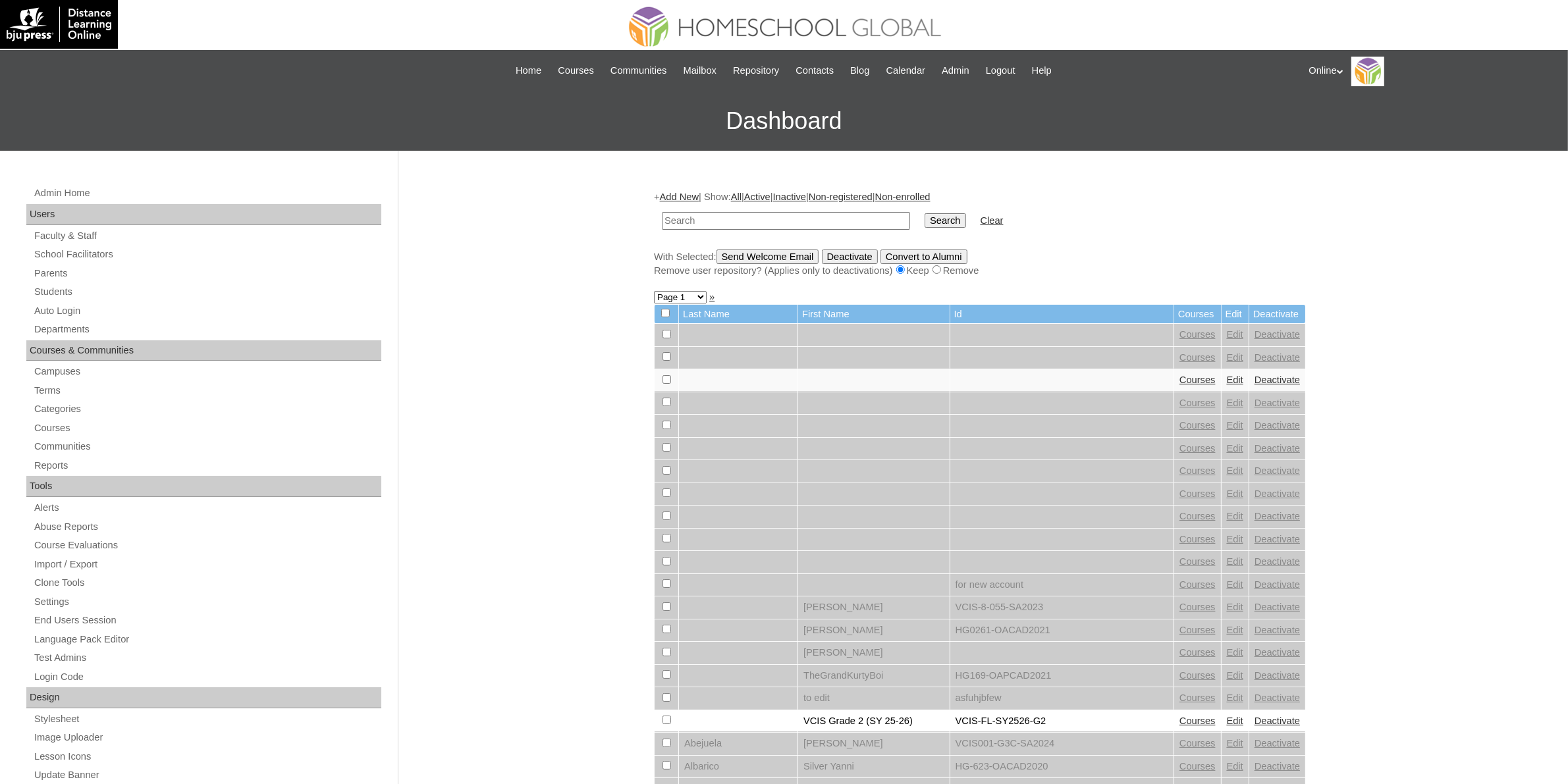
click at [695, 196] on link "Add New" at bounding box center [679, 197] width 39 height 11
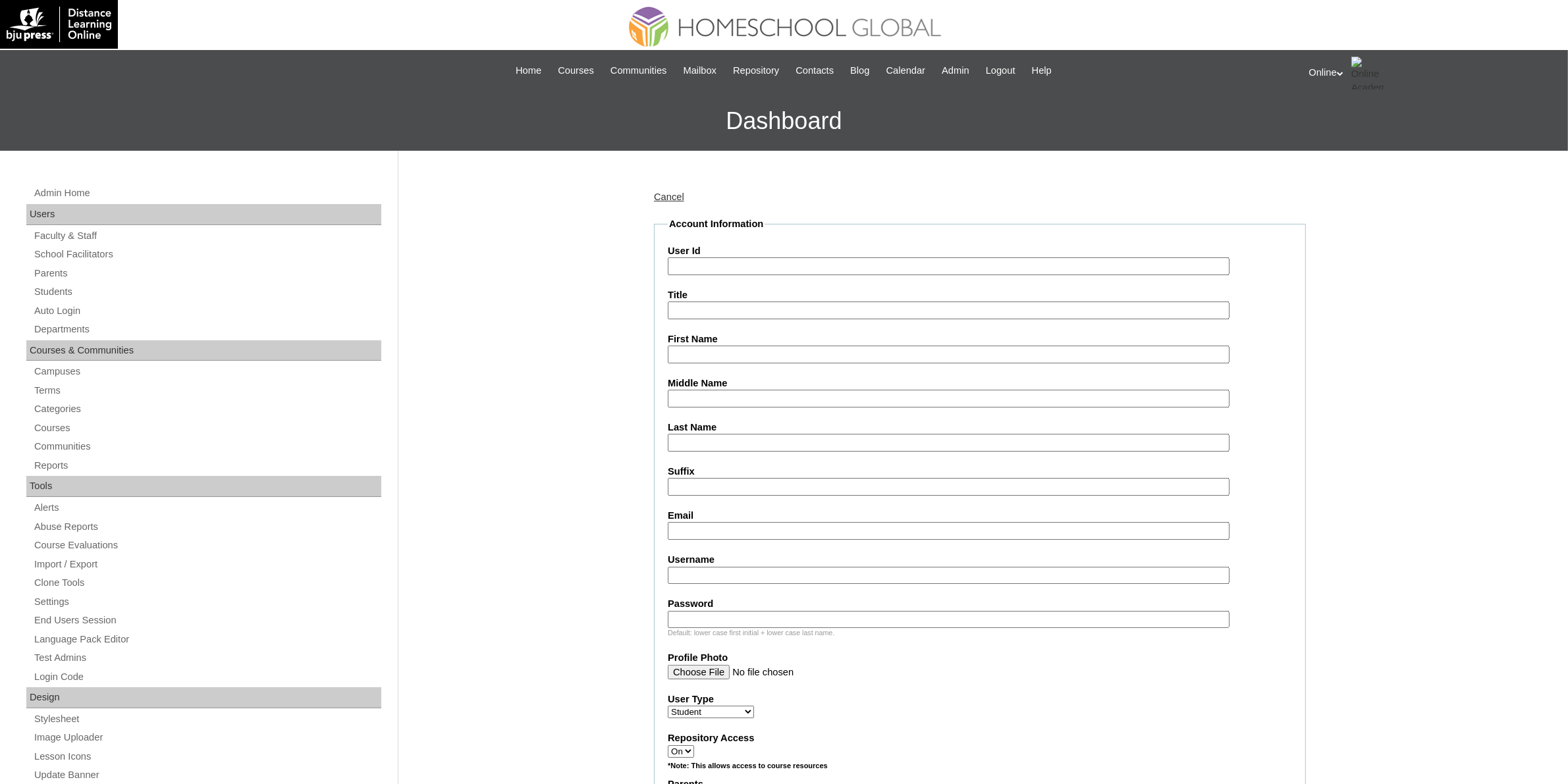
click at [722, 267] on input "User Id" at bounding box center [948, 266] width 562 height 18
paste input "HG306OACAD2025"
type input "HG306OACAD2025"
click at [759, 354] on input "First Name" at bounding box center [948, 354] width 562 height 18
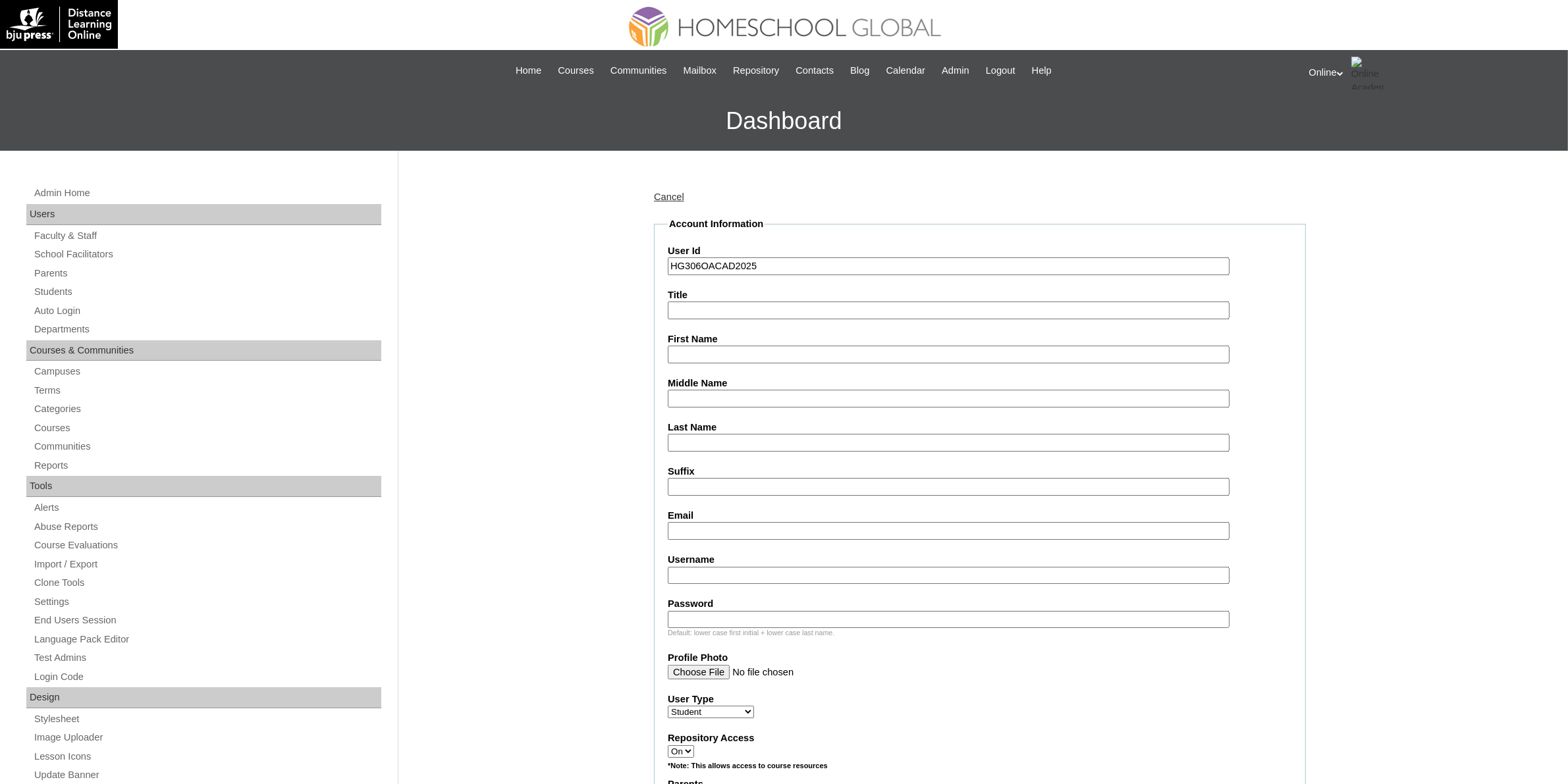
paste input "Trina Elisse Plete Solomon _230002660"
click at [784, 351] on input "Trina Elisse Plete Solomon _230002660" at bounding box center [948, 354] width 562 height 18
click at [771, 354] on input "Trina Elisse Plete Solomon" at bounding box center [948, 354] width 562 height 18
type input "Trina Elisse Plete"
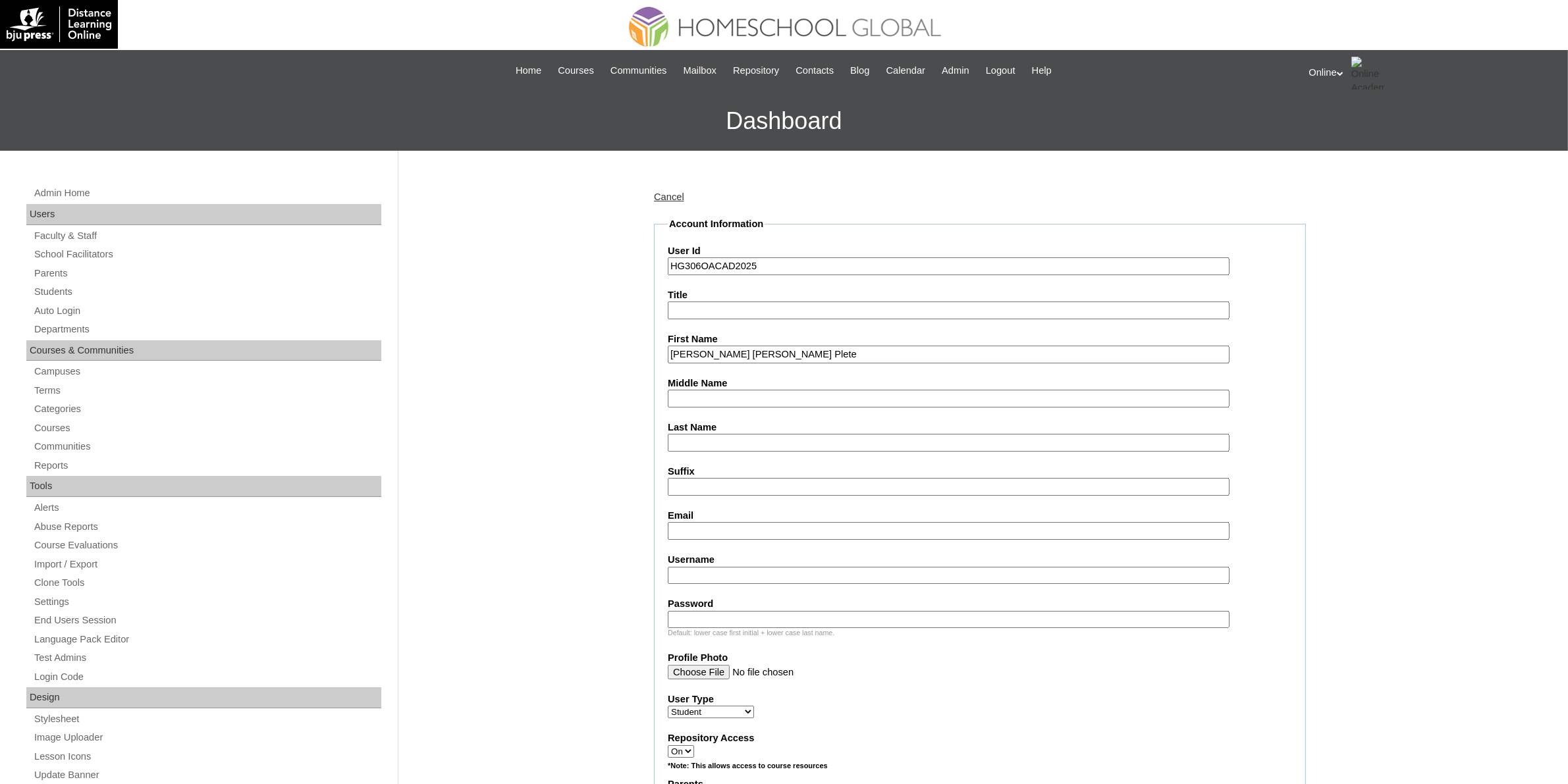
click at [720, 435] on input "Last Name" at bounding box center [948, 442] width 562 height 18
paste input "Solomon"
type input "Solomon"
click at [732, 352] on input "Trina Elisse Plete" at bounding box center [948, 354] width 562 height 18
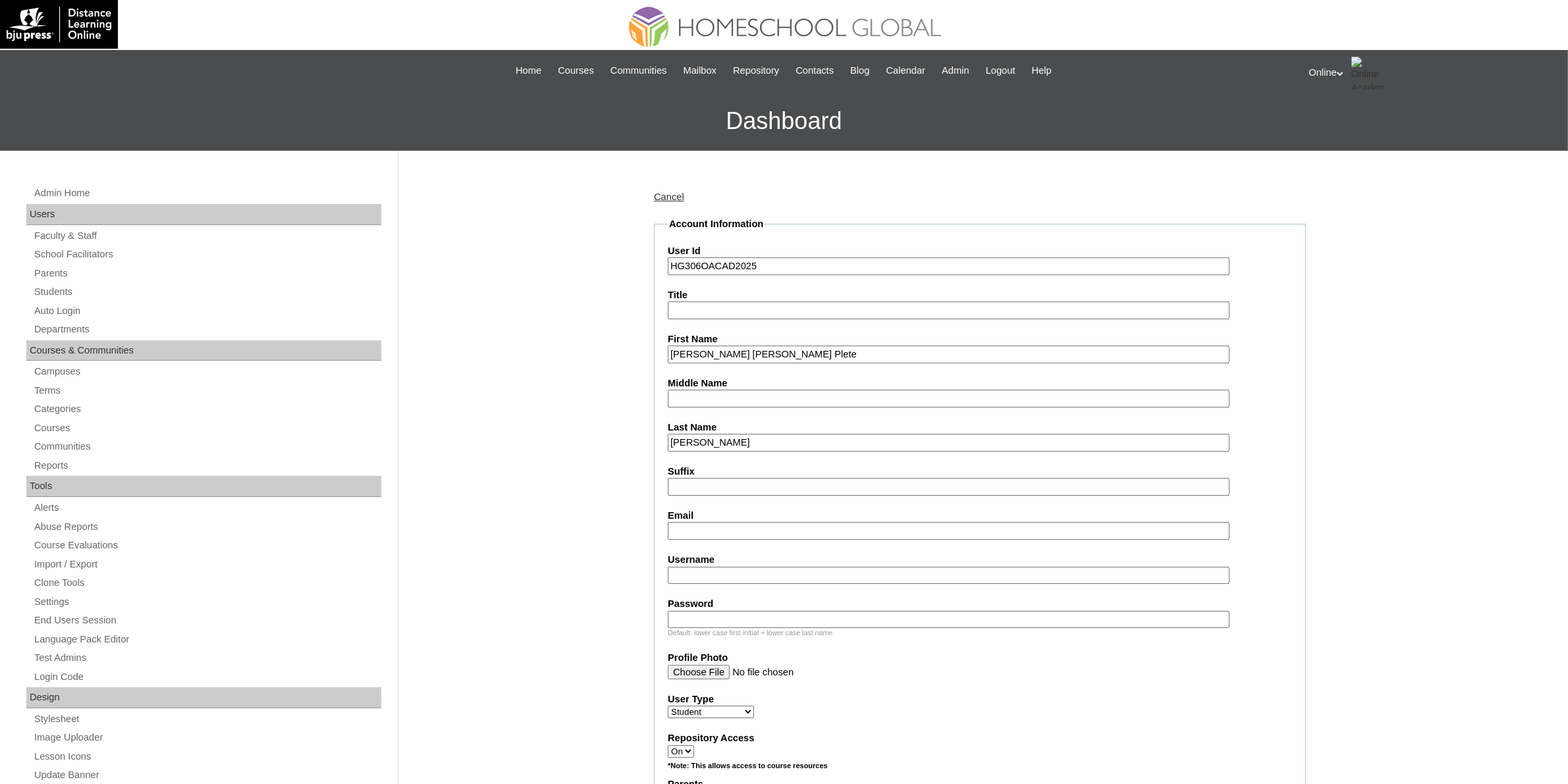
click at [732, 352] on input "Trina Elisse Plete" at bounding box center [948, 354] width 562 height 18
type input "Trina Elisse"
click at [723, 392] on input "Middle Name" at bounding box center [948, 398] width 562 height 18
paste input "Plete"
type input "Plete"
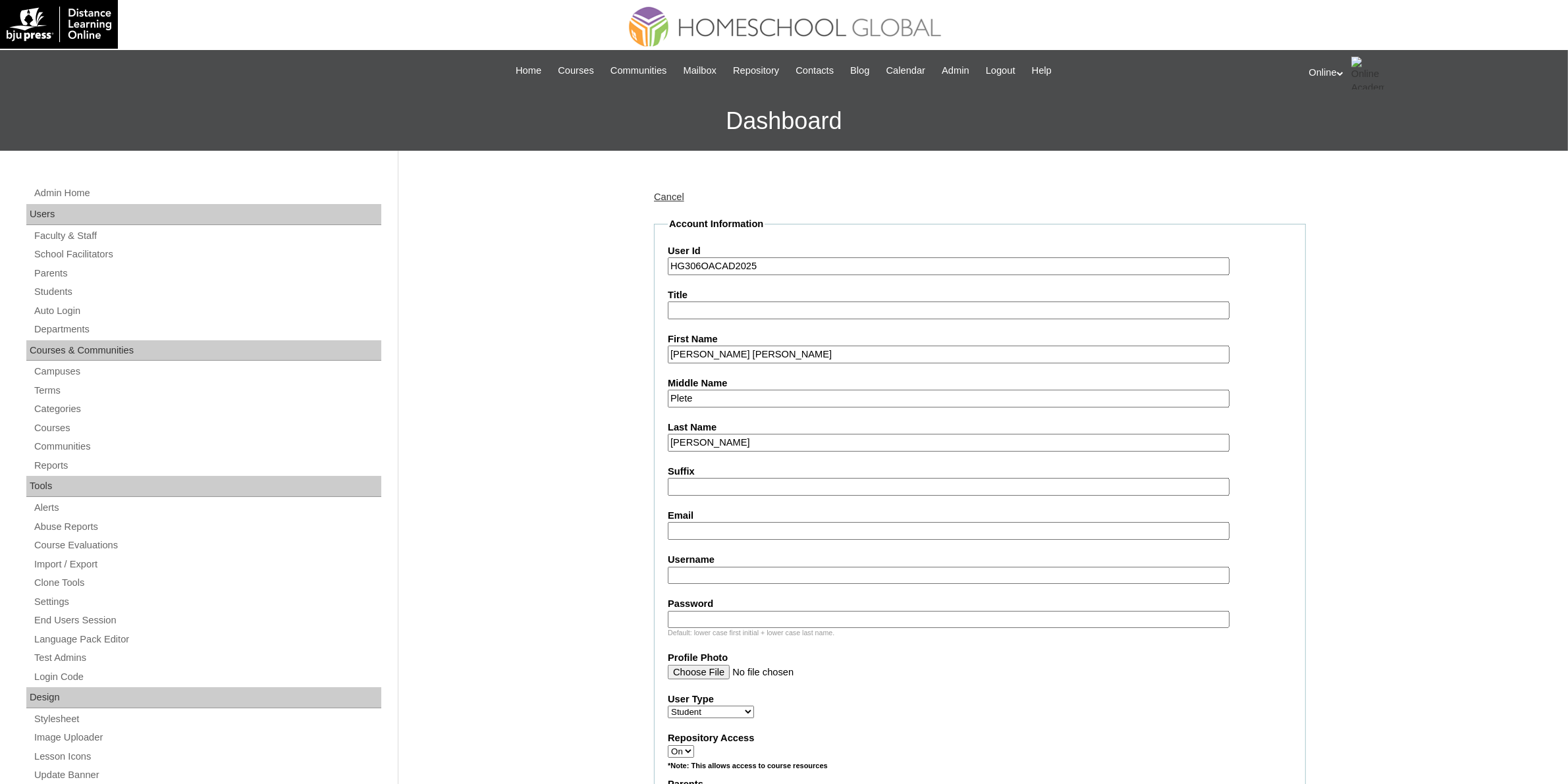
click at [751, 349] on input "Trina Elisse" at bounding box center [948, 354] width 562 height 18
type input "Trina Elisse"
click at [696, 524] on input "Email" at bounding box center [948, 531] width 562 height 18
paste input "tet_plete@yahoo.com"
type input "tet_plete@yahoo.com"
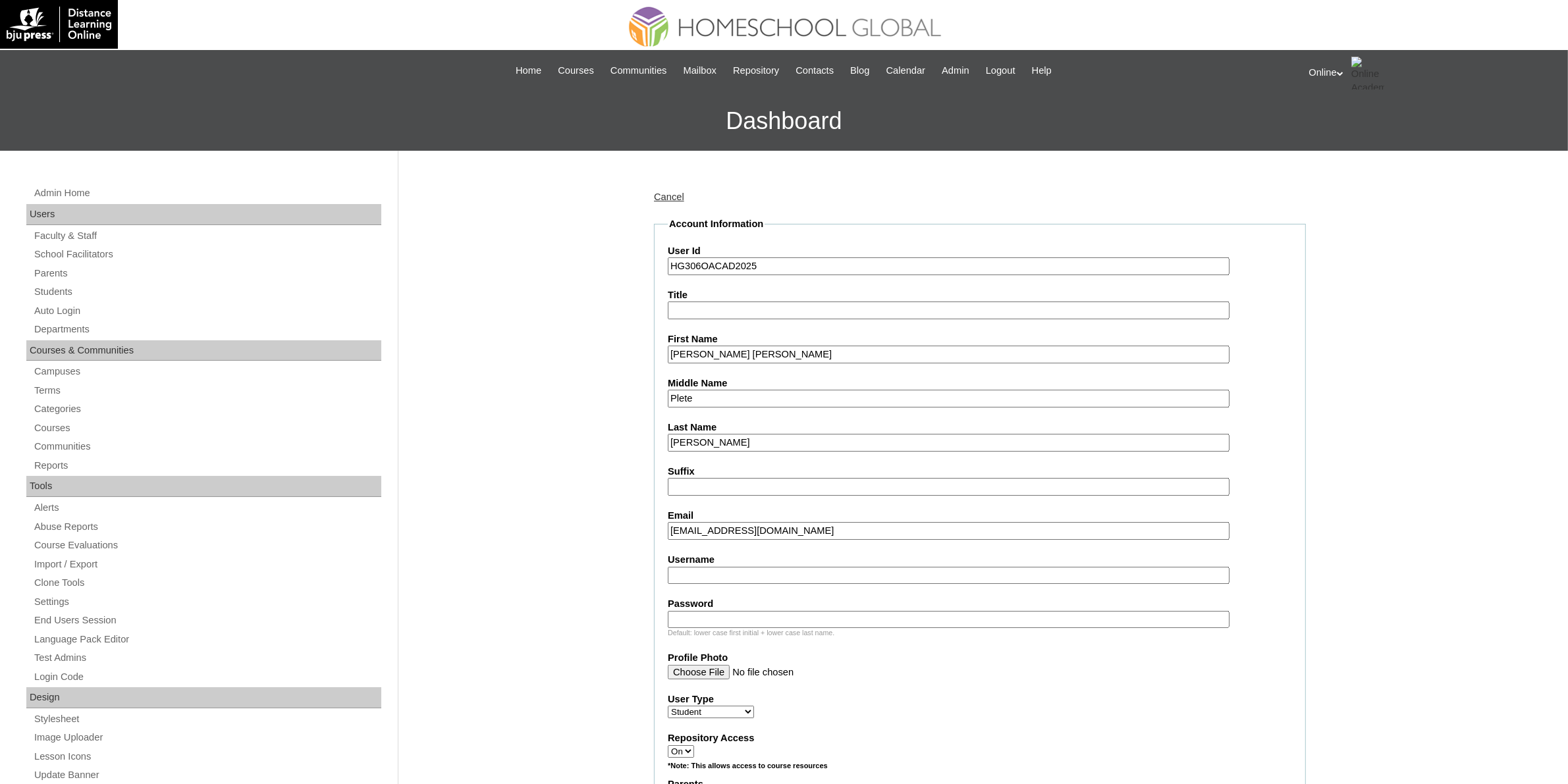
click at [761, 567] on input "Username" at bounding box center [948, 575] width 562 height 18
paste input "trina.solomon2025"
type input "trina.solomon2025"
click at [807, 611] on input "Password" at bounding box center [948, 620] width 562 height 18
paste input "QwerTy"
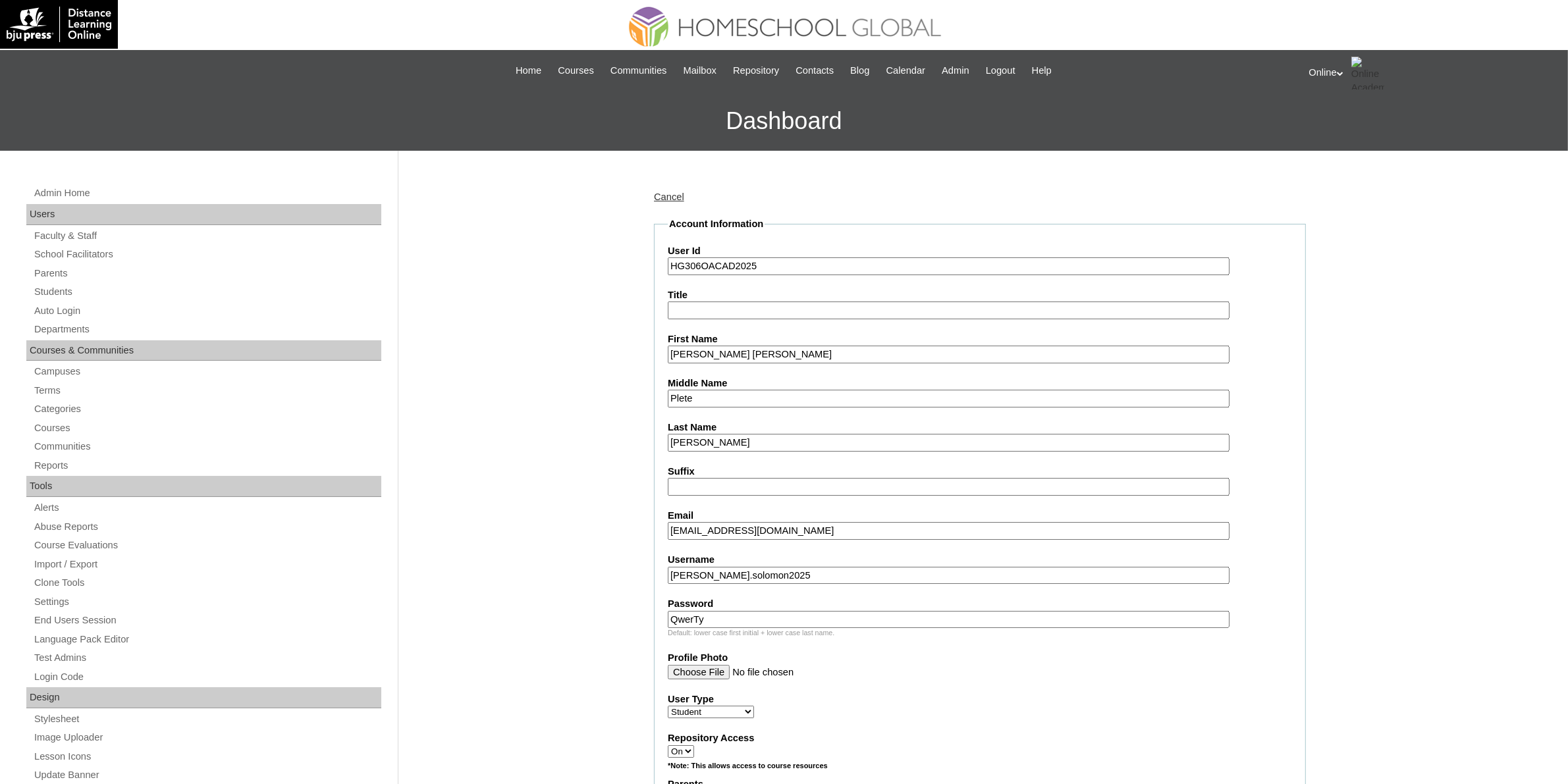
type input "QwerTy"
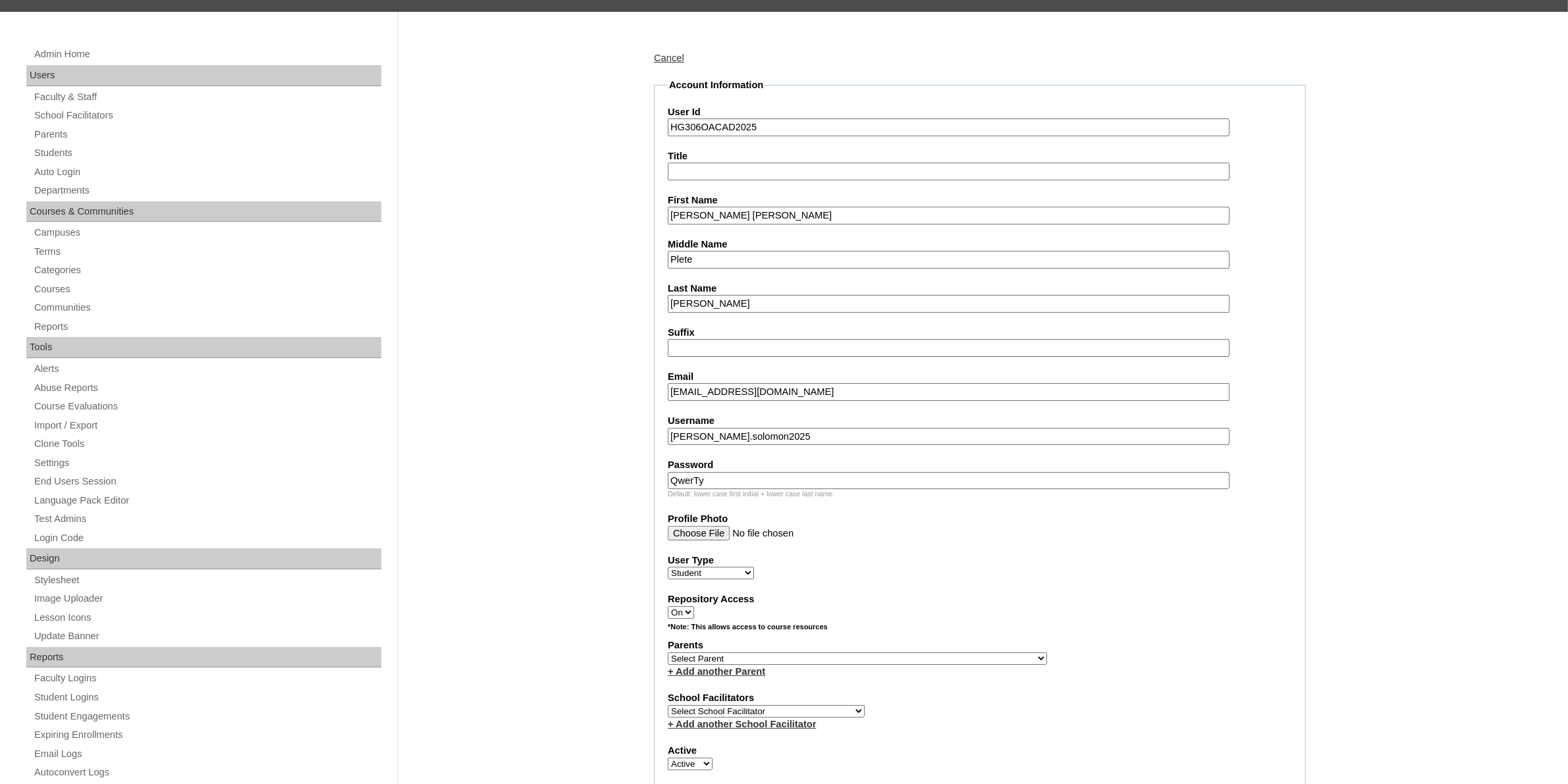
scroll to position [247, 0]
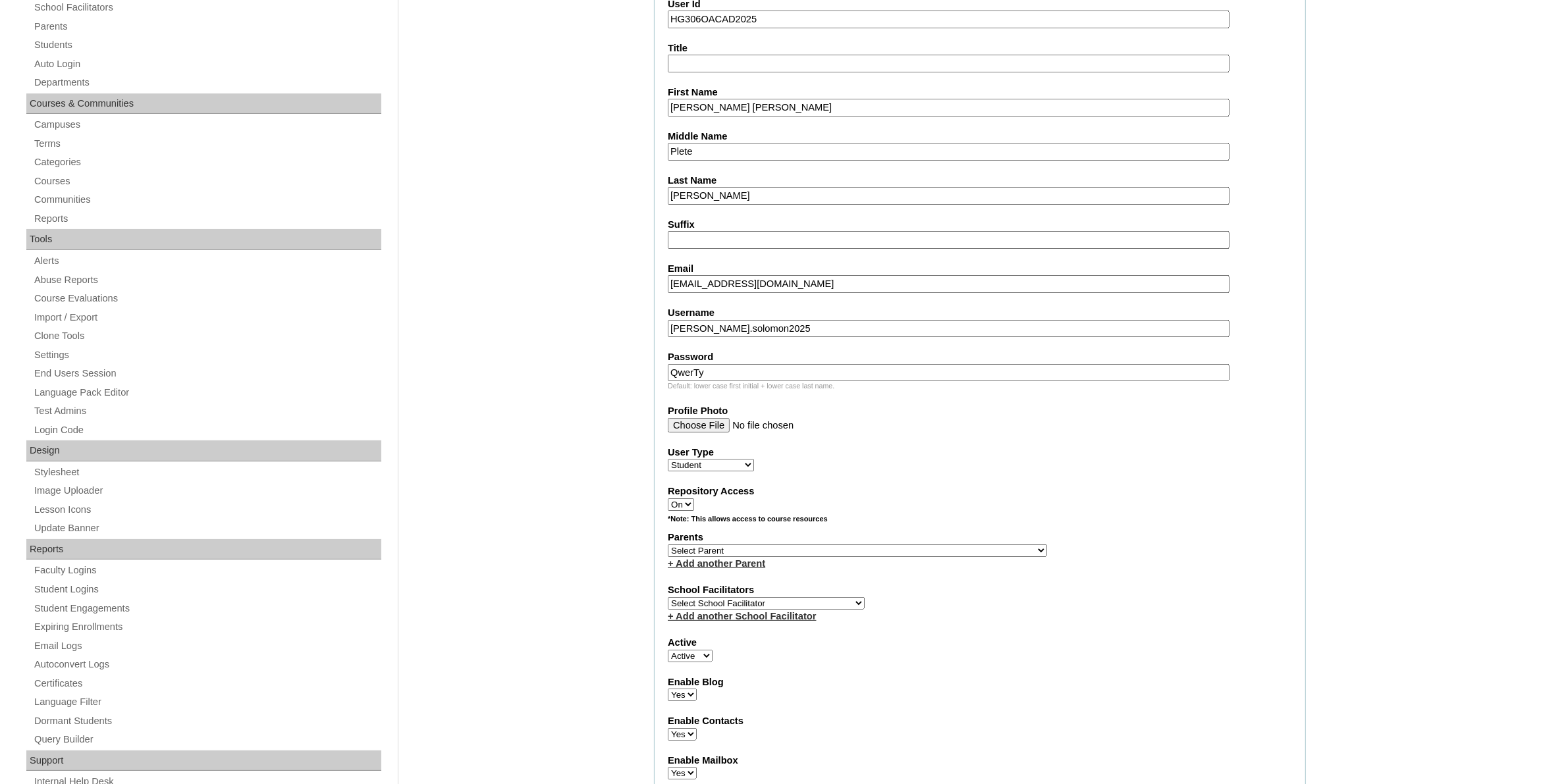
click at [896, 545] on select "Select Parent , , , , , , , , , , , , , , , , , , , , , , , , , , , , , , , , ,…" at bounding box center [857, 551] width 379 height 13
select select "44123"
click at [668, 545] on select "Select Parent , , , , , , , , , , , , , , , , , , , , , , , , , , , , , , , , ,…" at bounding box center [857, 551] width 379 height 13
click at [797, 597] on select "Select School Facilitator Norman Añain Ruffa Abadijas Mary Abella Gloryfe Abion…" at bounding box center [766, 603] width 197 height 13
select select "43686"
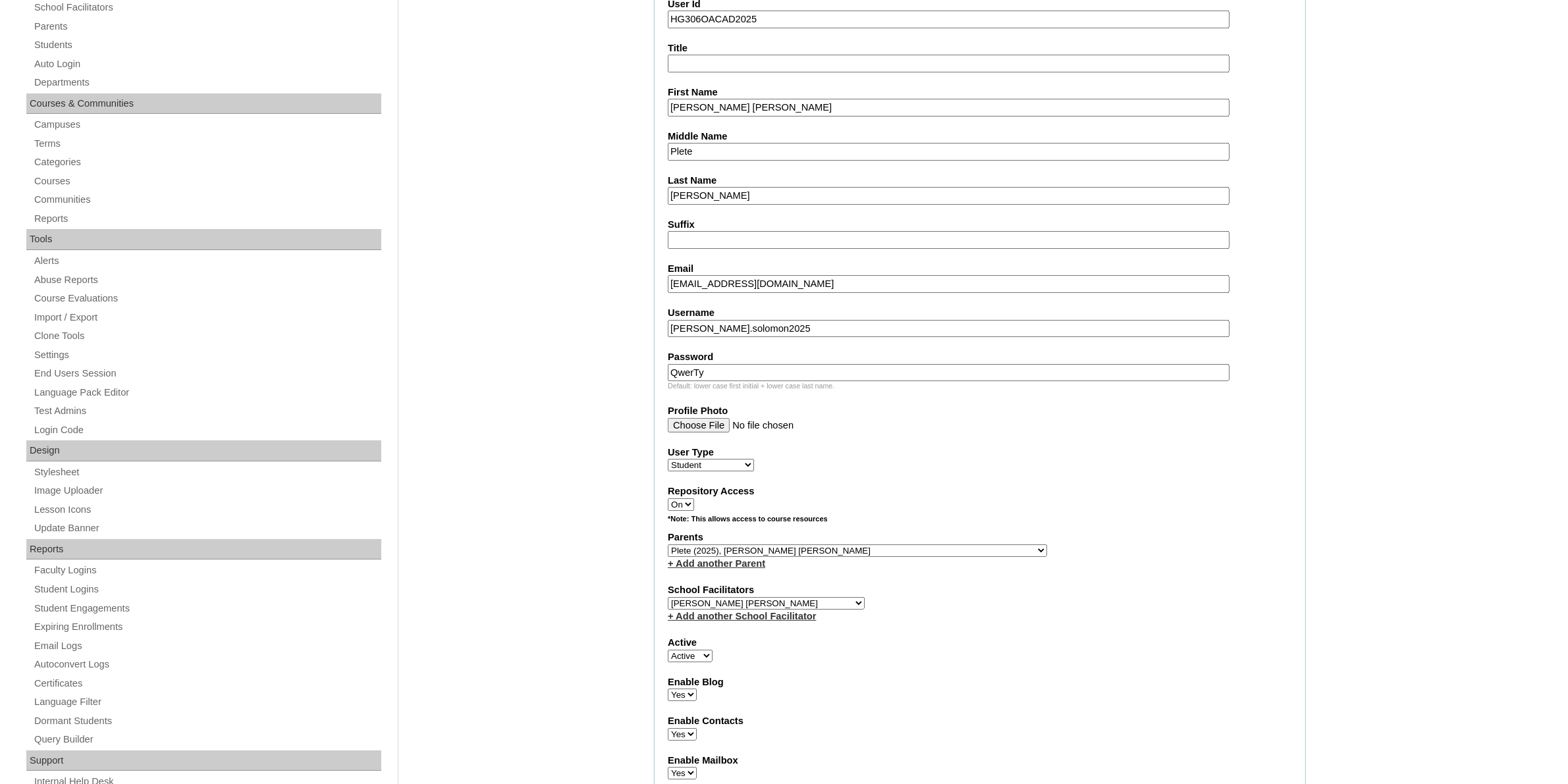
click at [668, 597] on select "Select School Facilitator Norman Añain Ruffa Abadijas Mary Abella Gloryfe Abion…" at bounding box center [766, 603] width 197 height 13
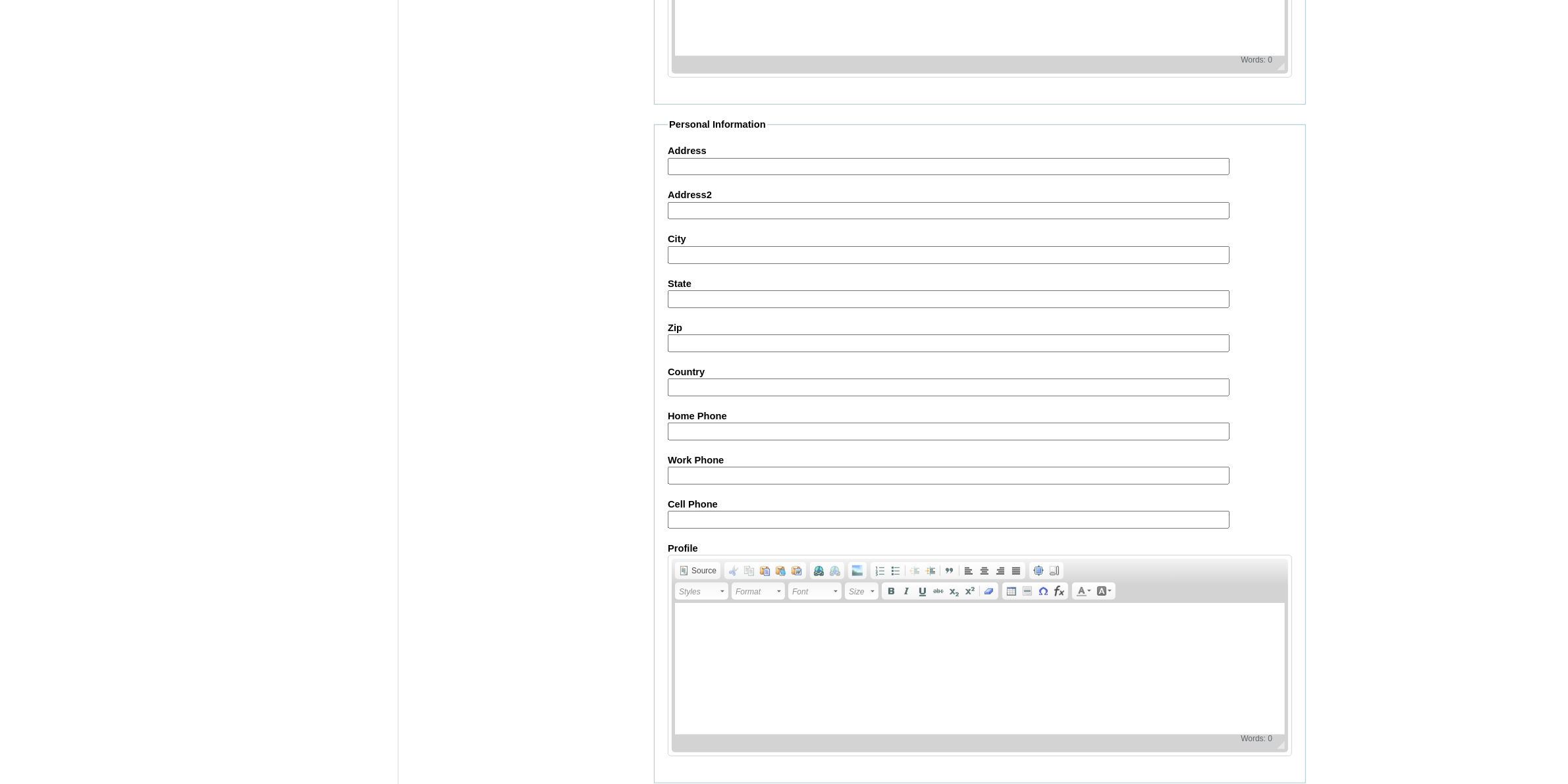
scroll to position [1190, 0]
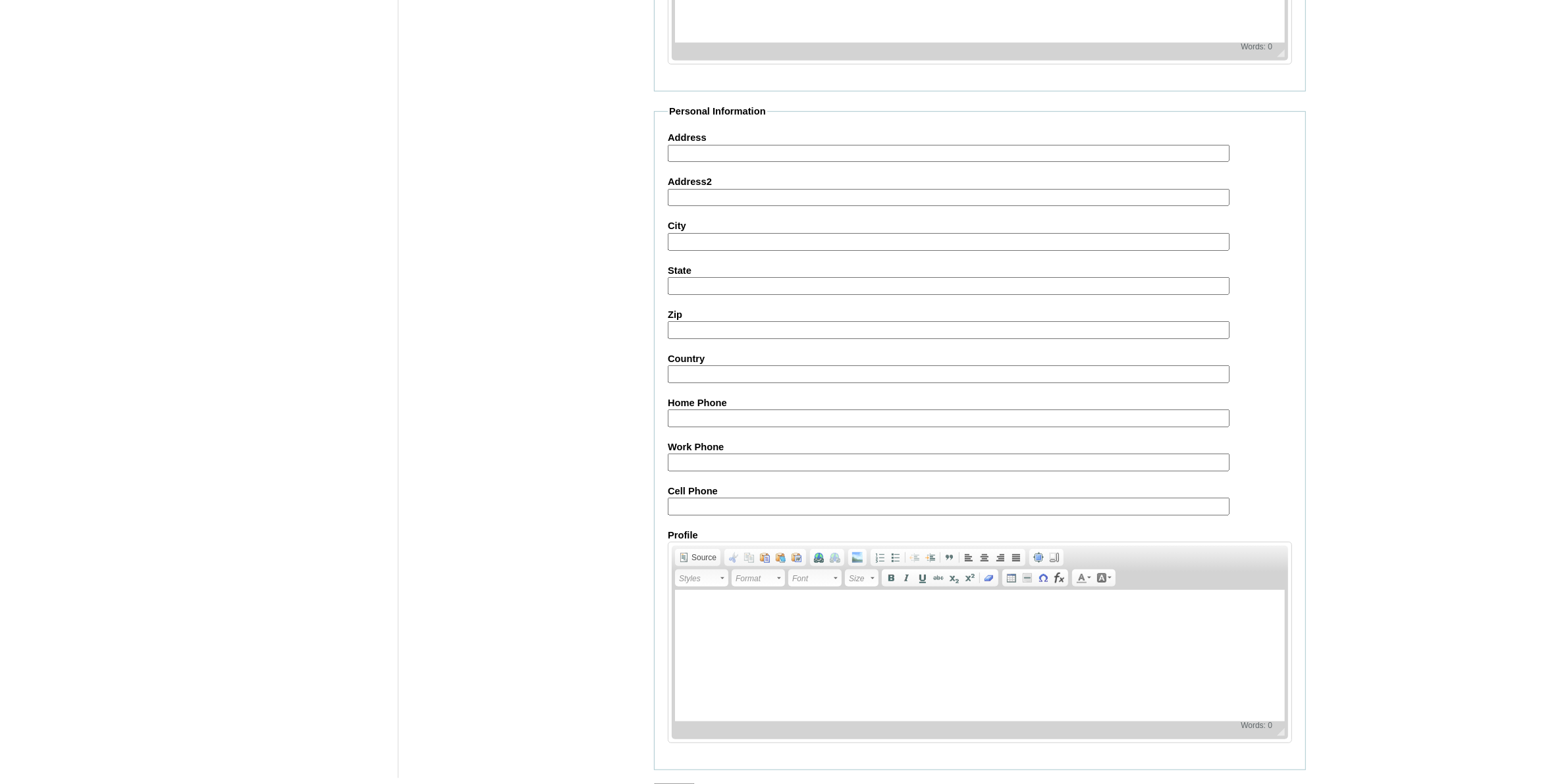
click at [675, 783] on input "Submit" at bounding box center [675, 790] width 41 height 15
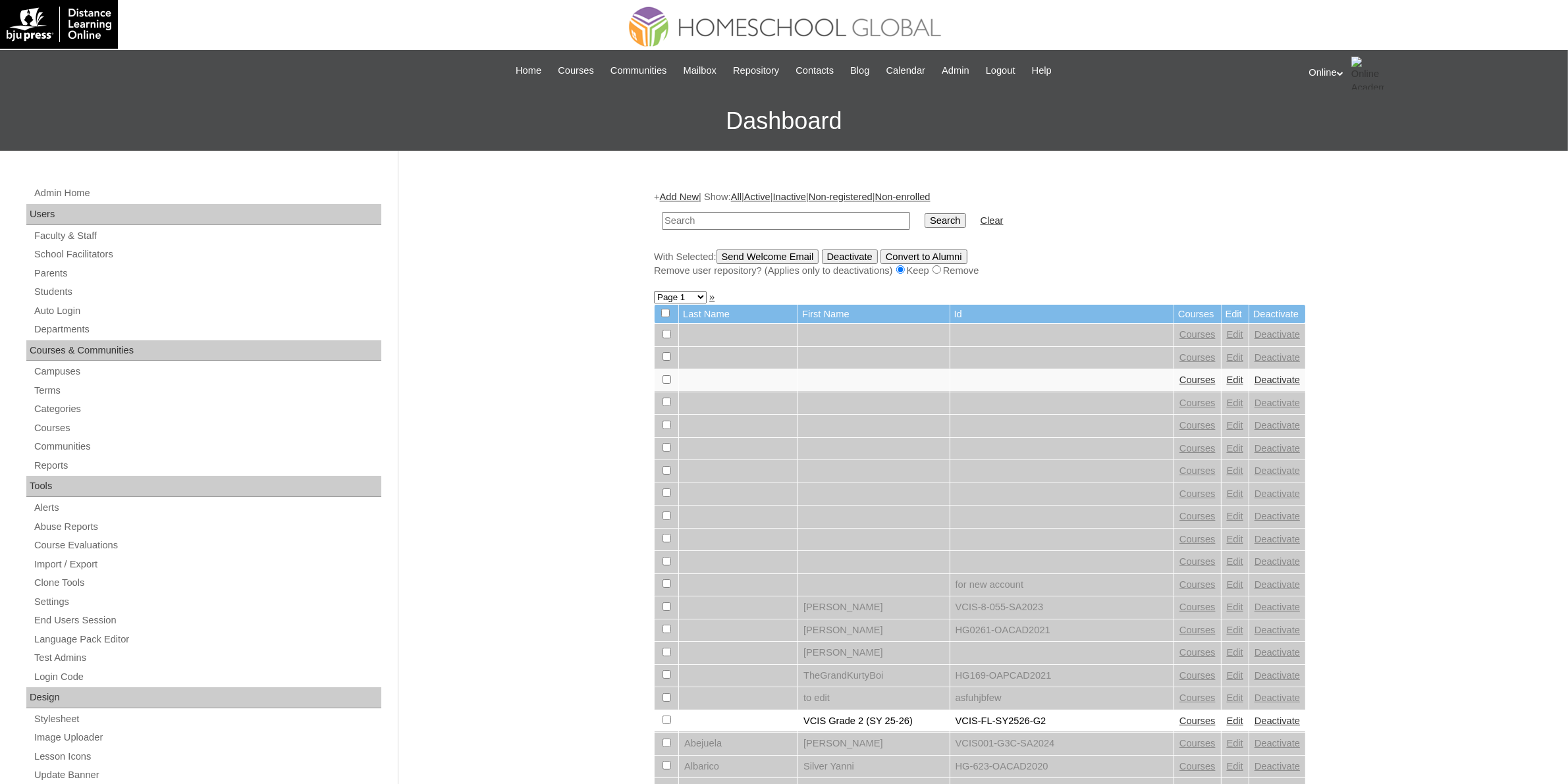
click at [679, 218] on input "text" at bounding box center [786, 220] width 248 height 18
paste input "HG306OACAD2025"
type input "HG306OACAD2025"
click at [924, 222] on input "Search" at bounding box center [945, 220] width 41 height 15
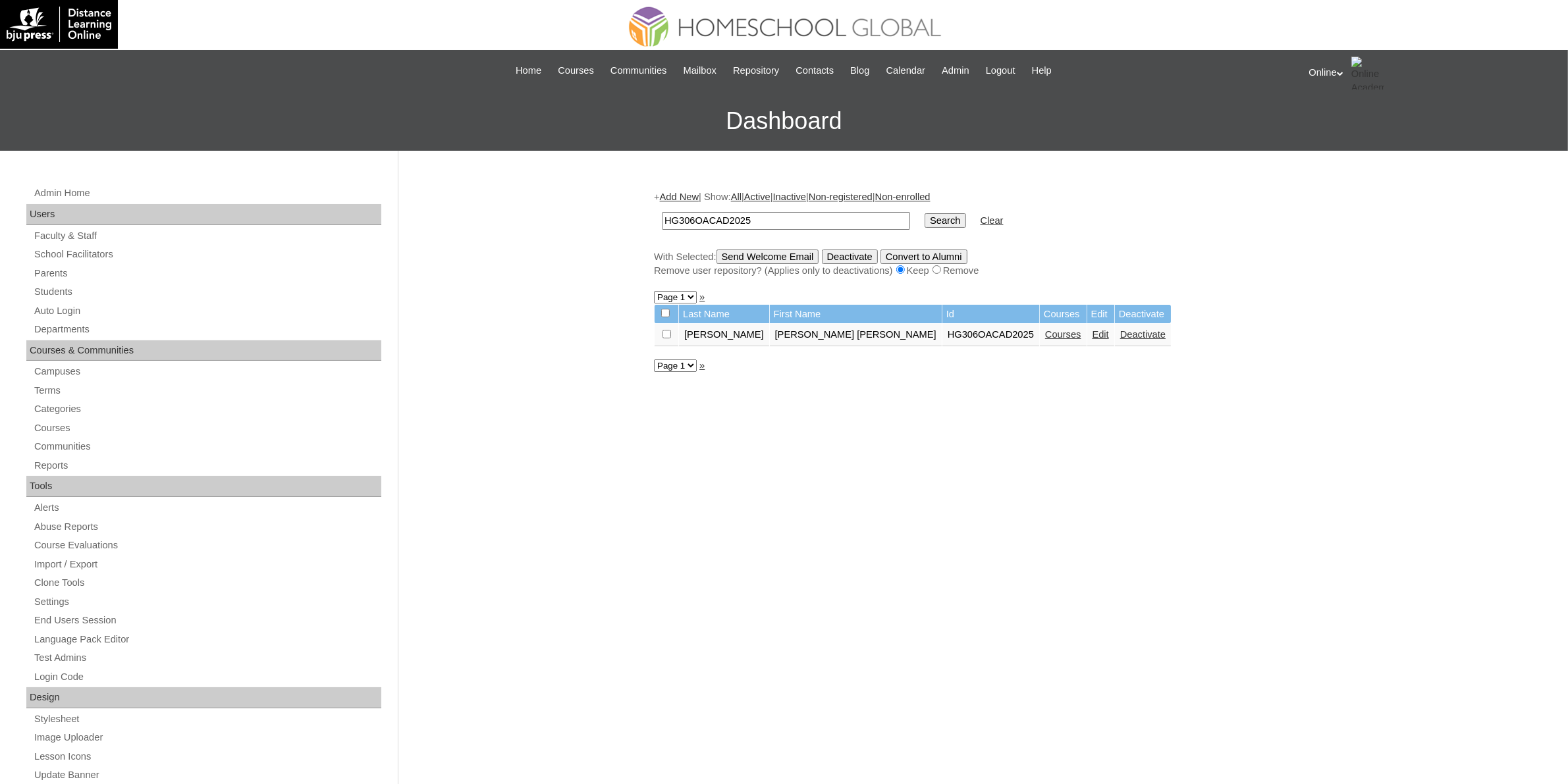
click at [1045, 330] on link "Courses" at bounding box center [1063, 334] width 36 height 11
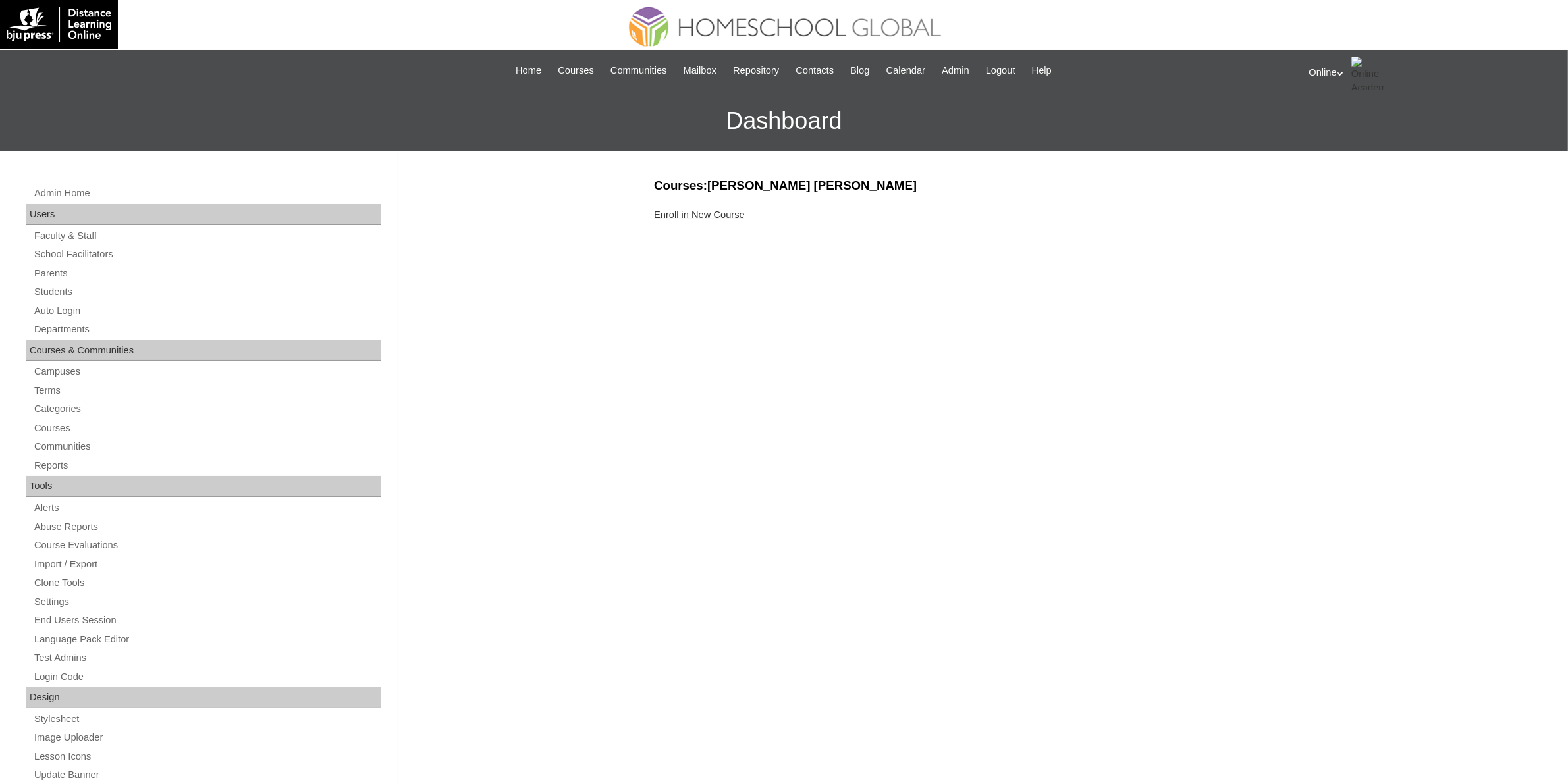
click at [693, 212] on link "Enroll in New Course" at bounding box center [699, 215] width 91 height 11
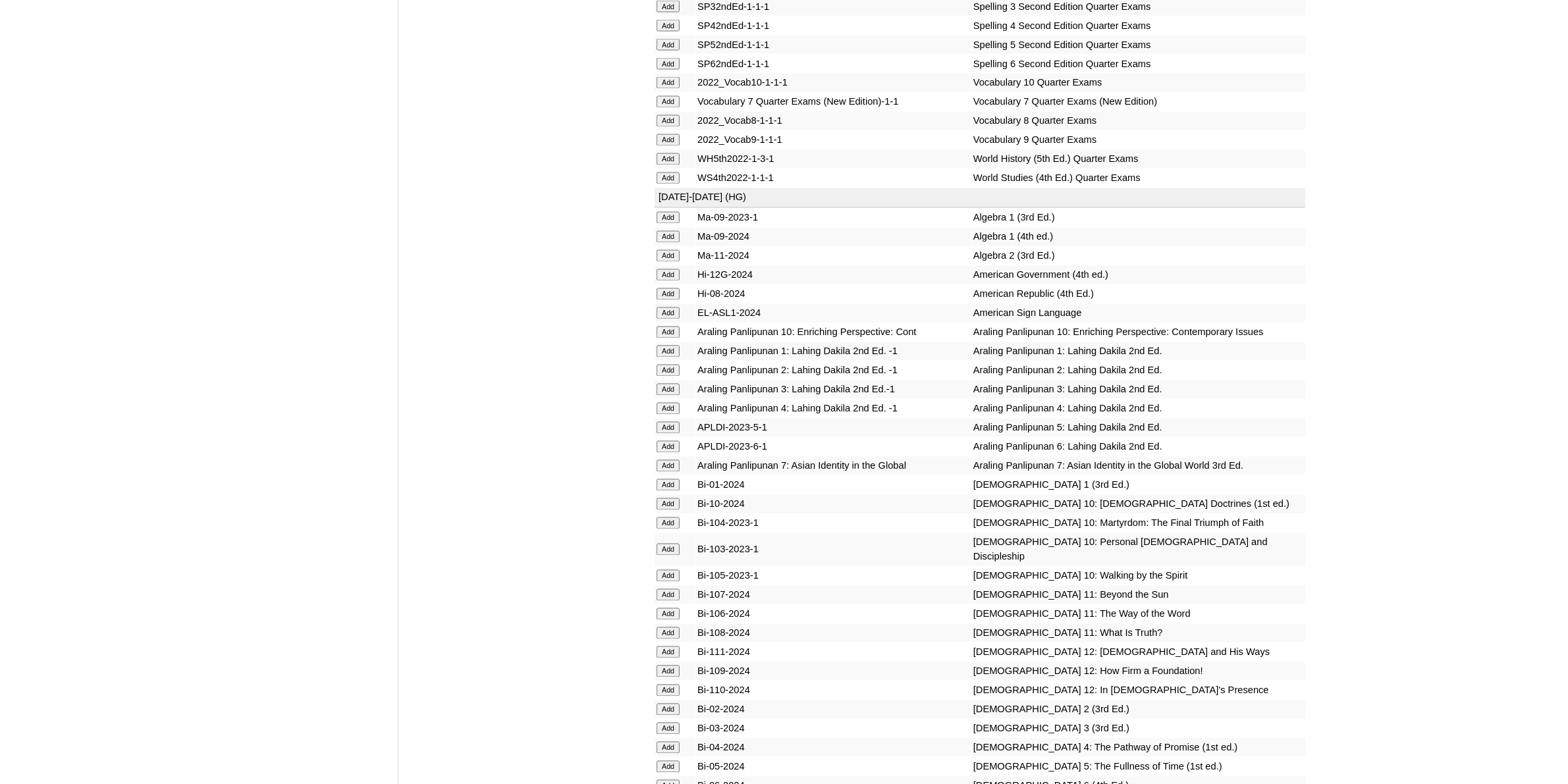
scroll to position [3210, 0]
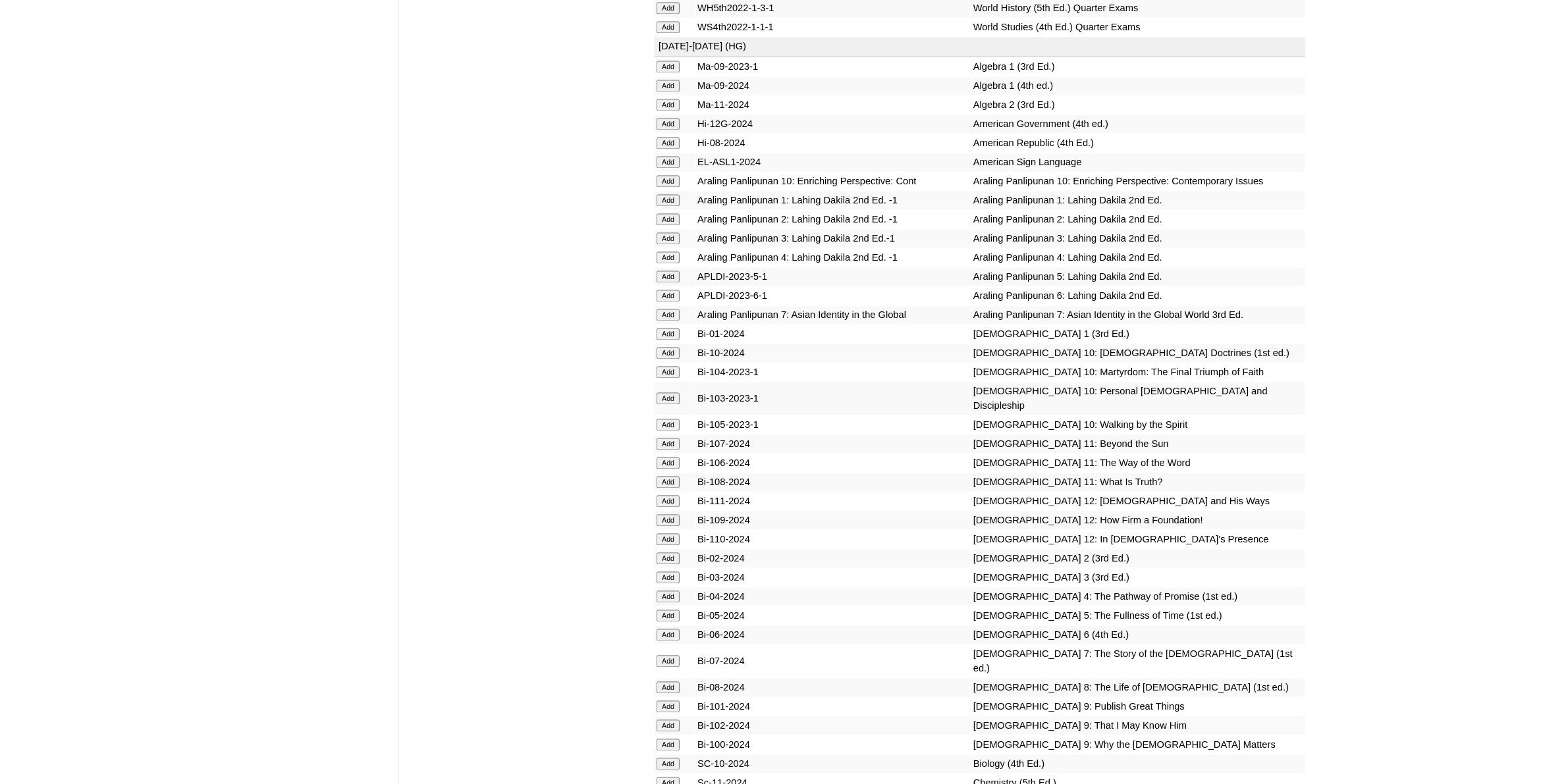
click at [658, 610] on input "Add" at bounding box center [668, 615] width 23 height 12
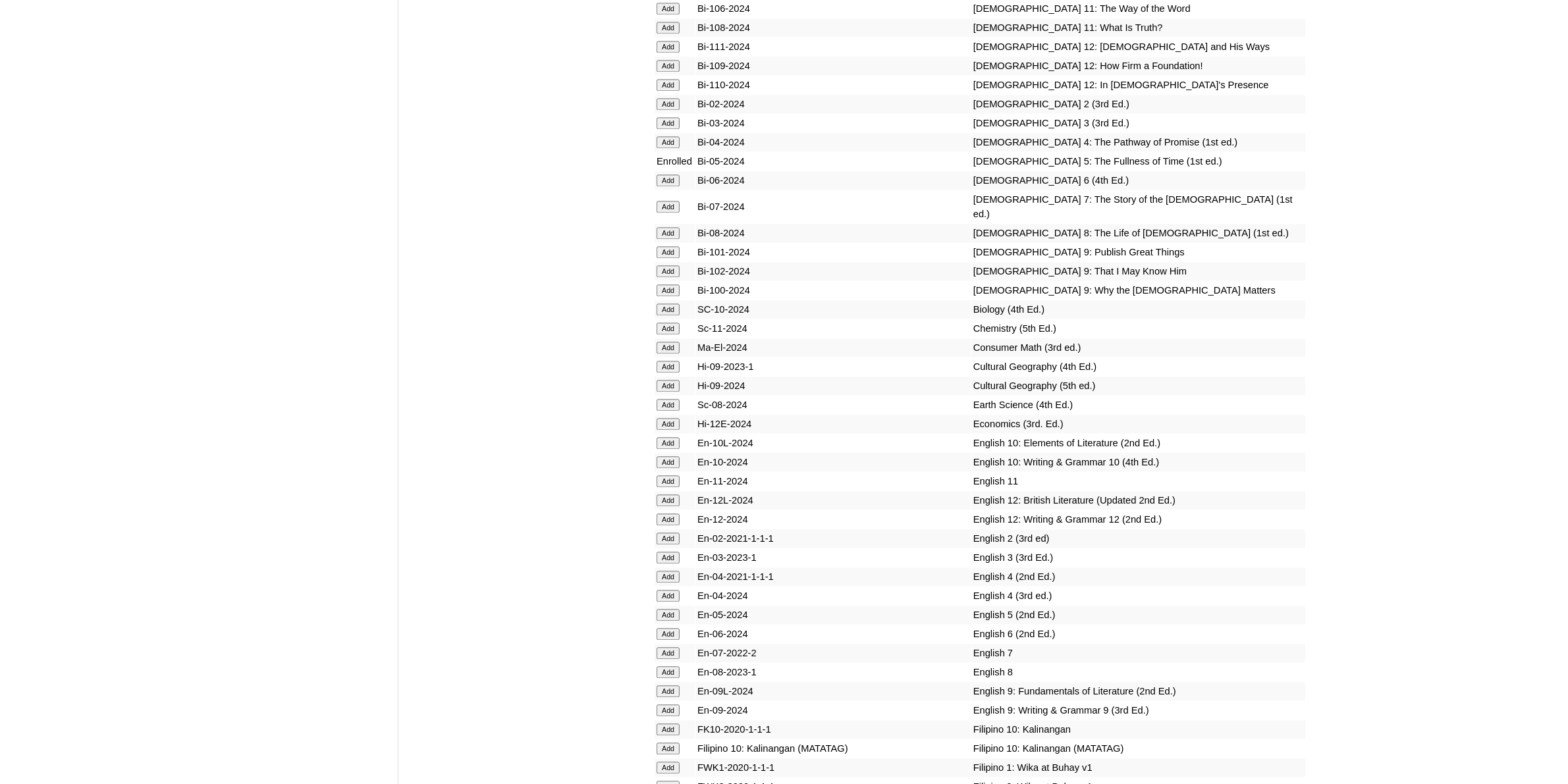
scroll to position [3704, 0]
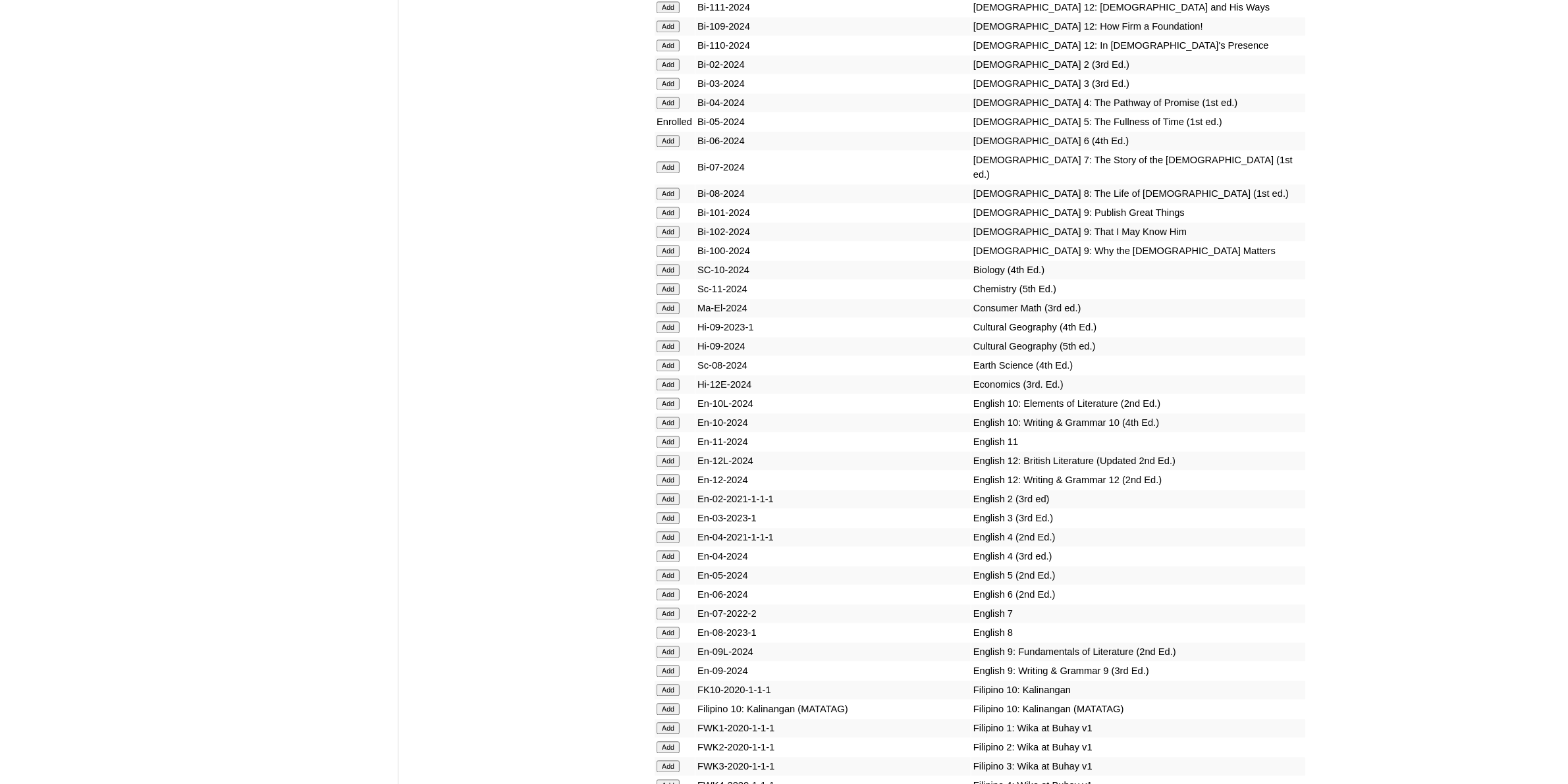
click at [665, 569] on input "Add" at bounding box center [668, 575] width 23 height 12
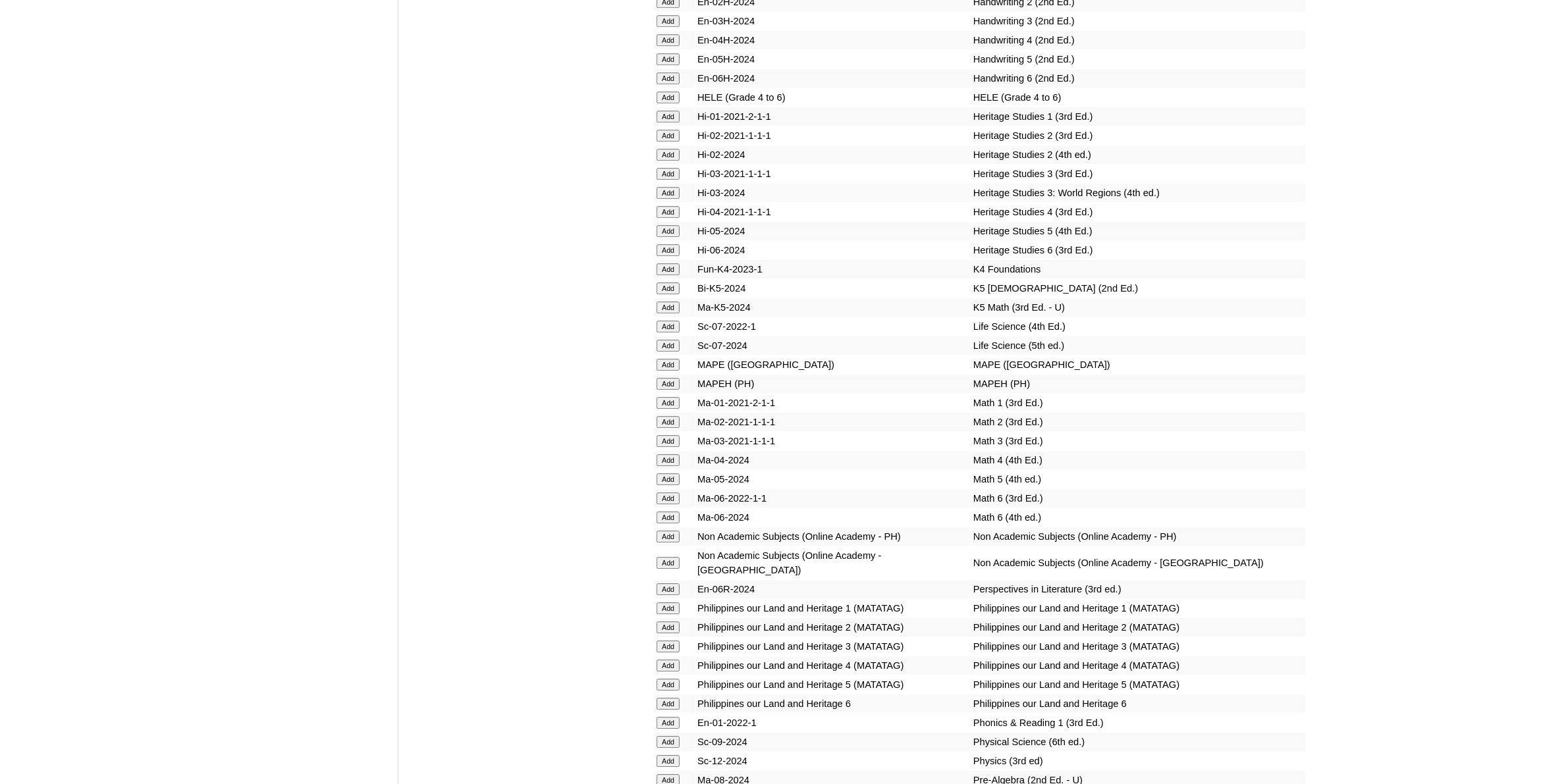
scroll to position [4938, 0]
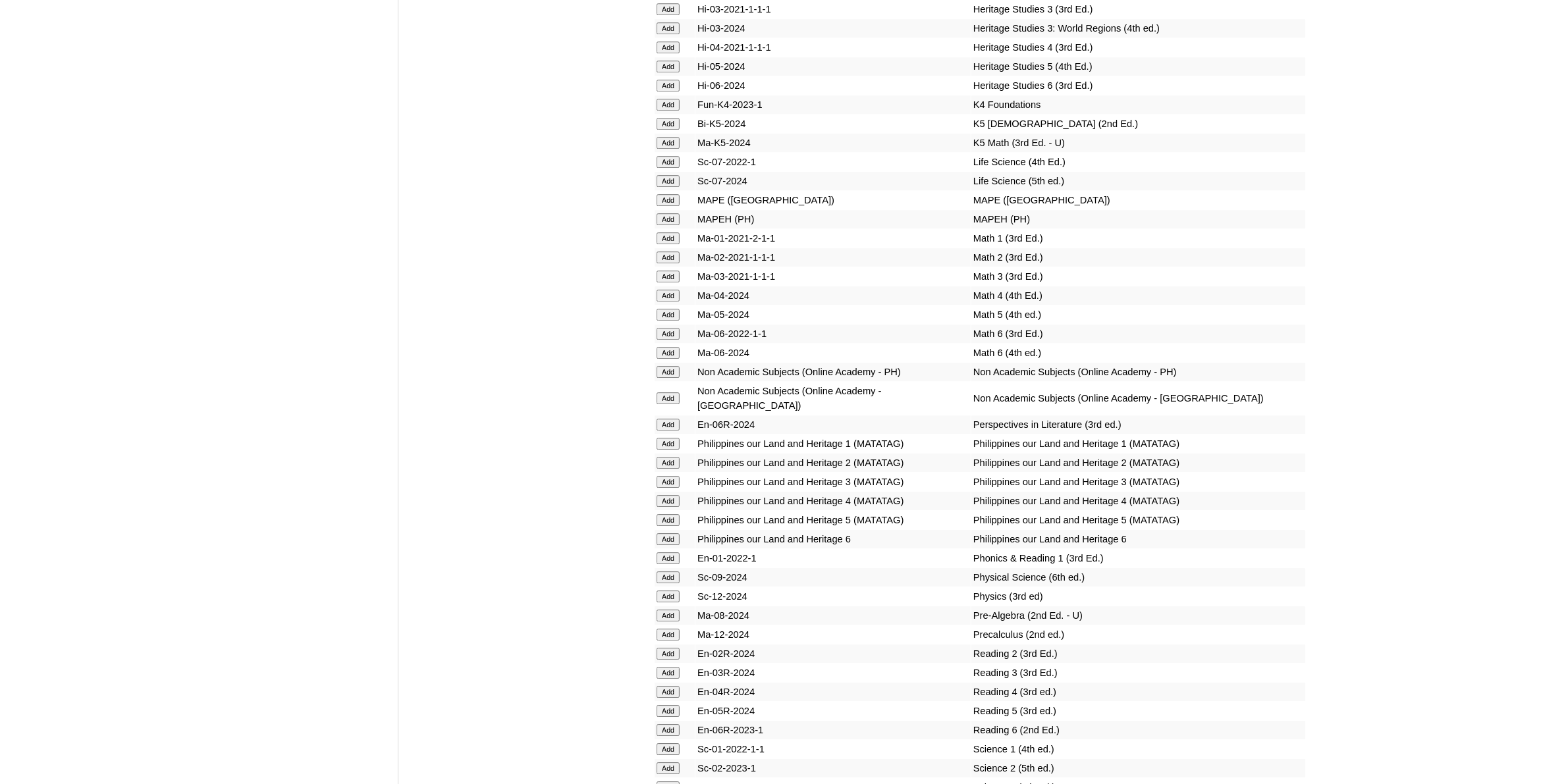
click at [668, 705] on input "Add" at bounding box center [668, 711] width 23 height 12
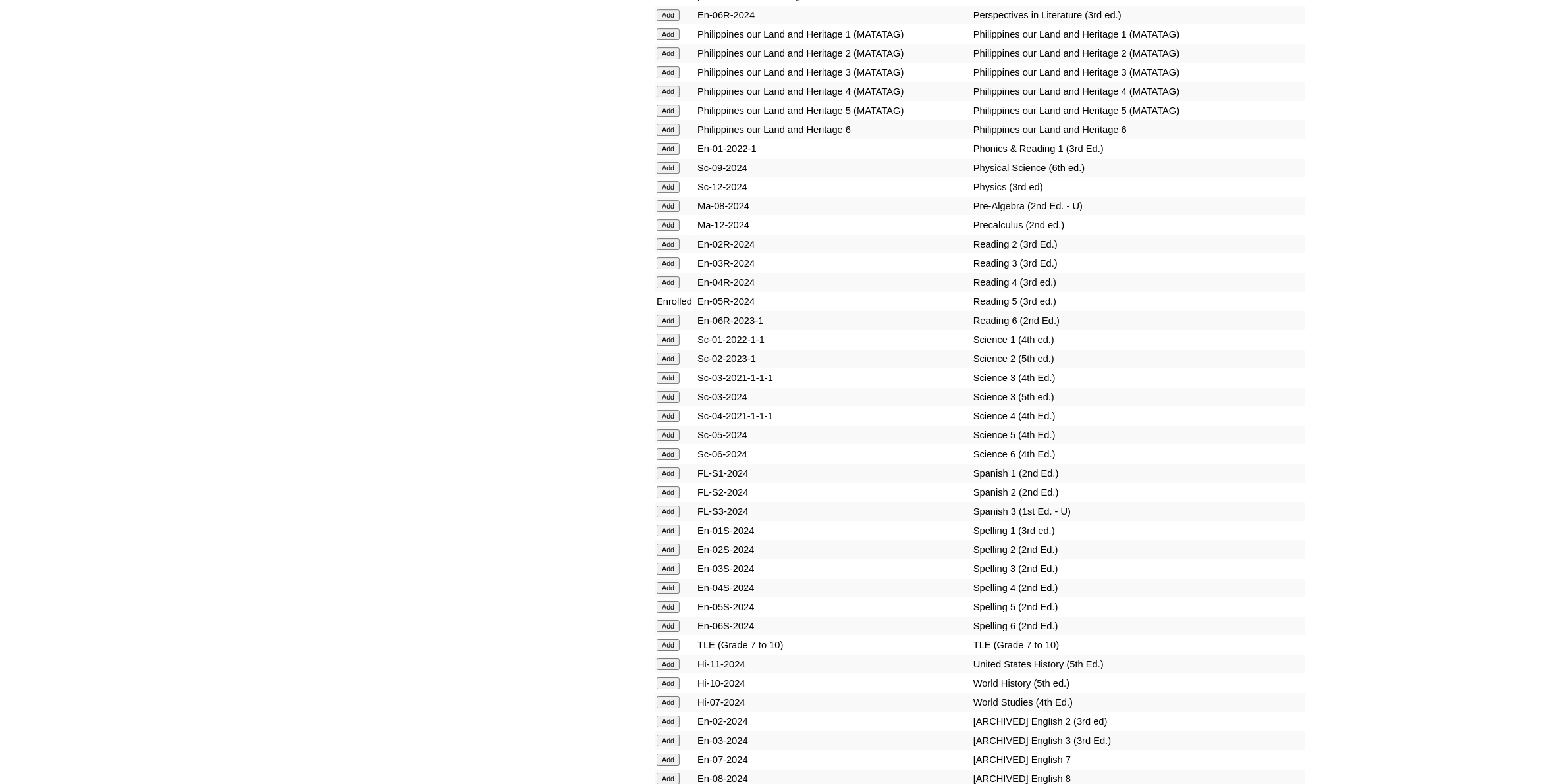
scroll to position [5350, 0]
click at [672, 599] on input "Add" at bounding box center [668, 605] width 23 height 12
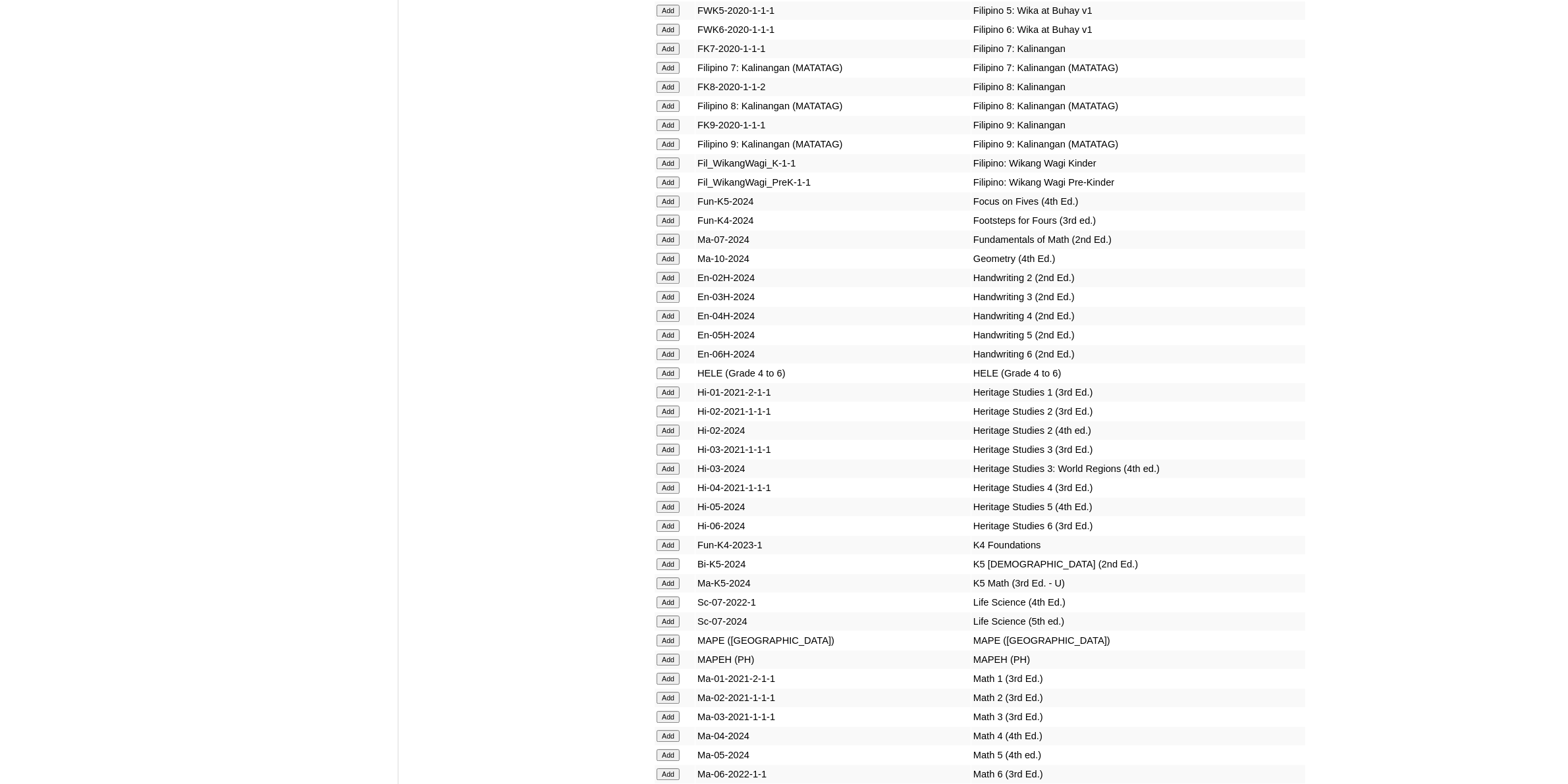
scroll to position [4527, 0]
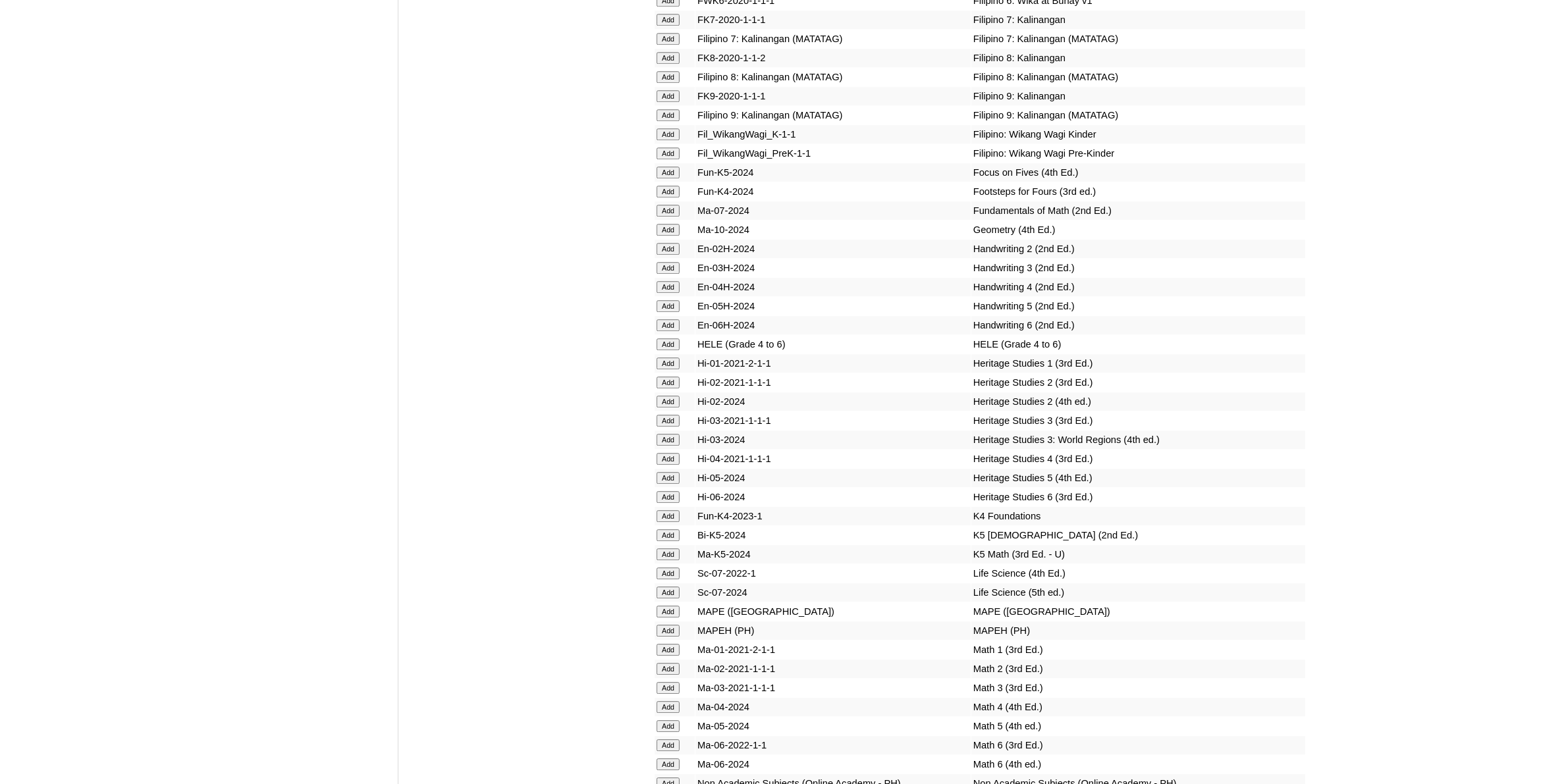
click at [667, 720] on input "Add" at bounding box center [668, 726] width 23 height 12
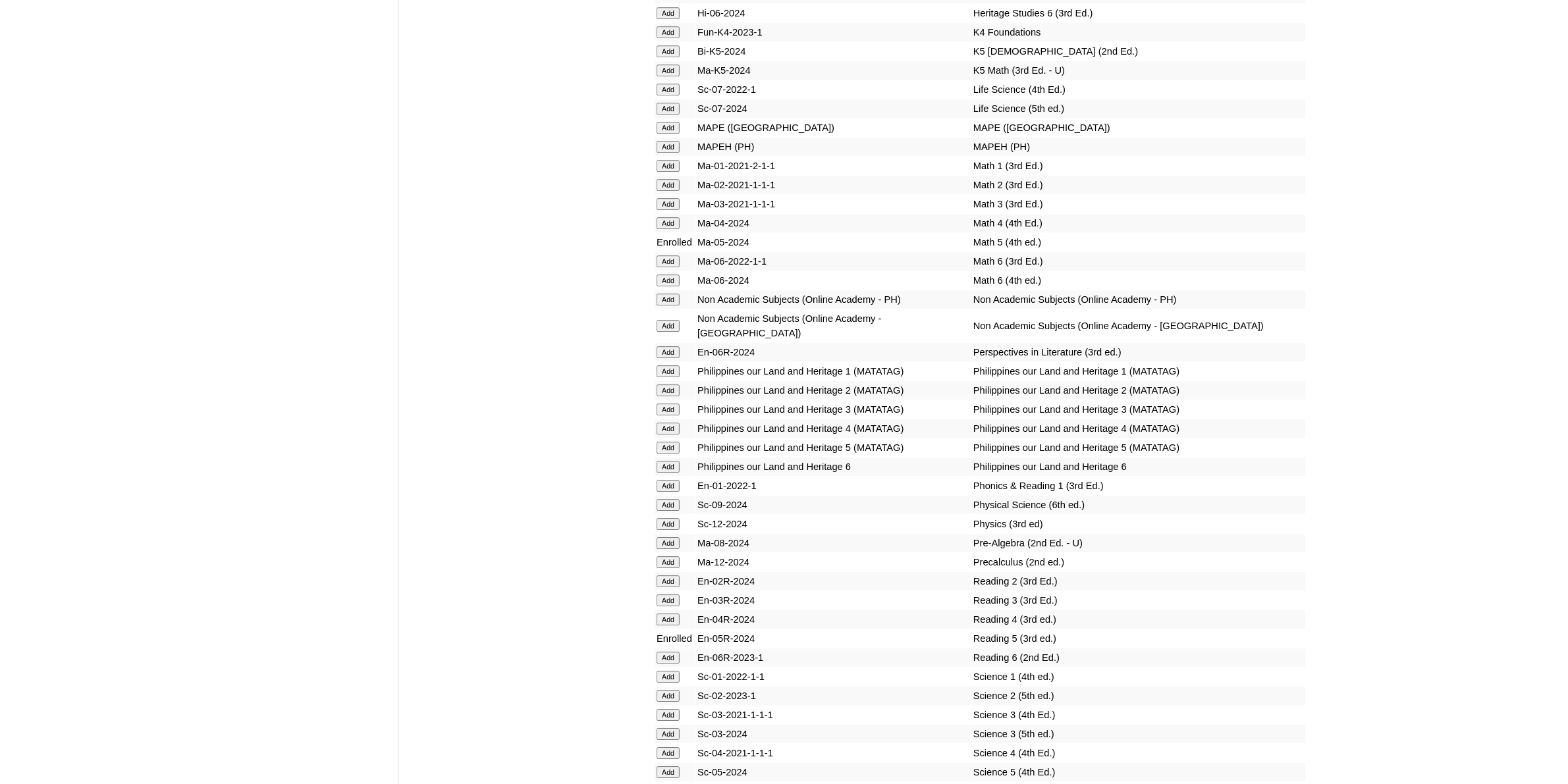
scroll to position [5103, 0]
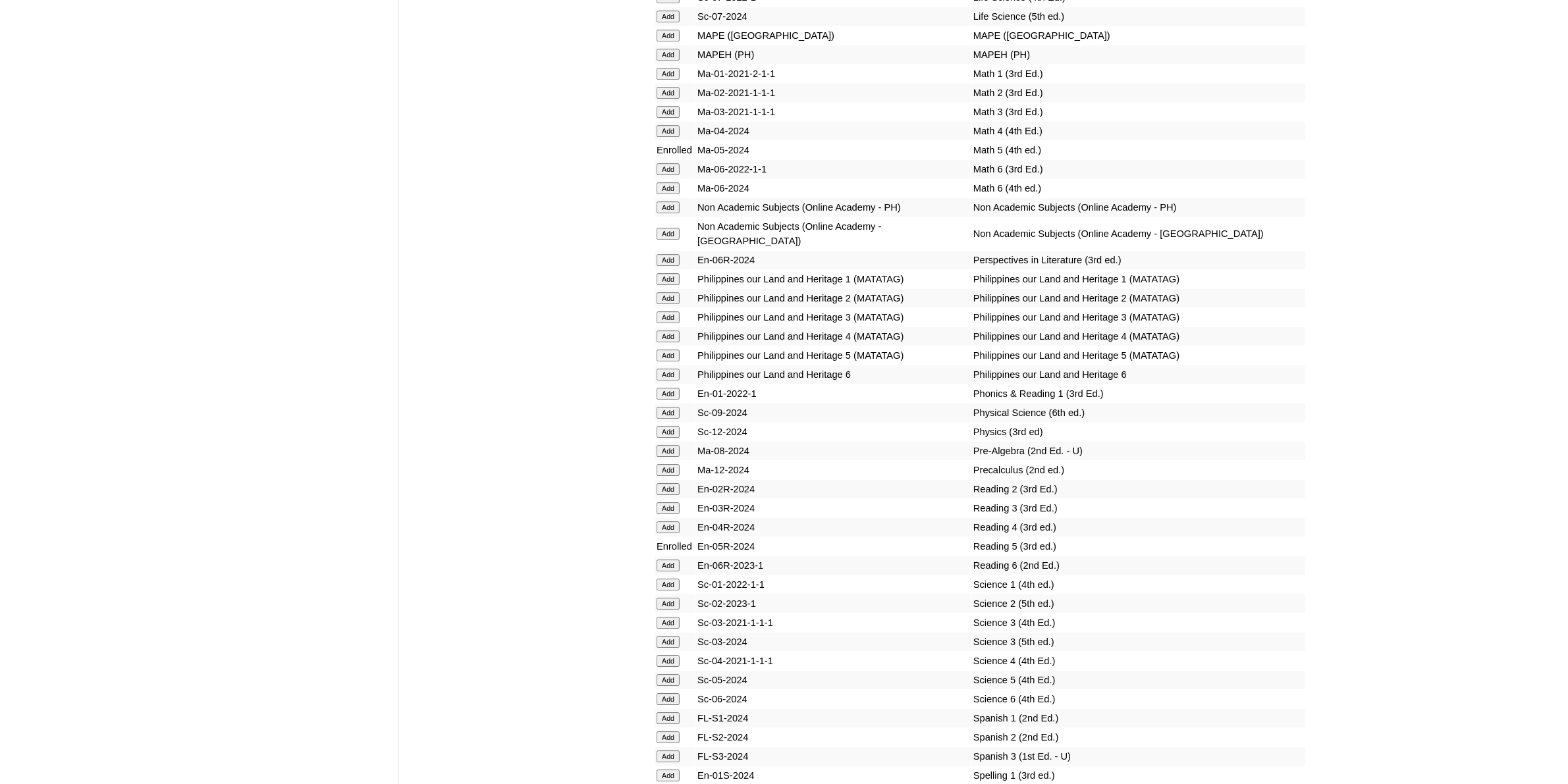
click at [676, 674] on input "Add" at bounding box center [668, 680] width 23 height 12
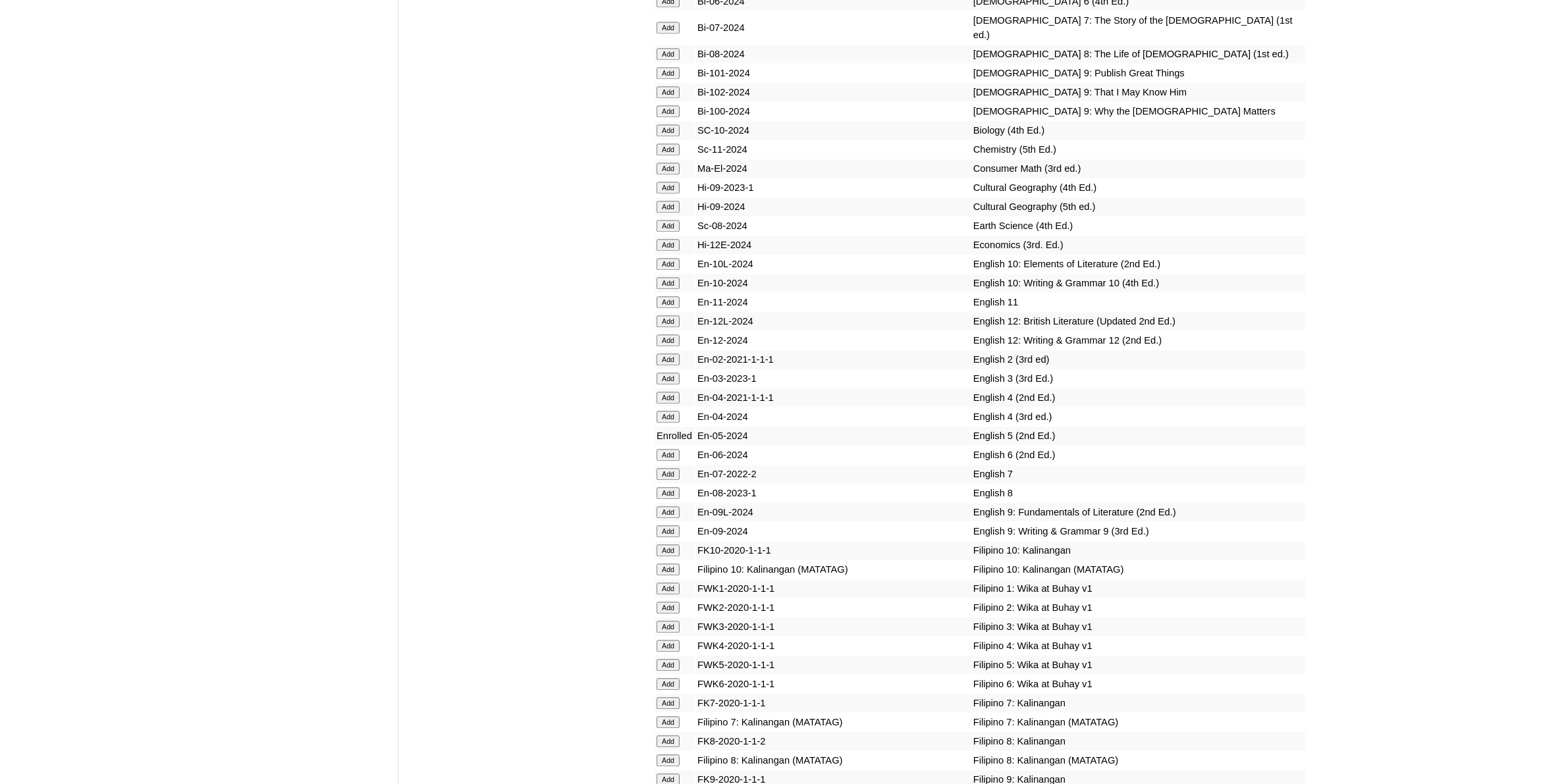
scroll to position [3868, 0]
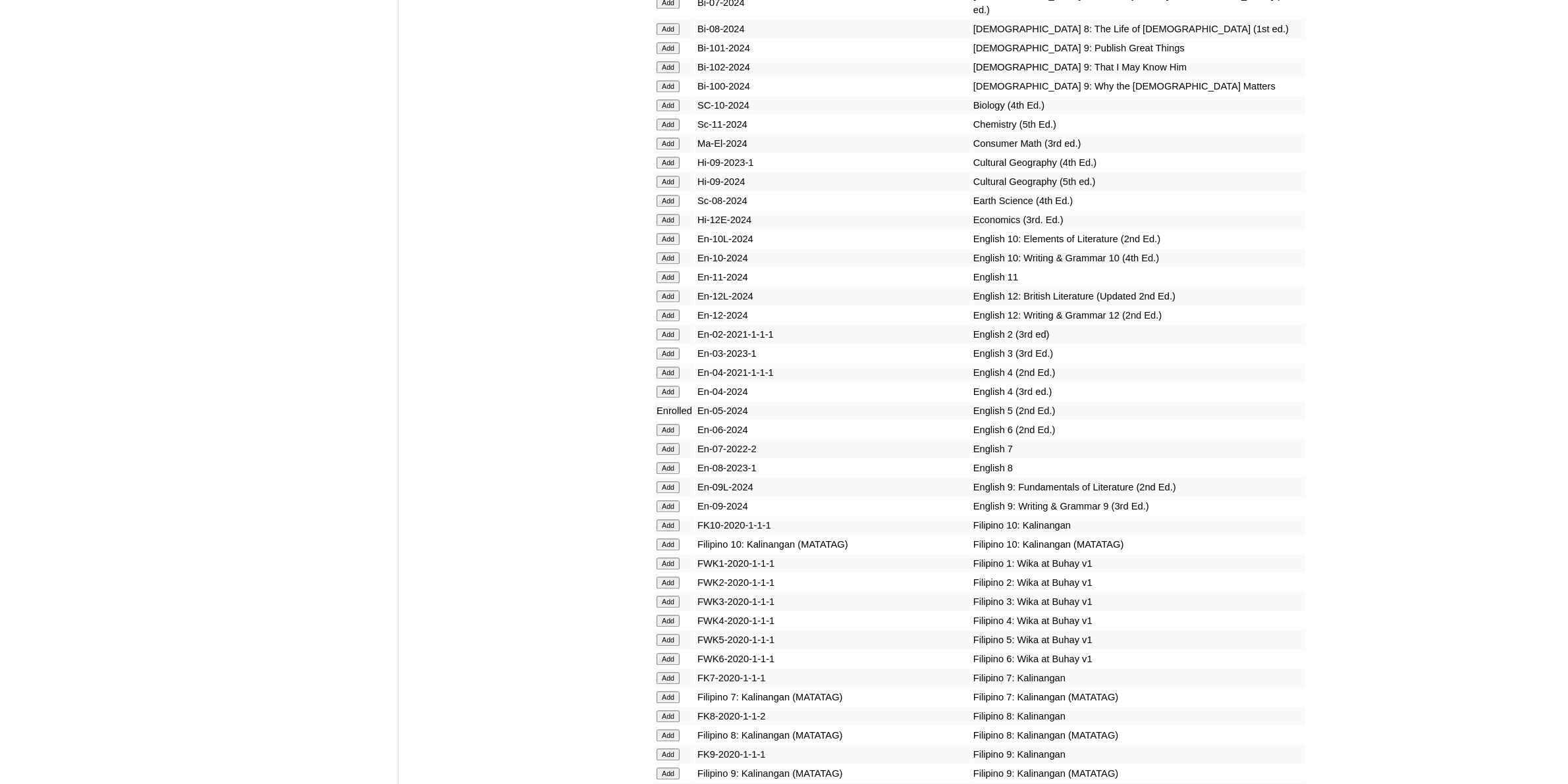
click at [668, 634] on input "Add" at bounding box center [668, 640] width 23 height 12
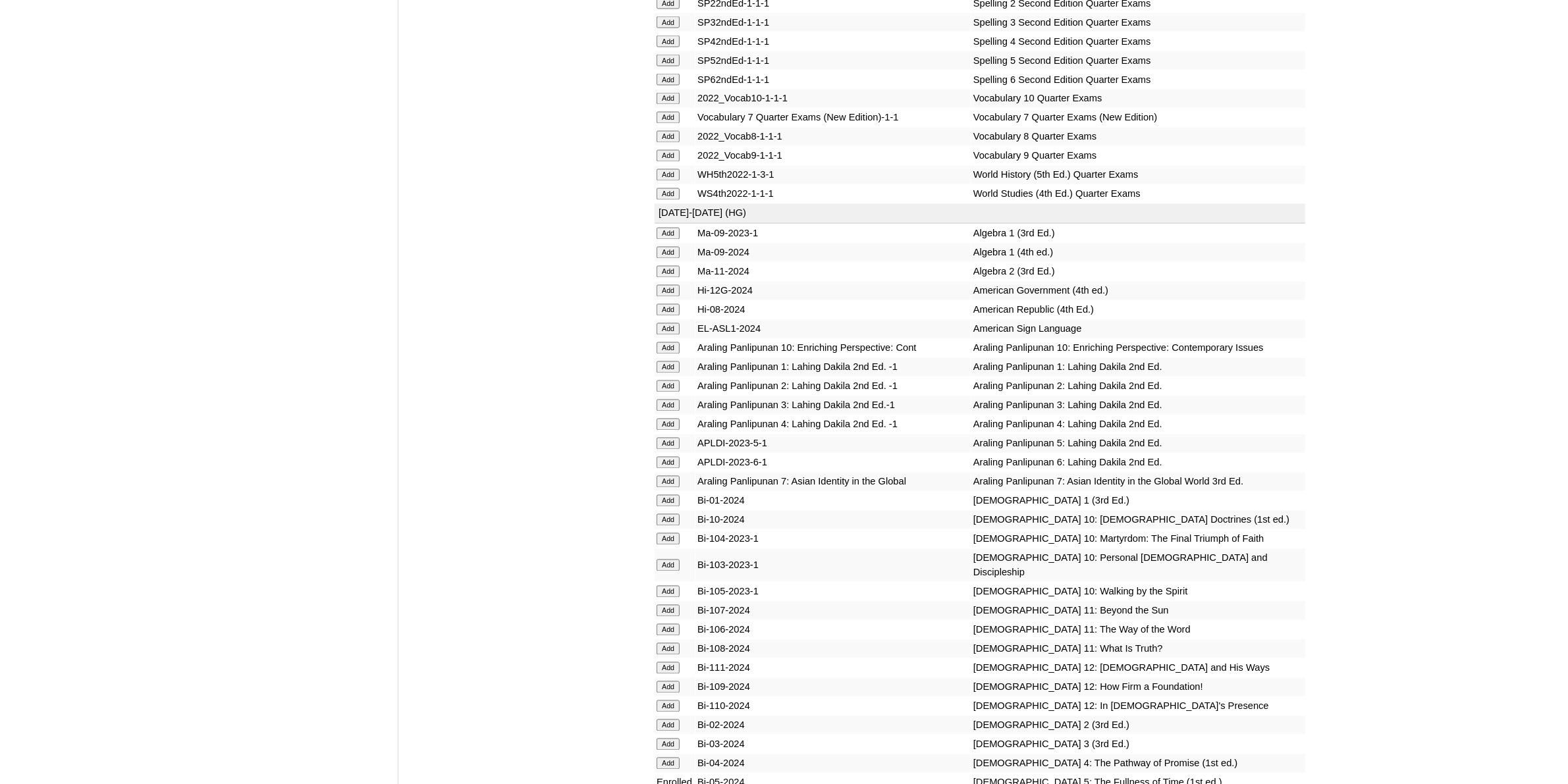
scroll to position [3128, 0]
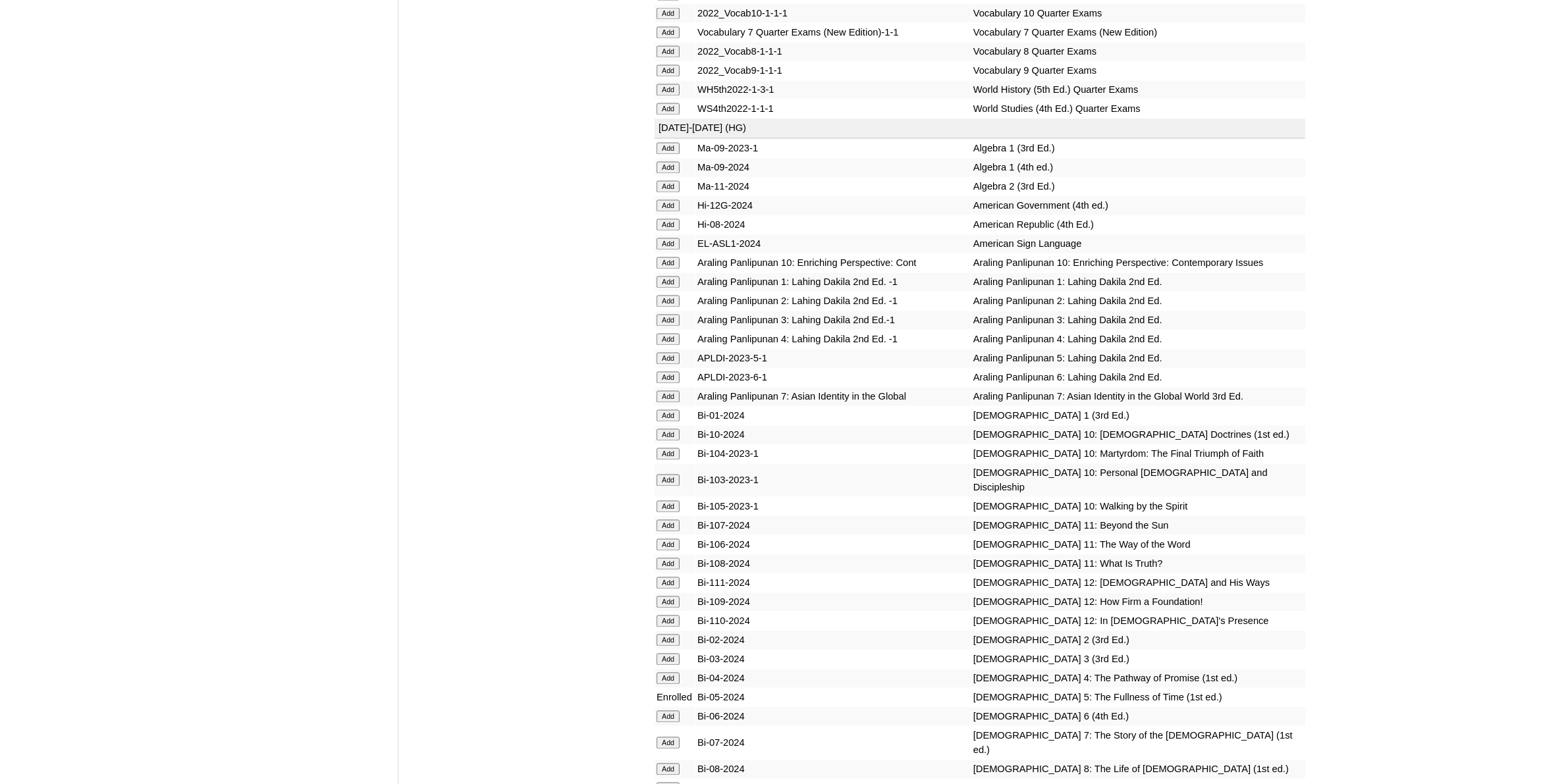
click at [672, 353] on input "Add" at bounding box center [668, 358] width 23 height 12
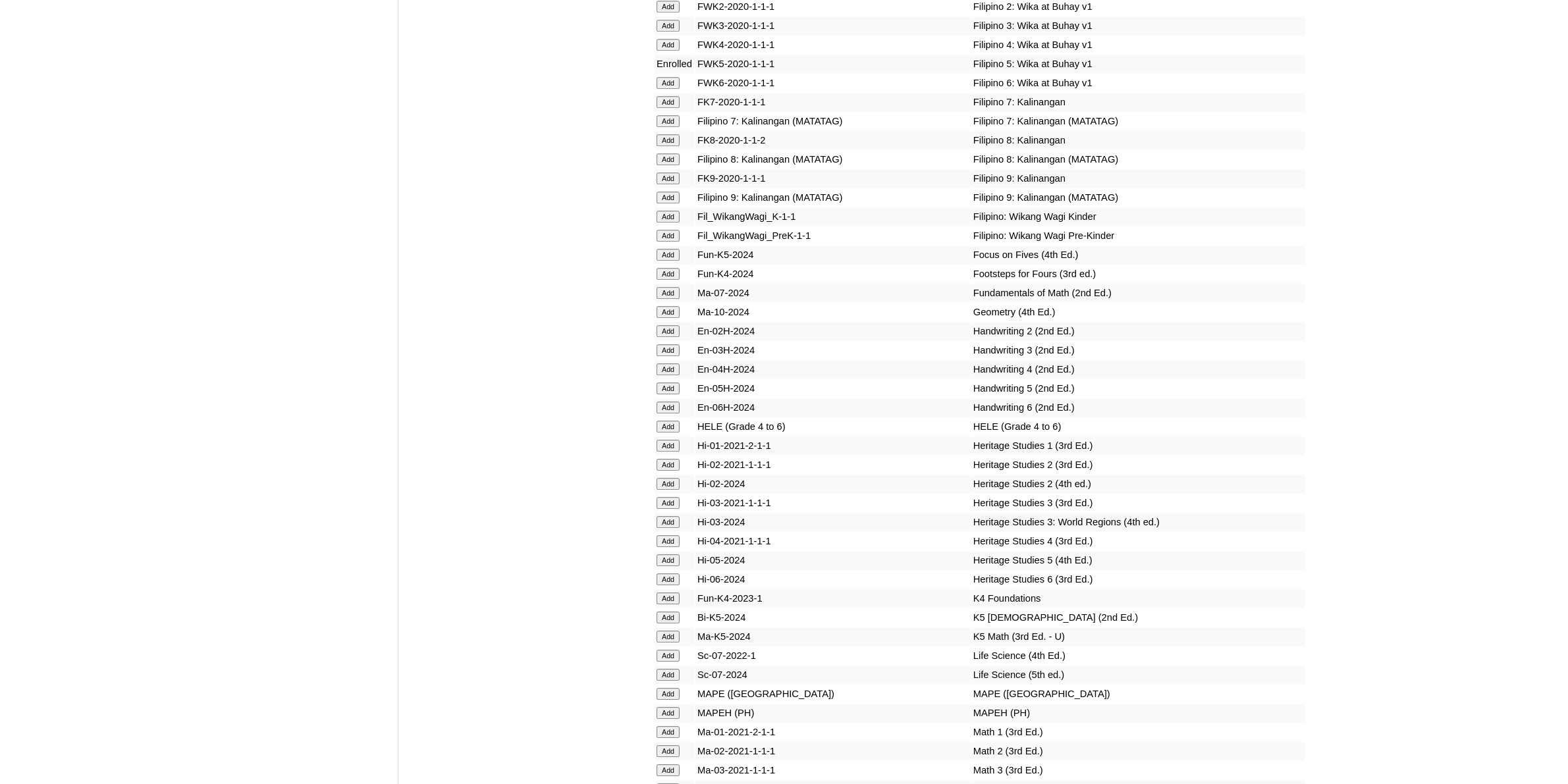
scroll to position [4856, 0]
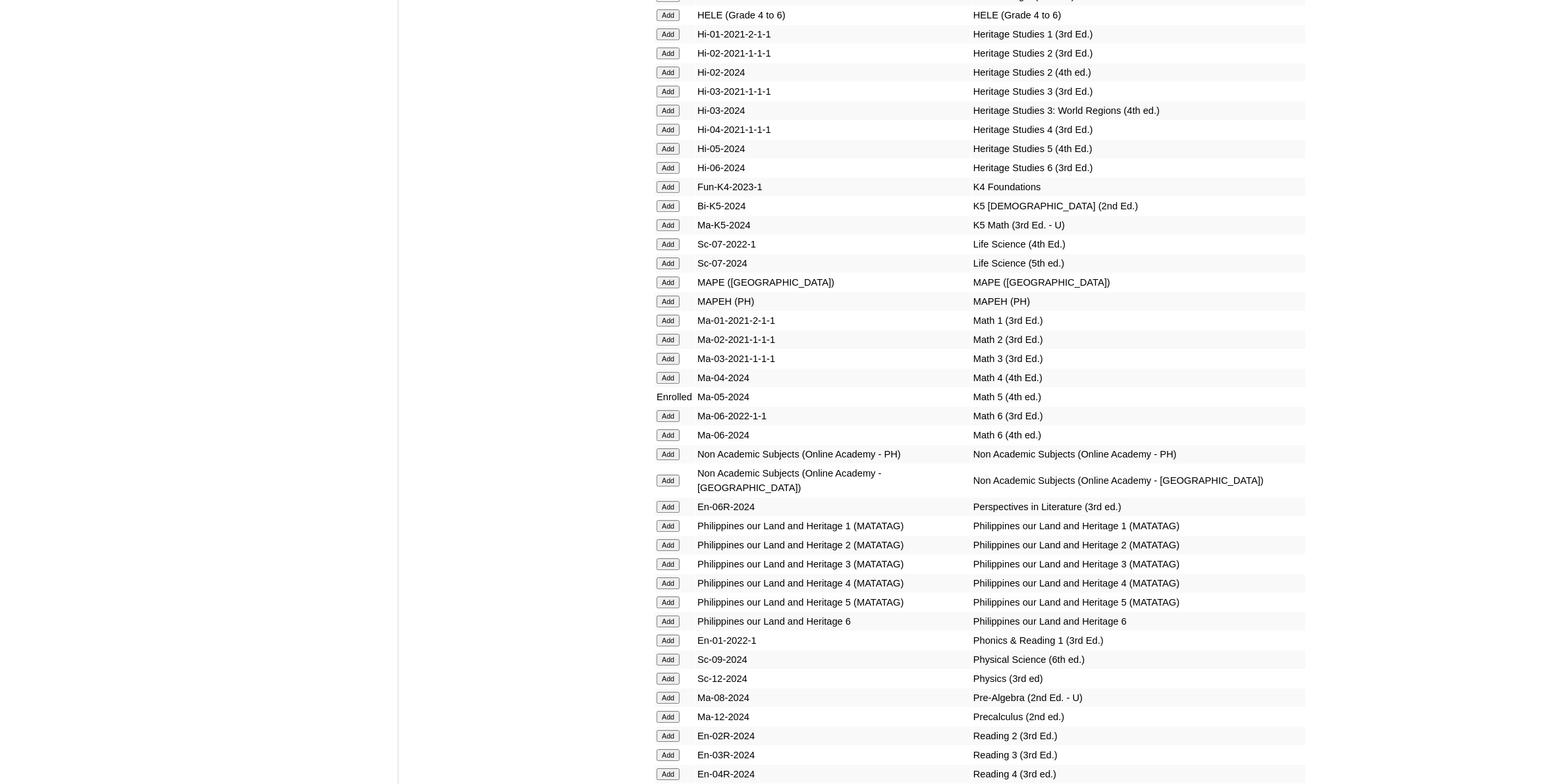
click at [662, 448] on input "Add" at bounding box center [668, 454] width 23 height 12
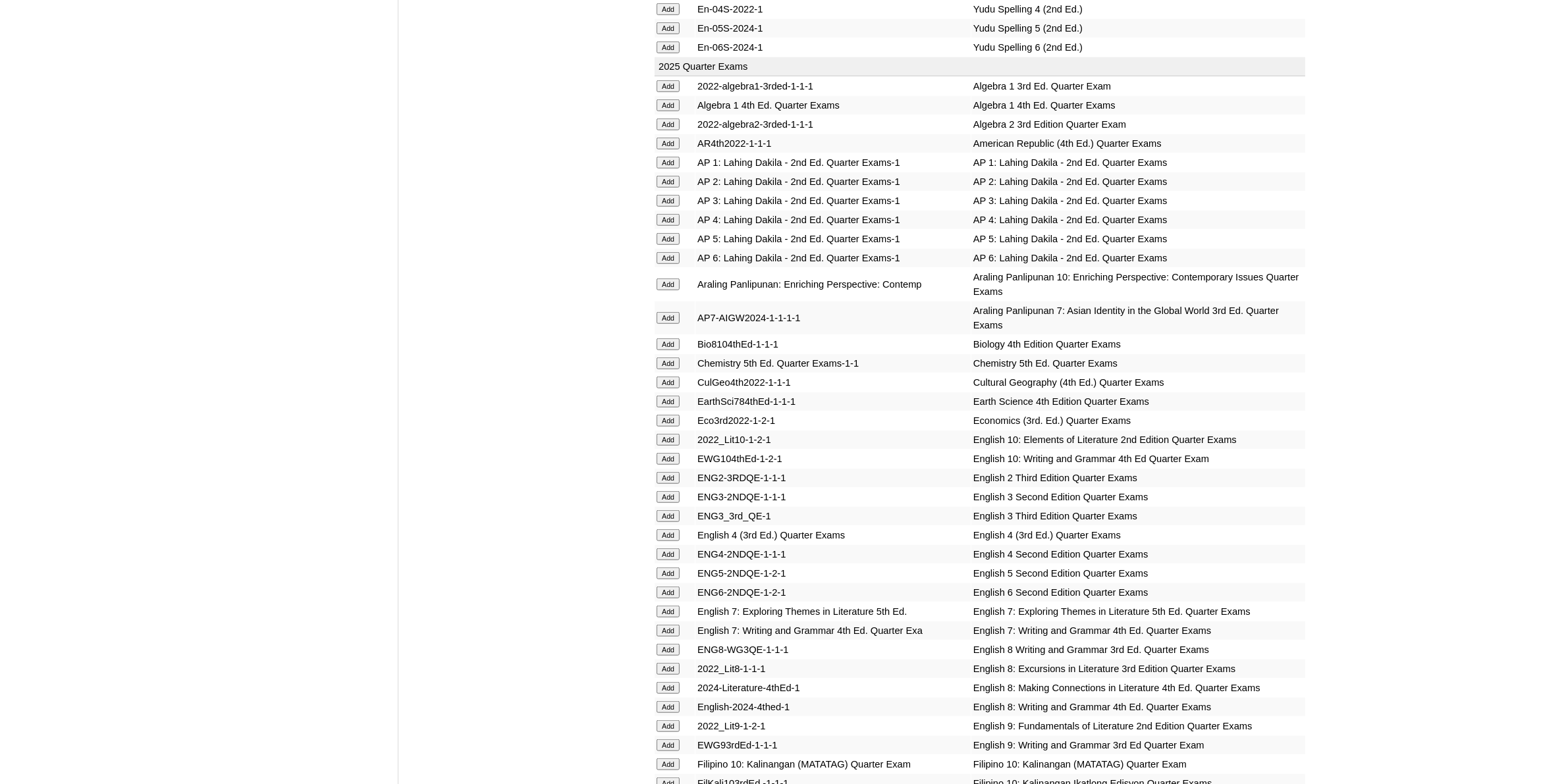
scroll to position [1317, 0]
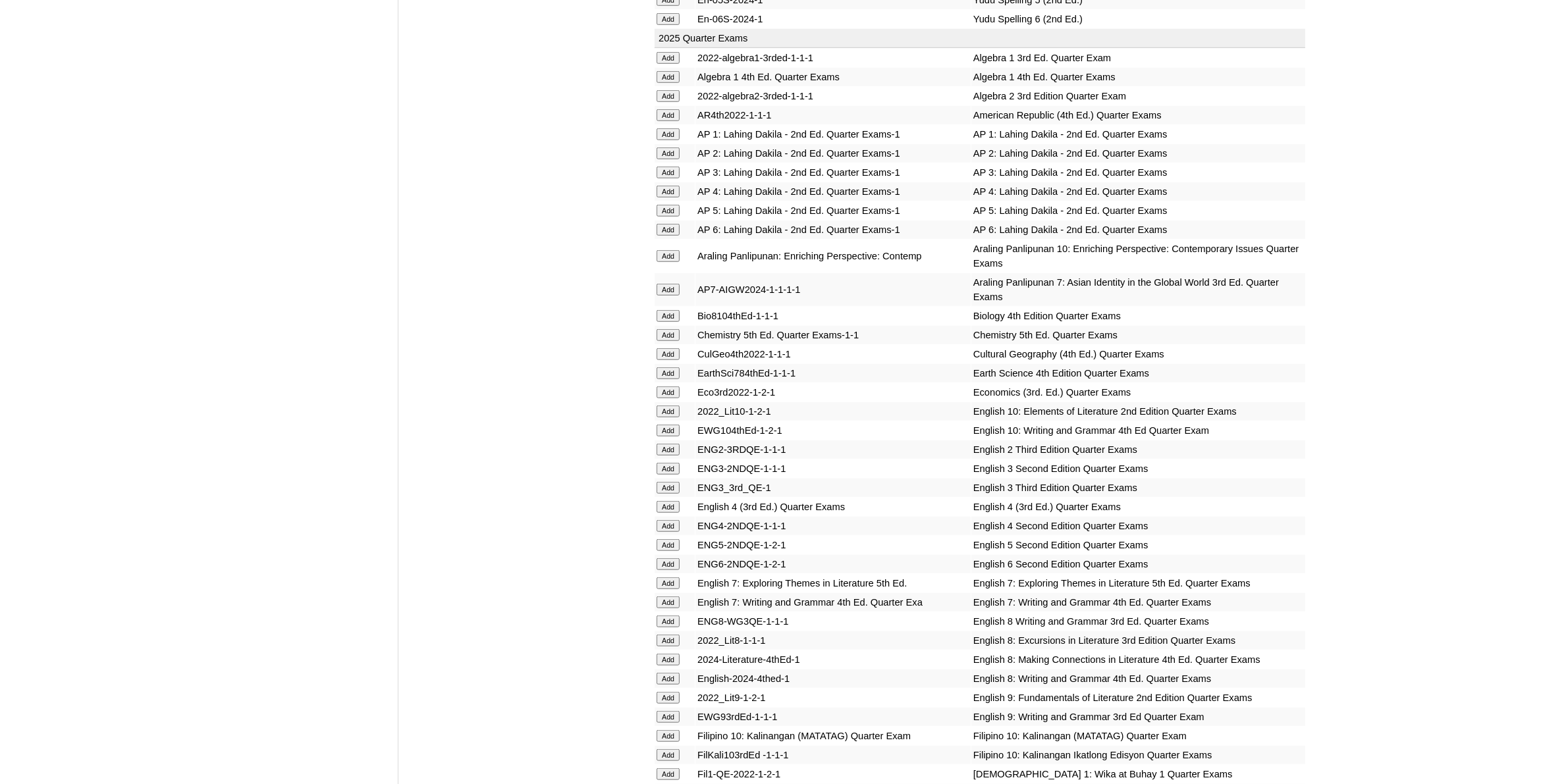
click at [675, 539] on input "Add" at bounding box center [668, 545] width 23 height 12
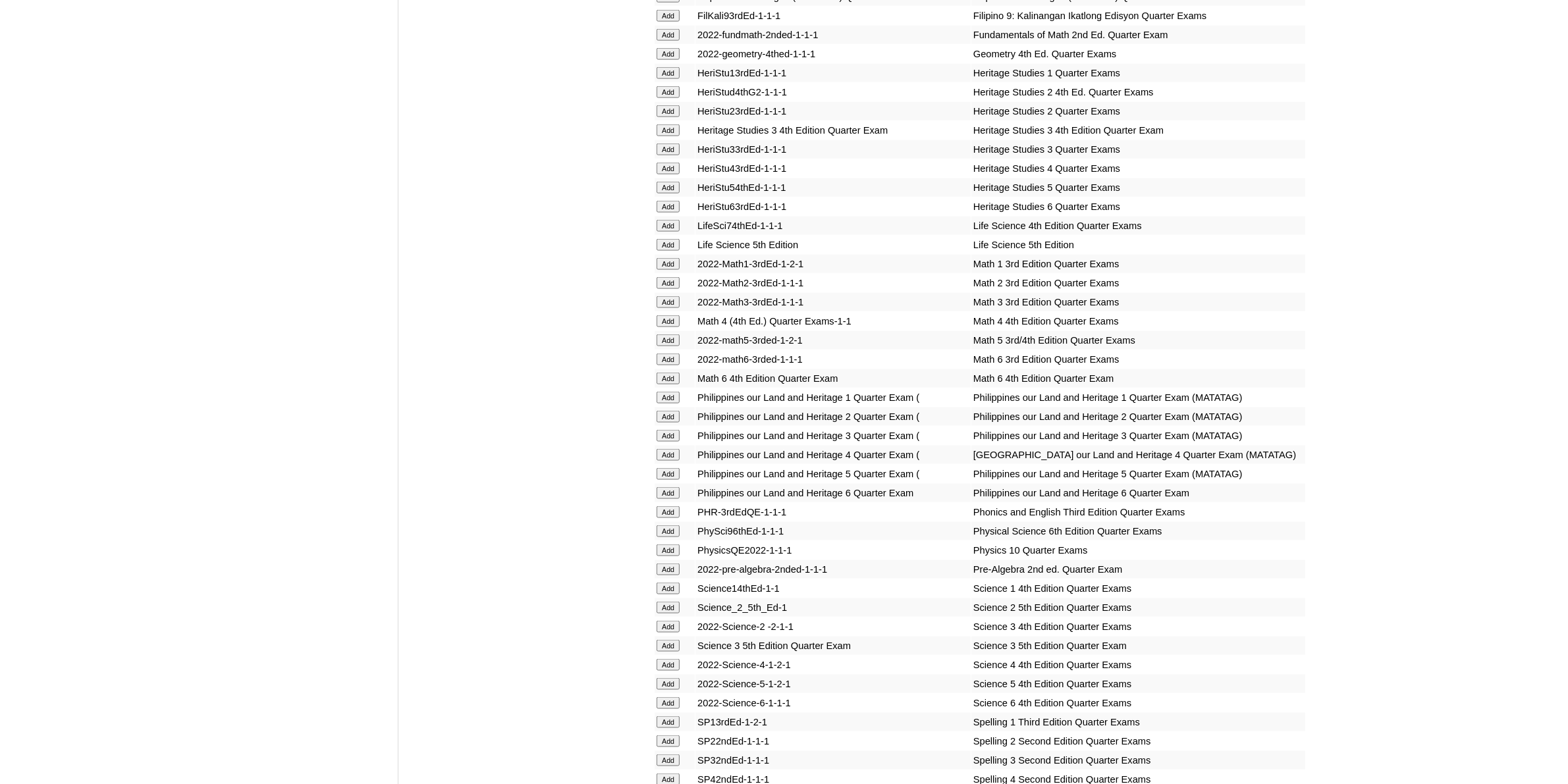
scroll to position [2552, 0]
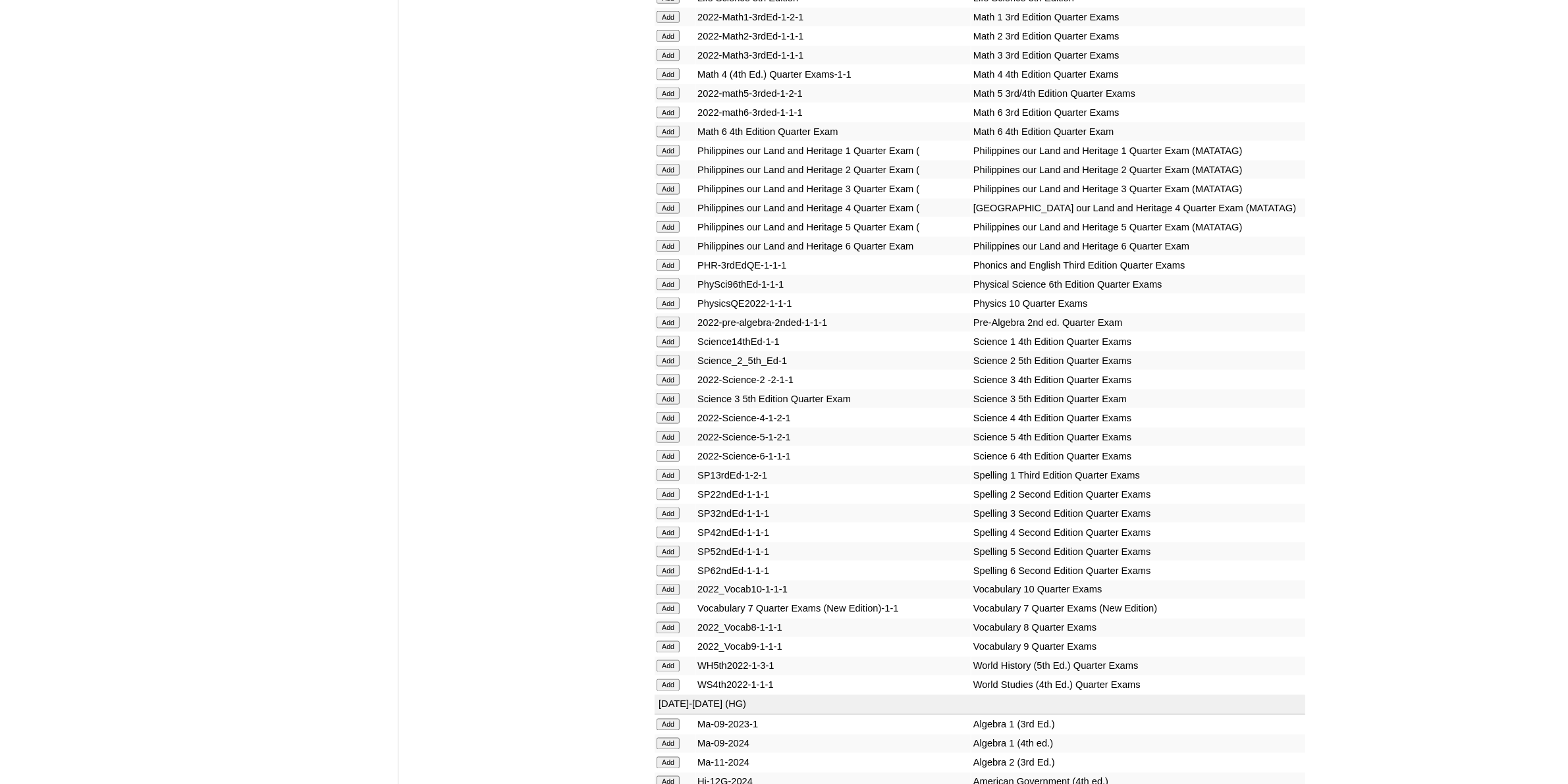
click at [673, 546] on input "Add" at bounding box center [668, 552] width 23 height 12
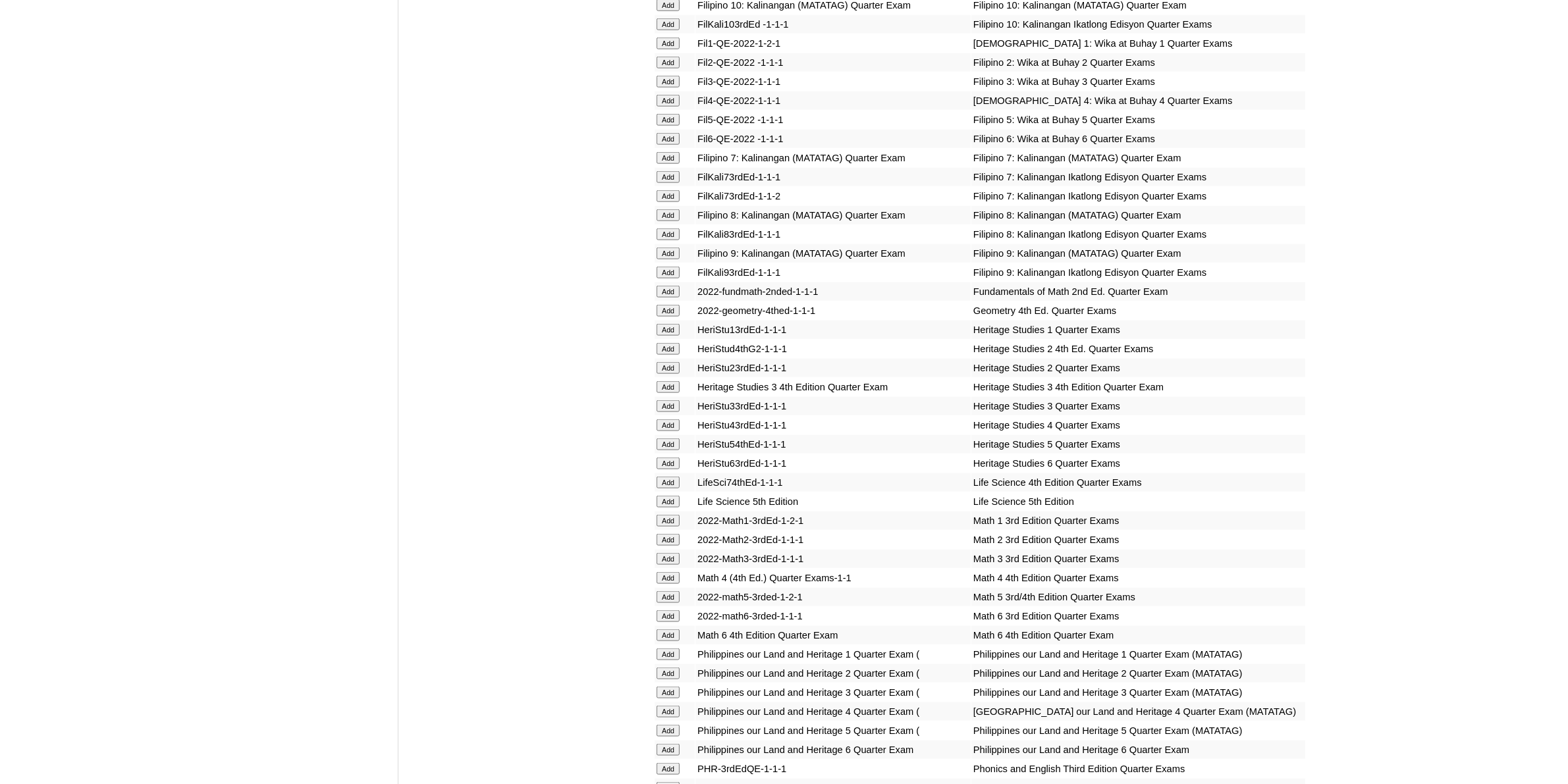
scroll to position [2140, 0]
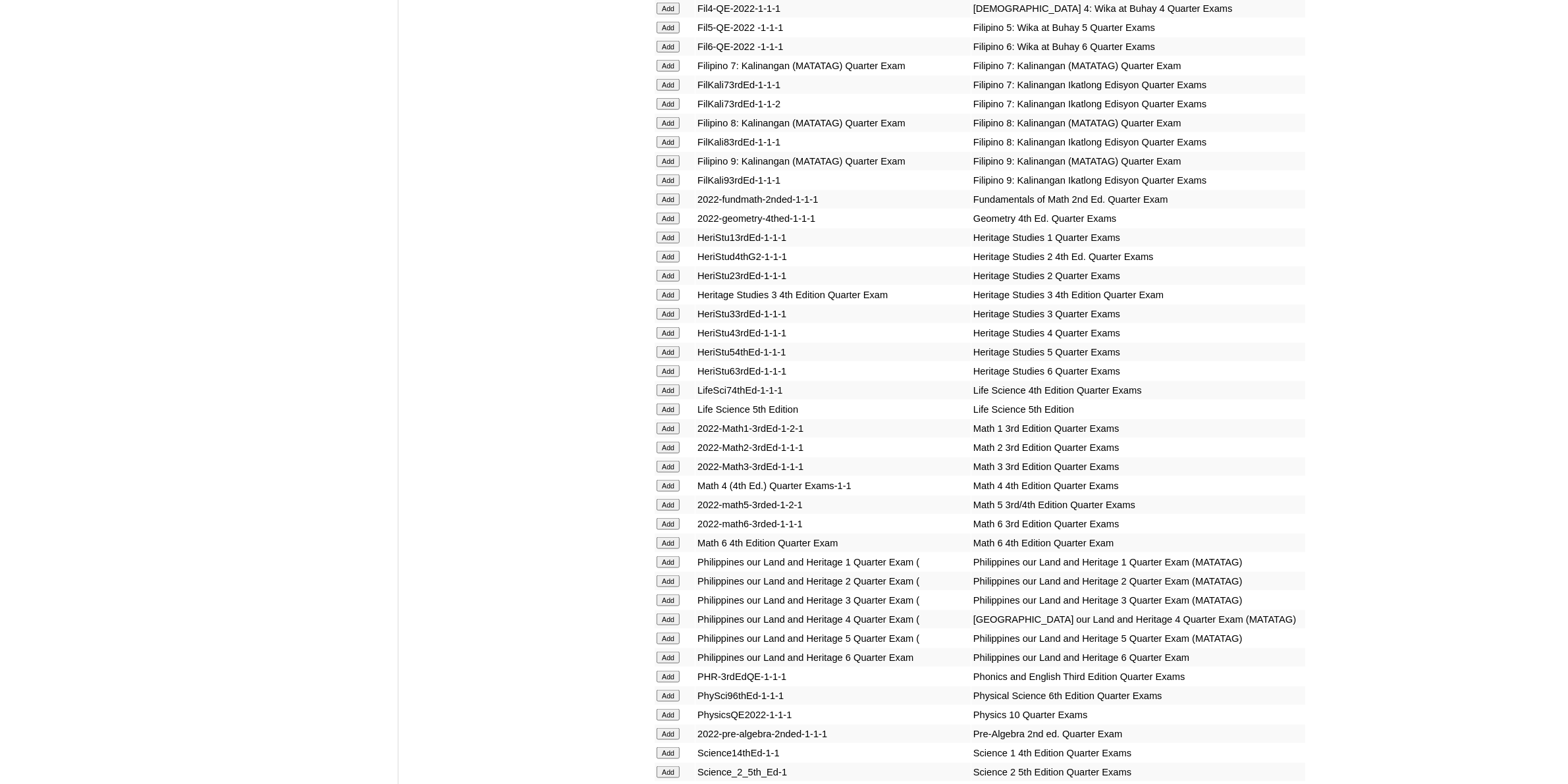
click at [678, 499] on input "Add" at bounding box center [668, 505] width 23 height 12
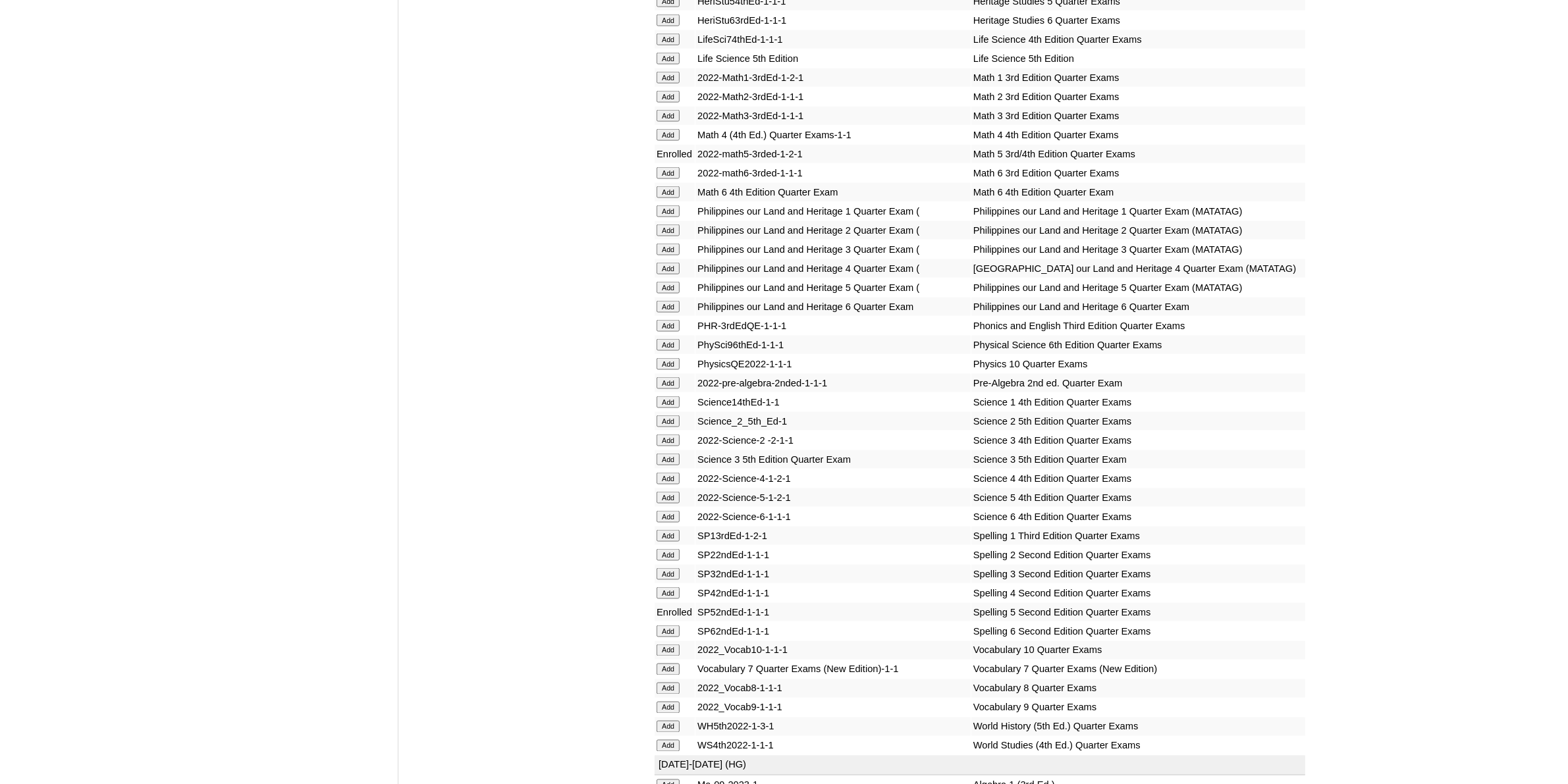
scroll to position [2634, 0]
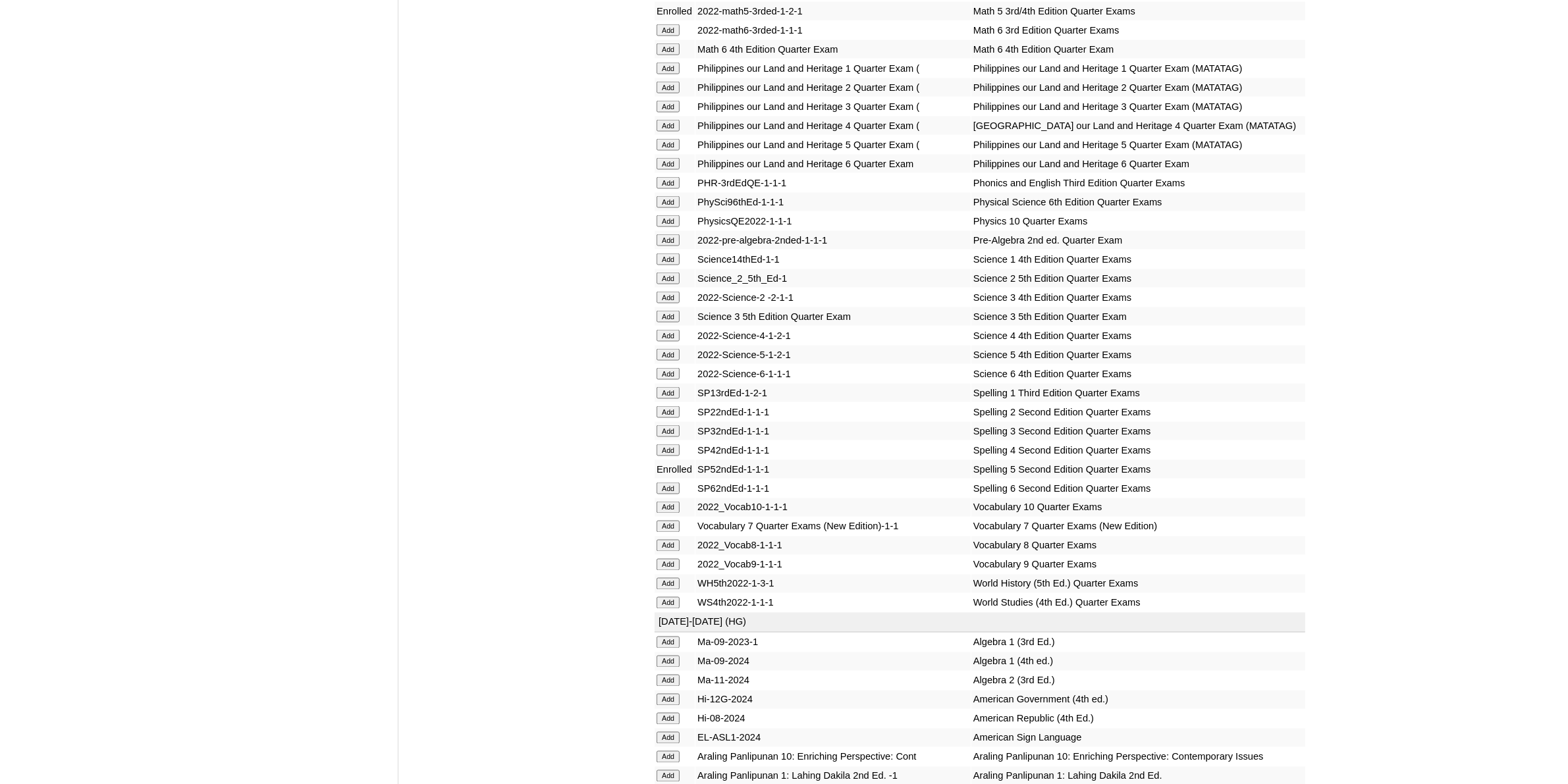
click at [670, 349] on input "Add" at bounding box center [668, 355] width 23 height 12
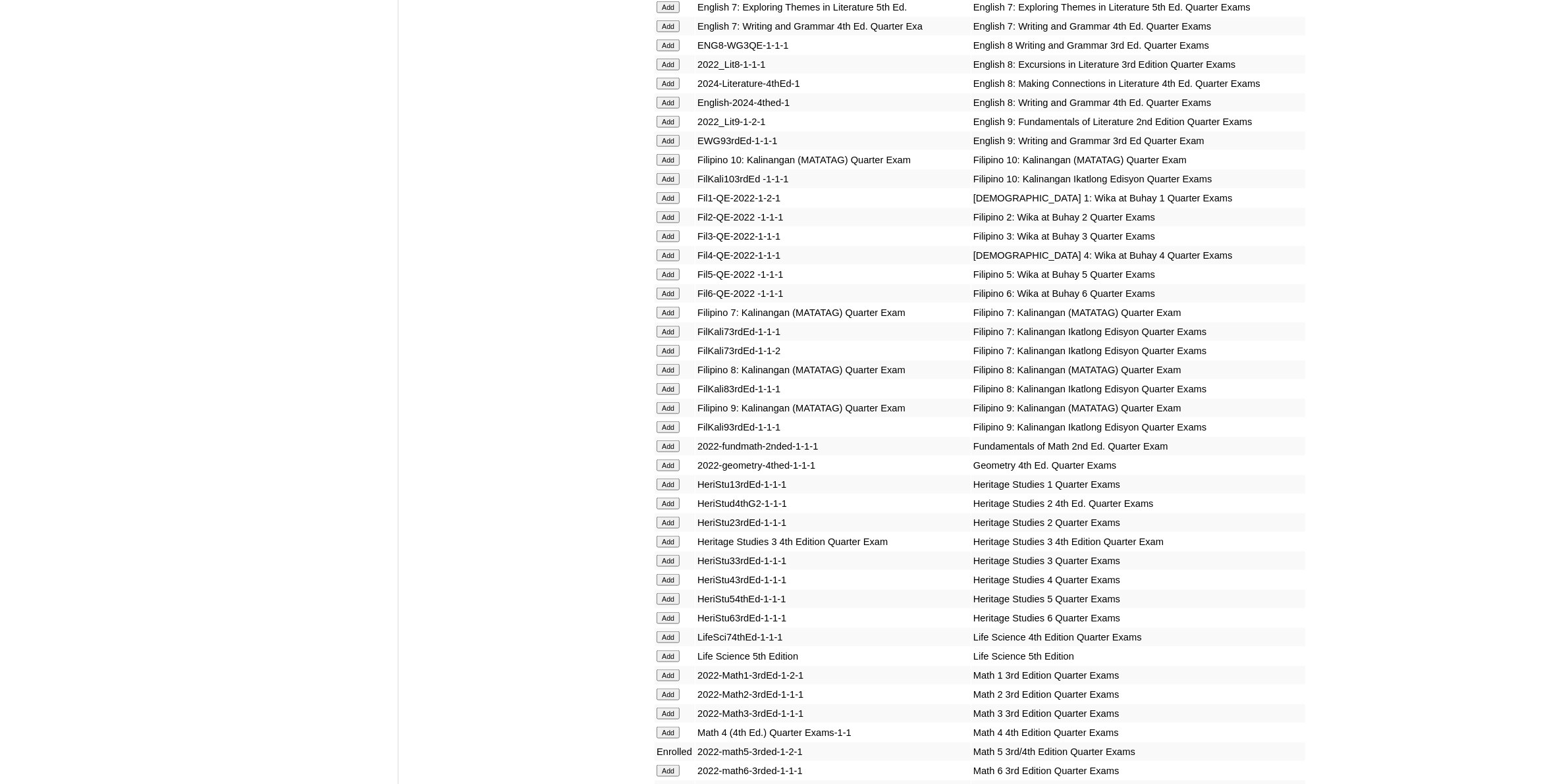
scroll to position [1728, 0]
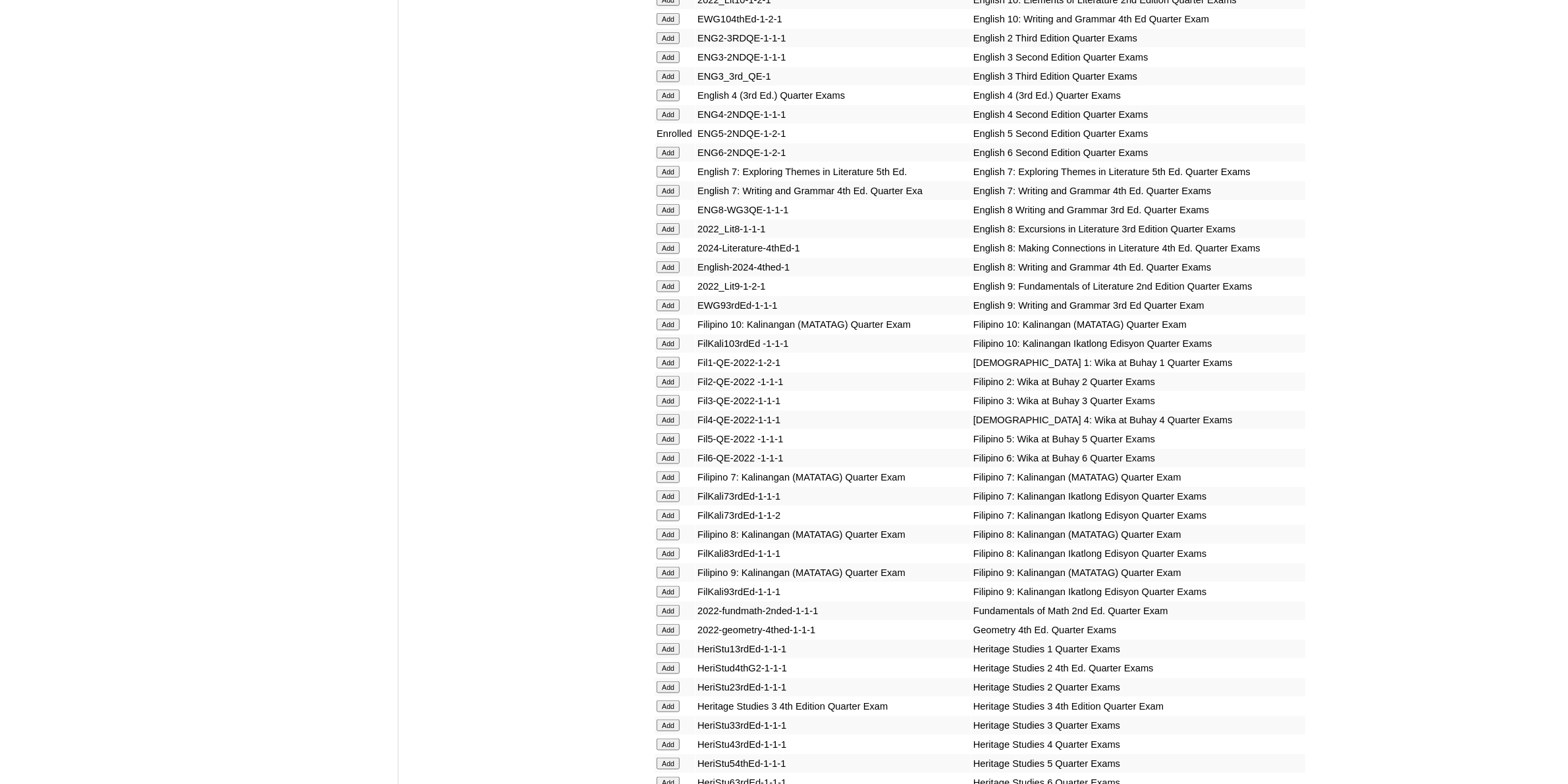
click at [675, 433] on input "Add" at bounding box center [668, 439] width 23 height 12
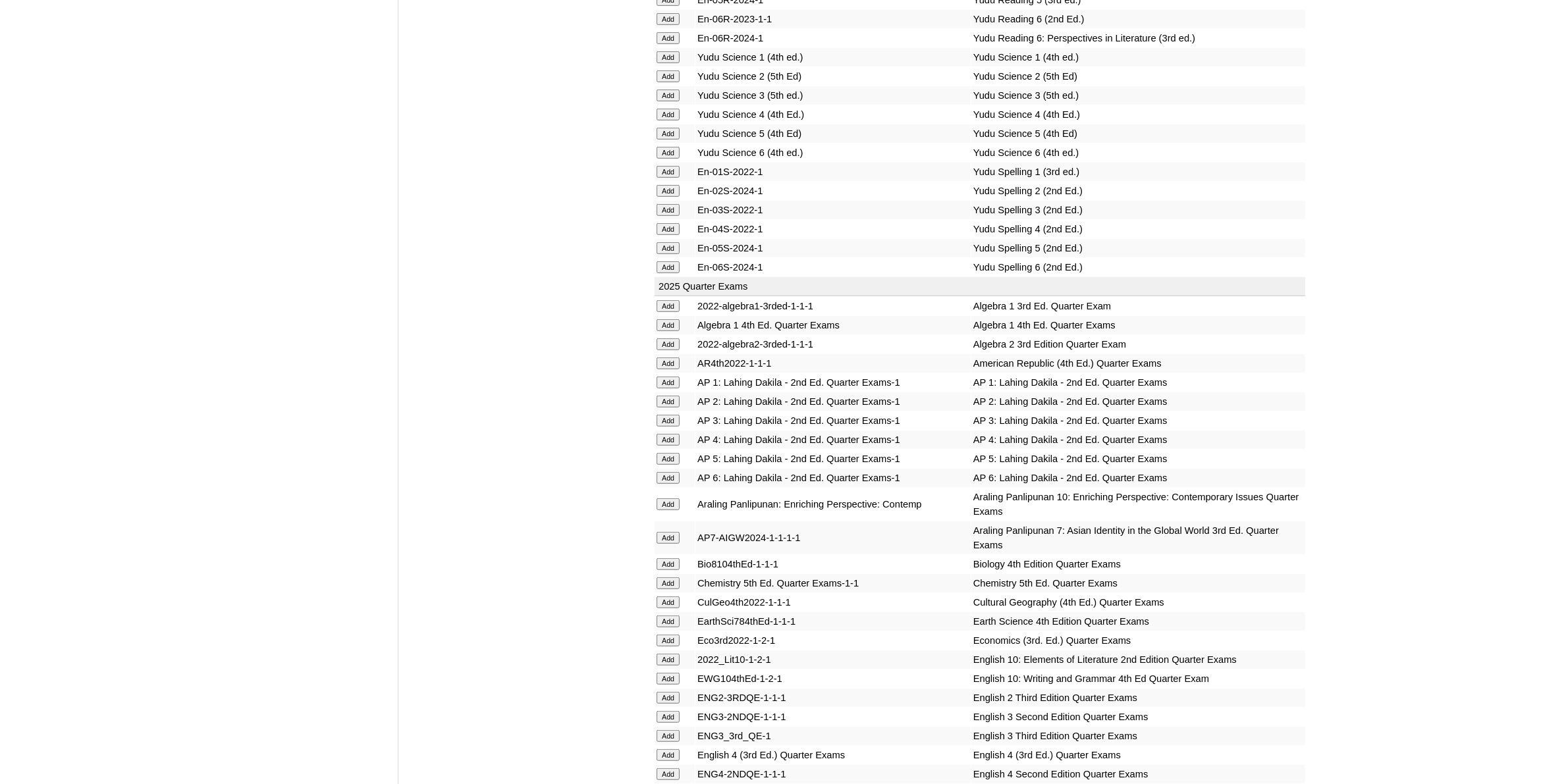
scroll to position [1070, 0]
click at [667, 452] on input "Add" at bounding box center [668, 457] width 23 height 12
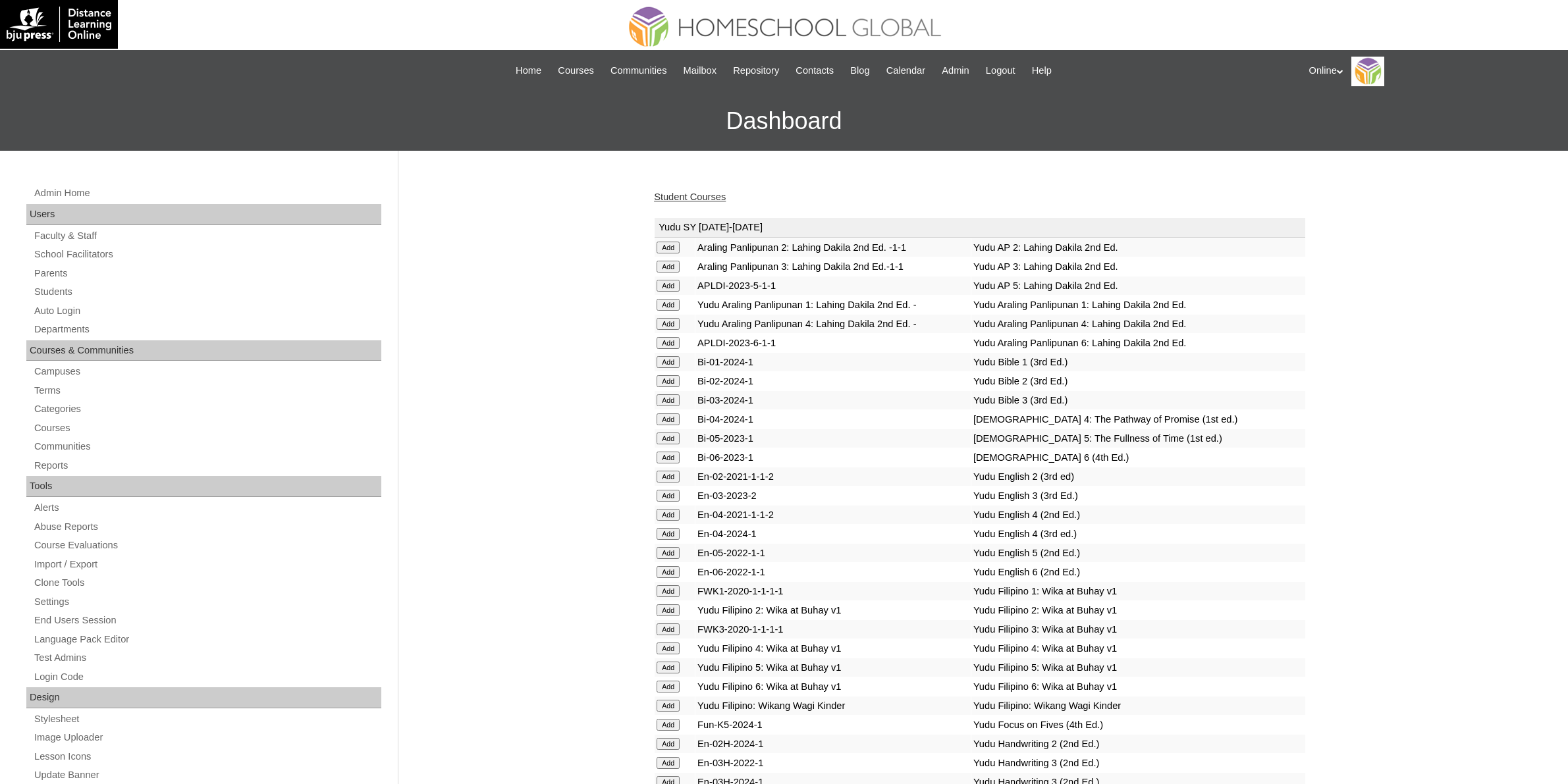
click at [683, 195] on link "Student Courses" at bounding box center [690, 197] width 72 height 11
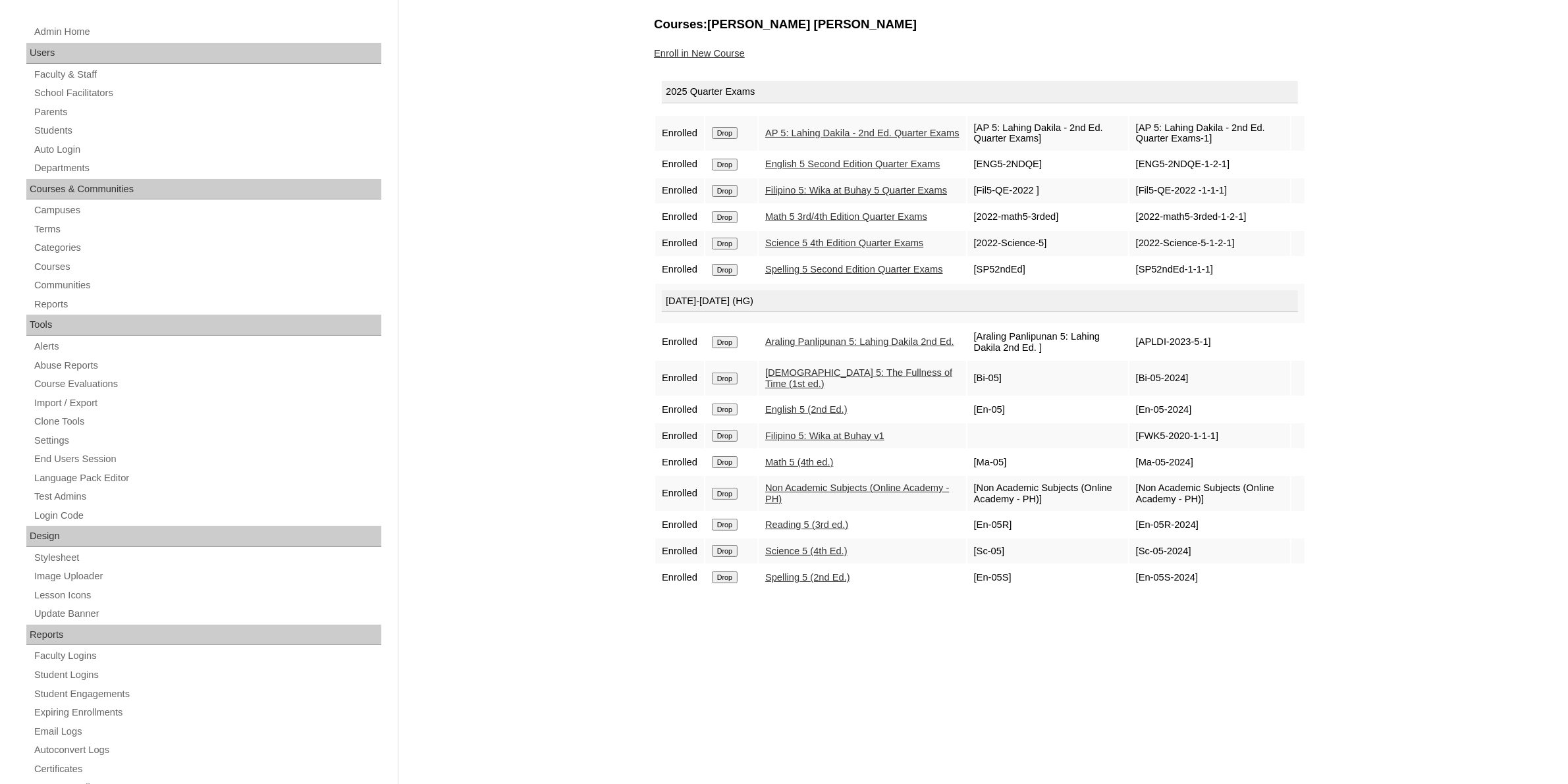
scroll to position [164, 0]
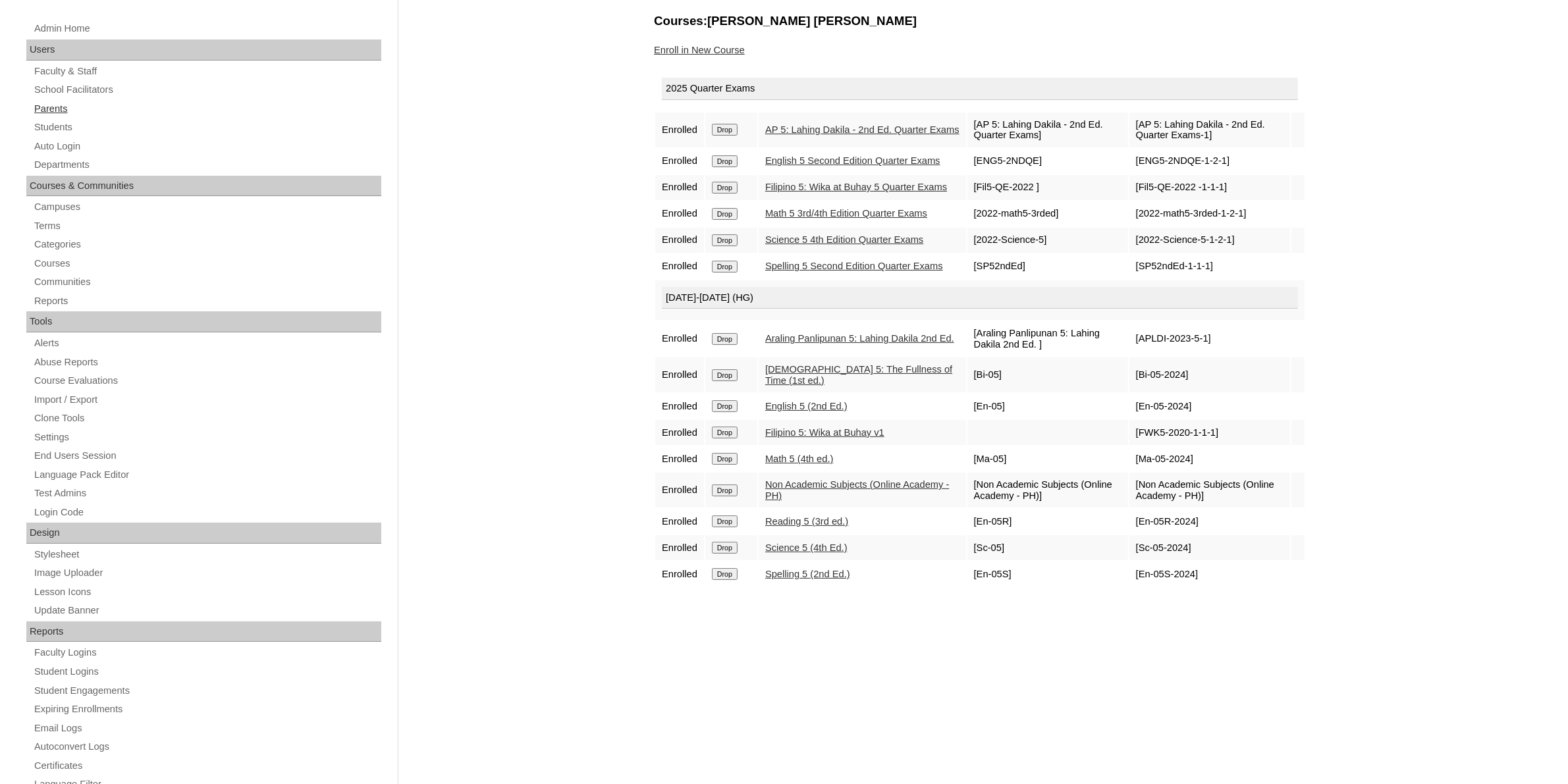
click at [60, 107] on link "Parents" at bounding box center [207, 109] width 349 height 16
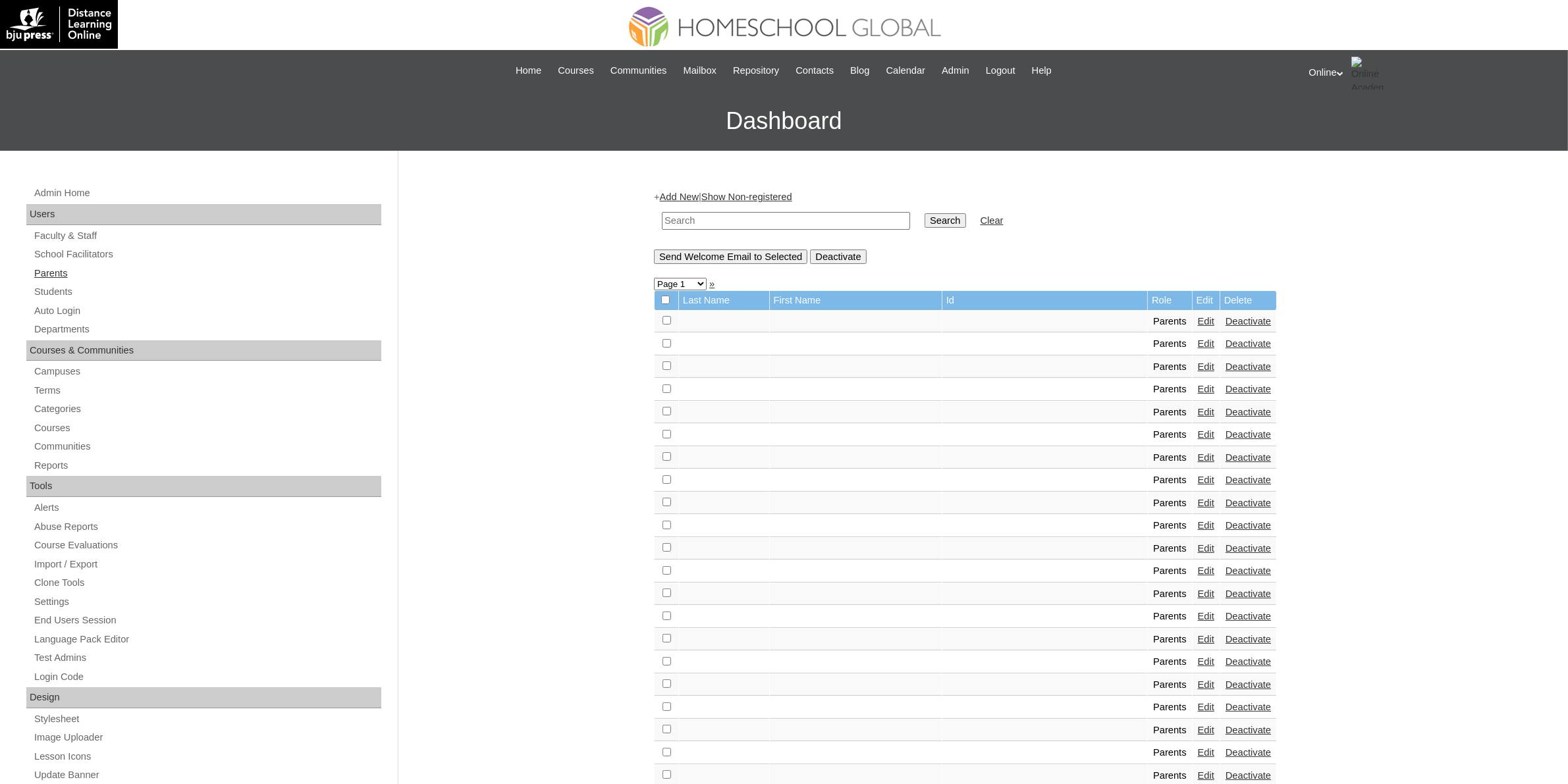
click at [73, 270] on link "Parents" at bounding box center [207, 273] width 349 height 16
click at [682, 200] on link "Add New" at bounding box center [679, 197] width 39 height 11
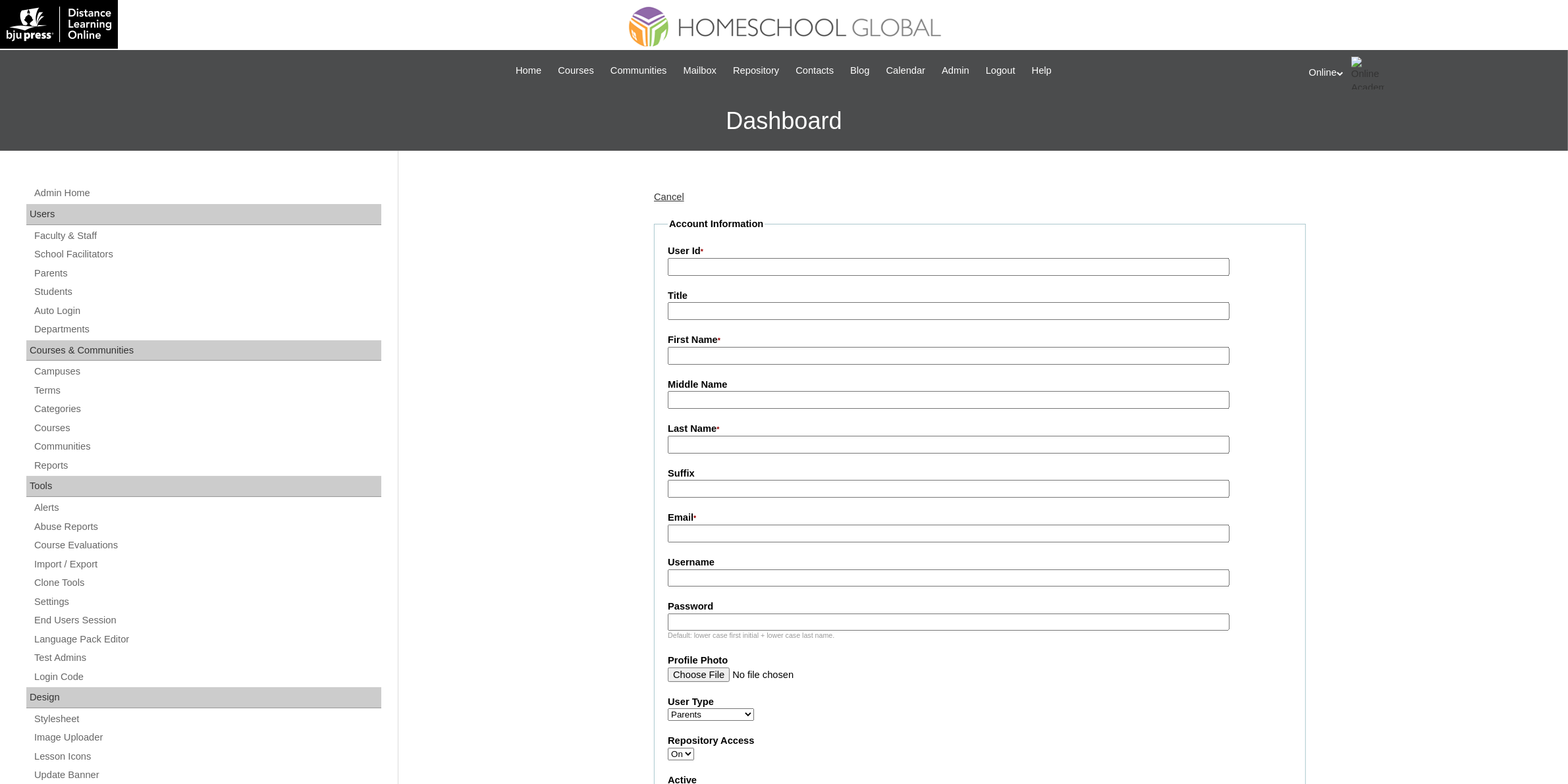
click at [726, 265] on input "User Id *" at bounding box center [948, 267] width 562 height 18
paste input "HGP0254-OACAD2025"
type input "HGP0254-OACAD2025"
click at [692, 353] on input "First Name *" at bounding box center [948, 356] width 562 height 18
paste input "Kimberly Junsay"
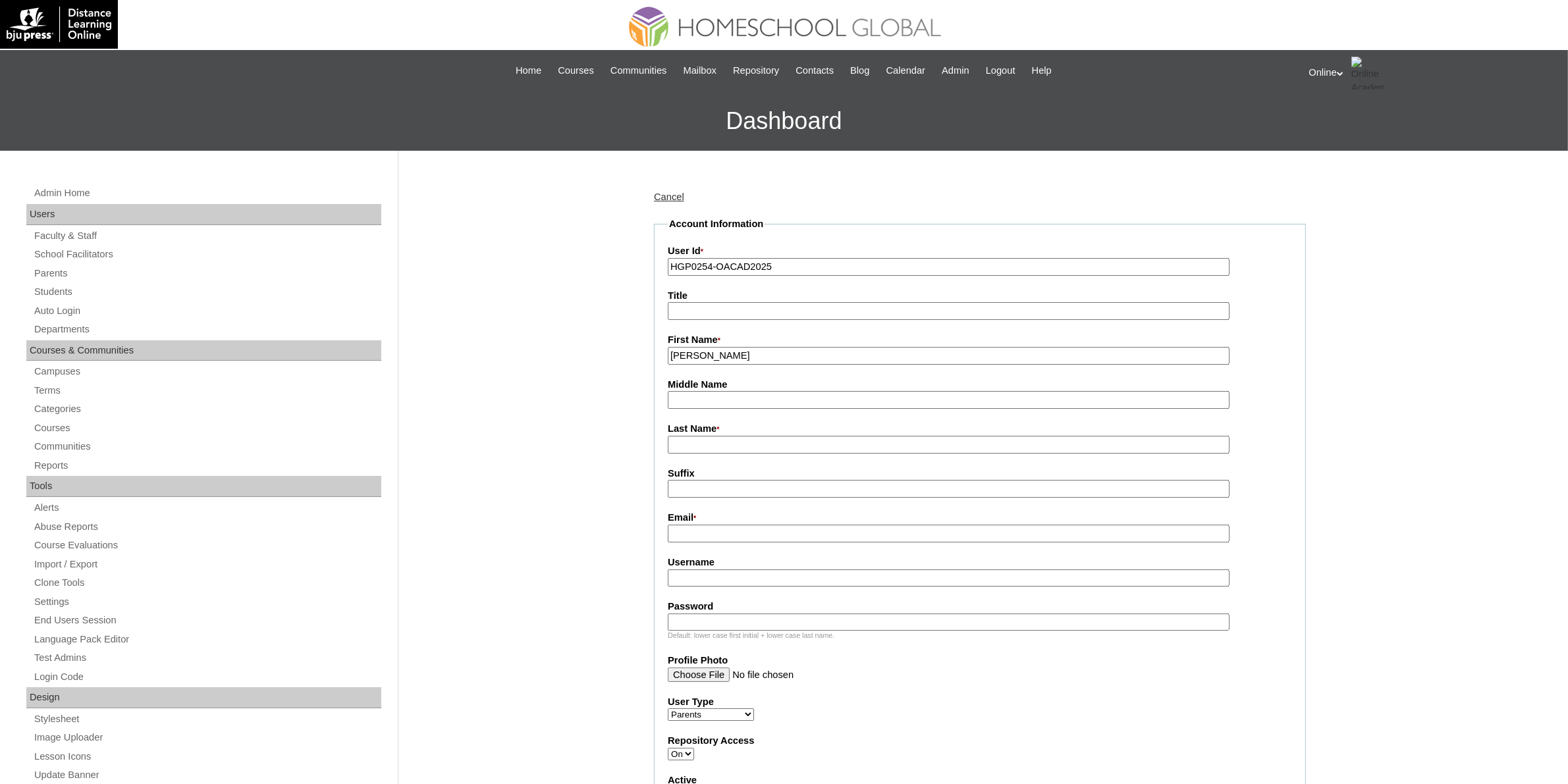
type input "Kimberly Junsay"
click at [720, 436] on input "Last Name *" at bounding box center [948, 445] width 562 height 18
click at [766, 442] on input "Susim" at bounding box center [948, 445] width 562 height 18
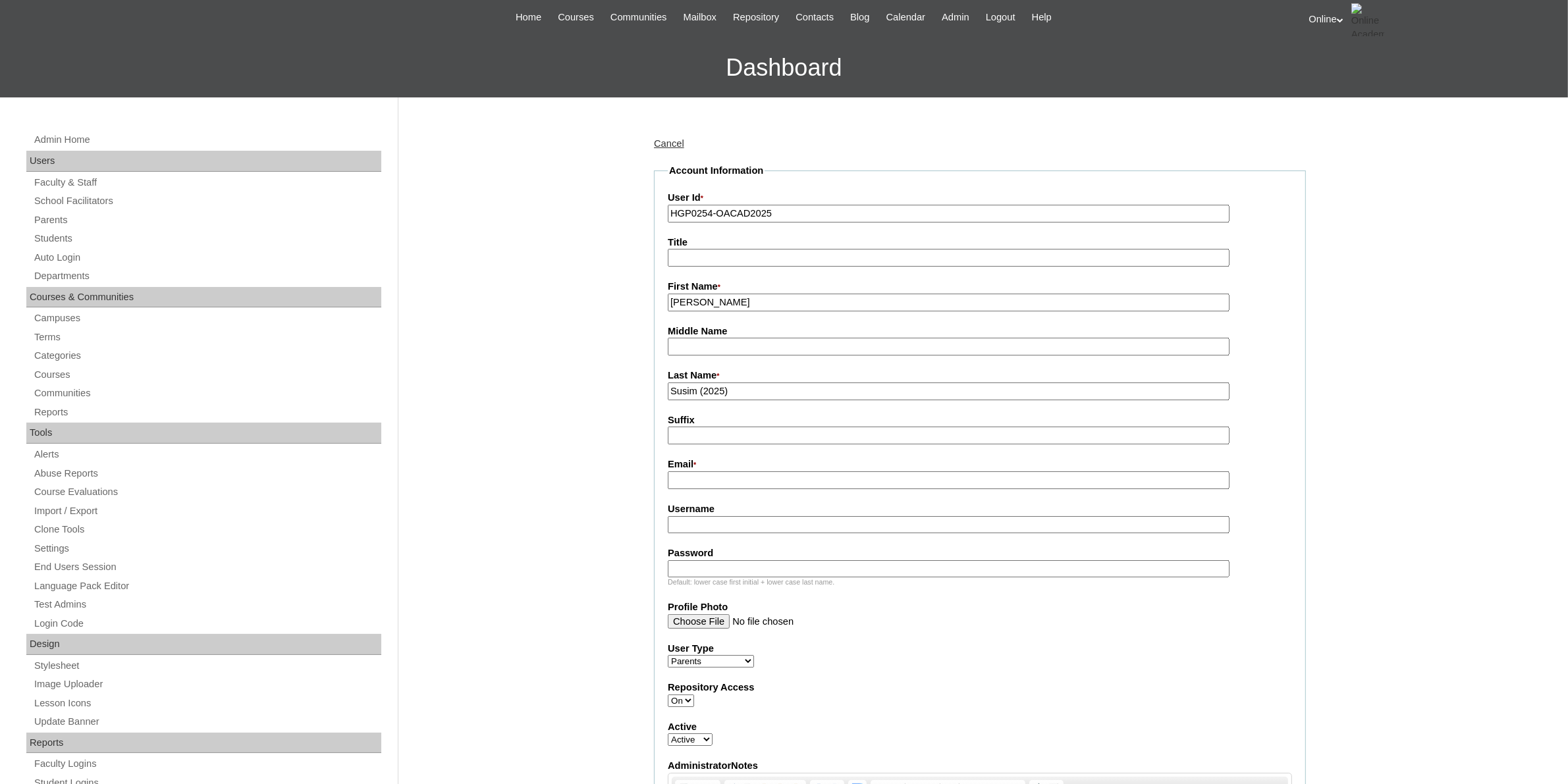
scroll to position [83, 0]
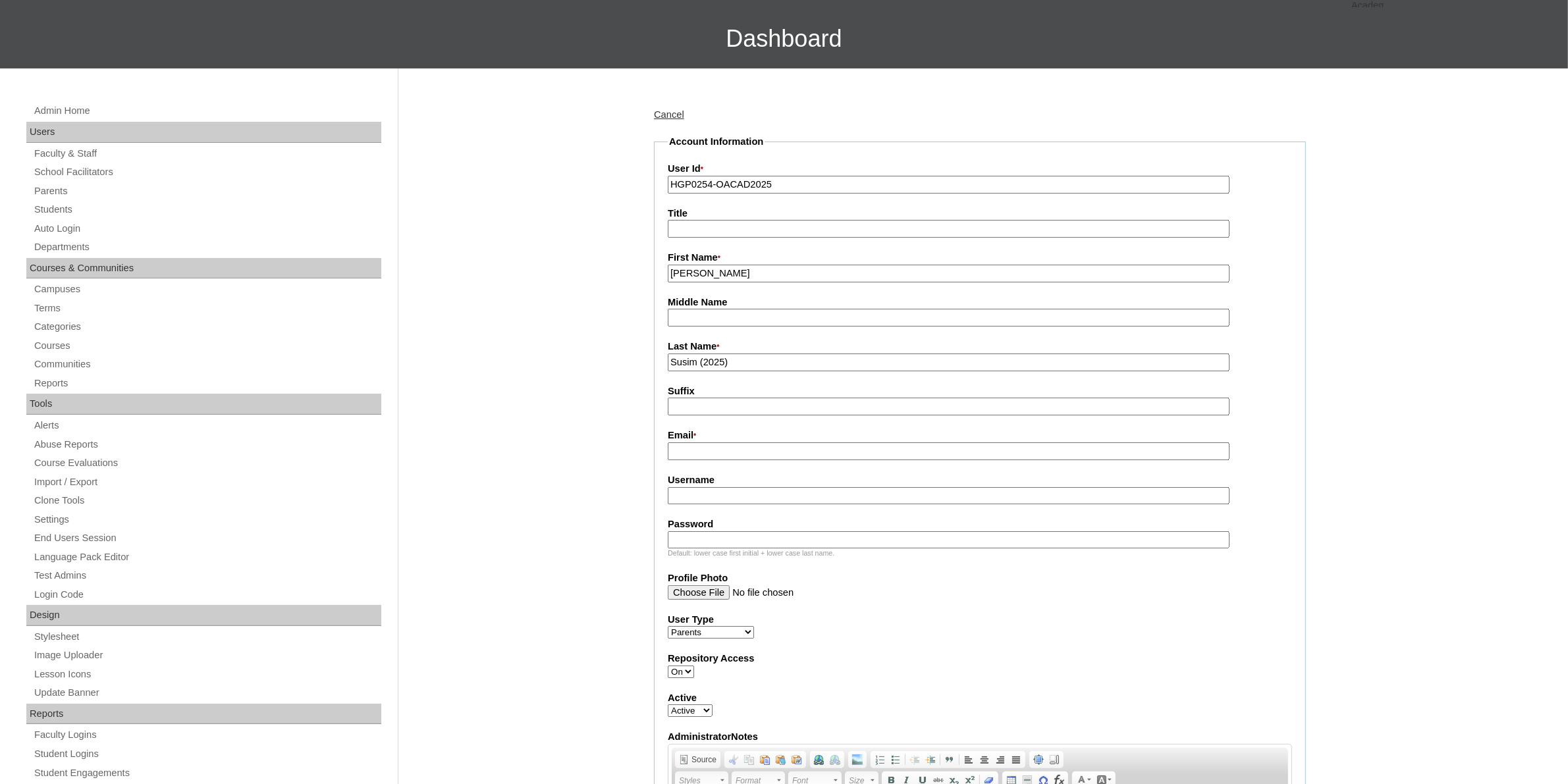
type input "Susim (2025)"
click at [792, 442] on input "Email *" at bounding box center [948, 451] width 562 height 18
paste input "kimjsusim@gmail.com"
type input "kimjsusim@gmail.com"
click at [761, 488] on input "Username" at bounding box center [948, 495] width 562 height 18
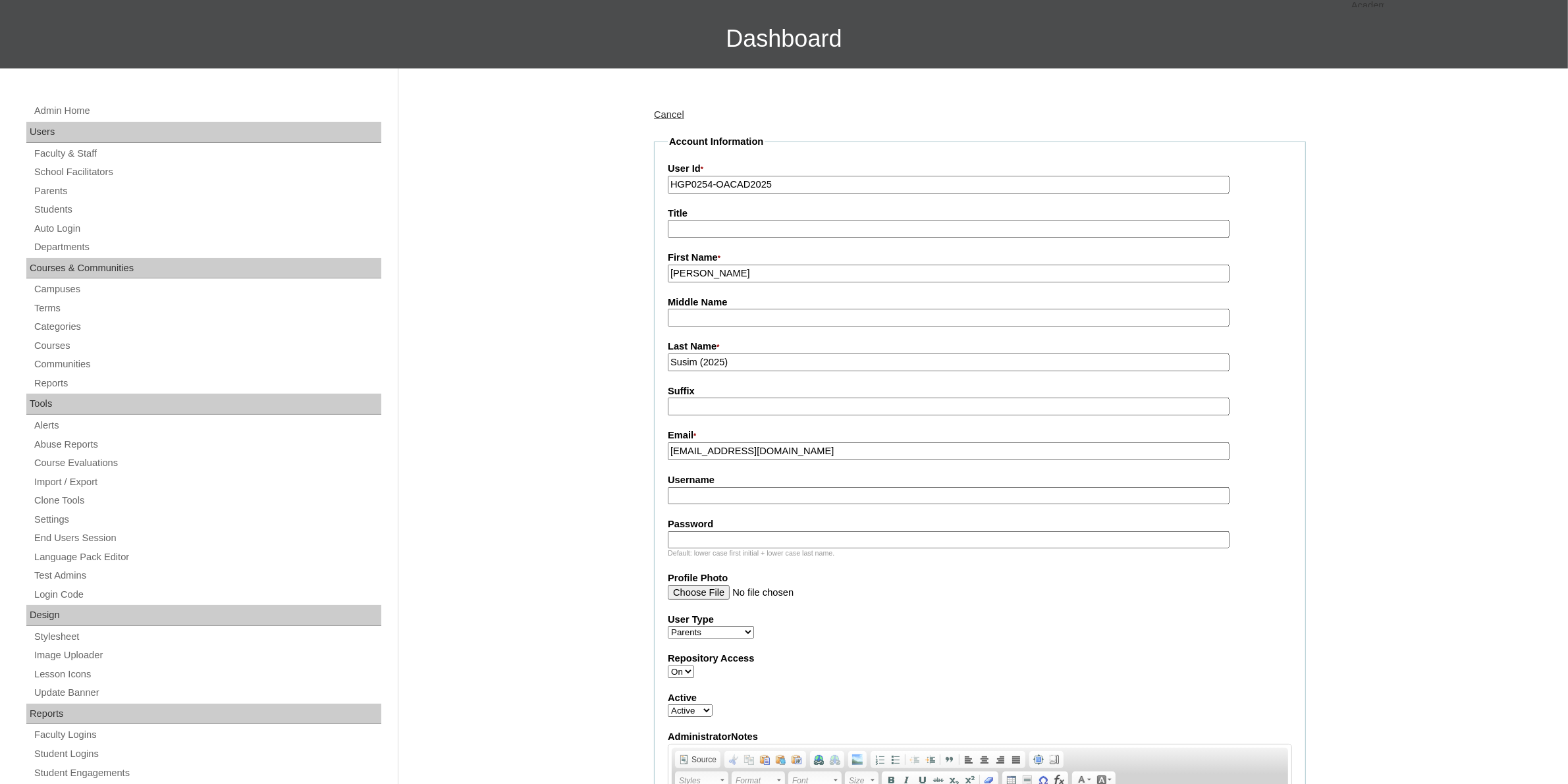
paste input "ksusim2025"
type input "ksusim2025"
click at [819, 531] on input "Password" at bounding box center [948, 540] width 562 height 18
paste input "HG6f"
type input "HG6f"
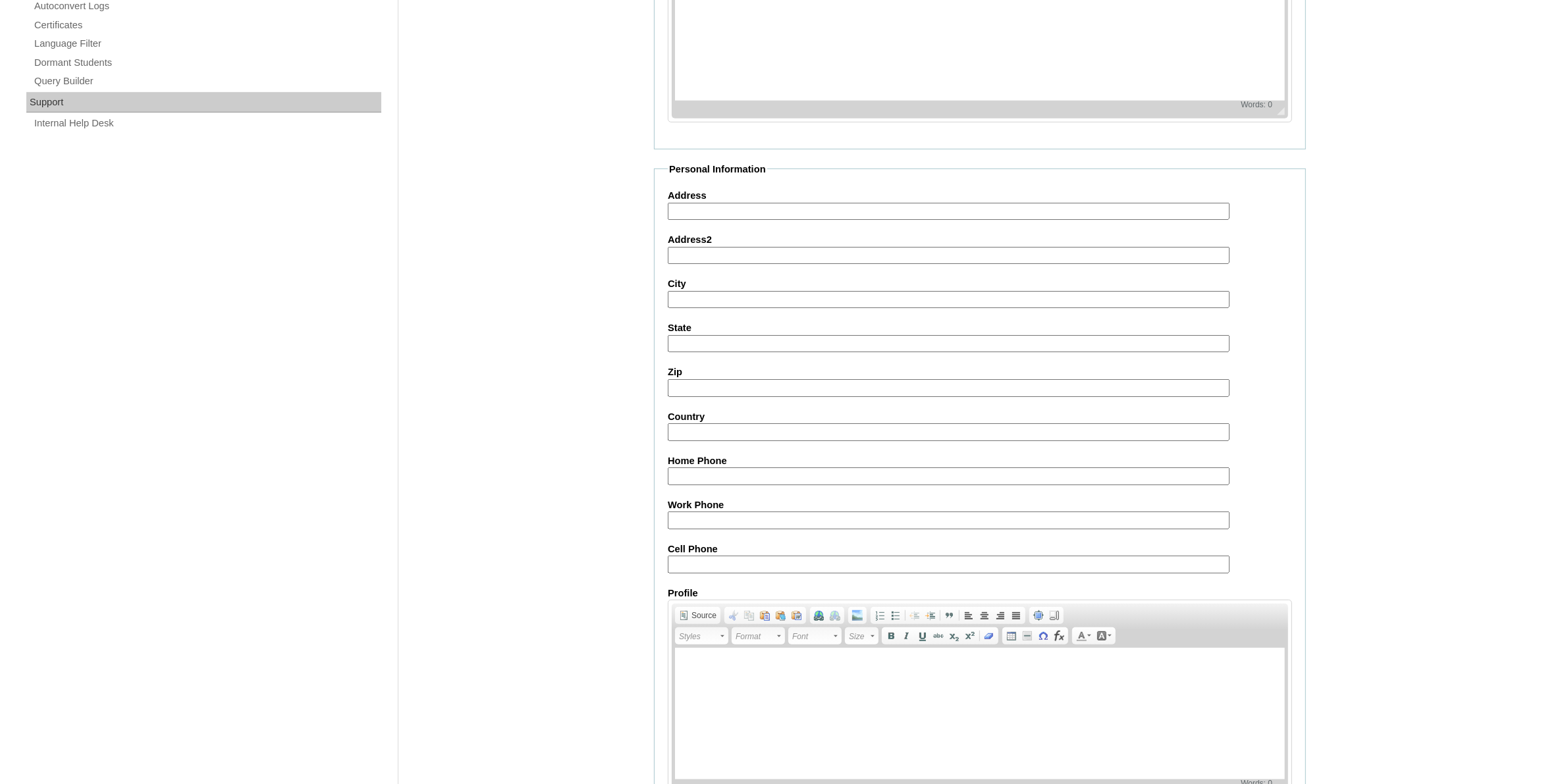
scroll to position [969, 0]
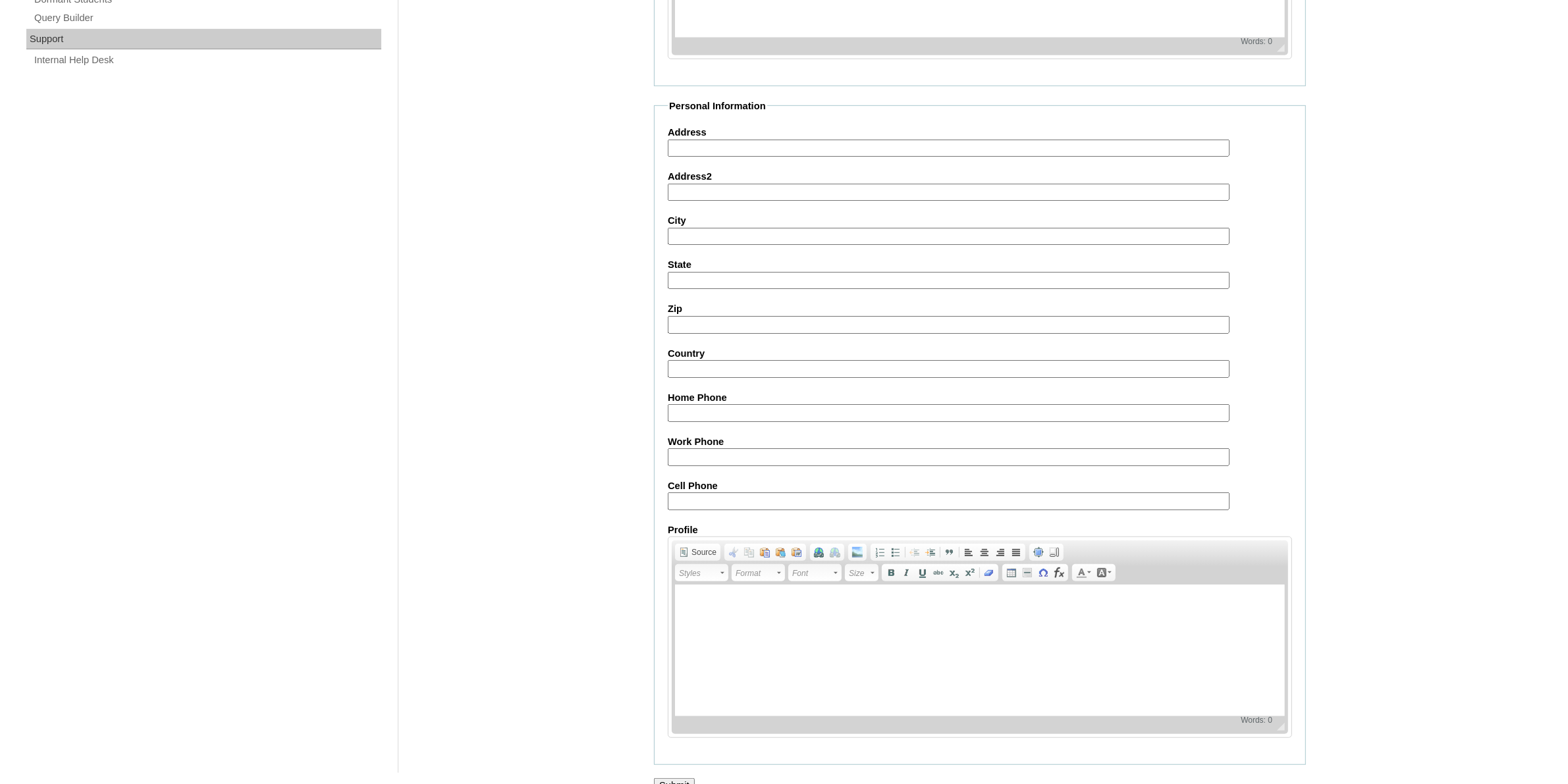
click at [670, 778] on input "Submit" at bounding box center [675, 785] width 41 height 15
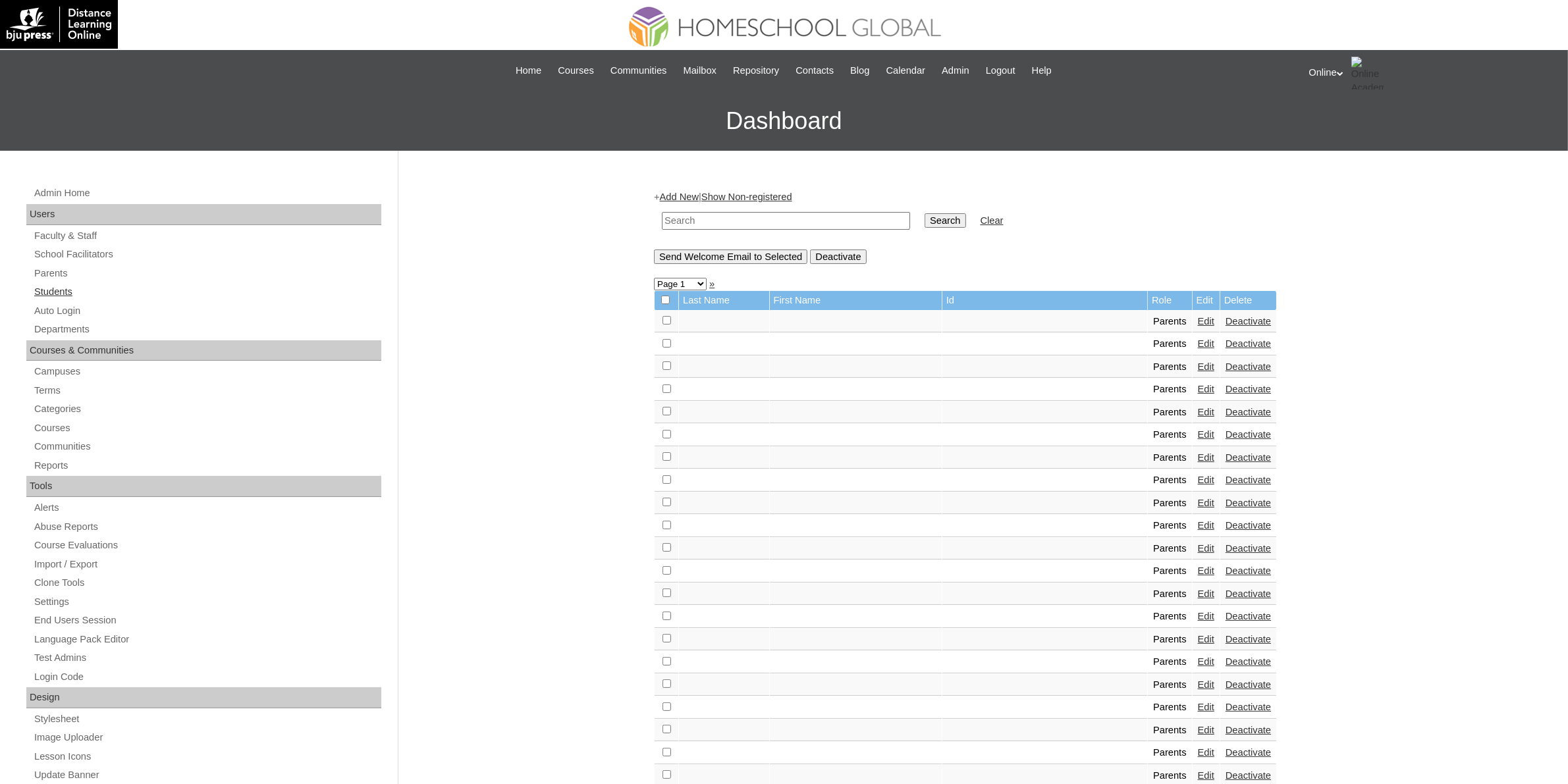
click at [69, 294] on link "Students" at bounding box center [207, 291] width 349 height 16
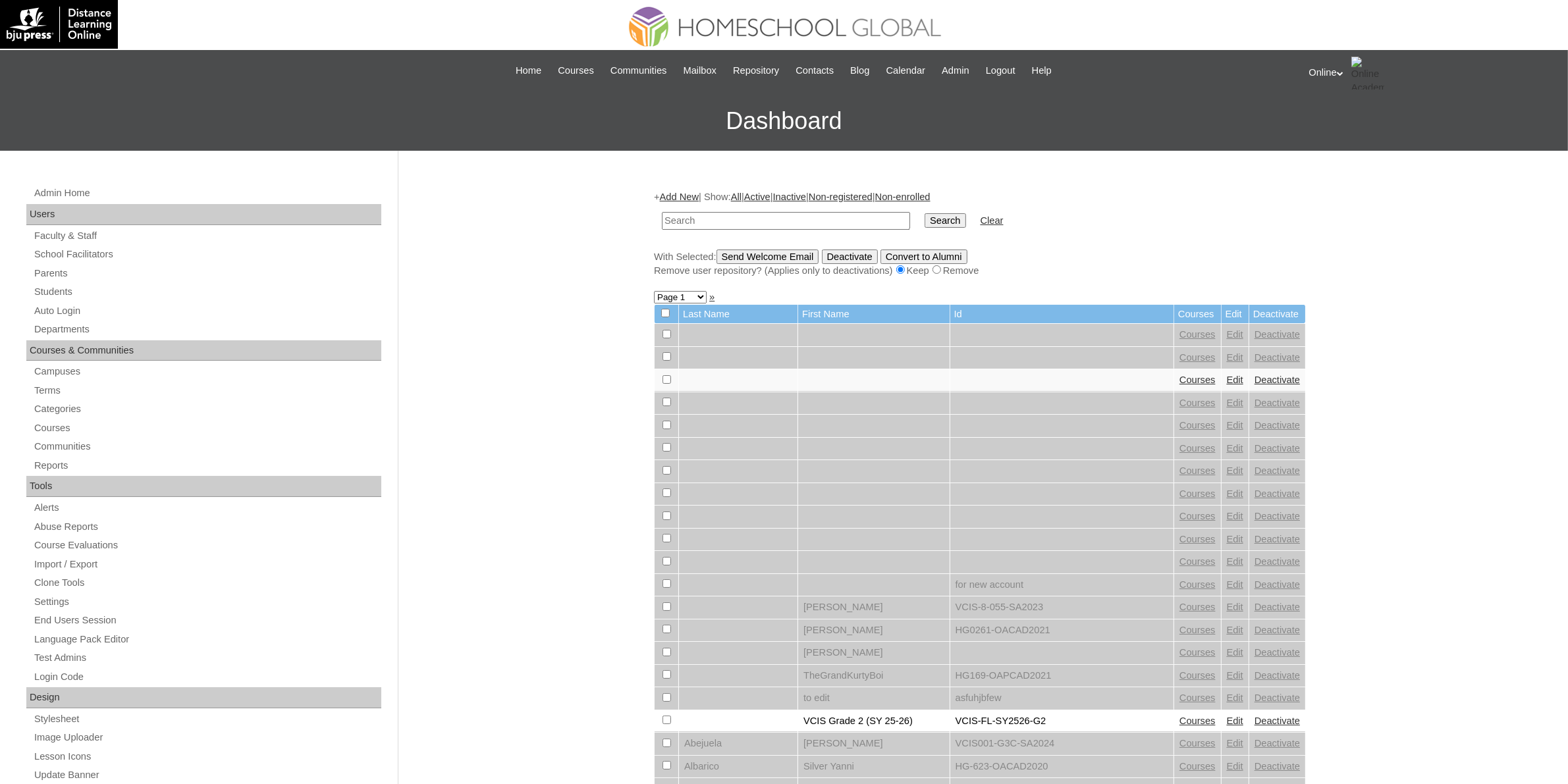
click at [699, 200] on link "Add New" at bounding box center [679, 197] width 39 height 11
click at [693, 195] on link "Add New" at bounding box center [679, 197] width 39 height 11
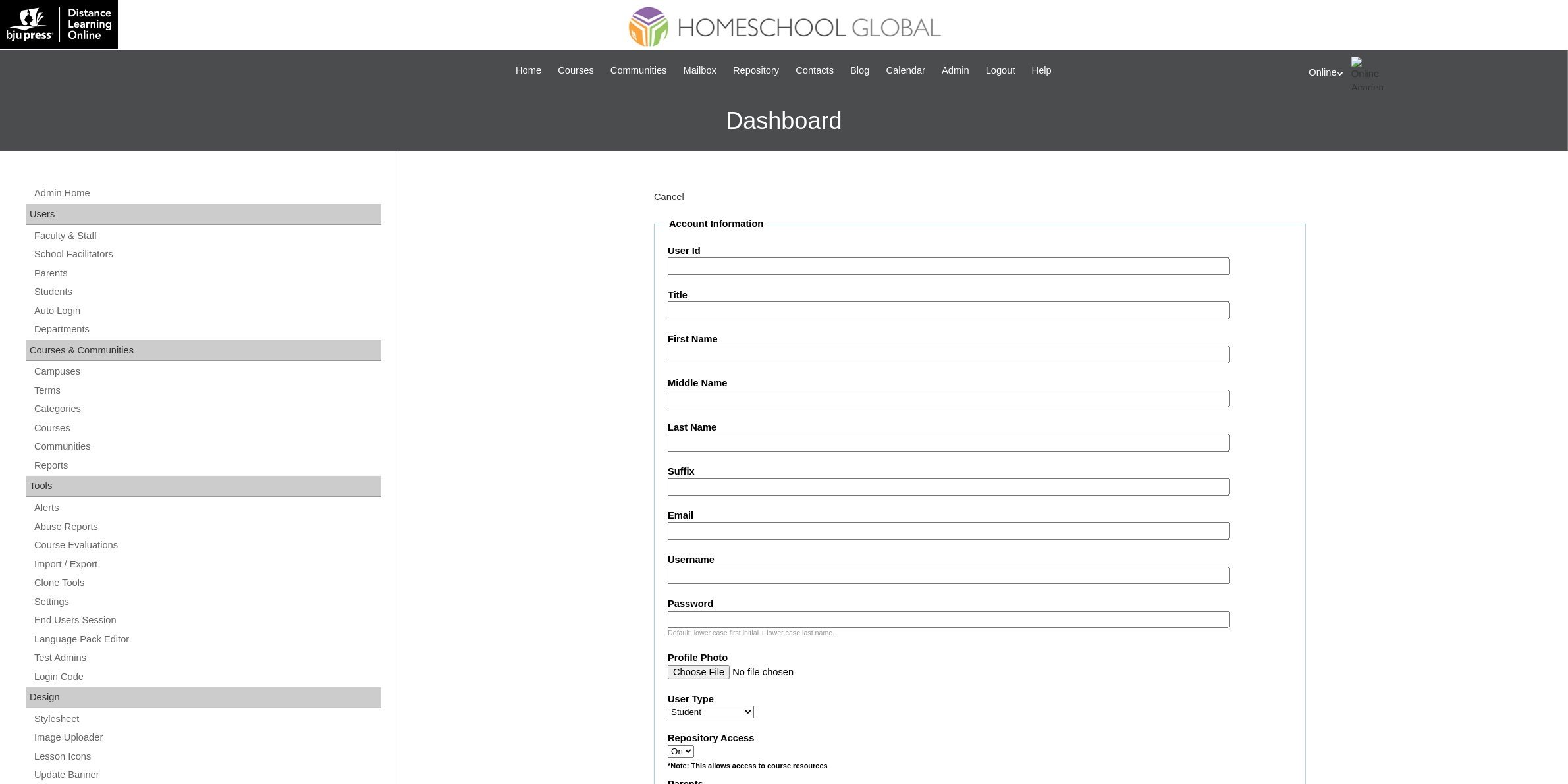
click at [745, 268] on input "User Id" at bounding box center [948, 266] width 562 height 18
paste input "HG307OACAD2025"
type input "HG307OACAD2025"
click at [710, 348] on input "First Name" at bounding box center [948, 354] width 562 height 18
paste input "Kyley Cassandra Junsay SUSIM _220012392"
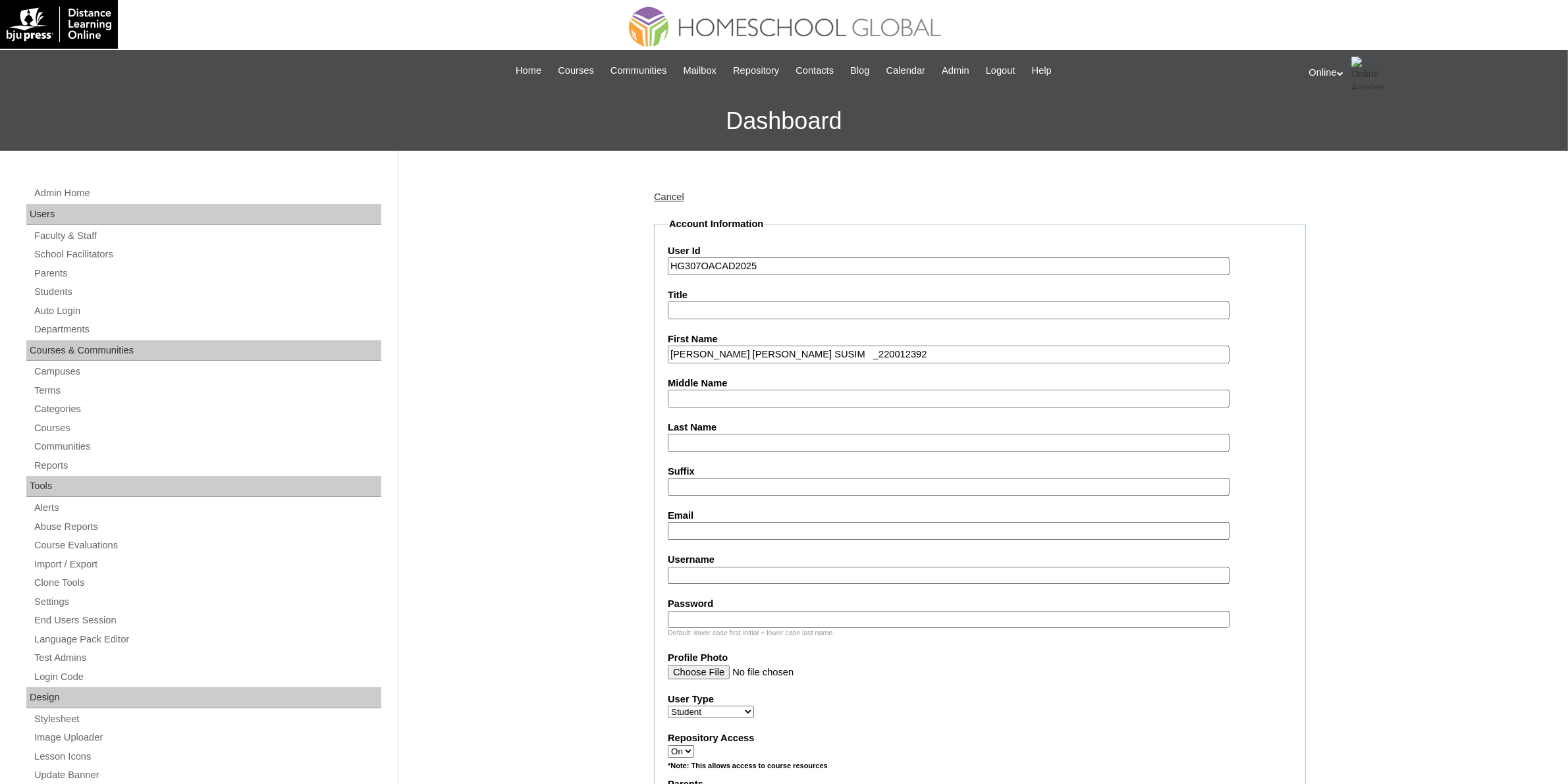
click at [812, 349] on input "Kyley Cassandra Junsay SUSIM _220012392" at bounding box center [948, 354] width 562 height 18
click at [797, 346] on input "Kyley Cassandra Junsay SUSIM" at bounding box center [948, 354] width 562 height 18
type input "Kyley Cassandra Junsay"
click at [735, 434] on input "Last Name" at bounding box center [948, 442] width 562 height 18
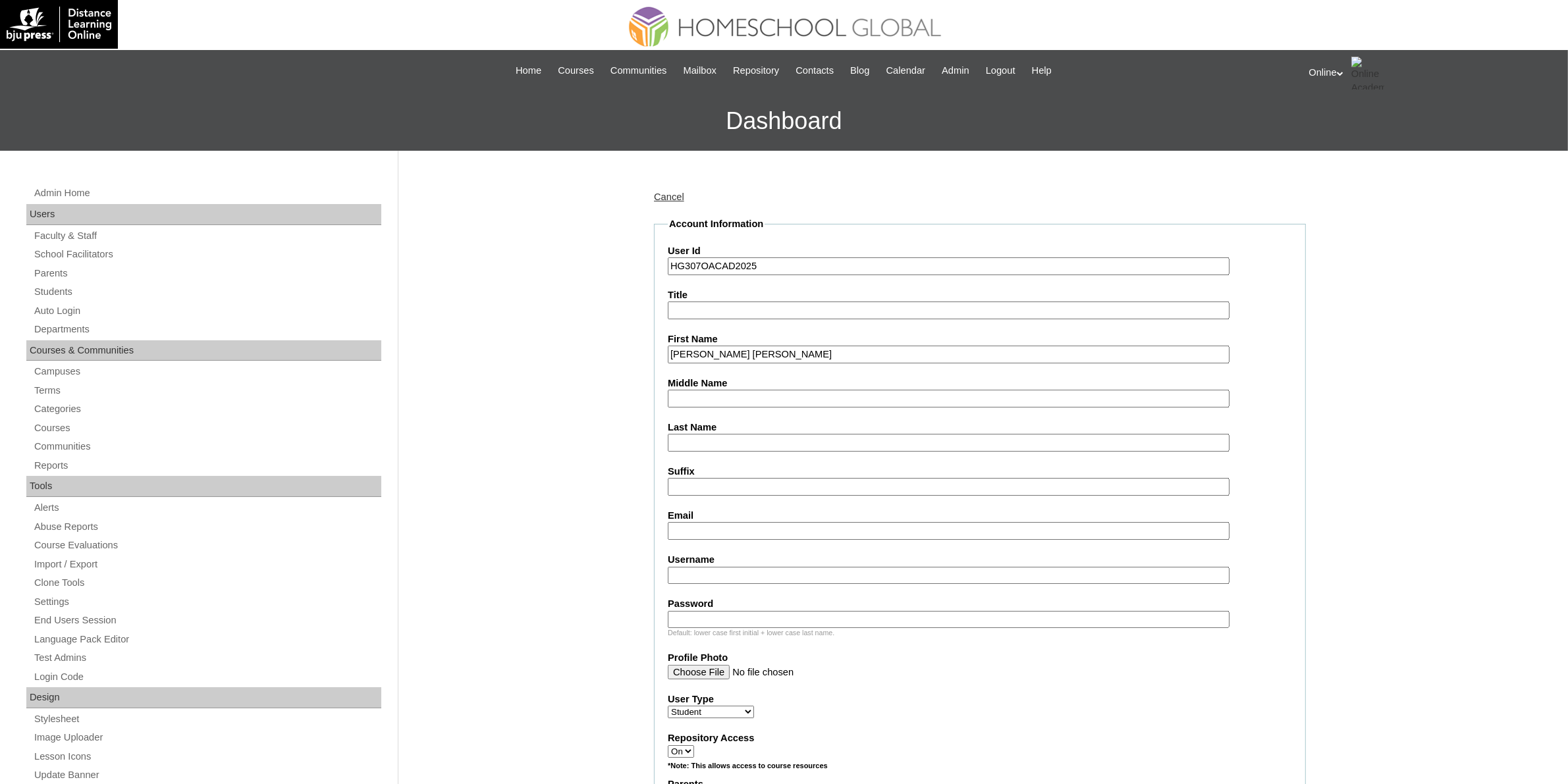
paste input "SUSIM"
type input "SUSIM"
click at [768, 349] on input "Kyley Cassandra Junsay" at bounding box center [948, 354] width 562 height 18
type input "Kyley Cassandra"
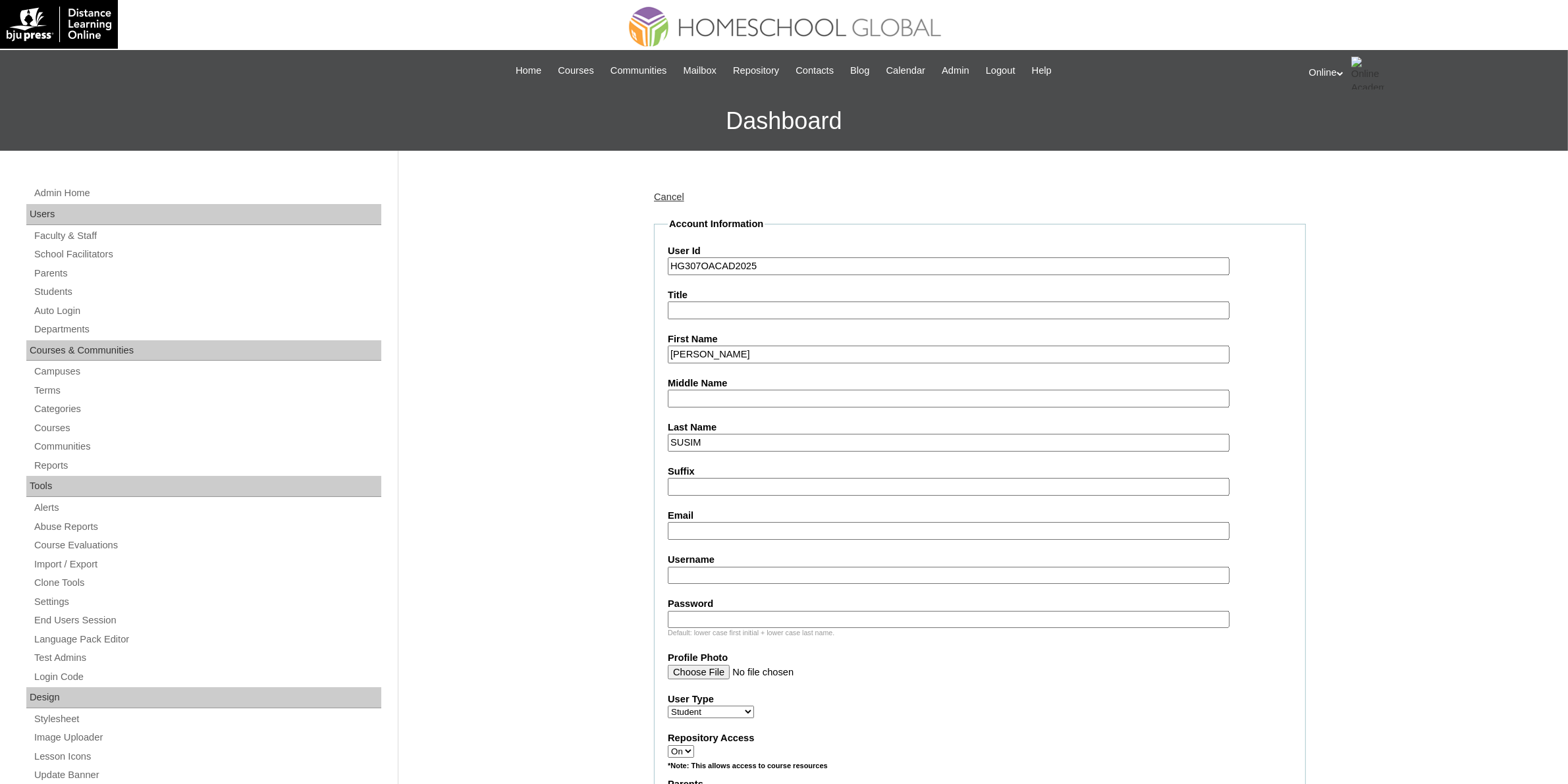
click at [743, 399] on input "Middle Name" at bounding box center [948, 398] width 562 height 18
paste input "Junsay"
type input "Junsay"
click at [773, 350] on input "Kyley Cassandra" at bounding box center [948, 354] width 562 height 18
type input "Kyley Cassandra"
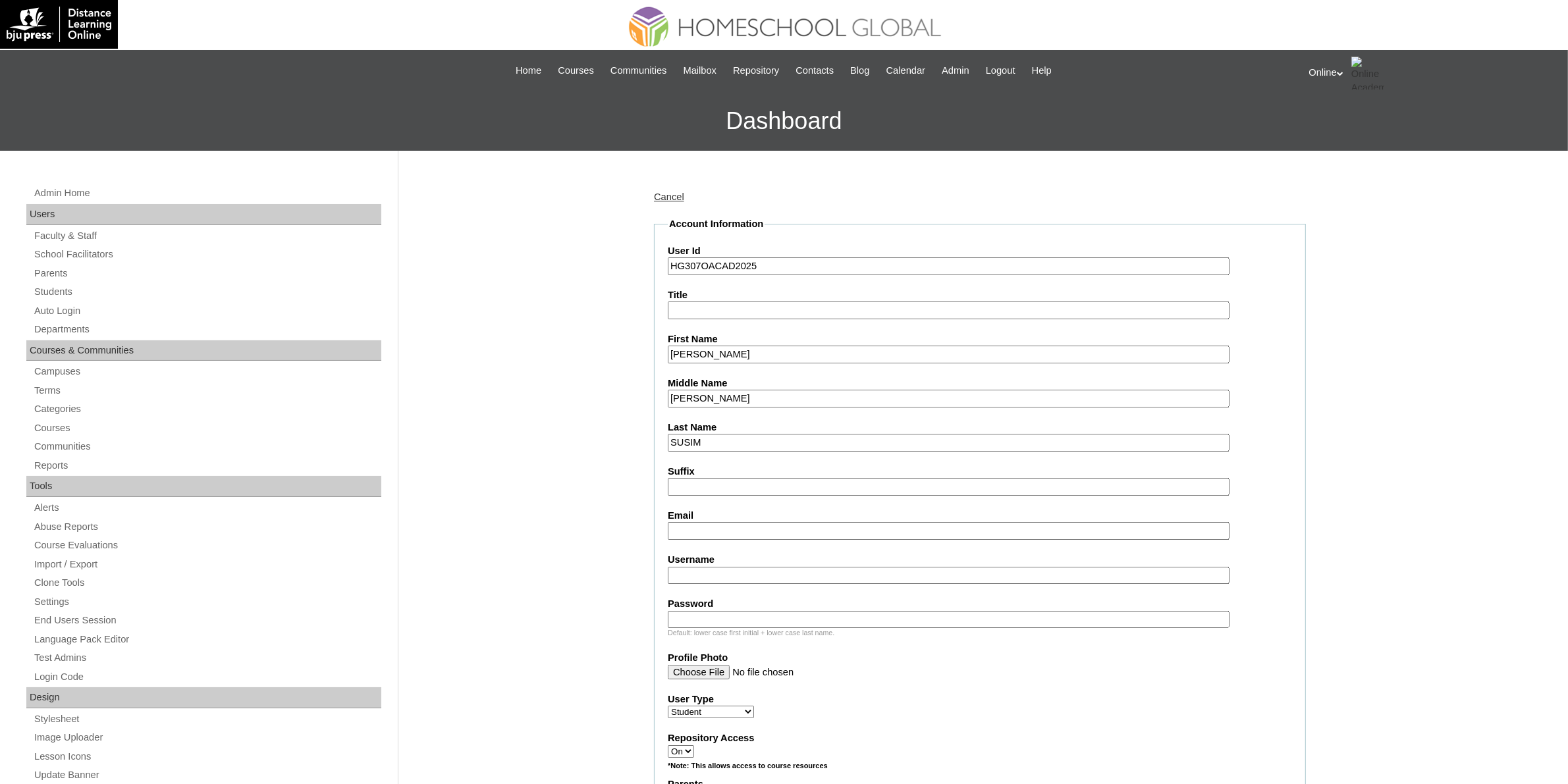
click at [699, 526] on input "Email" at bounding box center [948, 531] width 562 height 18
paste input "kimjsusim@gmail.com"
type input "kimjsusim@gmail.com"
click at [754, 574] on input "Username" at bounding box center [948, 575] width 562 height 18
paste input "kyley.susim2025"
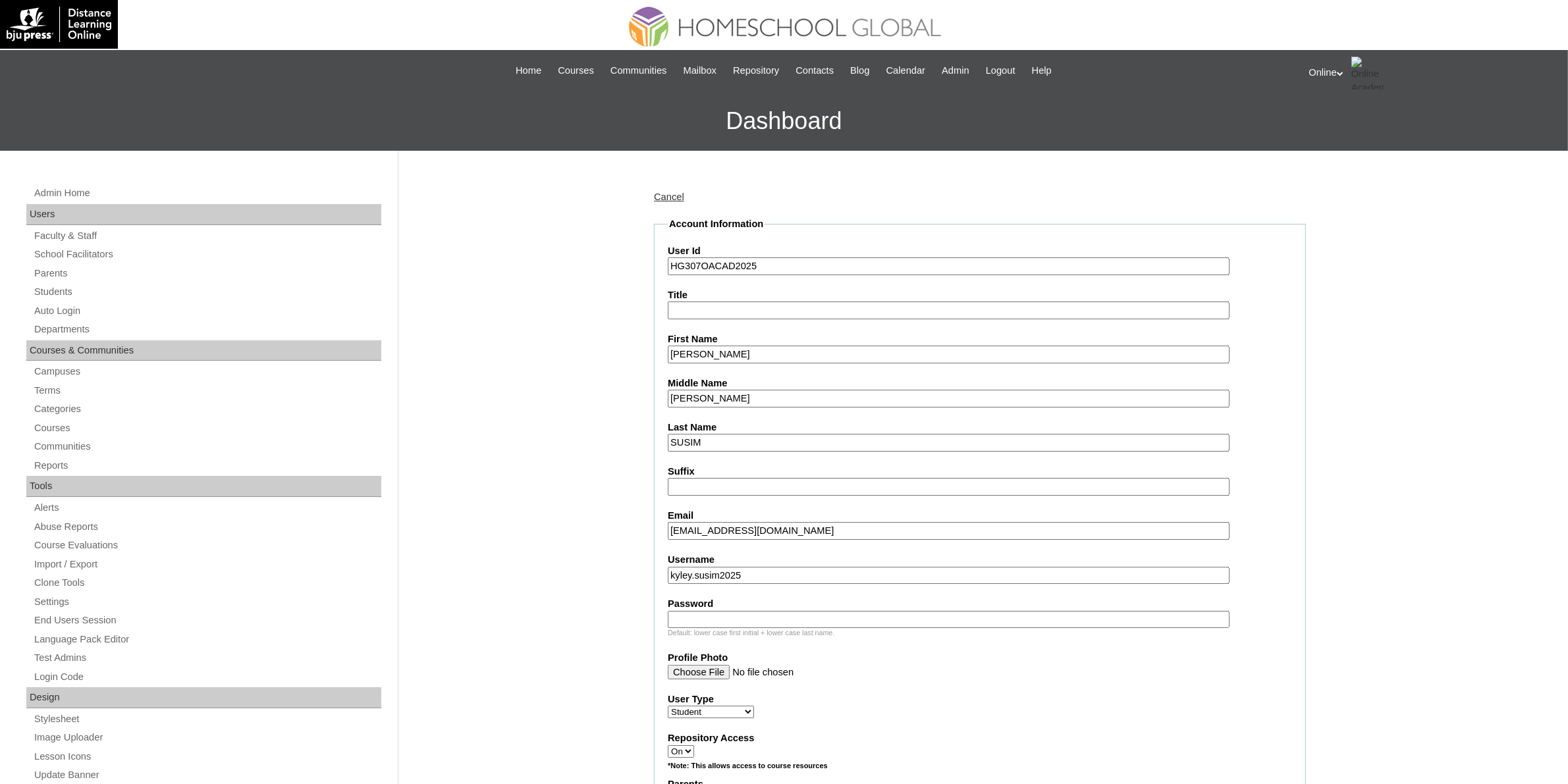
type input "kyley.susim2025"
click at [830, 611] on input "Password" at bounding box center [948, 620] width 562 height 18
paste input "Rfsav"
type input "Rfsav"
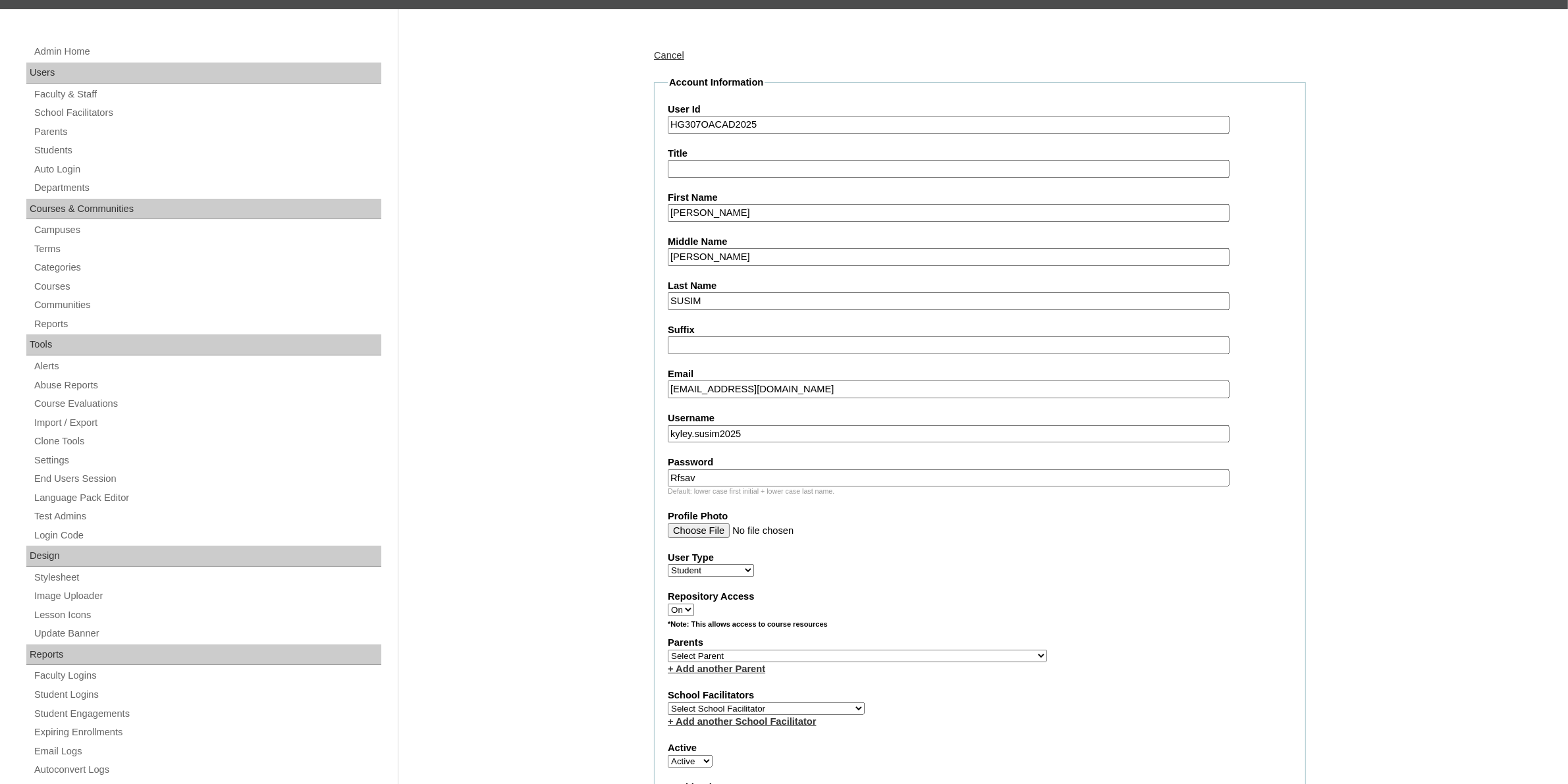
scroll to position [330, 0]
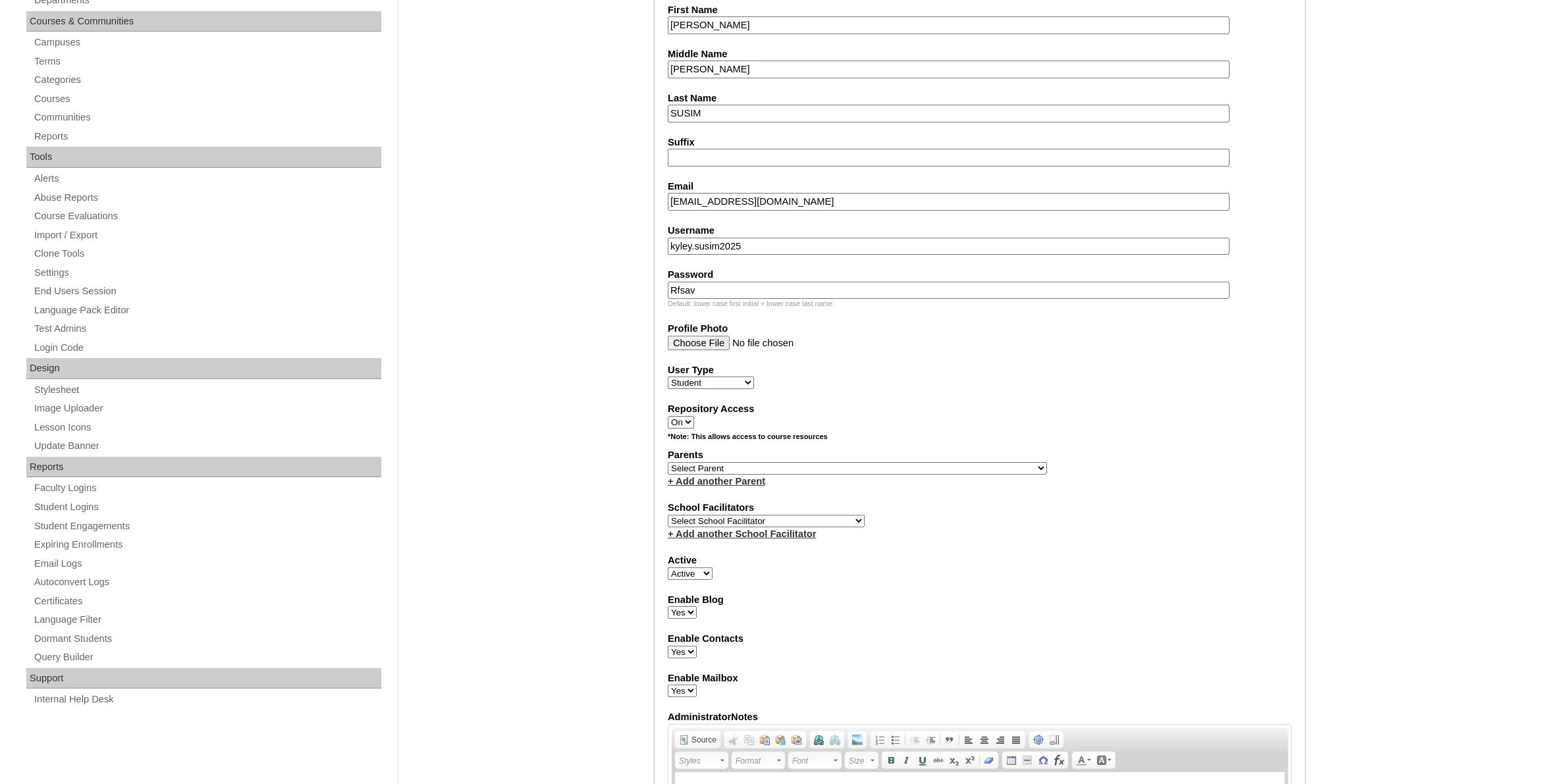
click at [898, 462] on select "Select Parent , , , , , , , , , , , , , , , , , , , , , , , , , , , , , , , , ,…" at bounding box center [857, 469] width 379 height 13
select select "44129"
click at [668, 462] on select "Select Parent , , , , , , , , , , , , , , , , , , , , , , , , , , , , , , , , ,…" at bounding box center [857, 469] width 379 height 13
click at [768, 515] on select "Select School Facilitator Norman Añain Ruffa Abadijas Mary Abella Gloryfe Abion…" at bounding box center [766, 521] width 197 height 13
select select "43686"
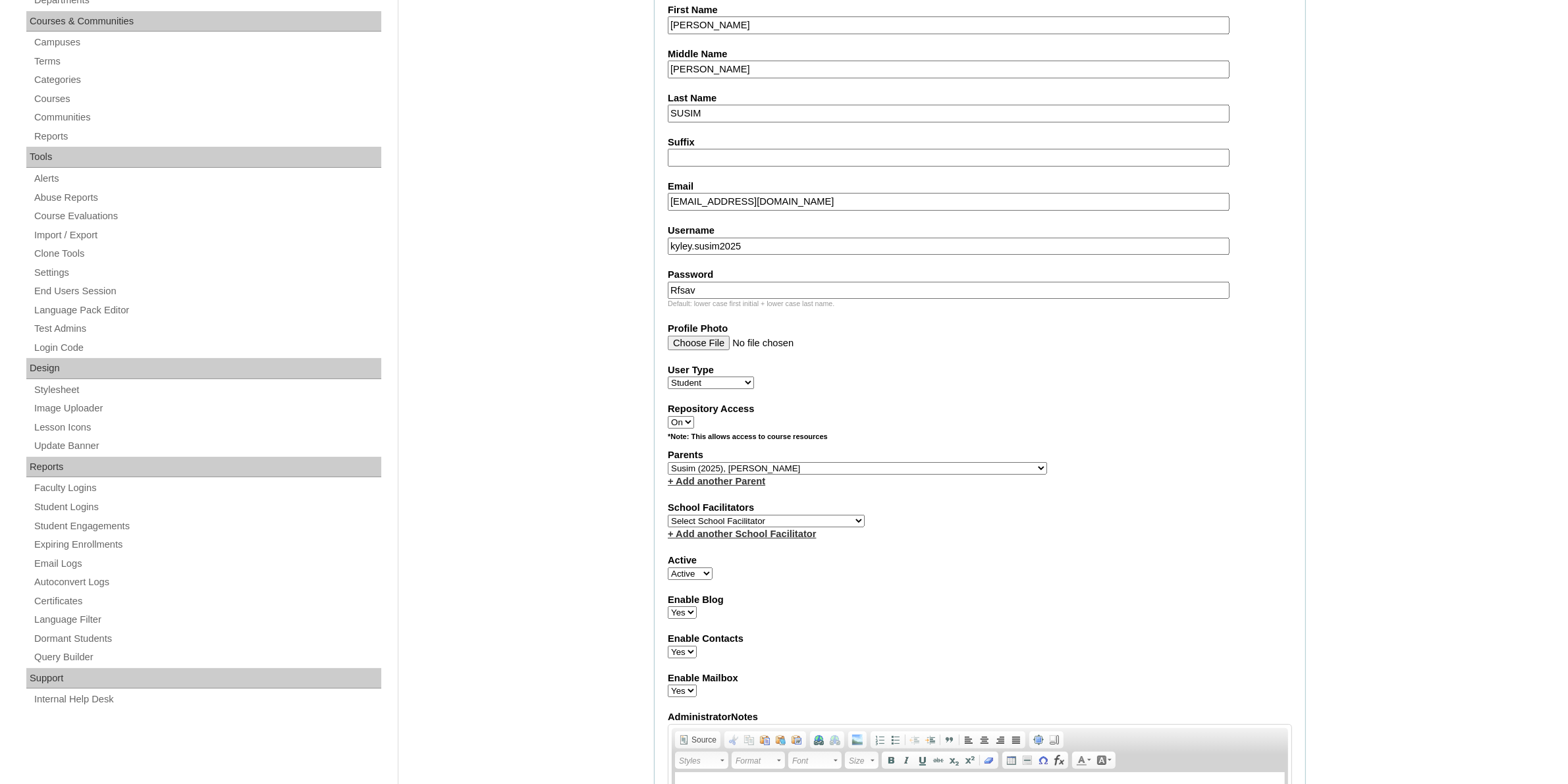
click at [668, 515] on select "Select School Facilitator Norman Añain Ruffa Abadijas Mary Abella Gloryfe Abion…" at bounding box center [766, 521] width 197 height 13
click at [1230, 636] on div "Enable Contacts Yes No" at bounding box center [979, 645] width 625 height 26
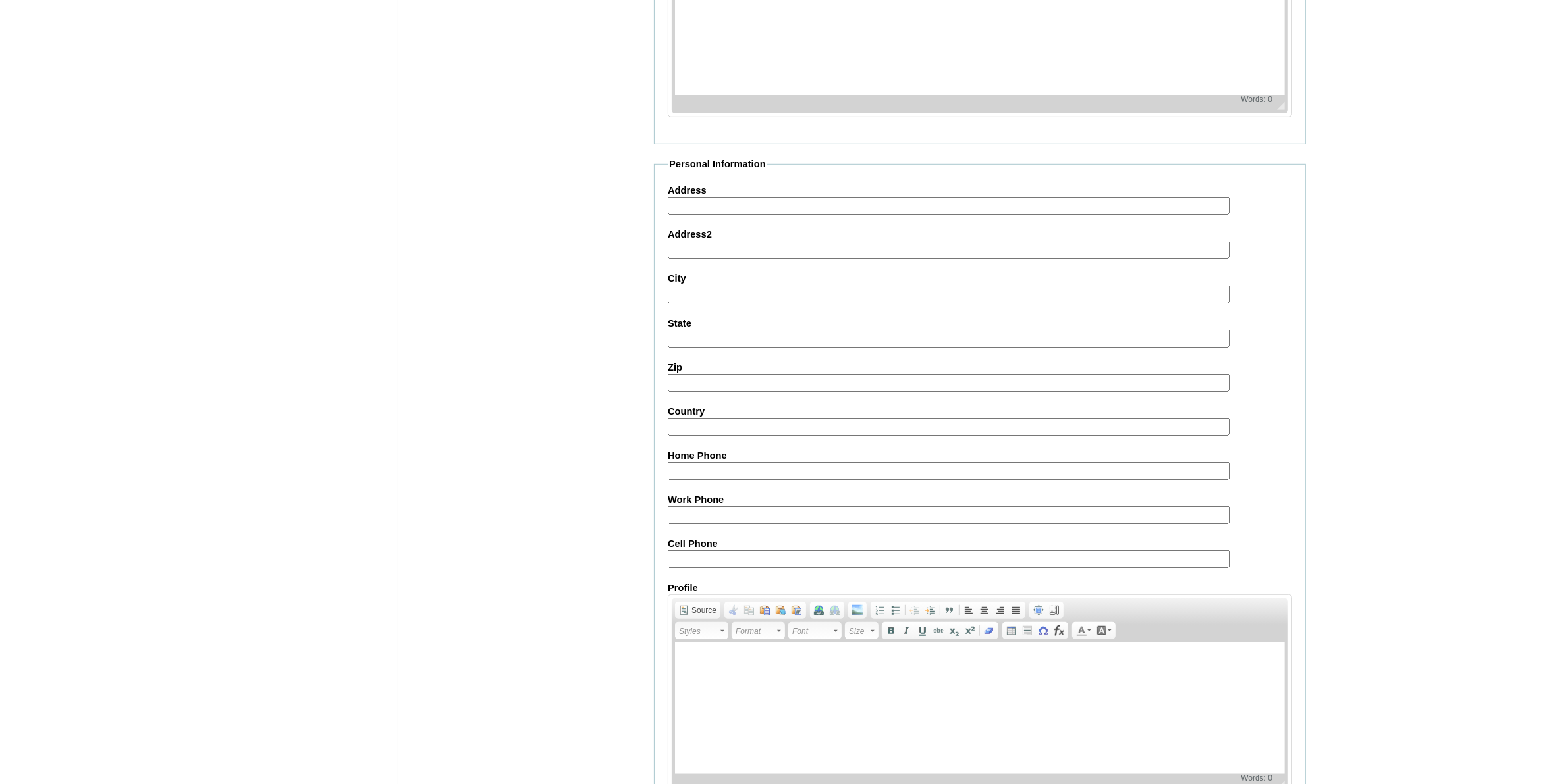
scroll to position [1190, 0]
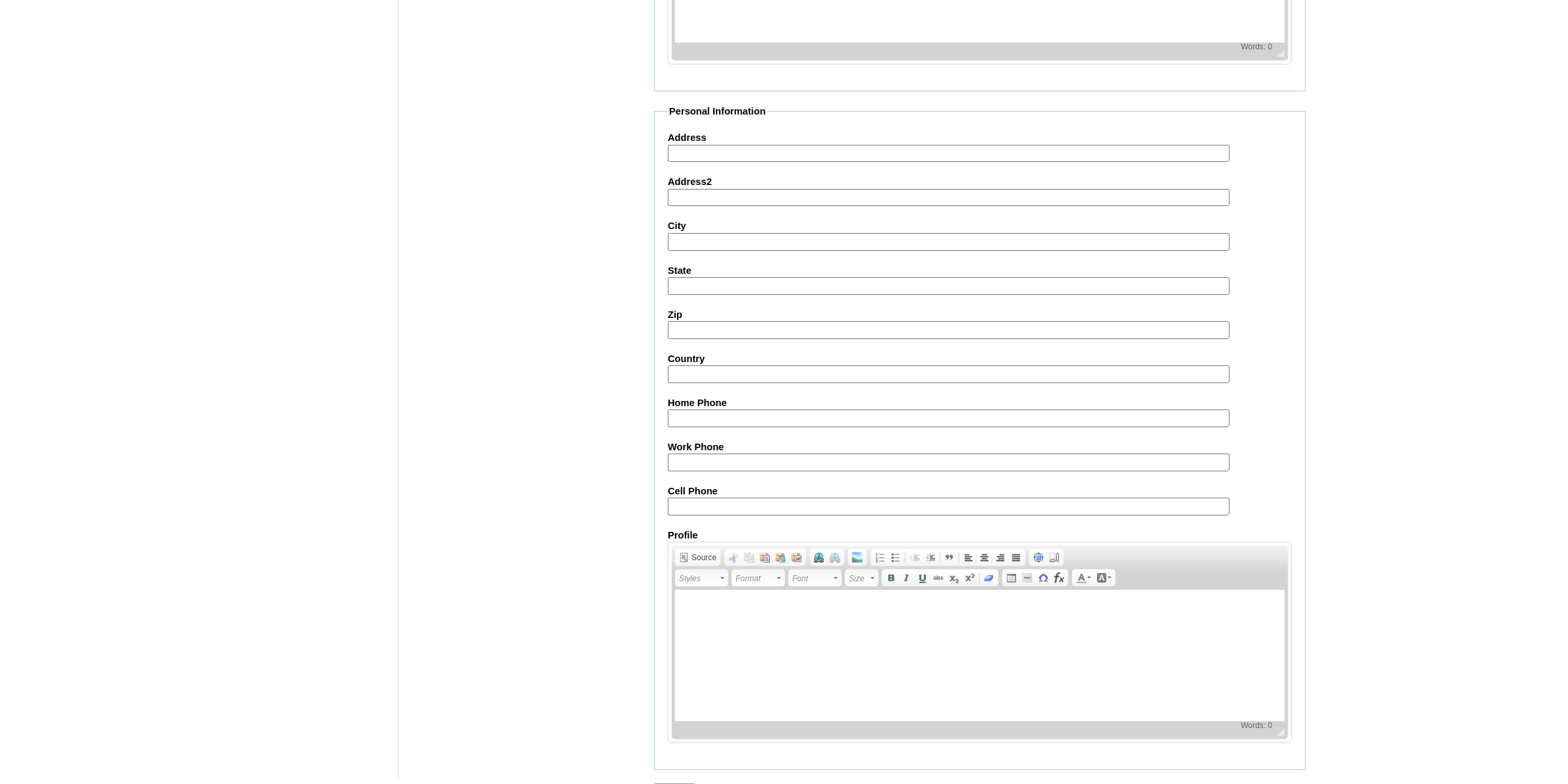
click at [674, 783] on input "Submit" at bounding box center [675, 790] width 41 height 15
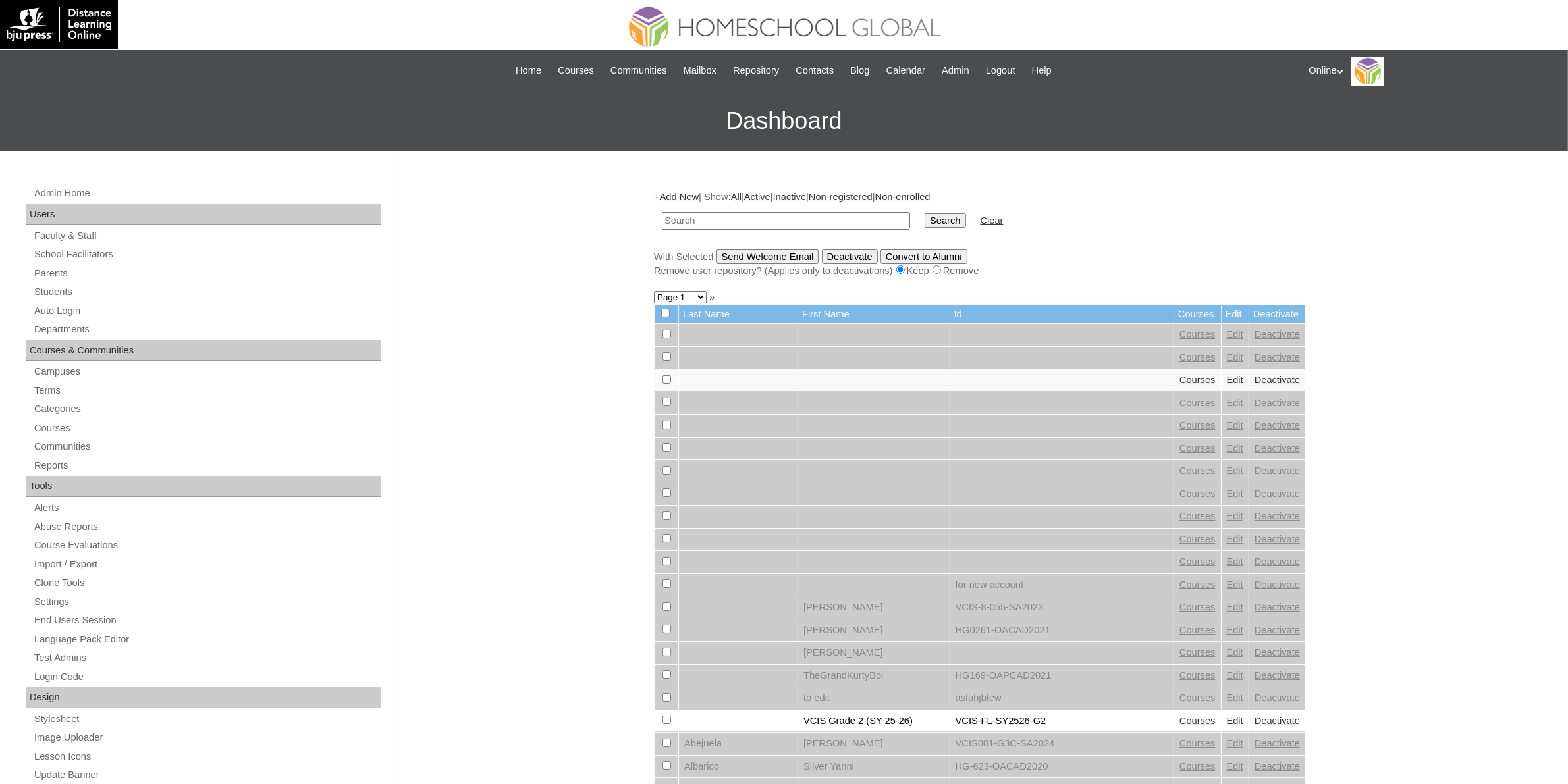
click at [754, 216] on input "text" at bounding box center [786, 220] width 248 height 18
paste input "HG307OACAD2025"
type input "HG307OACAD2025"
click at [924, 222] on input "Search" at bounding box center [945, 220] width 41 height 15
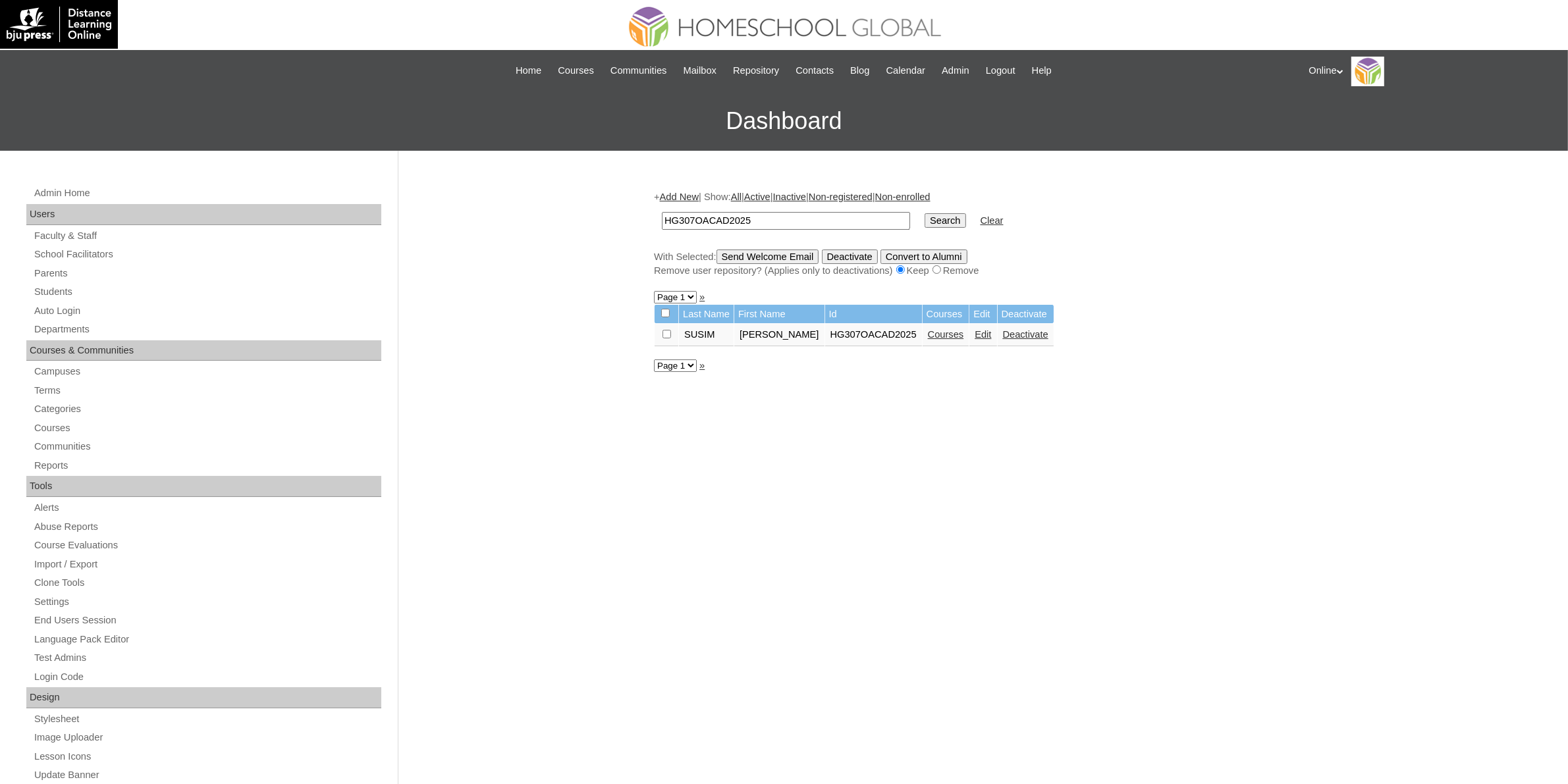
click at [943, 330] on link "Courses" at bounding box center [946, 334] width 36 height 11
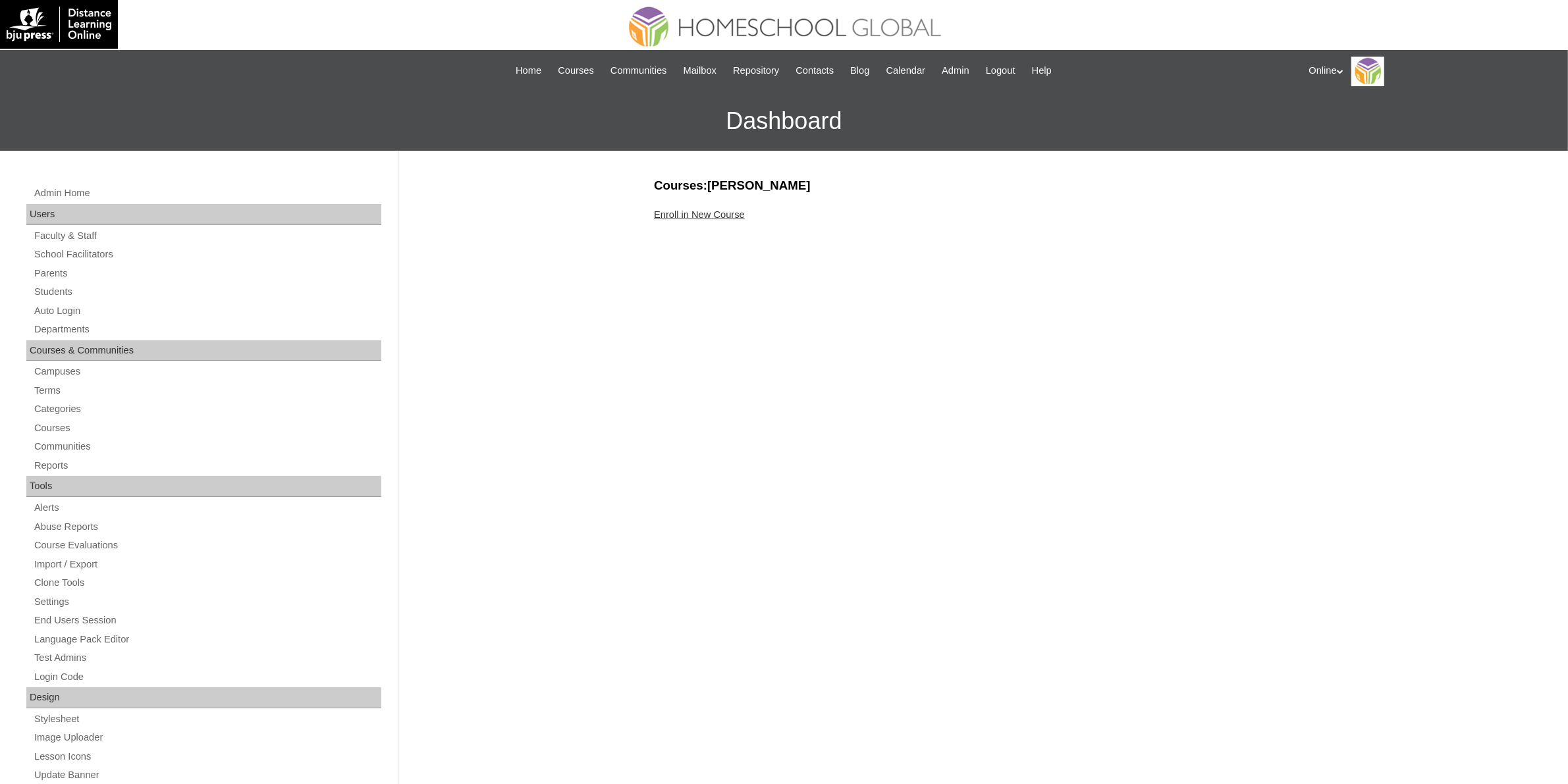
click at [730, 219] on link "Enroll in New Course" at bounding box center [699, 215] width 91 height 11
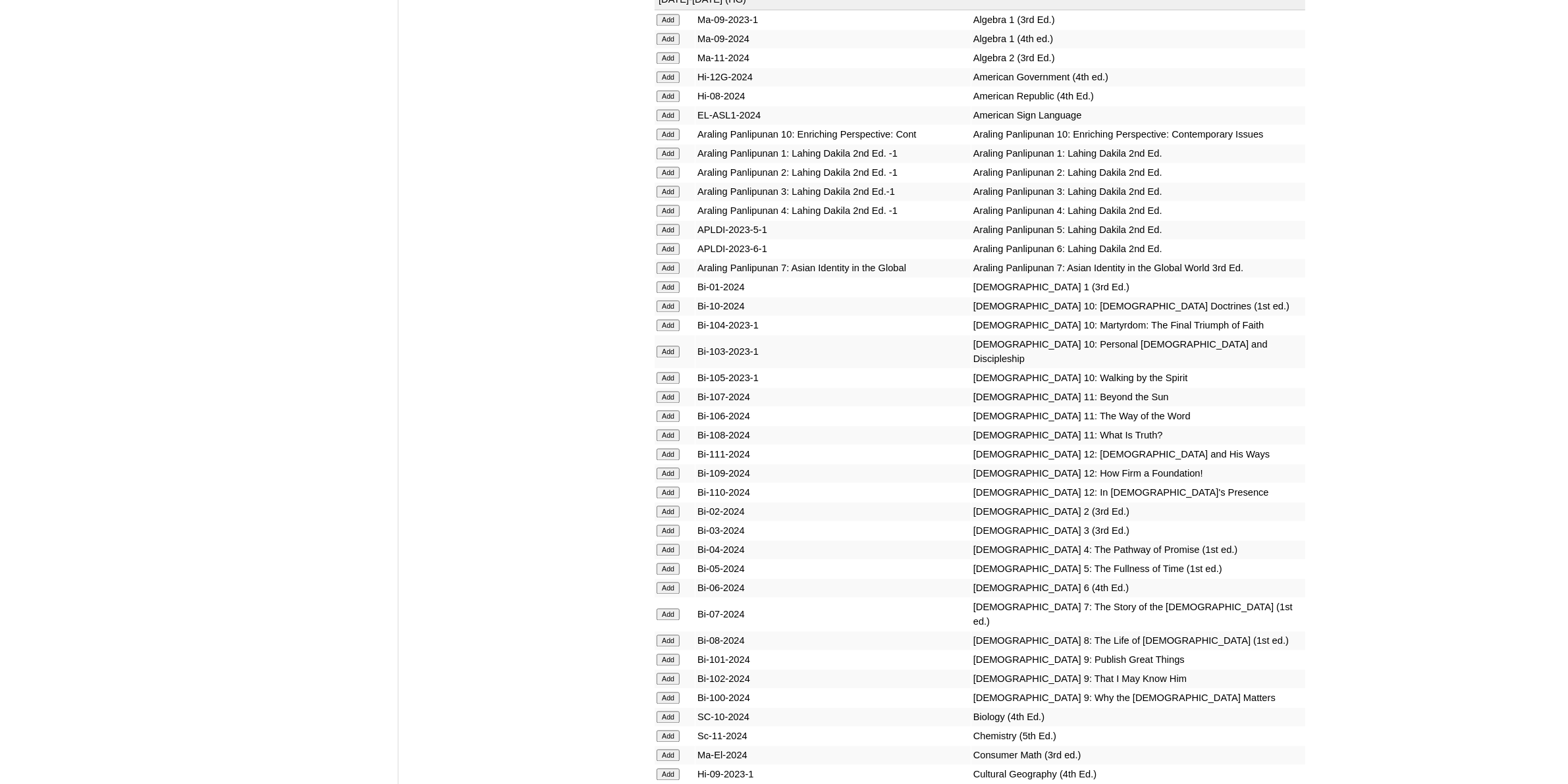
scroll to position [3293, 0]
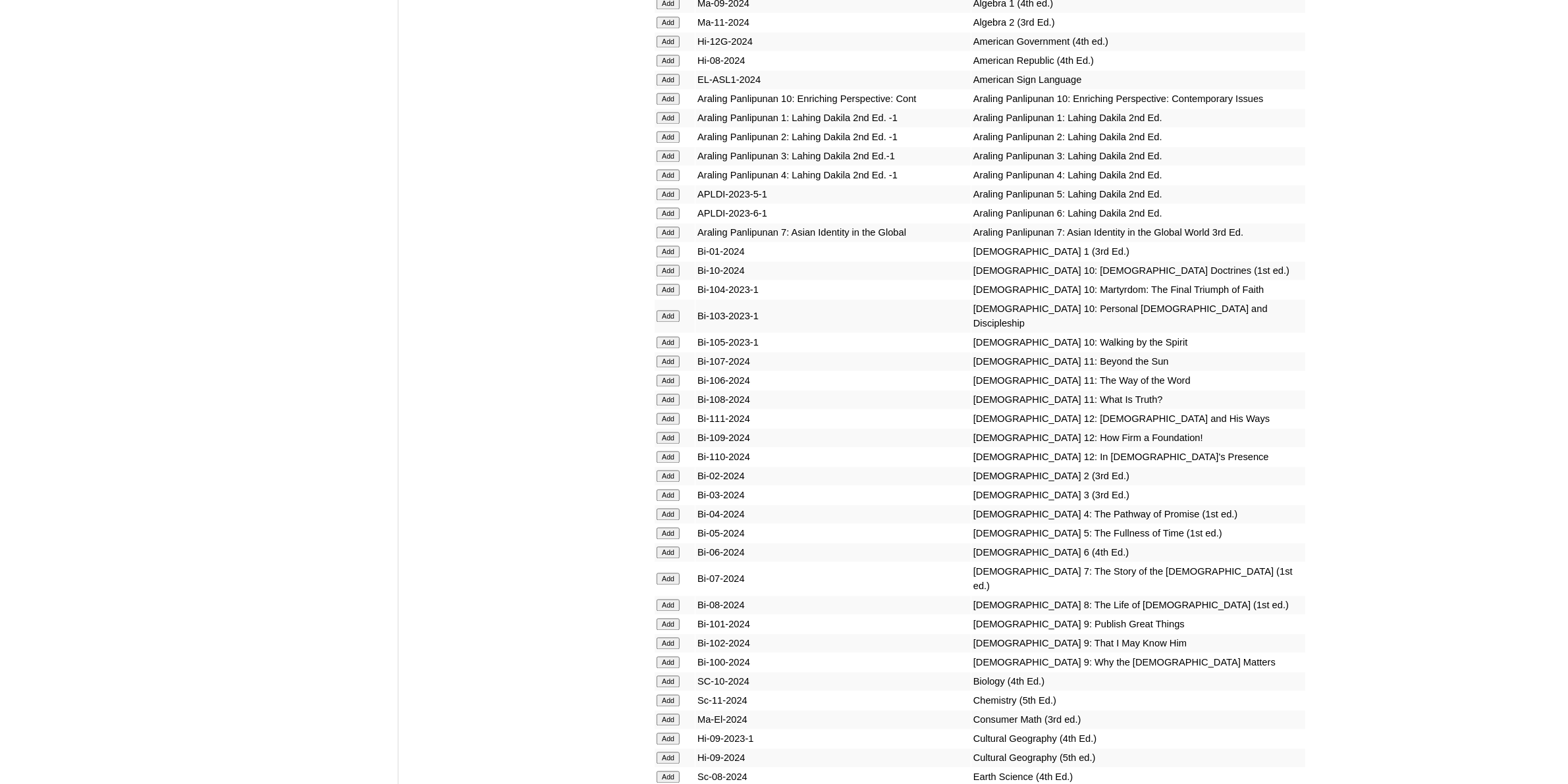
click at [667, 508] on input "Add" at bounding box center [668, 514] width 23 height 12
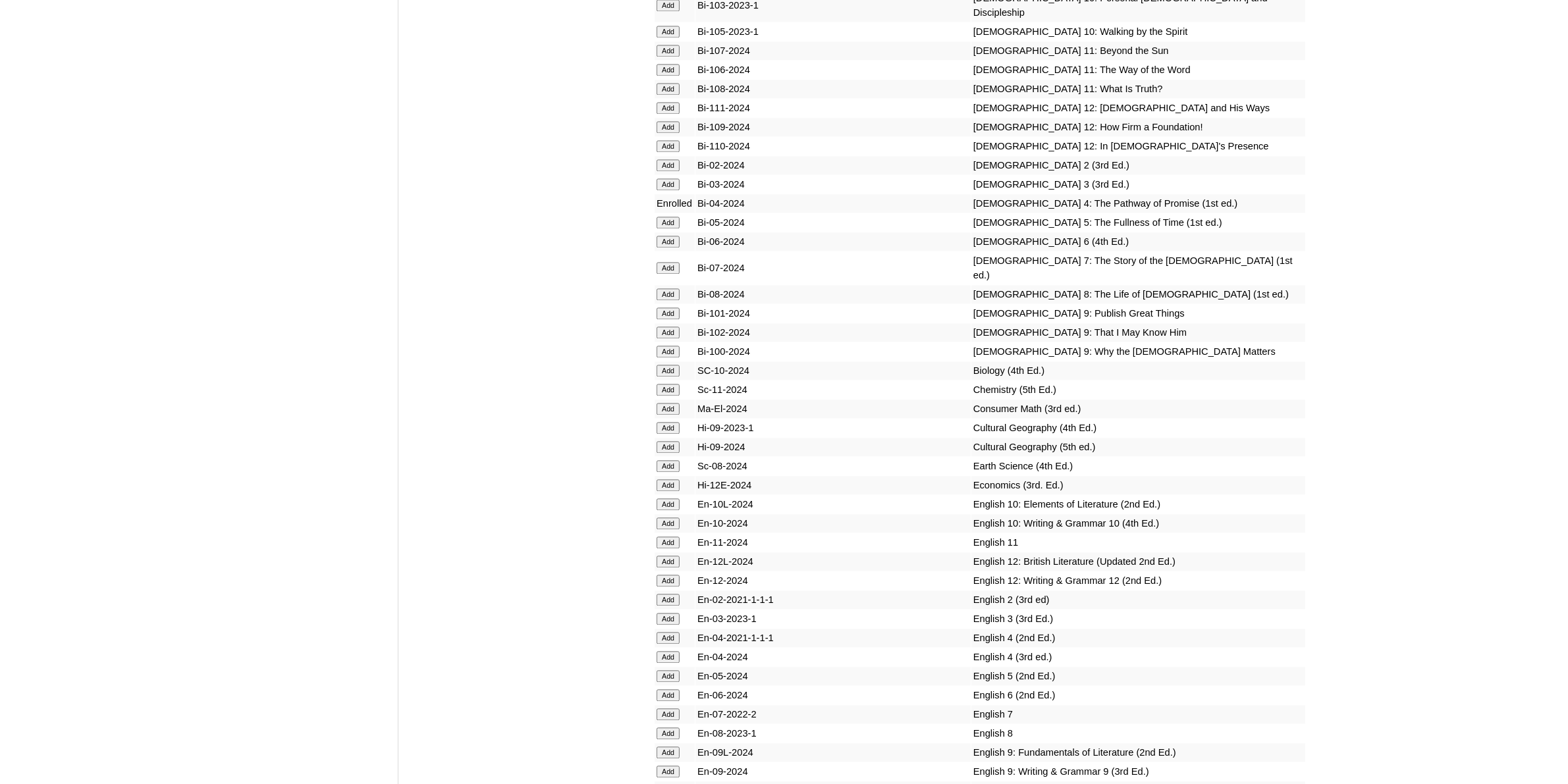
scroll to position [3704, 0]
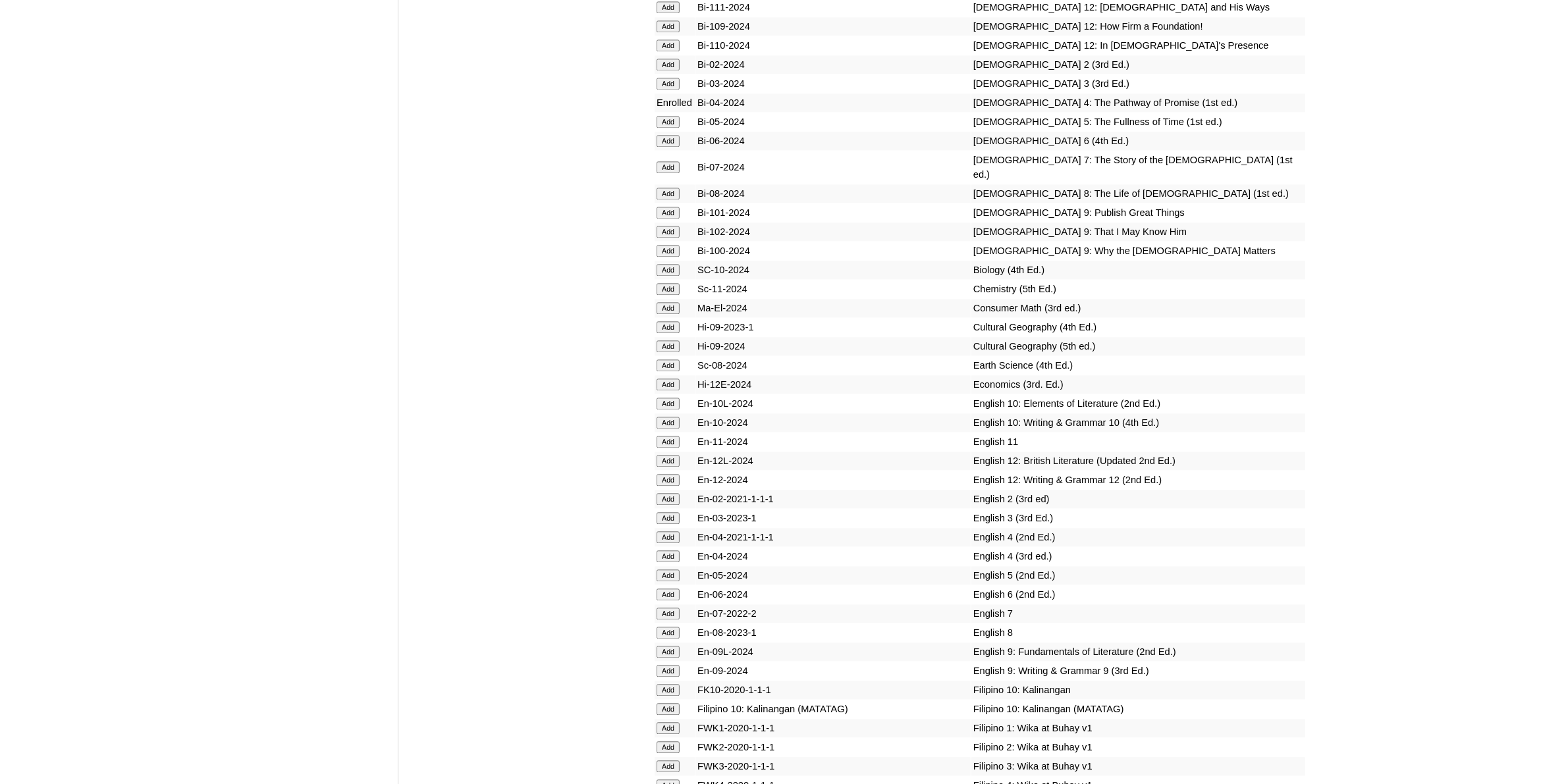
click at [674, 550] on input "Add" at bounding box center [668, 556] width 23 height 12
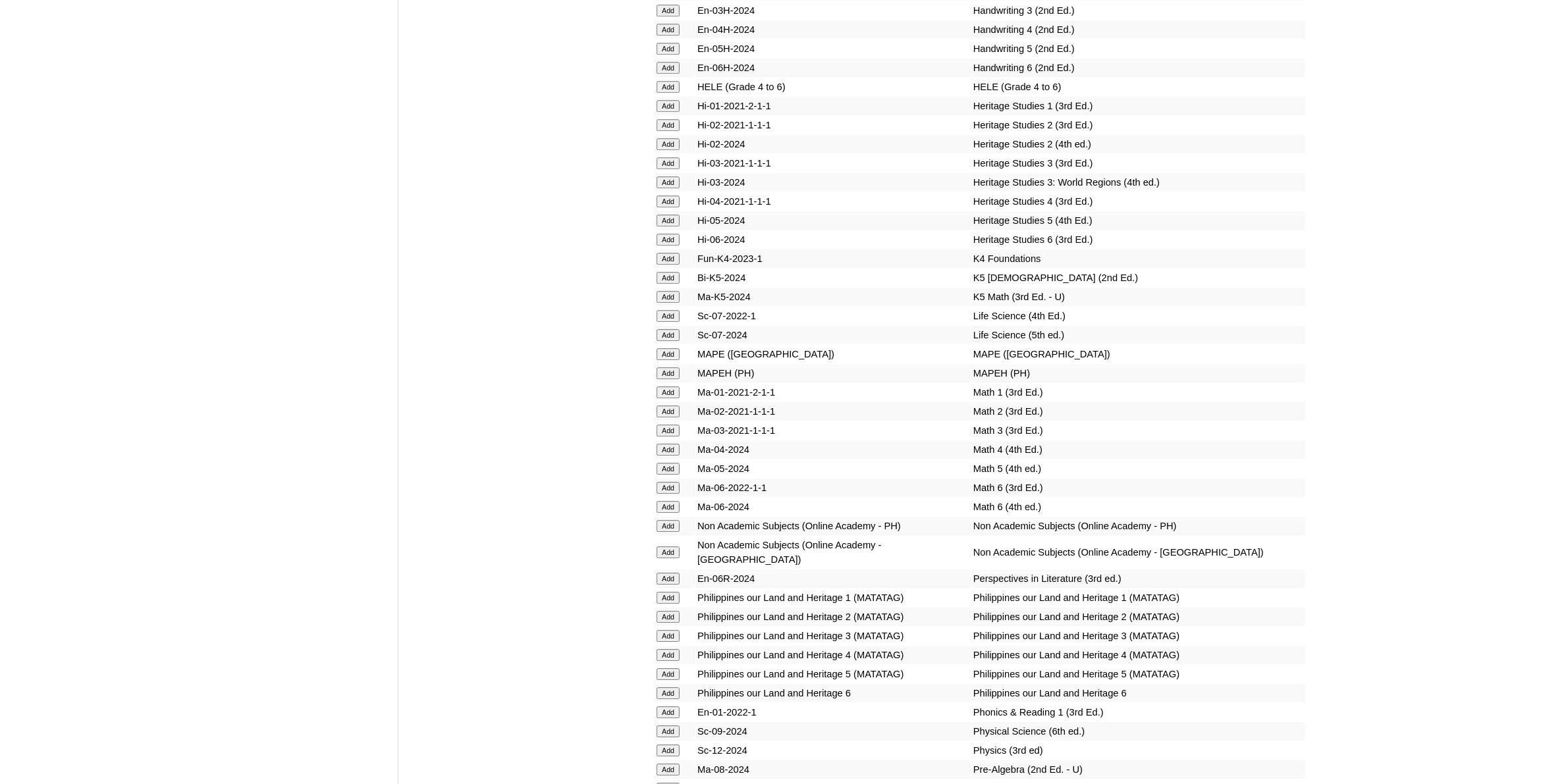
scroll to position [4856, 0]
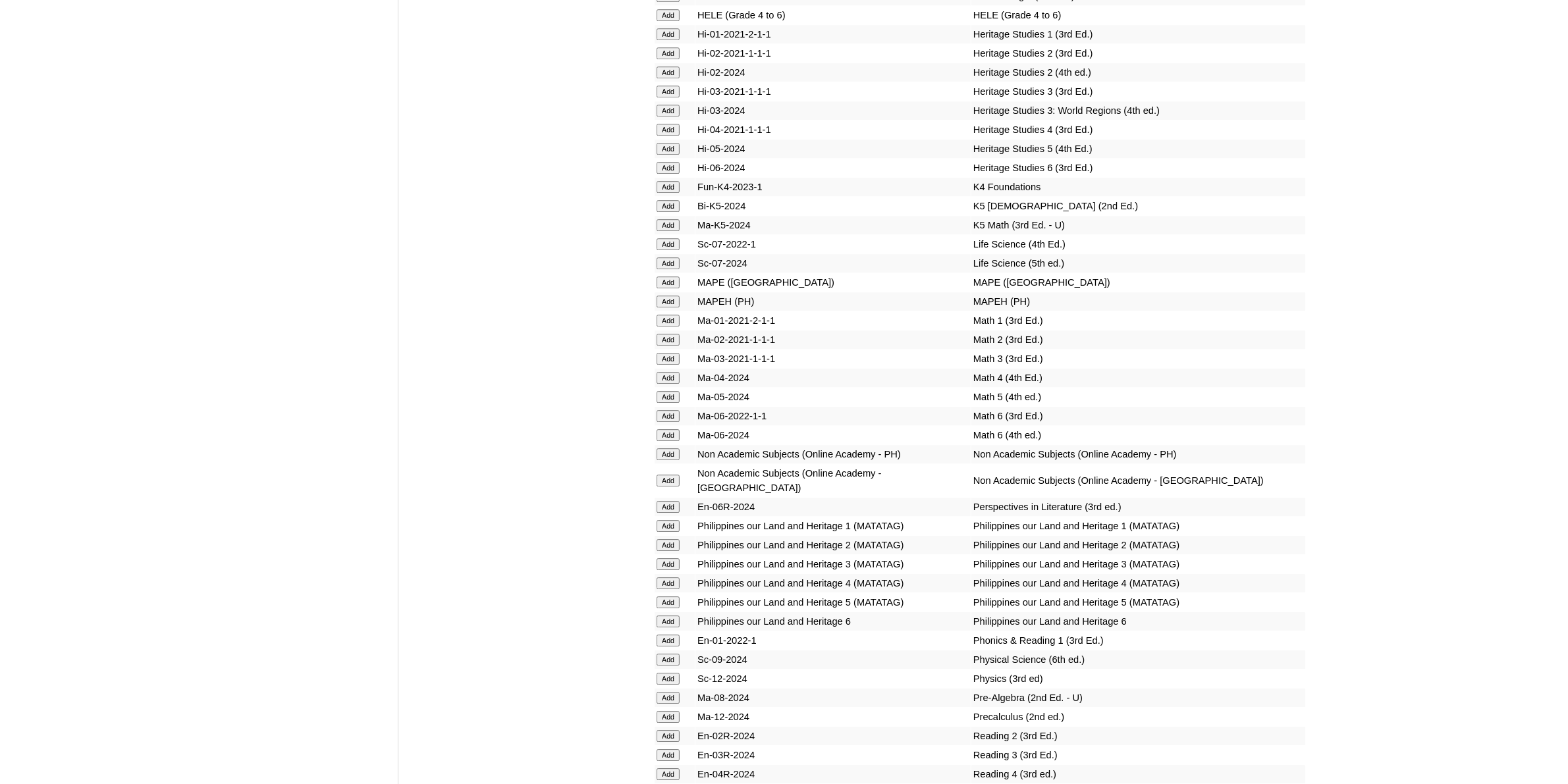
click at [665, 768] on input "Add" at bounding box center [668, 774] width 23 height 12
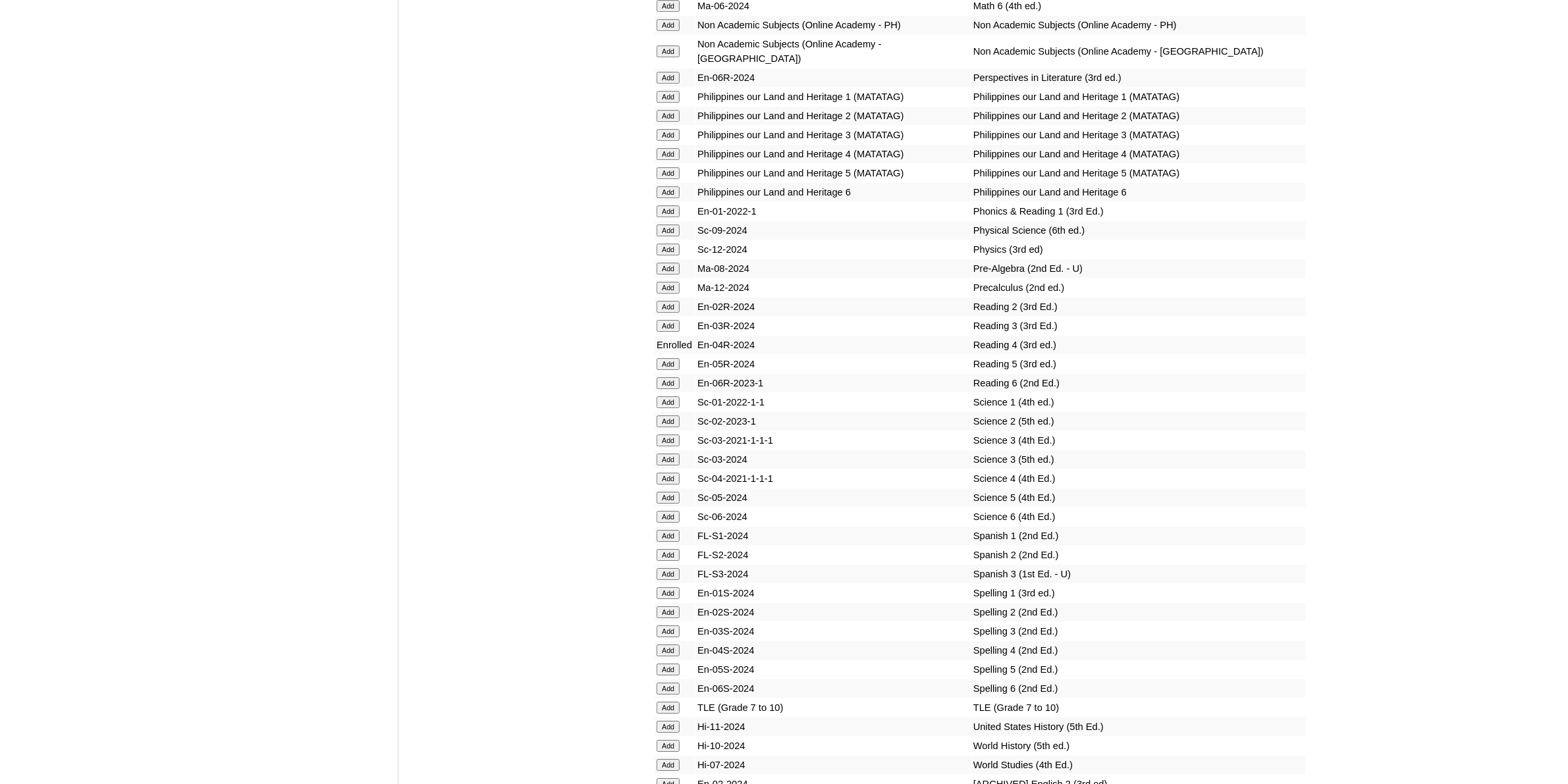
scroll to position [5350, 0]
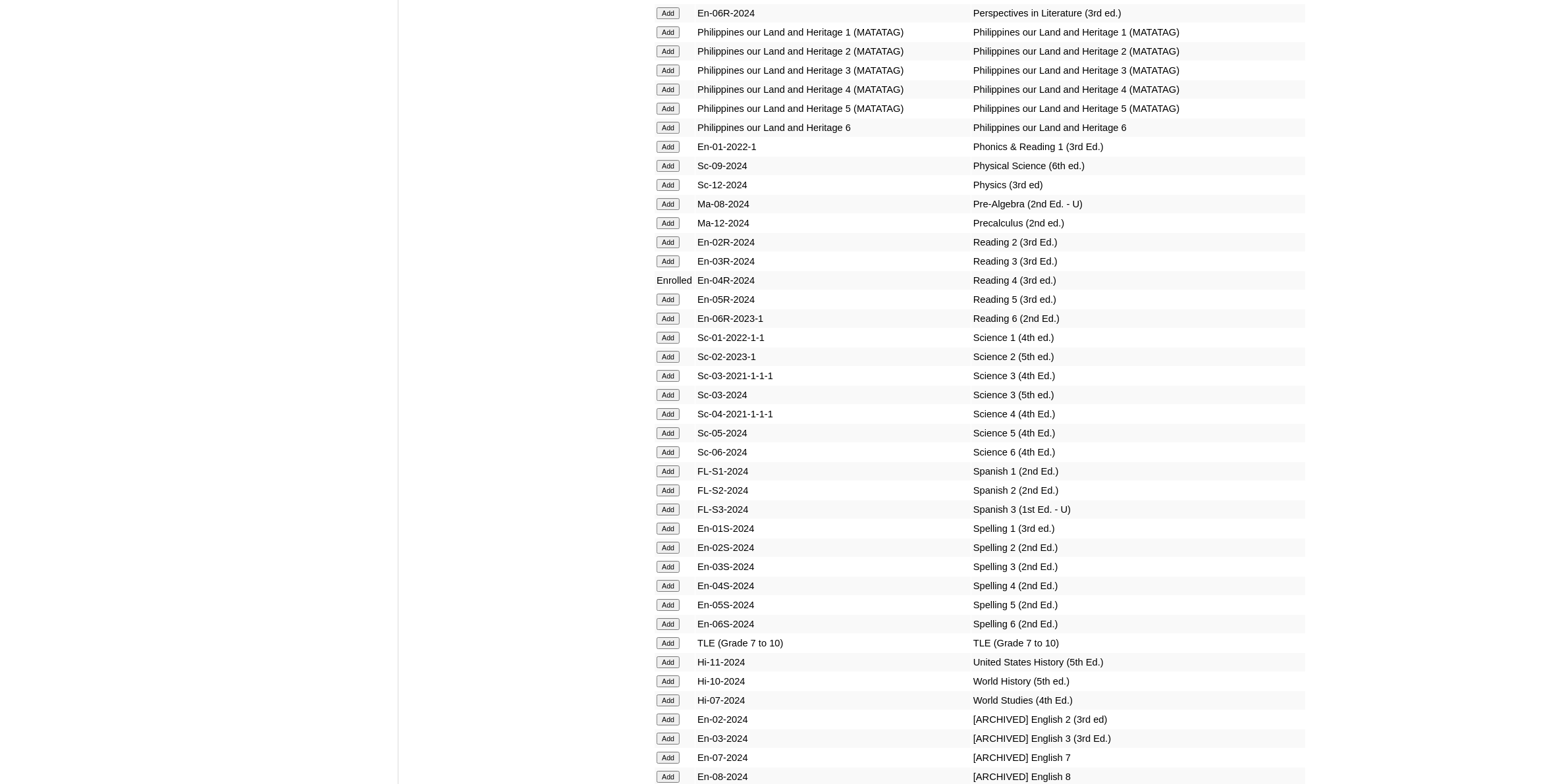
click at [670, 580] on input "Add" at bounding box center [668, 586] width 23 height 12
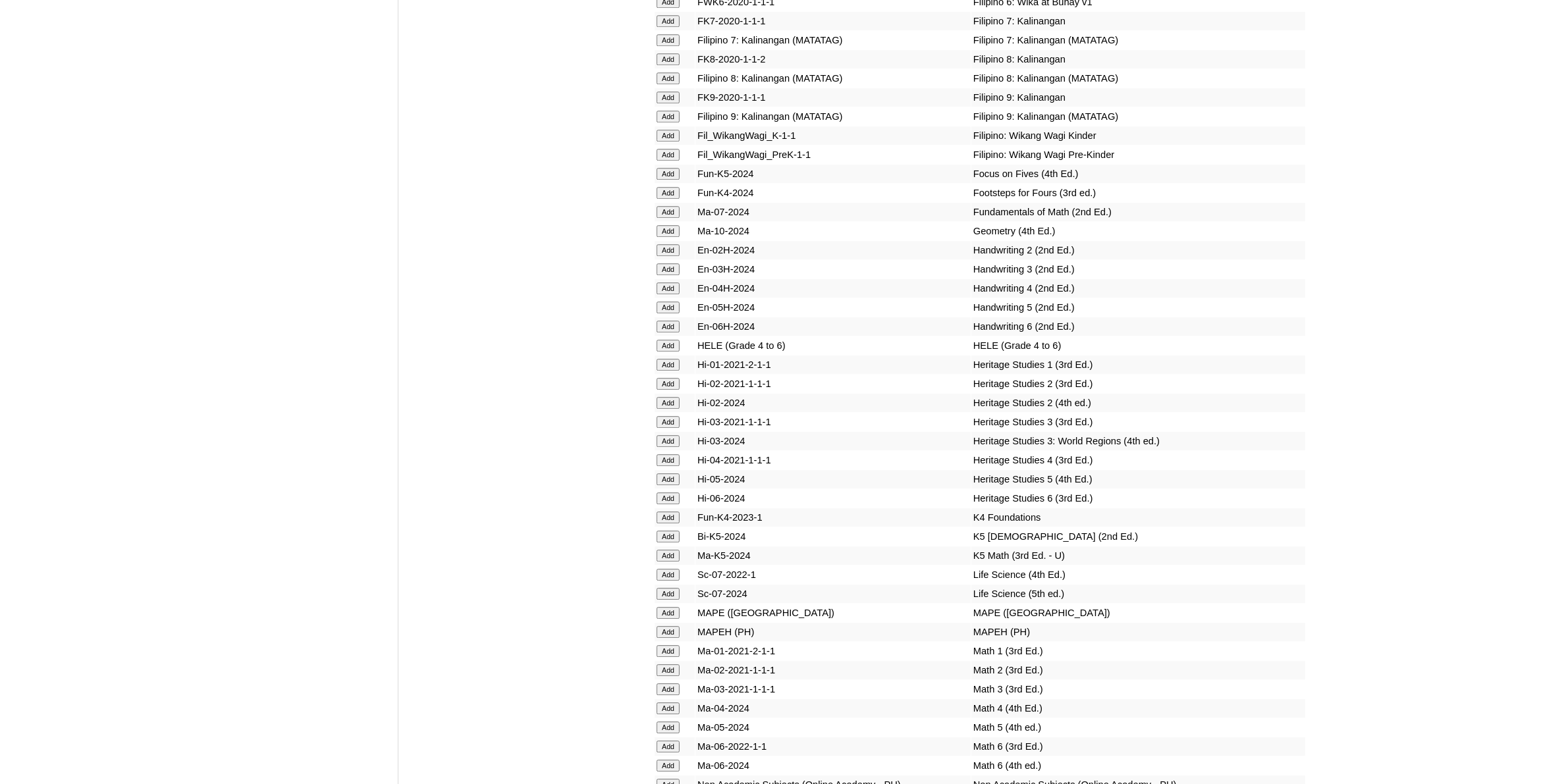
scroll to position [4527, 0]
click at [661, 701] on input "Add" at bounding box center [668, 707] width 23 height 12
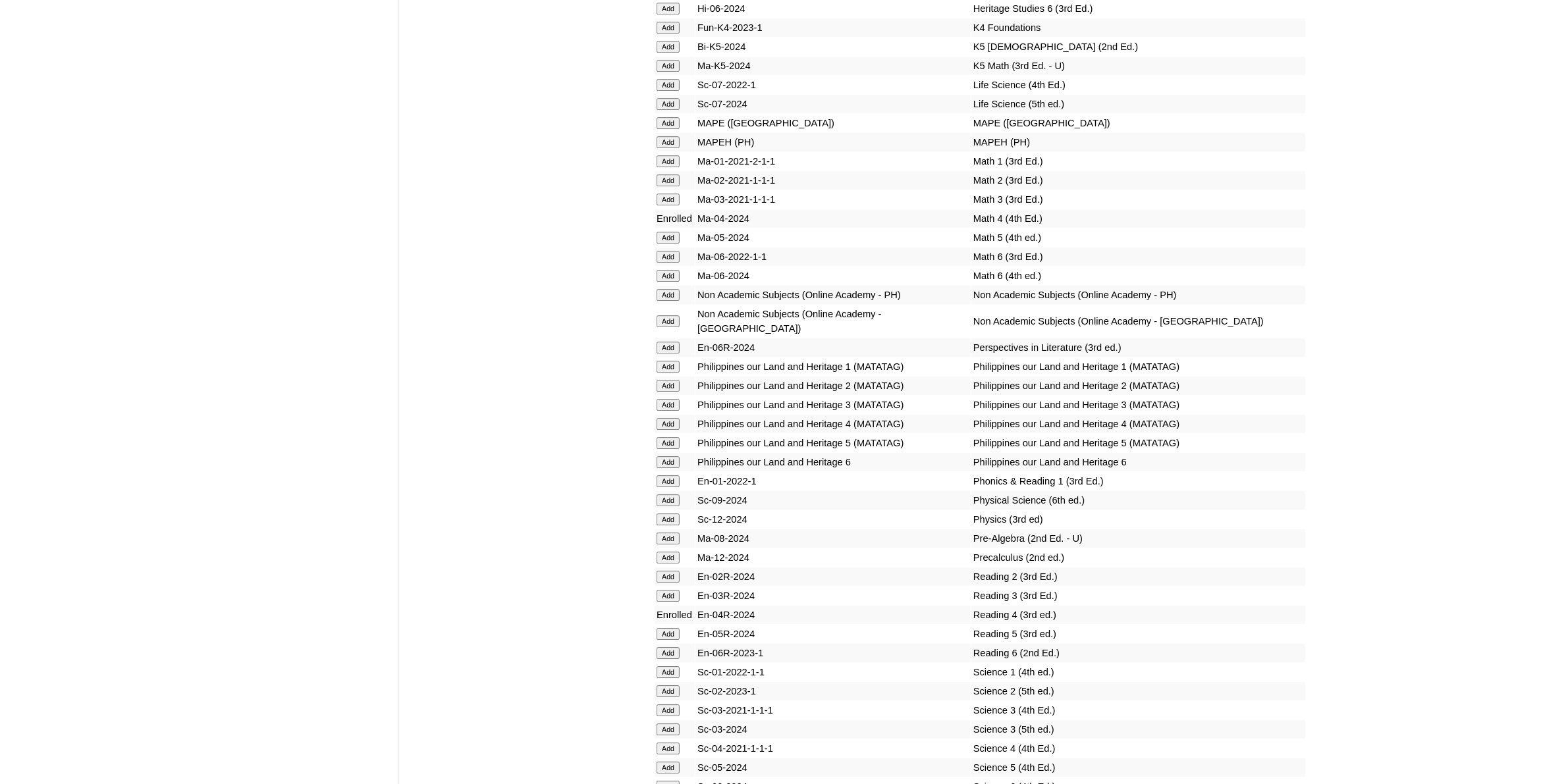
scroll to position [5103, 0]
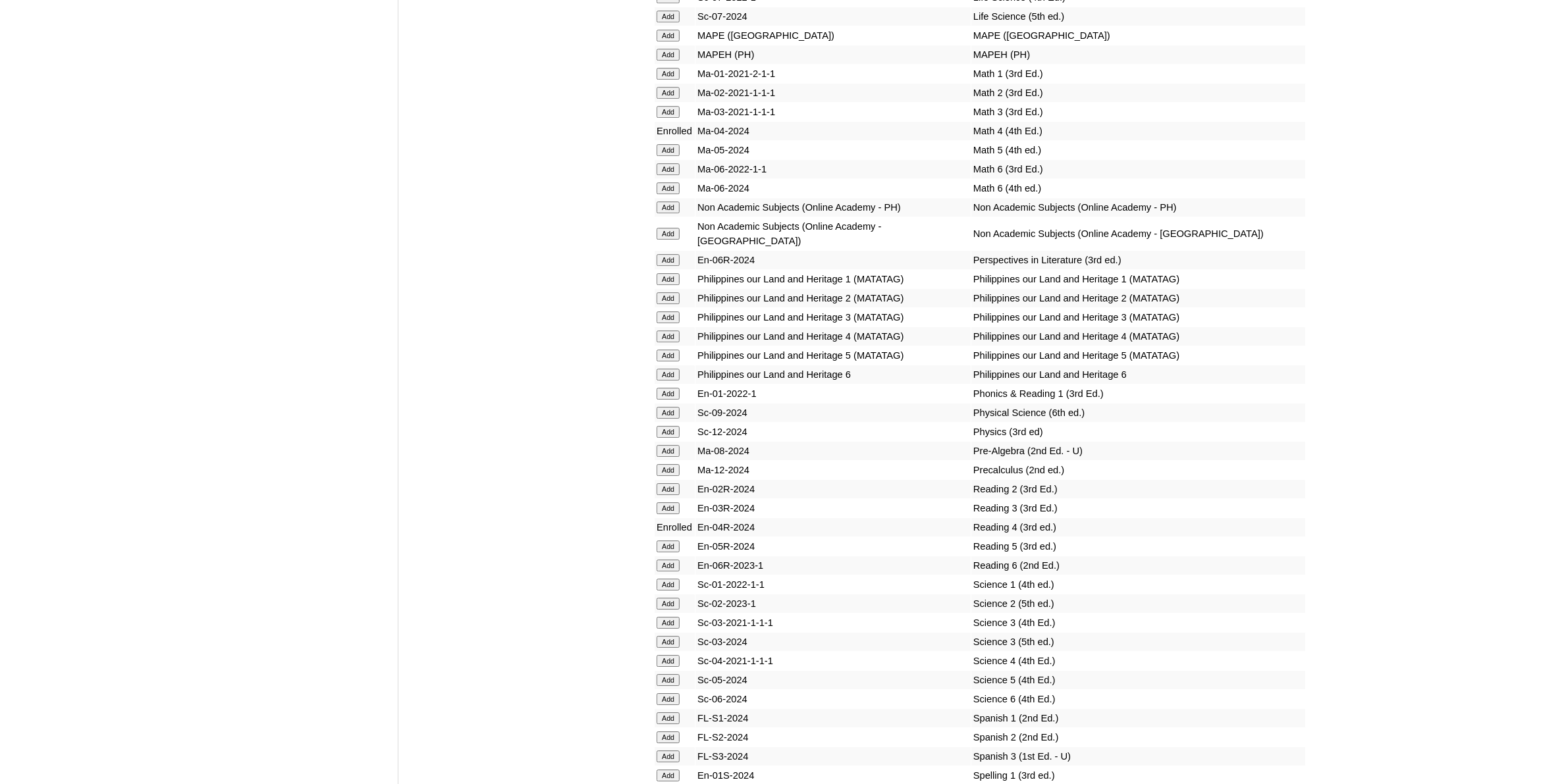
click at [663, 655] on input "Add" at bounding box center [668, 661] width 23 height 12
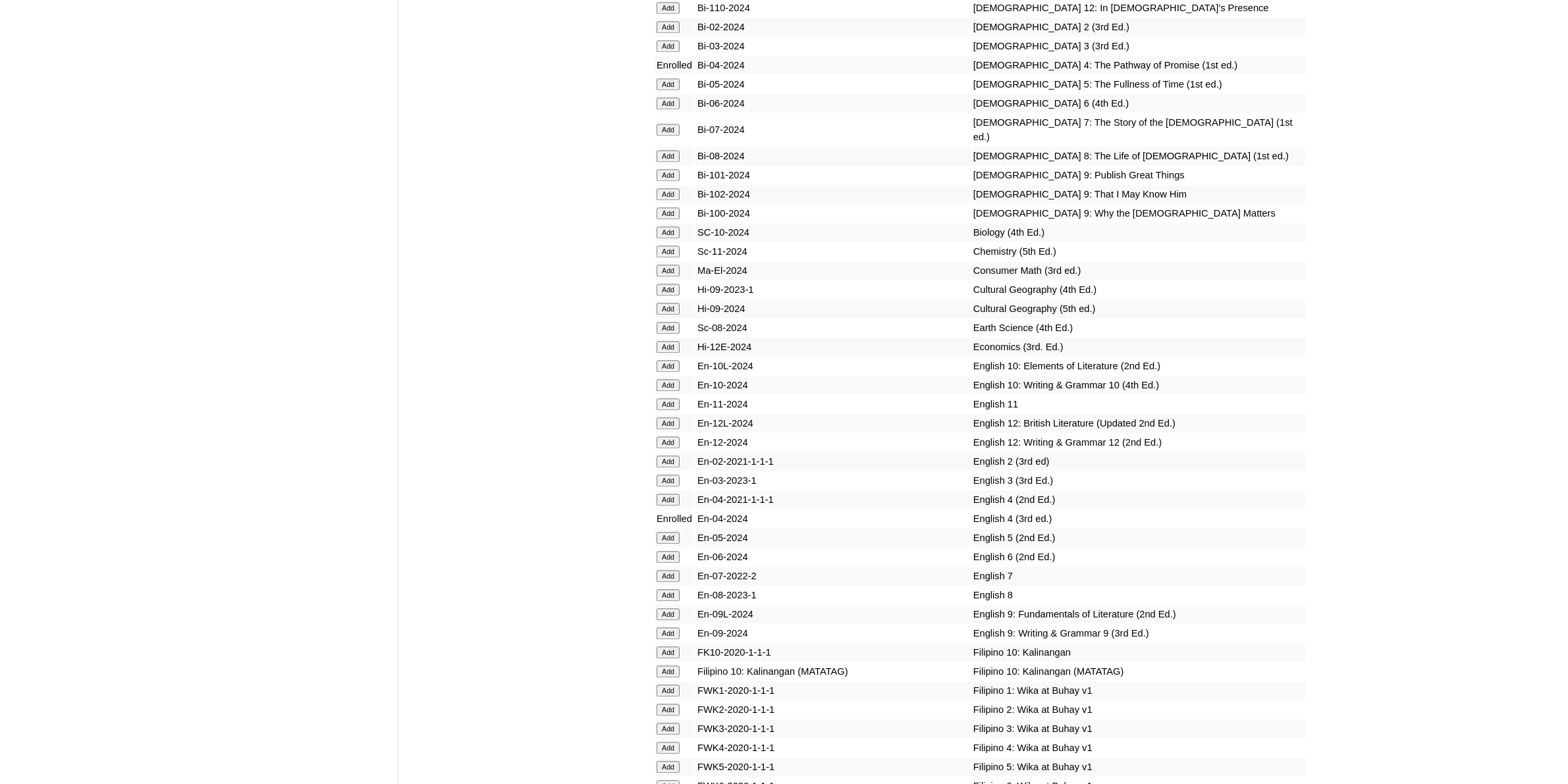
scroll to position [3868, 0]
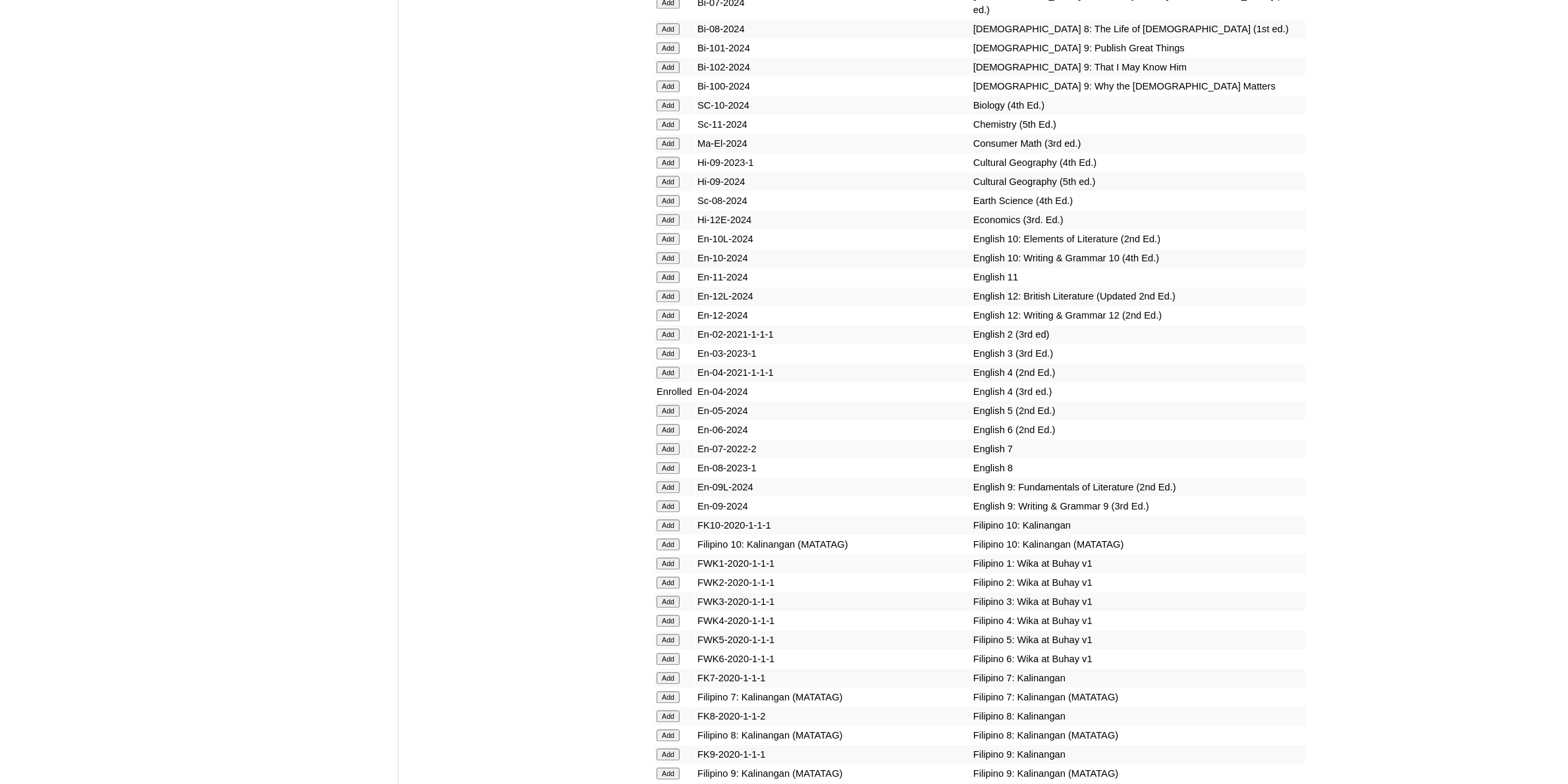
click at [676, 615] on input "Add" at bounding box center [668, 621] width 23 height 12
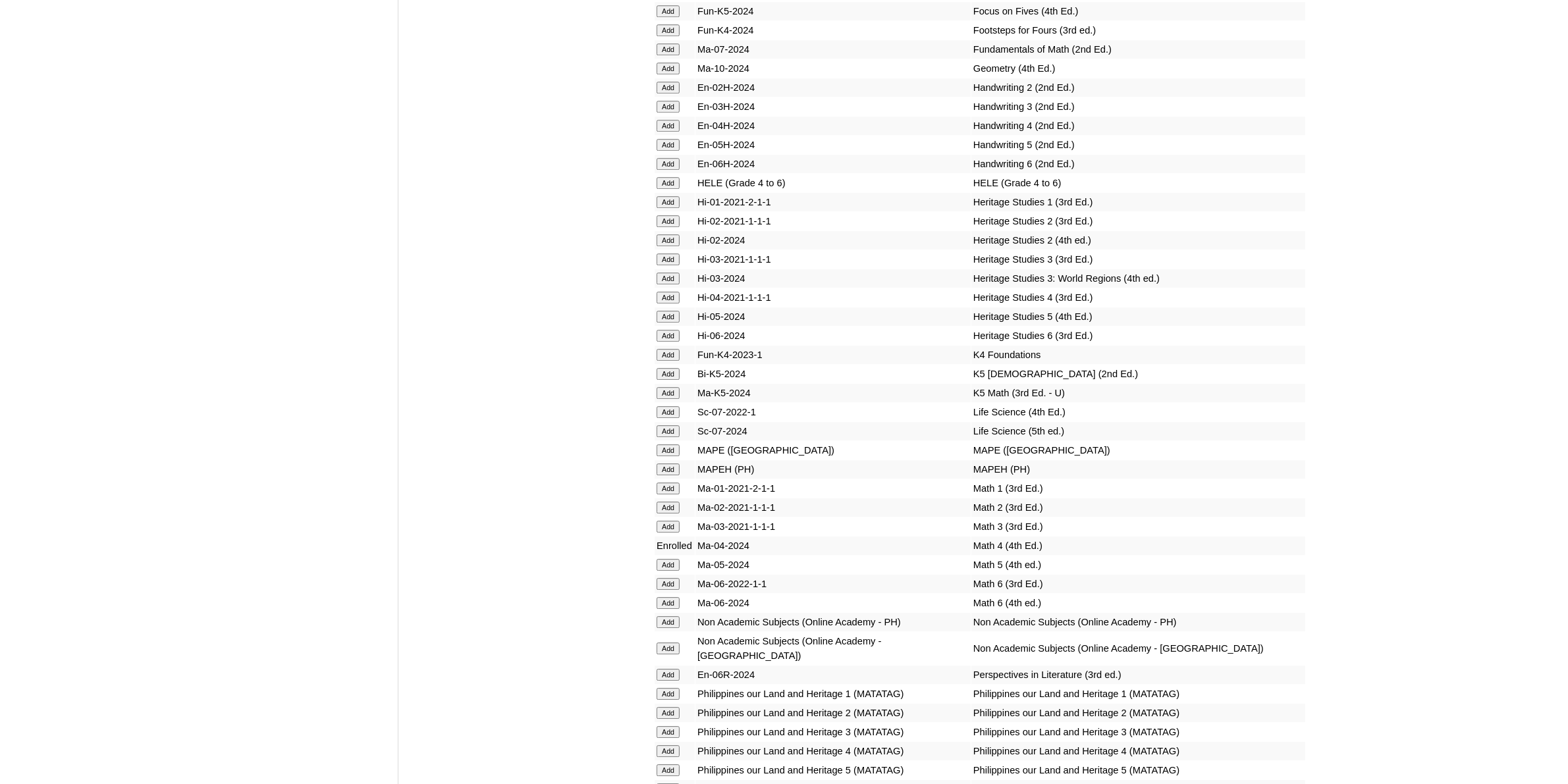
scroll to position [4691, 0]
click at [670, 742] on input "Add" at bounding box center [668, 748] width 23 height 12
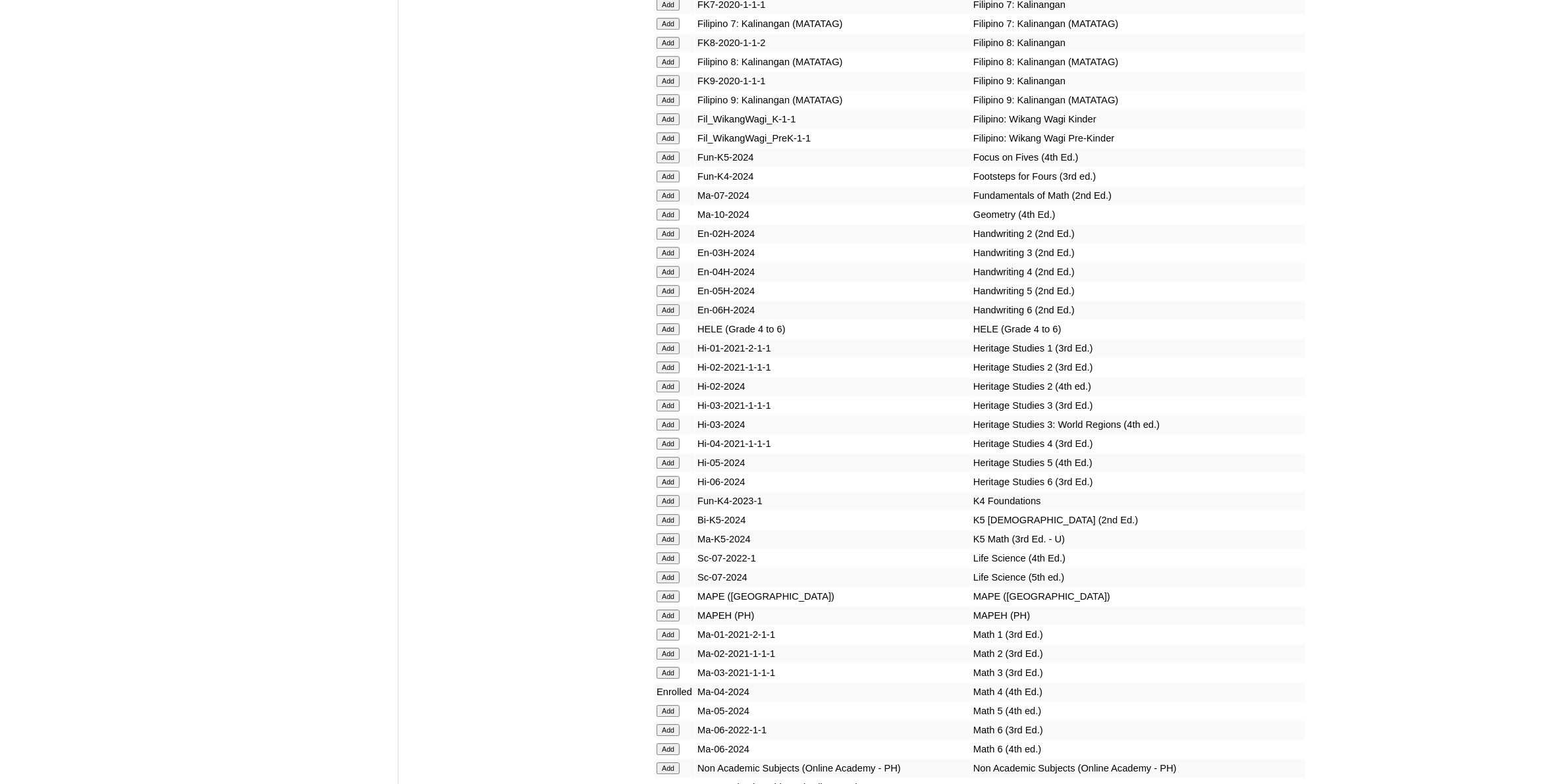
scroll to position [4609, 0]
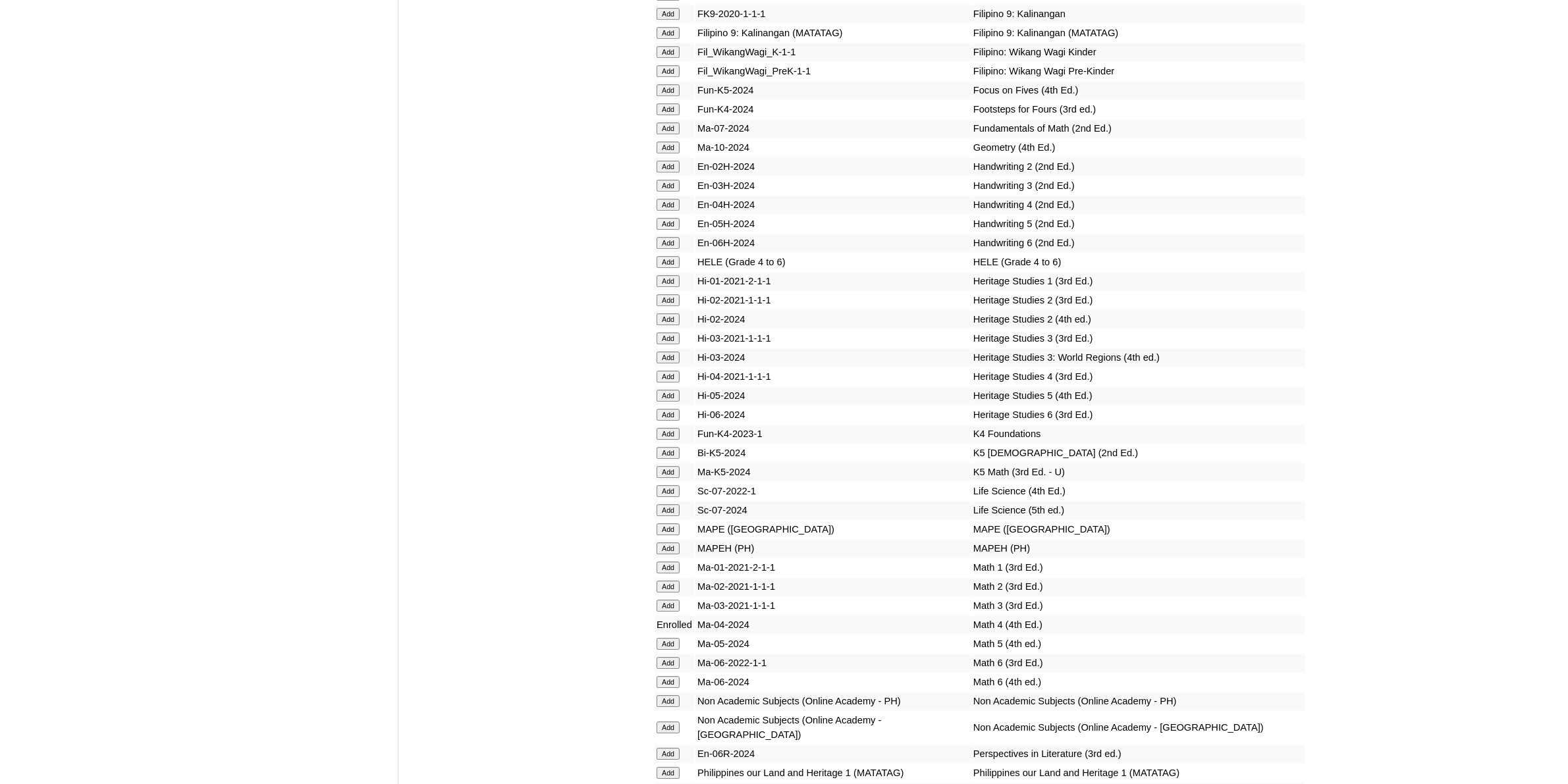
click at [667, 695] on input "Add" at bounding box center [668, 701] width 23 height 12
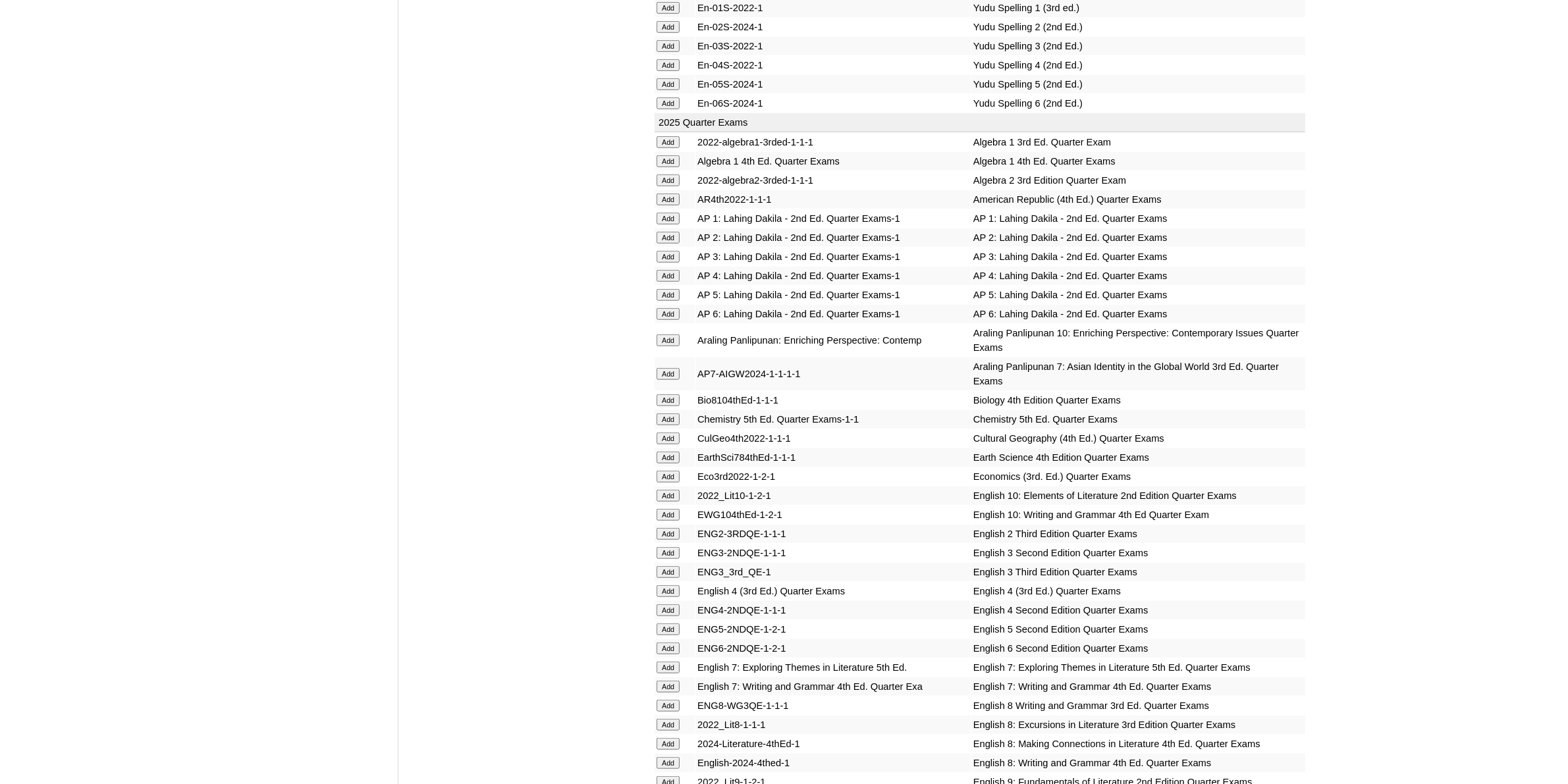
scroll to position [1235, 0]
click at [669, 584] on input "Add" at bounding box center [668, 589] width 23 height 12
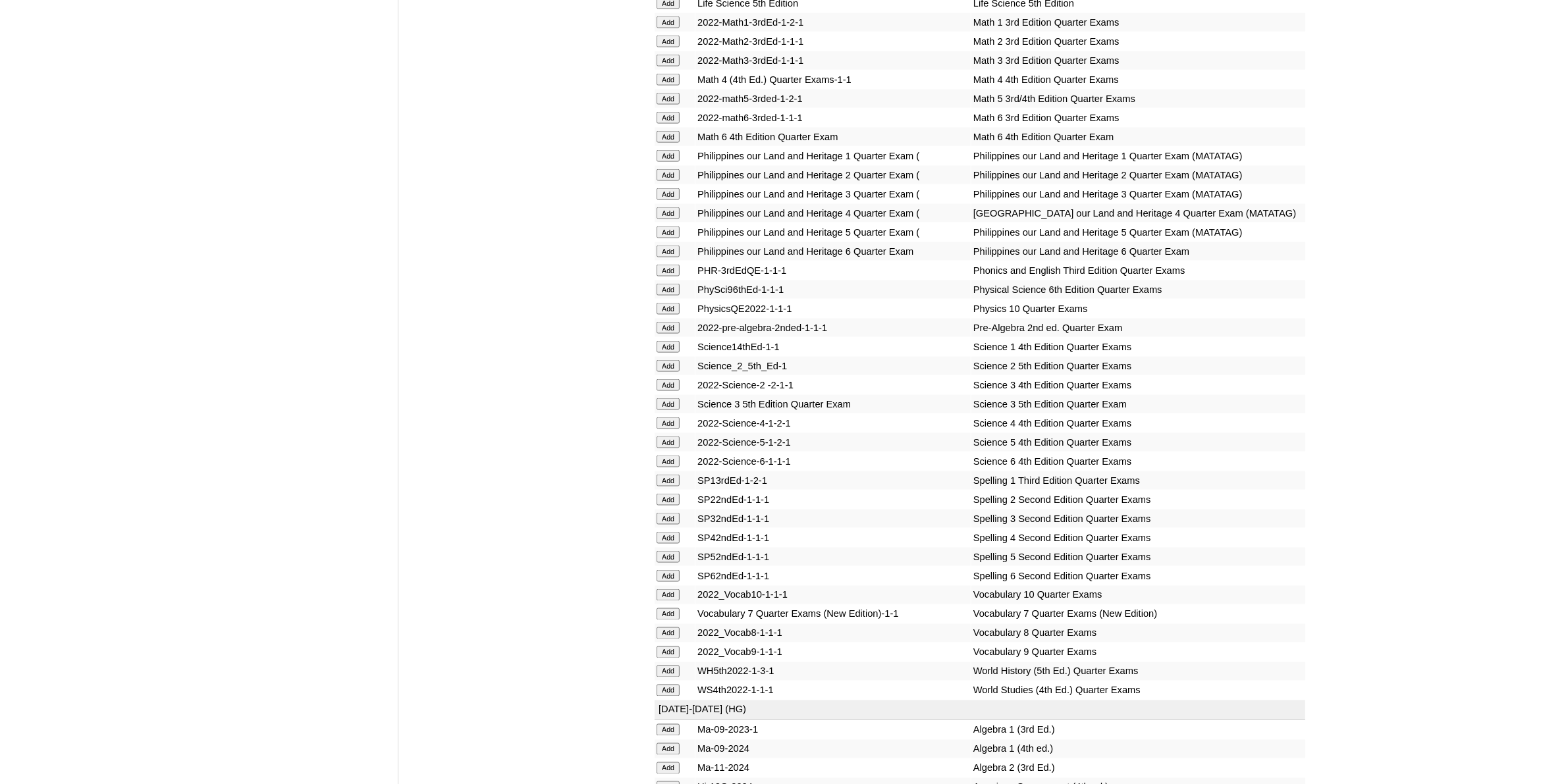
scroll to position [2552, 0]
click at [670, 526] on input "Add" at bounding box center [668, 532] width 23 height 12
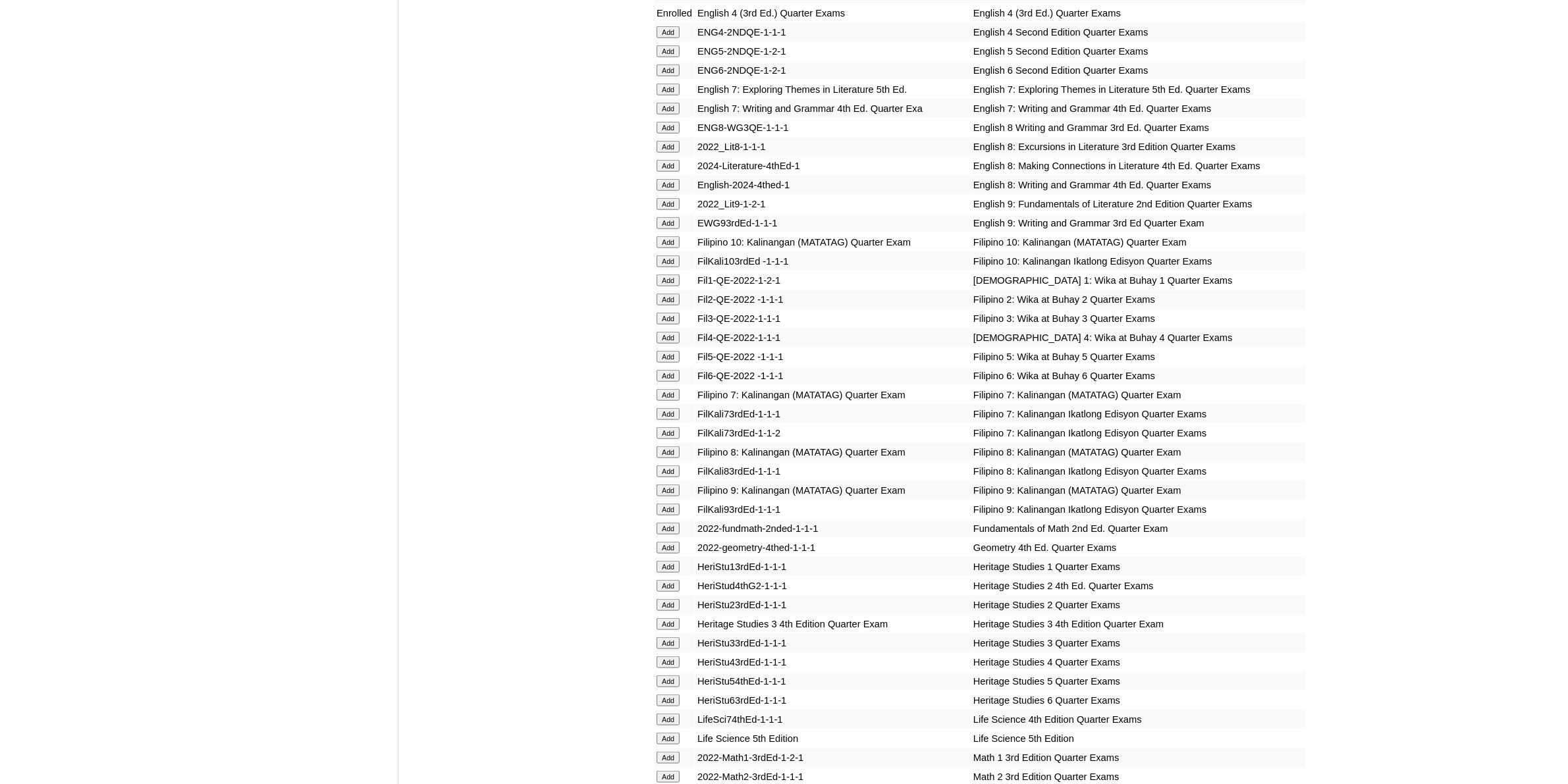
scroll to position [1975, 0]
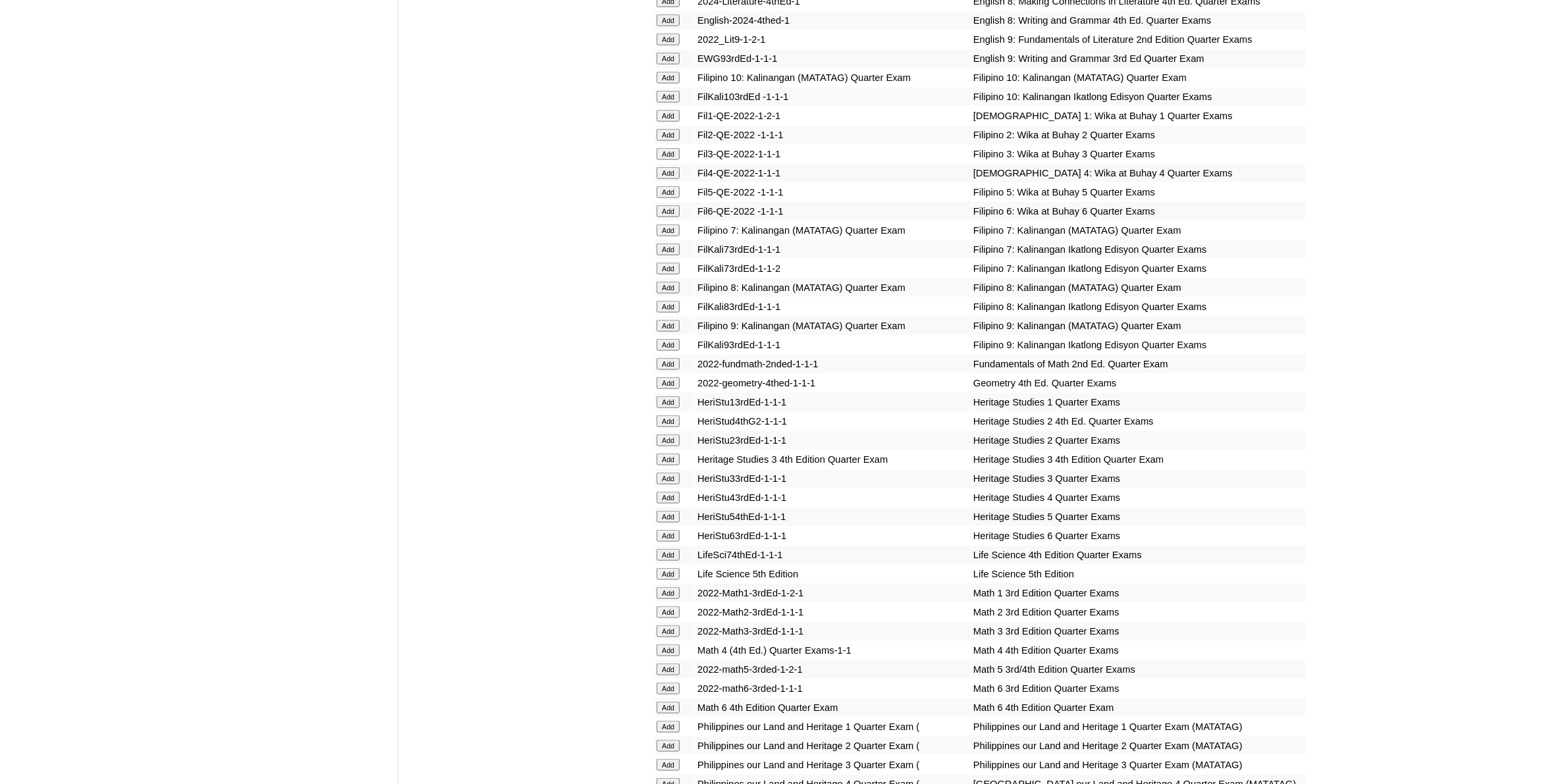
click at [670, 645] on input "Add" at bounding box center [668, 651] width 23 height 12
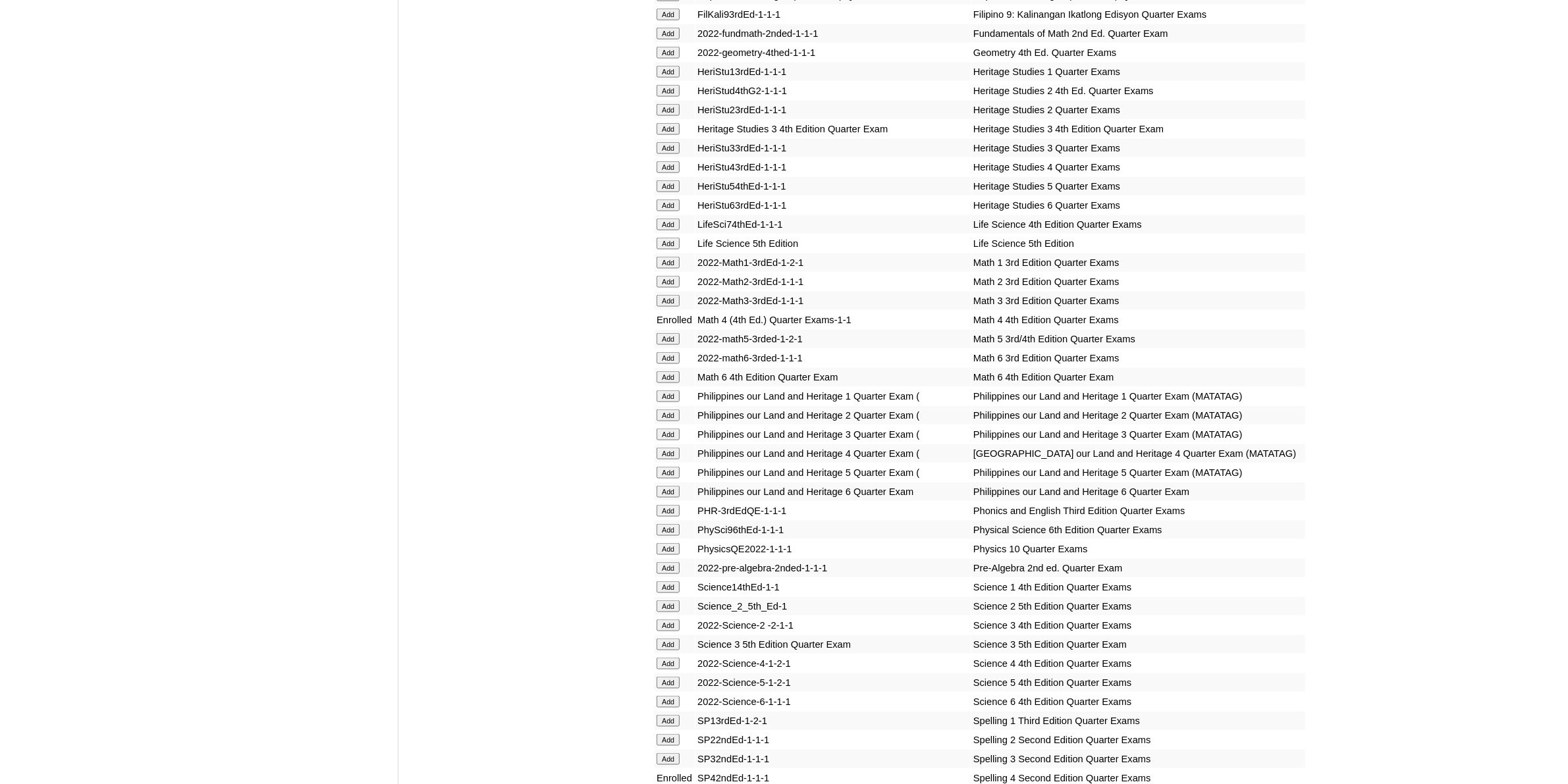
scroll to position [2387, 0]
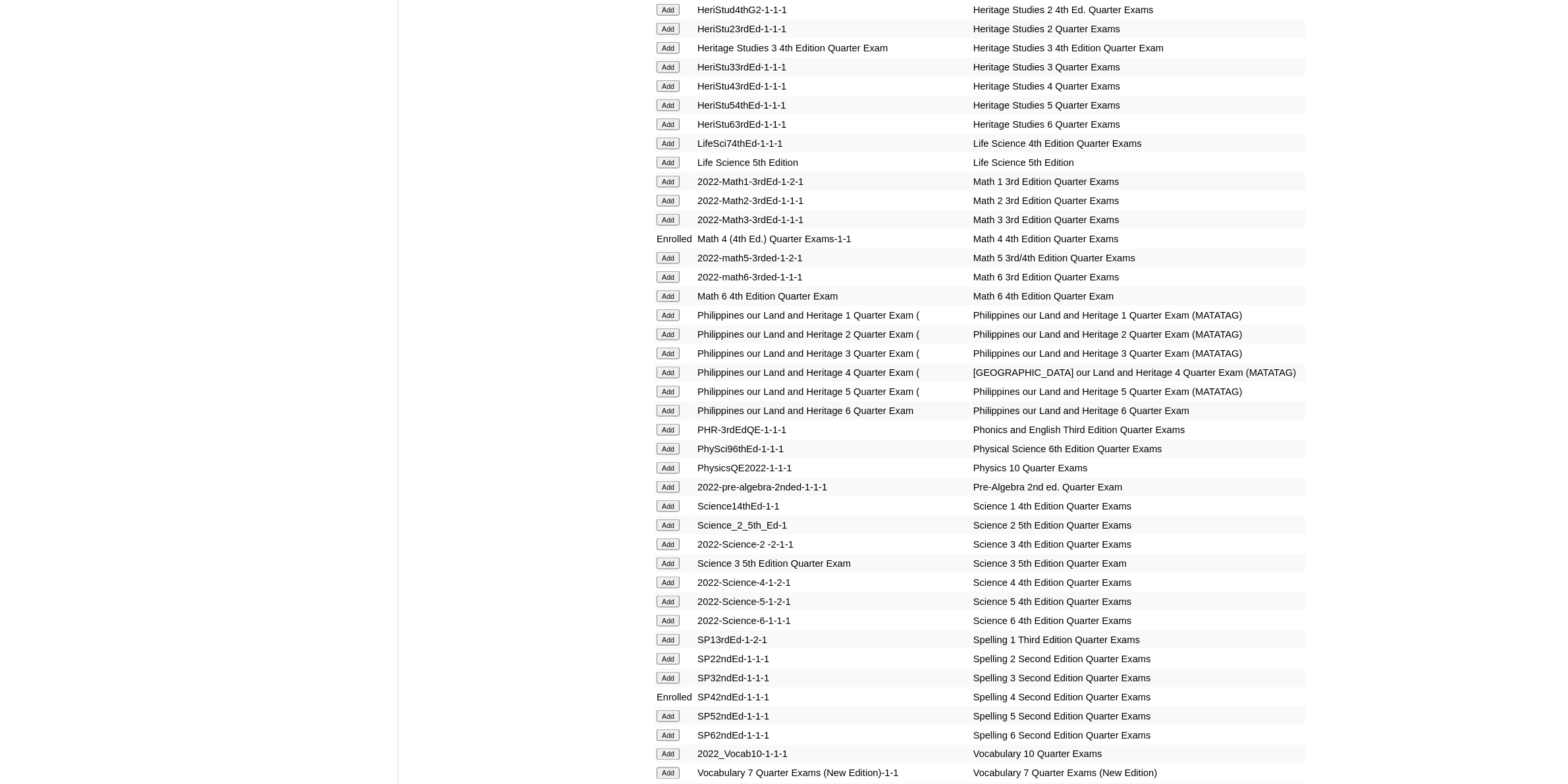
click at [678, 577] on input "Add" at bounding box center [668, 582] width 23 height 12
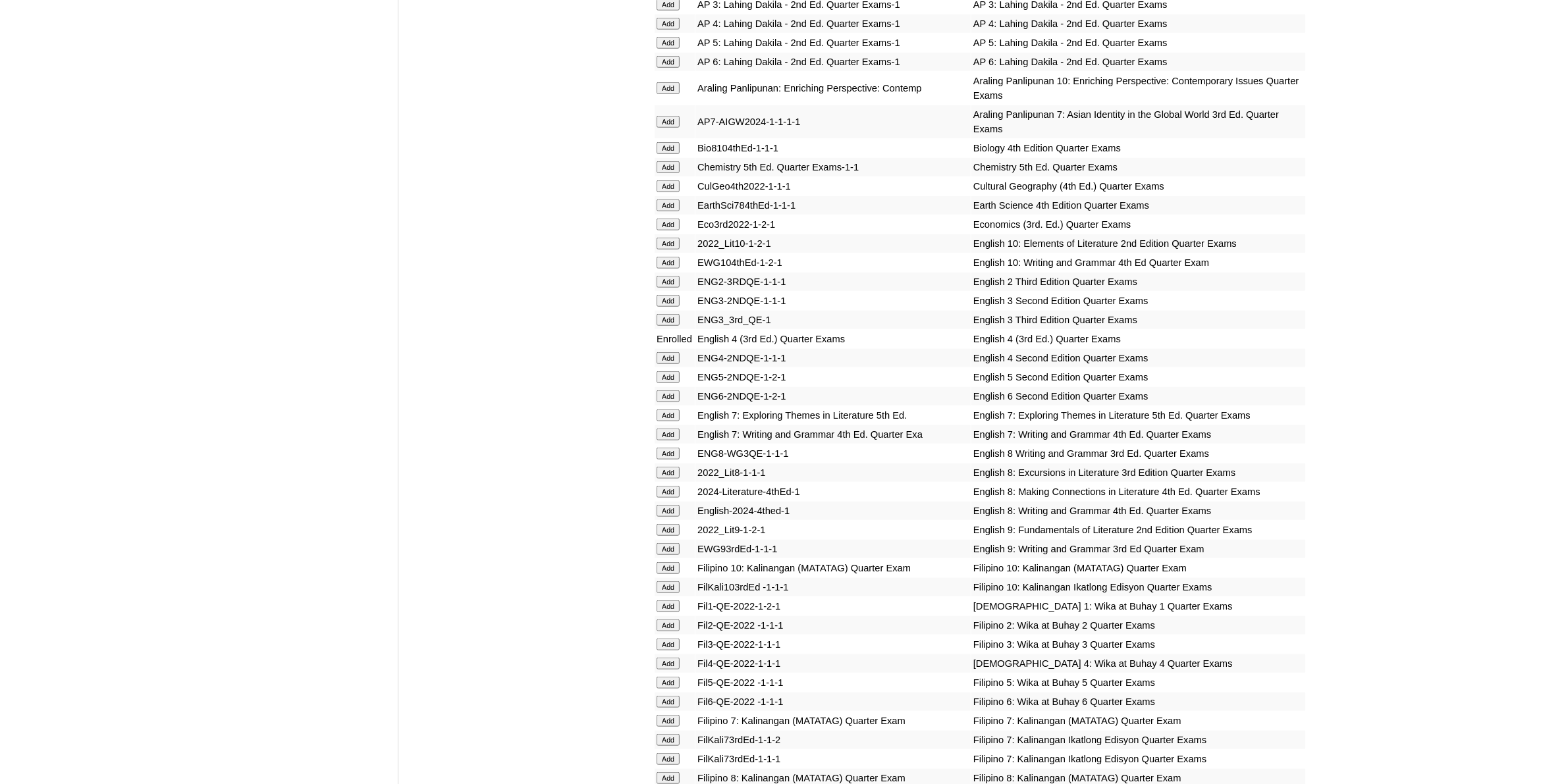
scroll to position [1564, 0]
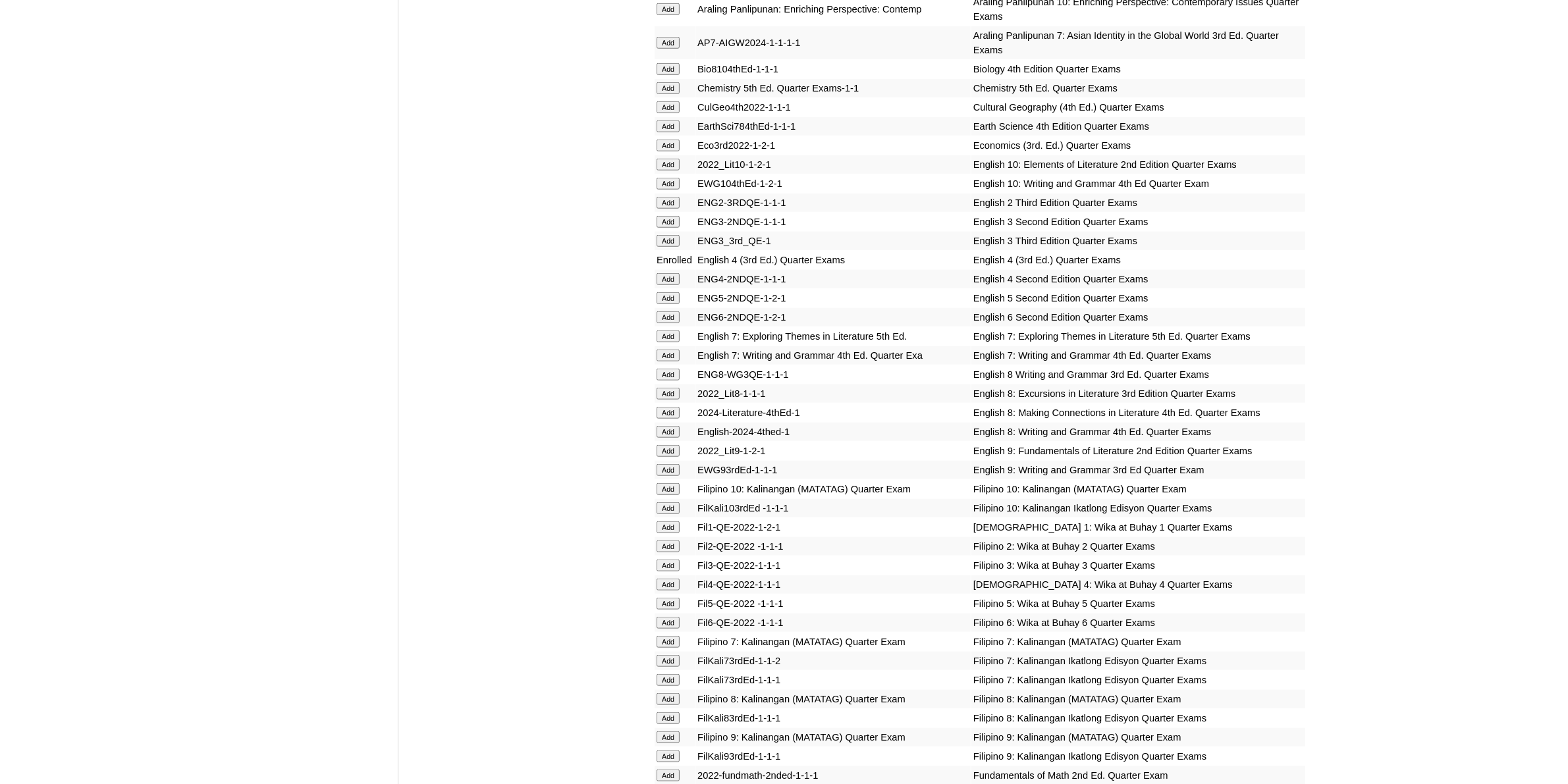
click at [674, 579] on input "Add" at bounding box center [668, 584] width 23 height 12
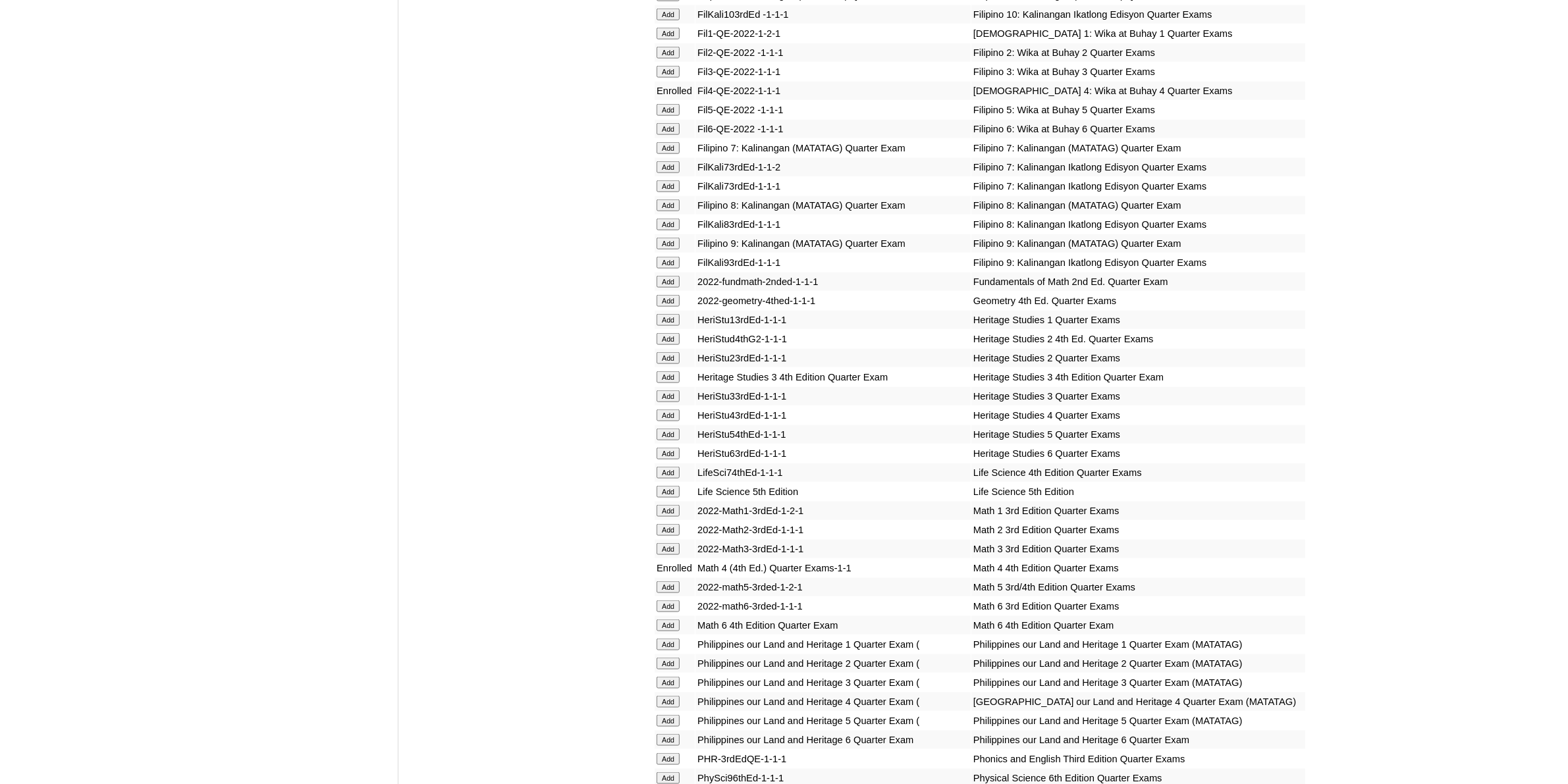
scroll to position [2222, 0]
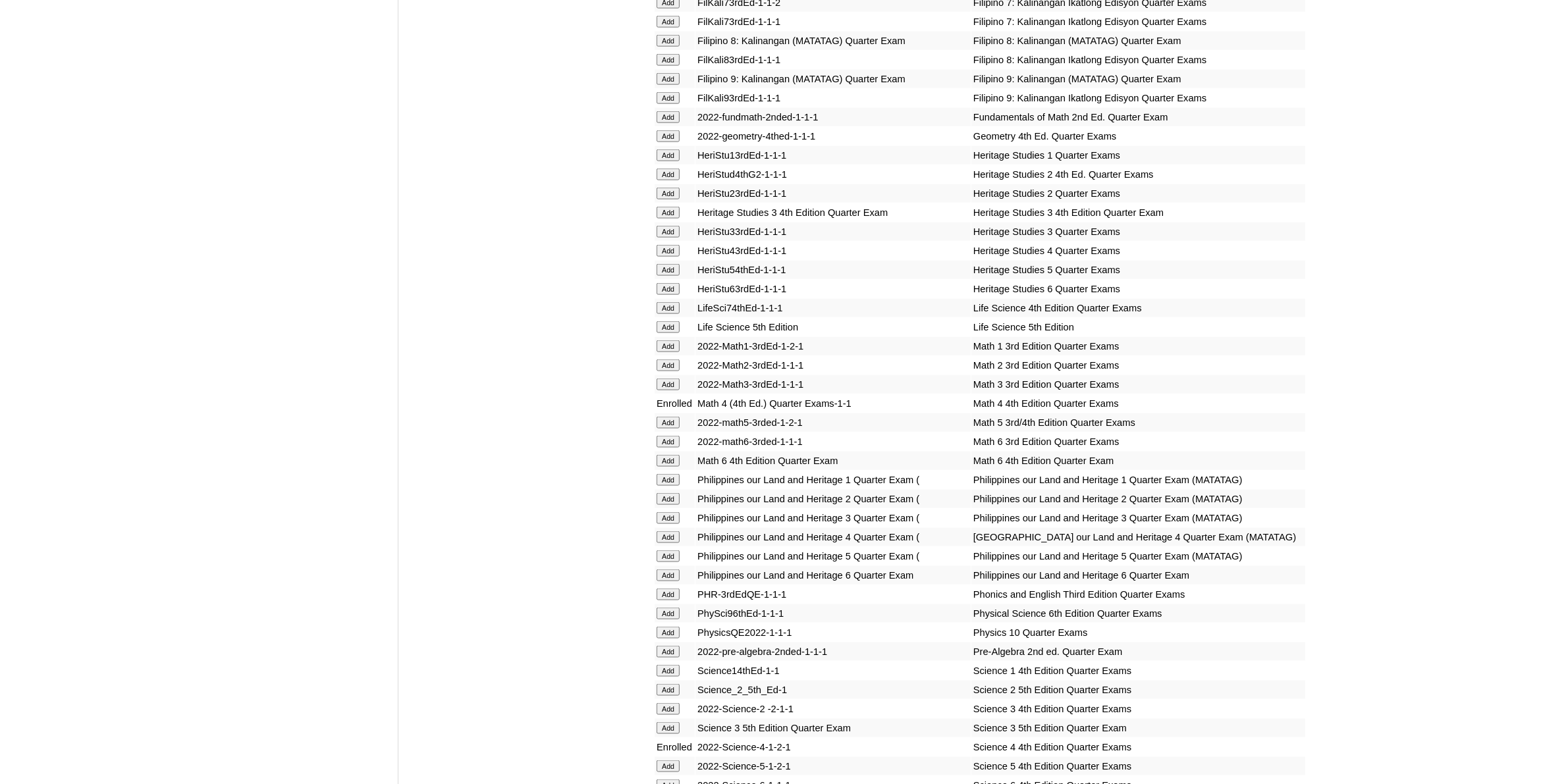
click at [675, 531] on input "Add" at bounding box center [668, 537] width 23 height 12
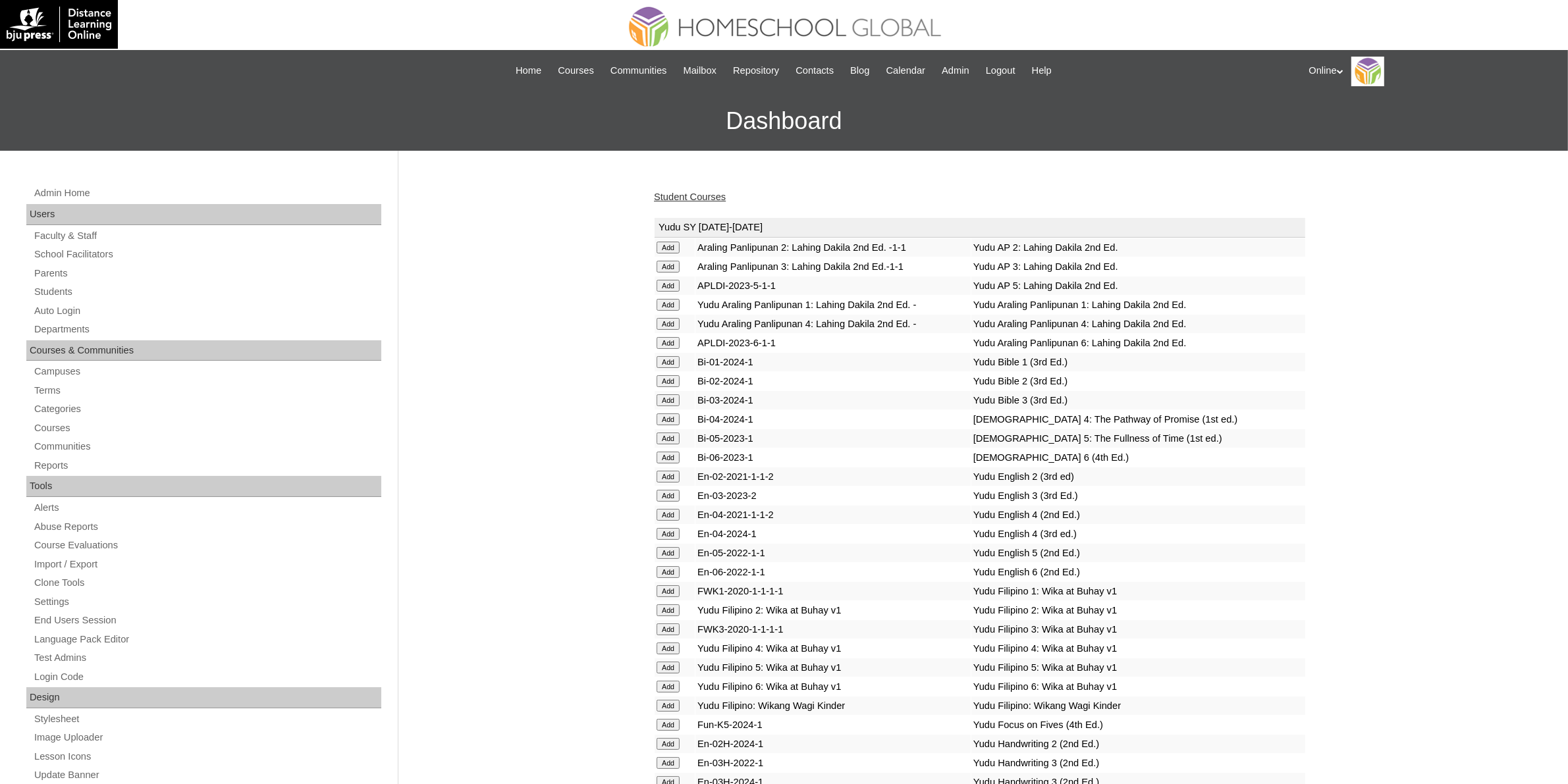
click at [698, 198] on link "Student Courses" at bounding box center [690, 197] width 72 height 11
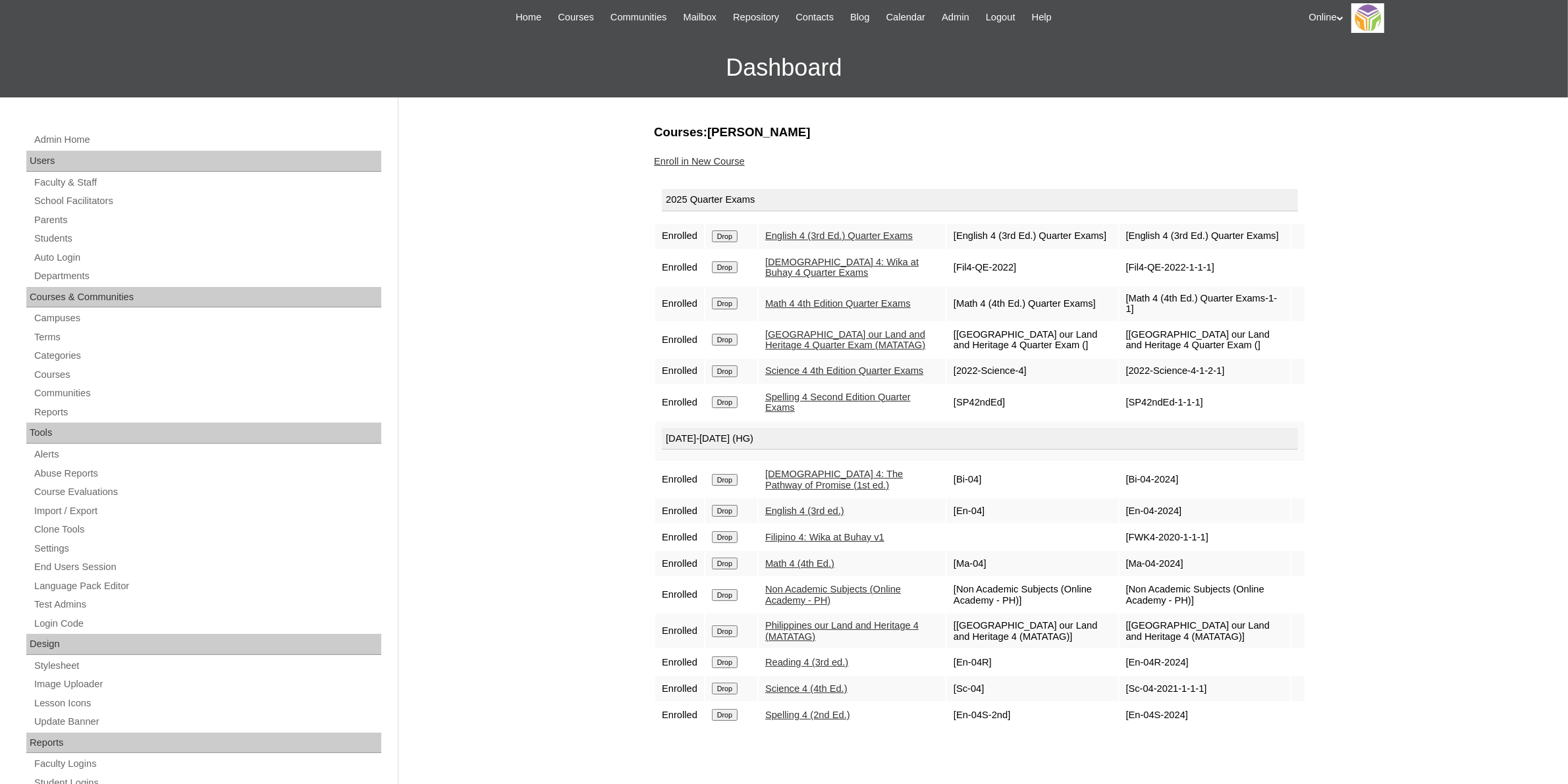
scroll to position [83, 0]
